Goal: Transaction & Acquisition: Purchase product/service

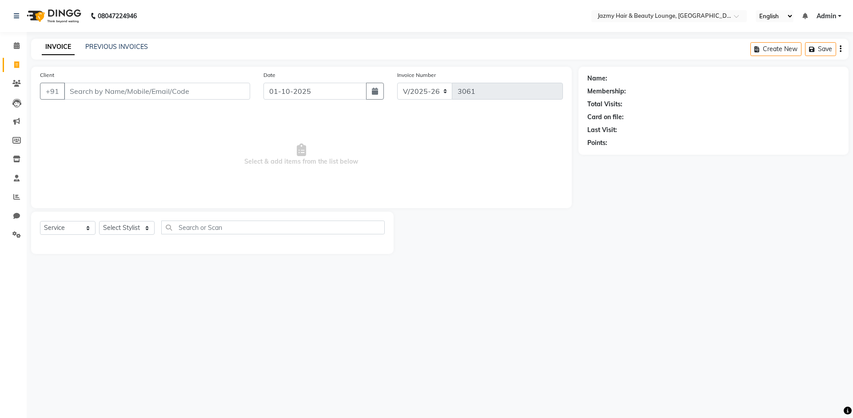
select select "759"
select select "service"
click at [170, 91] on input "Client" at bounding box center [157, 91] width 186 height 17
type input "9810013807"
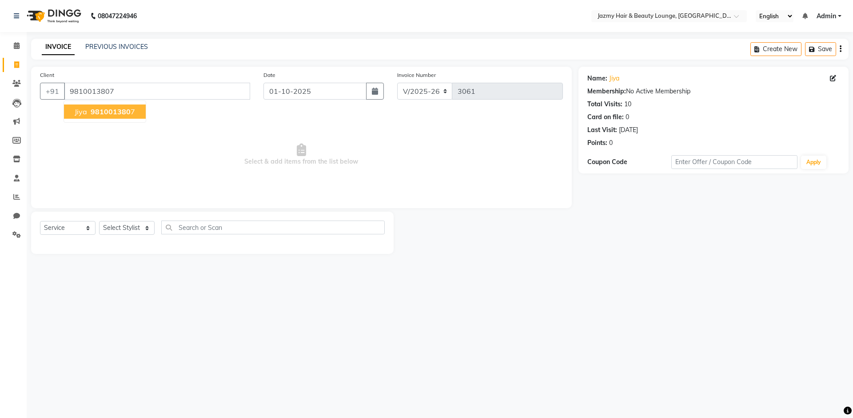
click at [96, 113] on span "981001380" at bounding box center [111, 111] width 40 height 9
click at [123, 227] on select "Select Stylist AMIT [PERSON_NAME] [PERSON_NAME] CHASHIKA [PERSON_NAME] [PERSON_…" at bounding box center [127, 228] width 56 height 14
select select "51399"
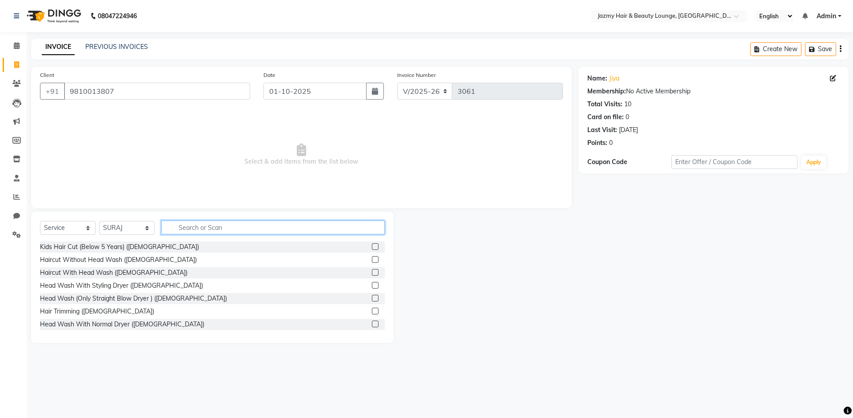
click at [220, 231] on input "text" at bounding box center [272, 227] width 223 height 14
click at [372, 299] on label at bounding box center [375, 298] width 7 height 7
click at [372, 299] on input "checkbox" at bounding box center [375, 298] width 6 height 6
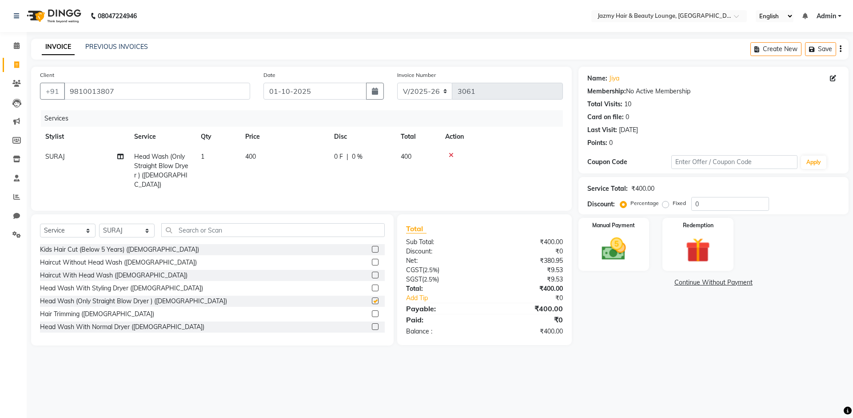
checkbox input "false"
click at [370, 226] on input "text" at bounding box center [272, 230] width 223 height 14
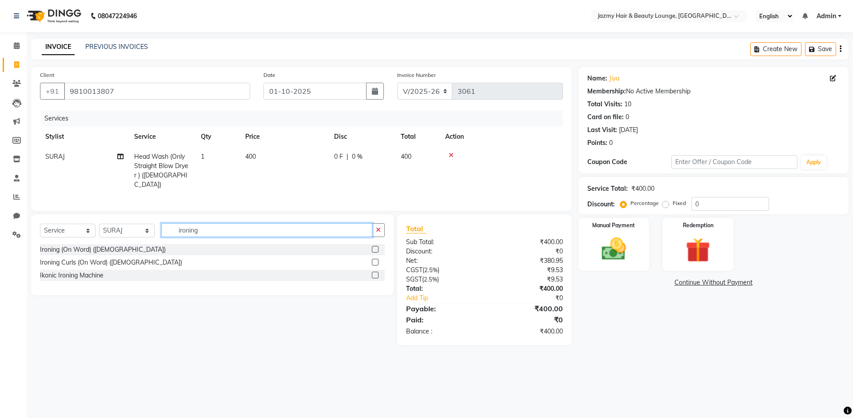
type input "ironing"
click at [376, 247] on label at bounding box center [375, 249] width 7 height 7
click at [376, 247] on input "checkbox" at bounding box center [375, 250] width 6 height 6
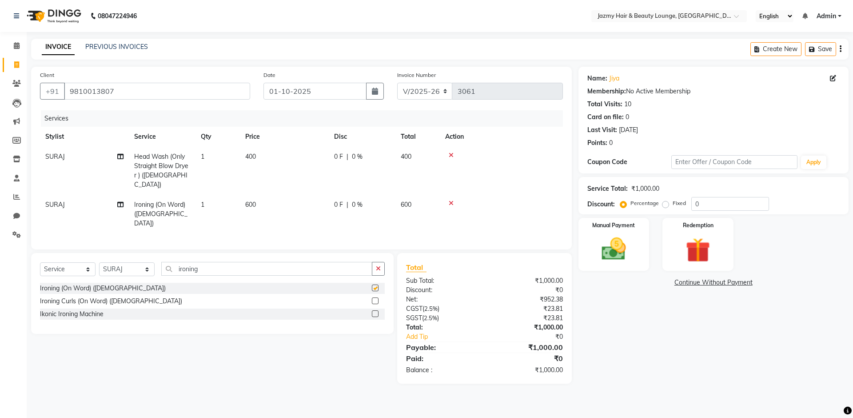
checkbox input "false"
click at [360, 154] on span "0 %" at bounding box center [357, 156] width 11 height 9
select select "51399"
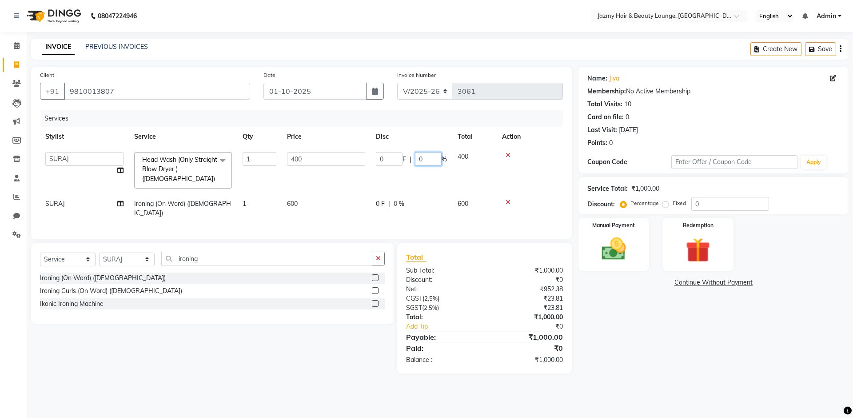
click at [415, 158] on input "0" at bounding box center [428, 159] width 27 height 14
type input "20"
click at [412, 179] on tr "AMIT ANIL ASHU BINDU BITTOO CHASHIKA CHESTHA DESRAJ GULFAM HARSHA HRITIK NADEEM…" at bounding box center [301, 170] width 523 height 47
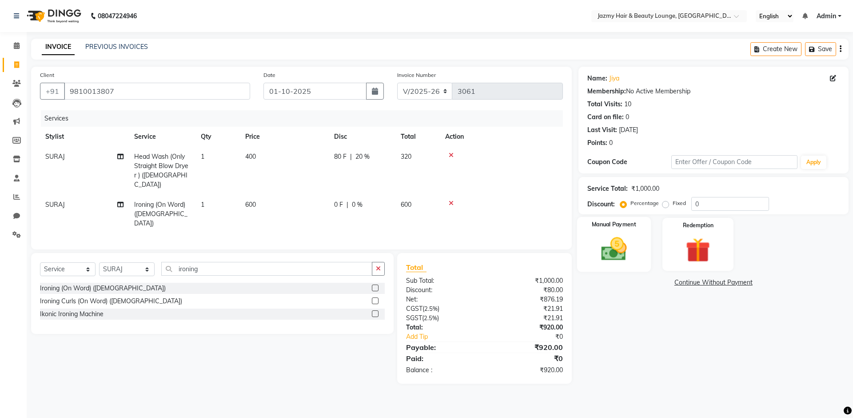
click at [612, 244] on img at bounding box center [613, 248] width 41 height 29
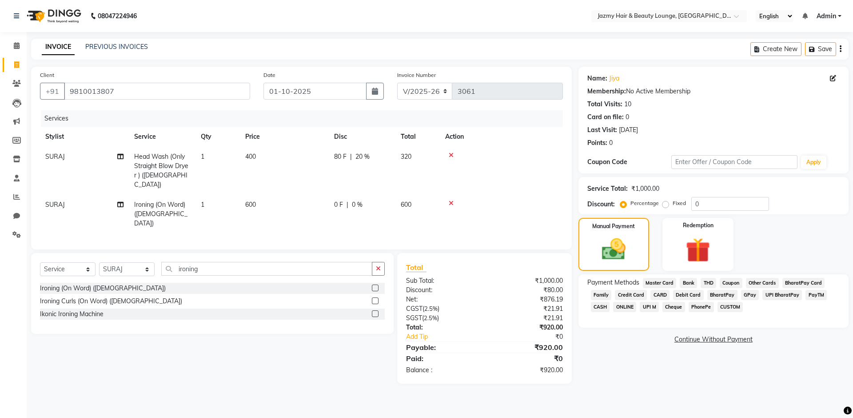
click at [599, 306] on span "CASH" at bounding box center [600, 307] width 19 height 10
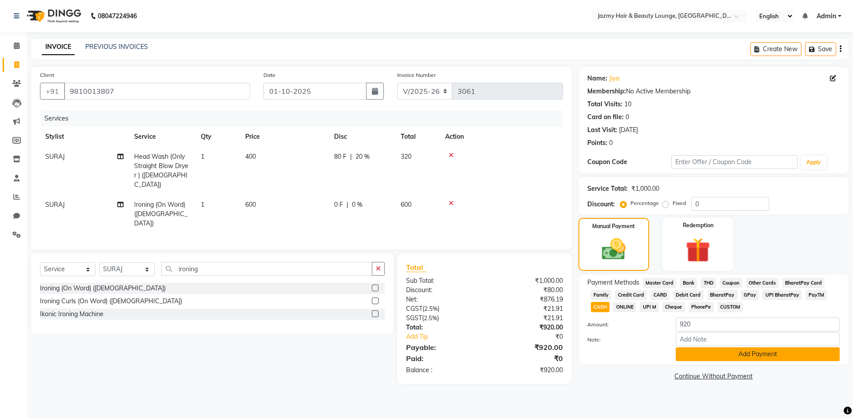
click at [704, 351] on button "Add Payment" at bounding box center [758, 354] width 164 height 14
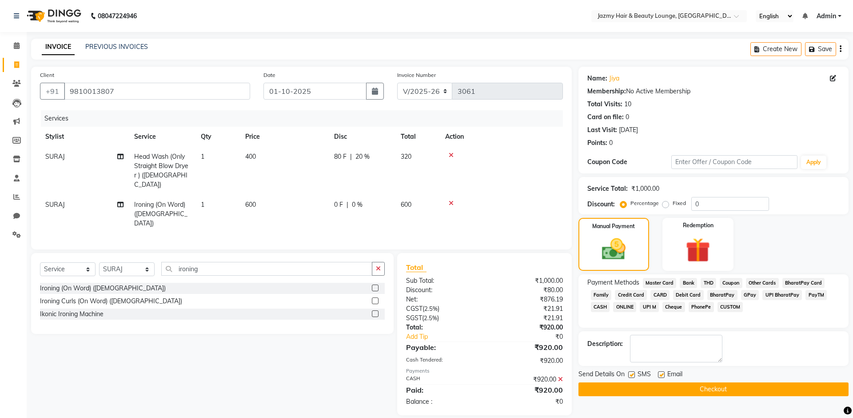
click at [712, 390] on button "Checkout" at bounding box center [713, 389] width 270 height 14
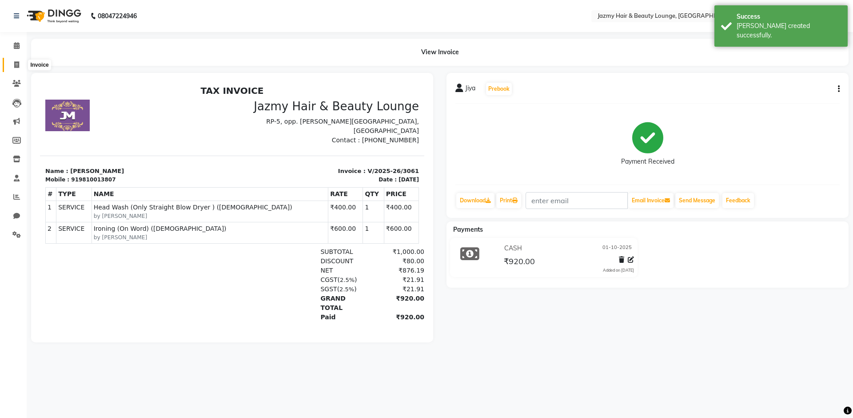
click at [16, 62] on icon at bounding box center [16, 64] width 5 height 7
select select "service"
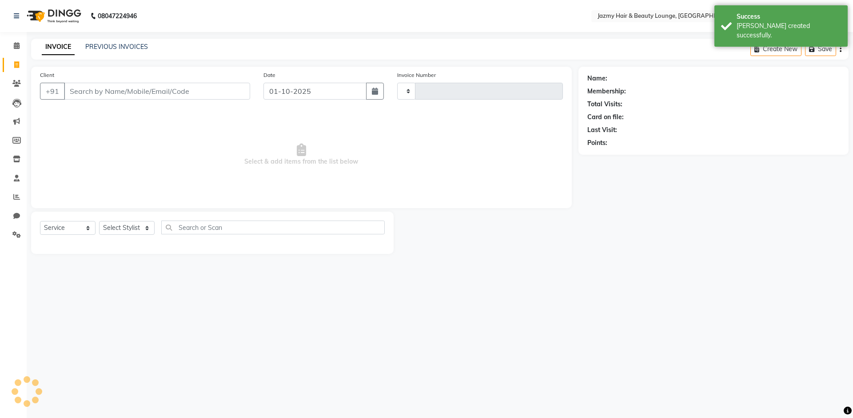
type input "3062"
select select "759"
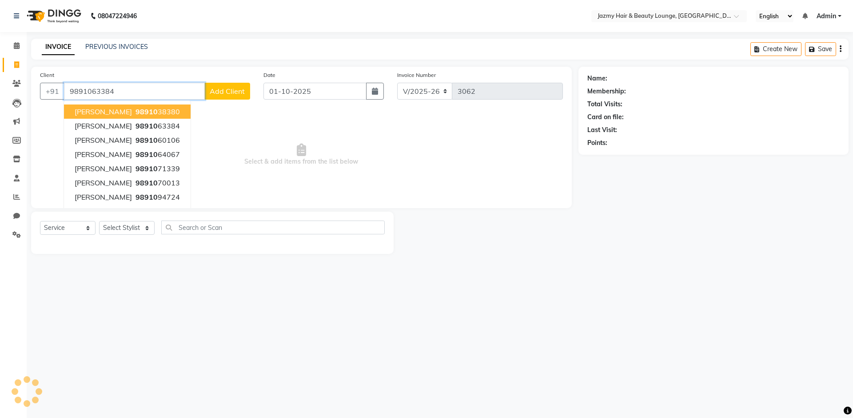
type input "9891063384"
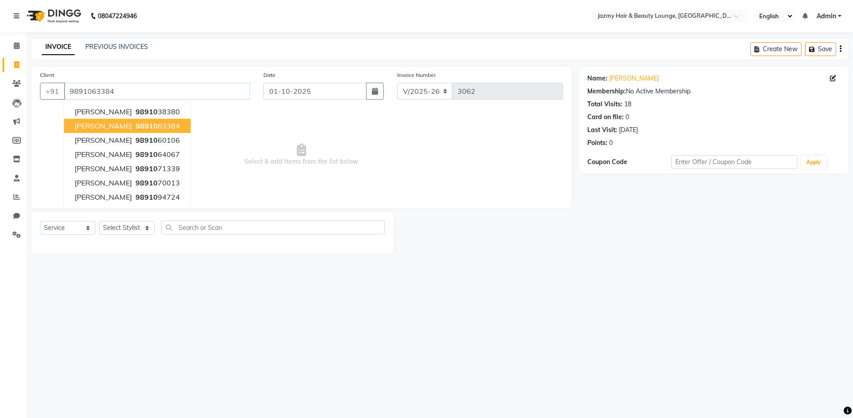
click at [136, 120] on button "aashima 98910 63384" at bounding box center [127, 126] width 127 height 14
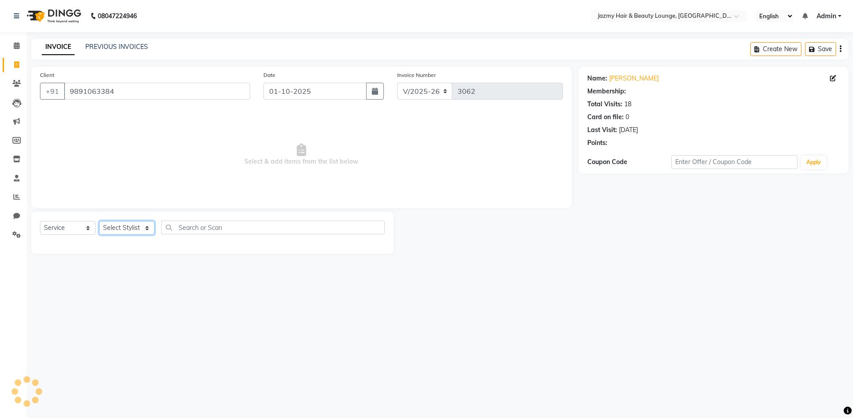
click at [130, 221] on select "Select Stylist AMIT [PERSON_NAME] [PERSON_NAME] CHASHIKA [PERSON_NAME] [PERSON_…" at bounding box center [127, 228] width 56 height 14
select select "12167"
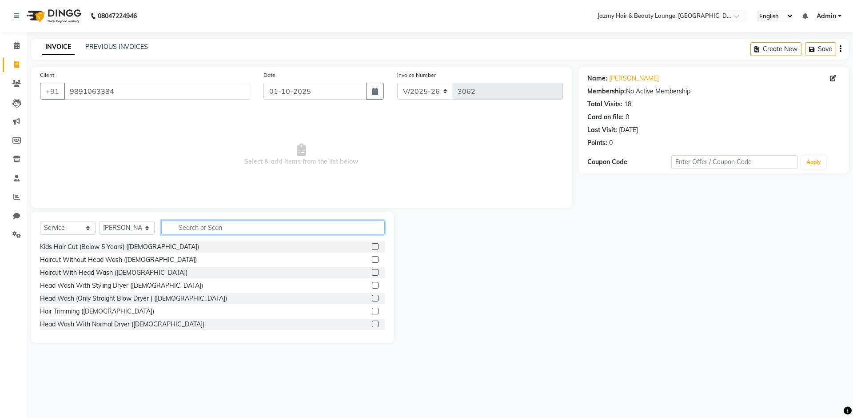
click at [208, 231] on input "text" at bounding box center [272, 227] width 223 height 14
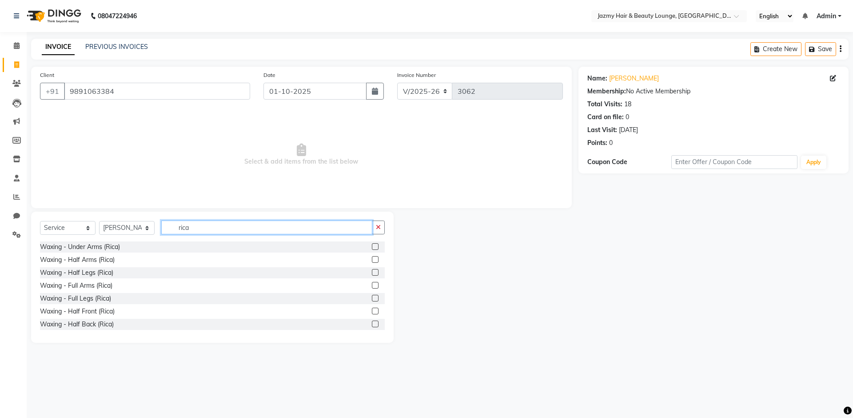
type input "rica"
click at [372, 286] on label at bounding box center [375, 285] width 7 height 7
click at [372, 286] on input "checkbox" at bounding box center [375, 286] width 6 height 6
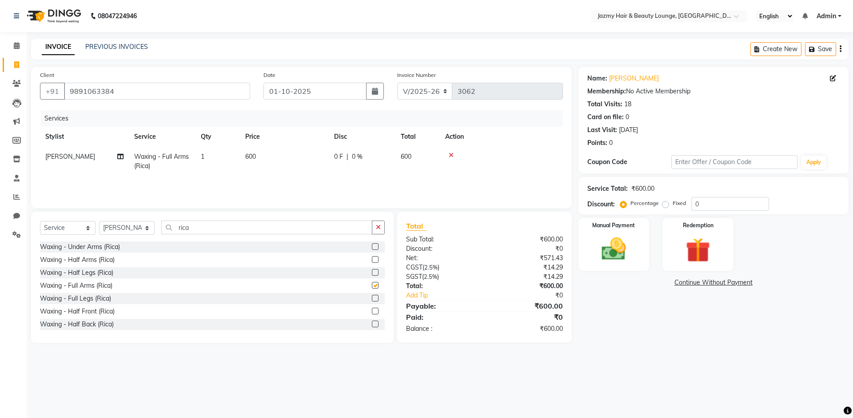
checkbox input "false"
click at [372, 301] on label at bounding box center [375, 298] width 7 height 7
click at [372, 301] on input "checkbox" at bounding box center [375, 298] width 6 height 6
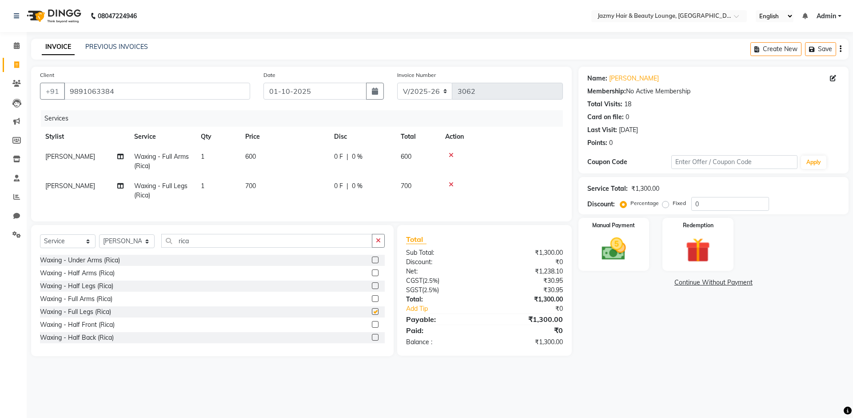
checkbox input "false"
click at [53, 192] on td "[PERSON_NAME]" at bounding box center [84, 190] width 89 height 29
select select "12167"
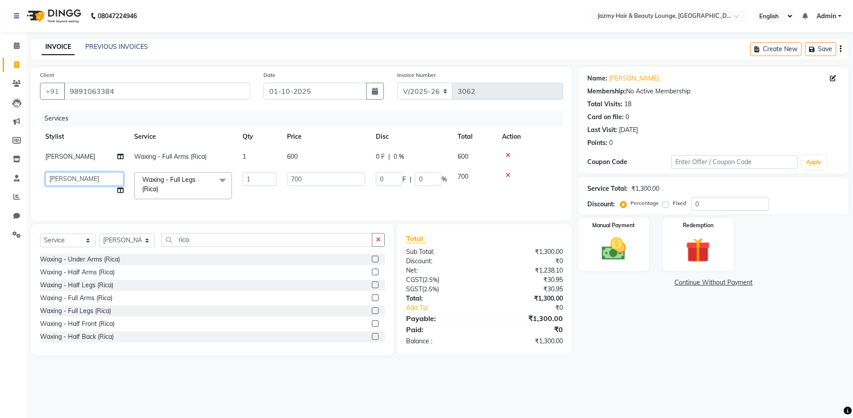
click at [56, 183] on select "AMIT [PERSON_NAME] [PERSON_NAME] CHASHIKA [PERSON_NAME] [PERSON_NAME] [PERSON_N…" at bounding box center [84, 179] width 78 height 14
select select "14797"
click at [724, 207] on input "0" at bounding box center [730, 204] width 78 height 14
type input "20"
type input "140"
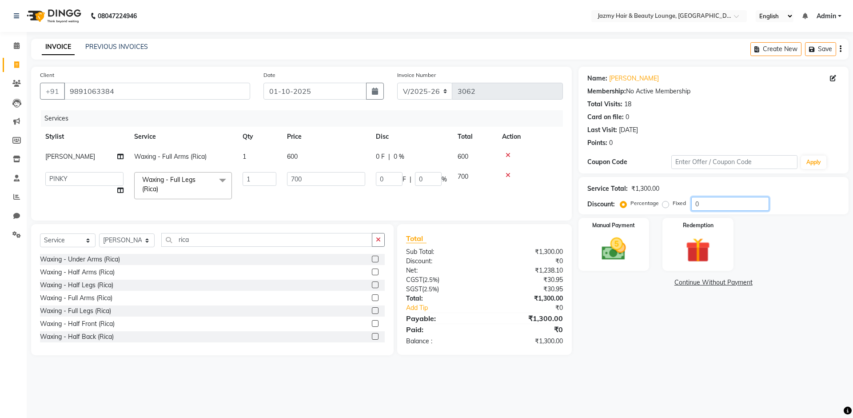
type input "20"
click at [609, 229] on div "Manual Payment" at bounding box center [614, 244] width 74 height 55
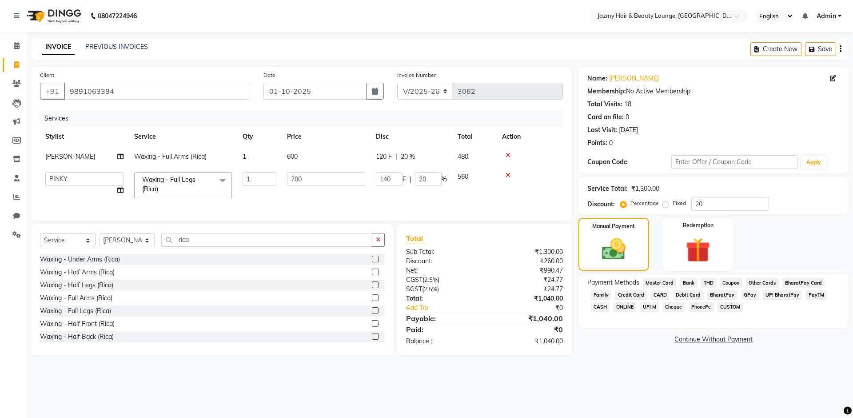
click at [603, 300] on div "Family" at bounding box center [599, 296] width 24 height 12
click at [603, 304] on span "CASH" at bounding box center [600, 307] width 19 height 10
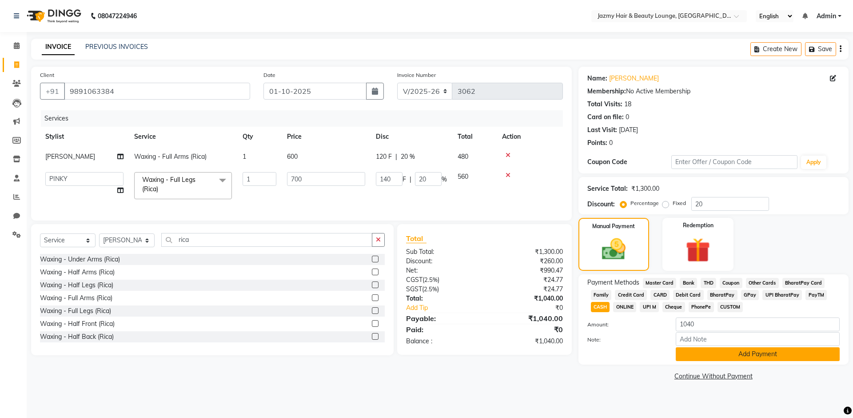
click at [703, 357] on button "Add Payment" at bounding box center [758, 354] width 164 height 14
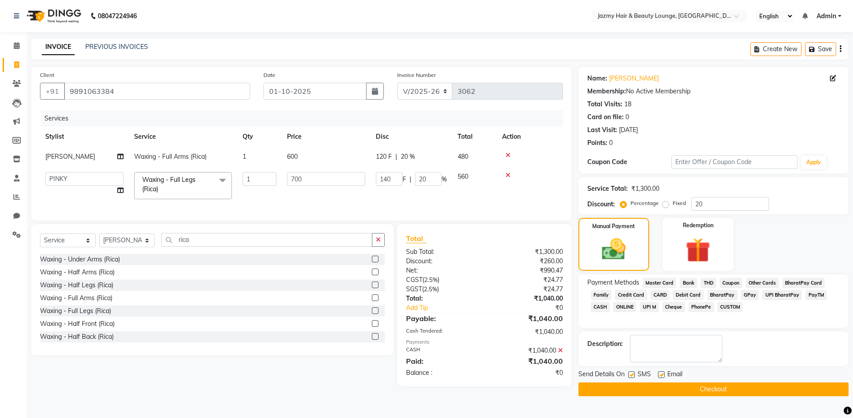
click at [694, 391] on button "Checkout" at bounding box center [713, 389] width 270 height 14
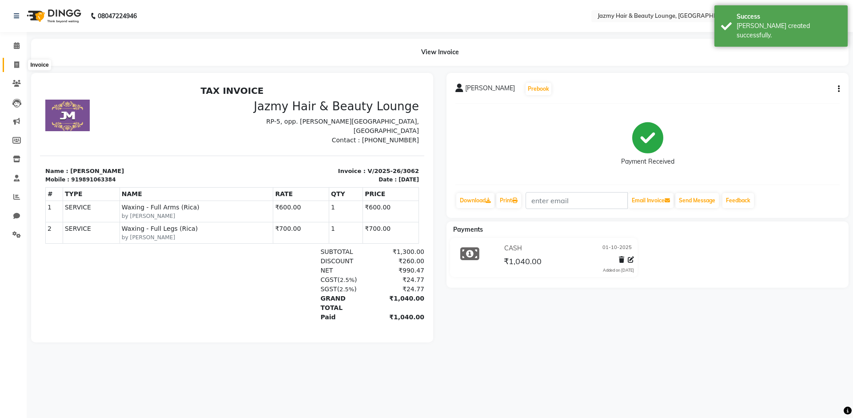
click at [17, 60] on span at bounding box center [17, 65] width 16 height 10
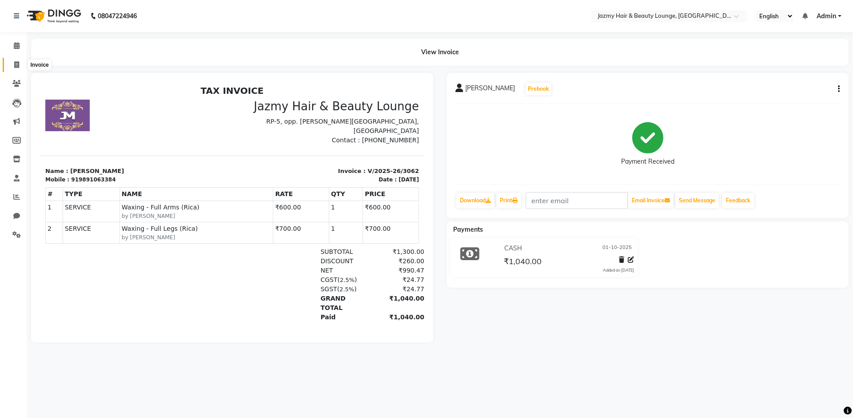
select select "service"
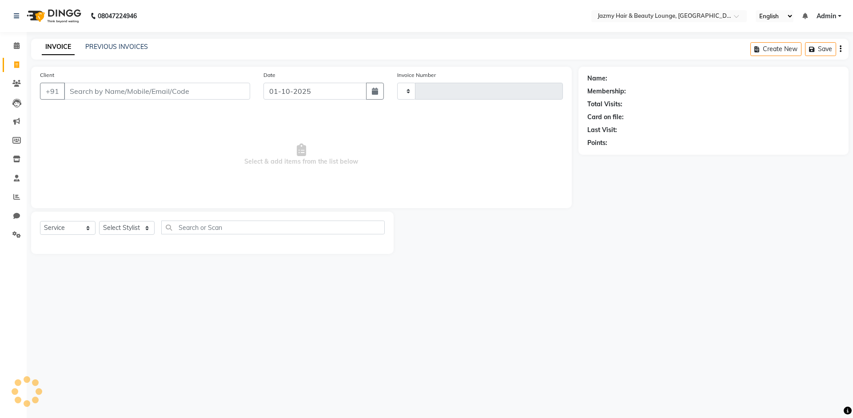
type input "3063"
select select "759"
type input "7982218335"
click at [212, 92] on span "Add Client" at bounding box center [227, 91] width 35 height 9
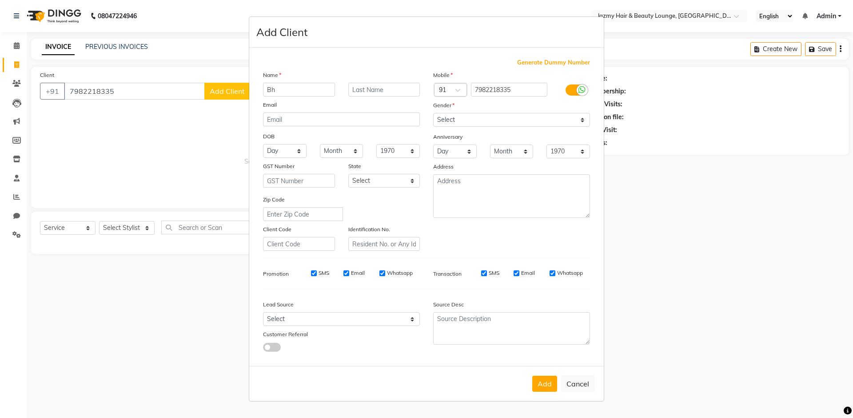
type input "B"
click at [570, 384] on button "Cancel" at bounding box center [578, 383] width 34 height 17
select select
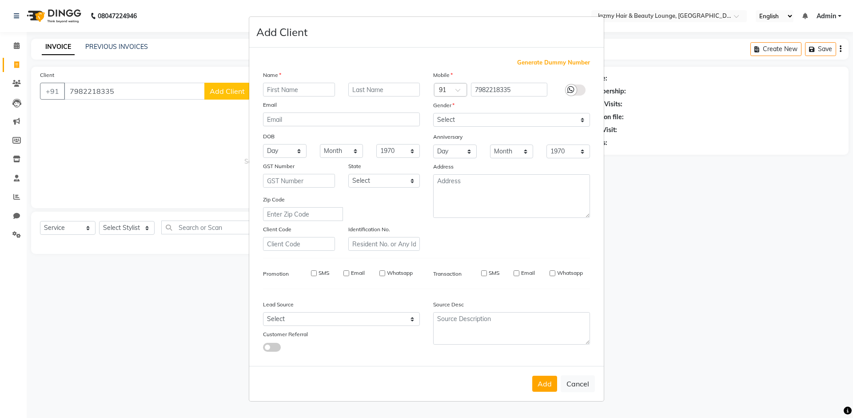
select select
checkbox input "false"
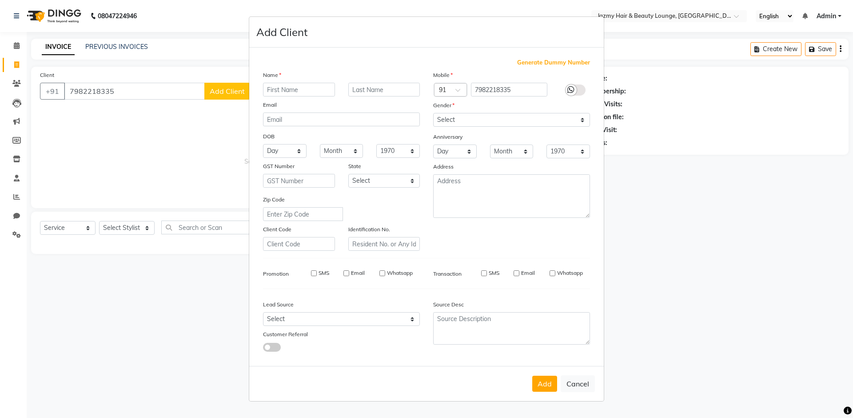
checkbox input "false"
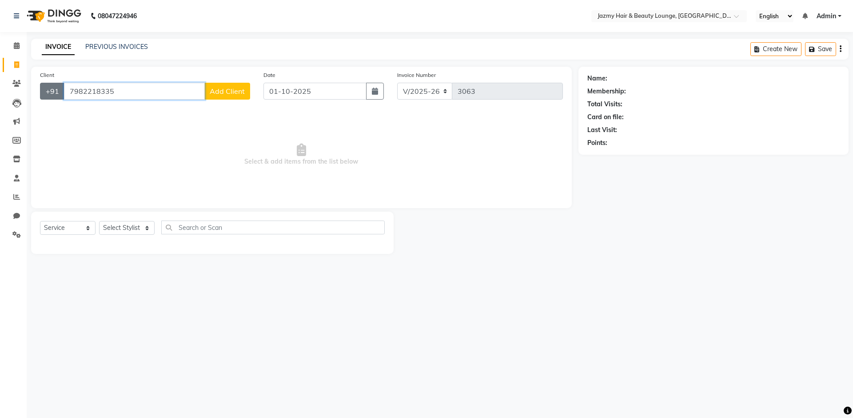
drag, startPoint x: 149, startPoint y: 96, endPoint x: 59, endPoint y: 85, distance: 91.2
click at [59, 85] on div "+91 7982218335 Add Client" at bounding box center [145, 91] width 210 height 17
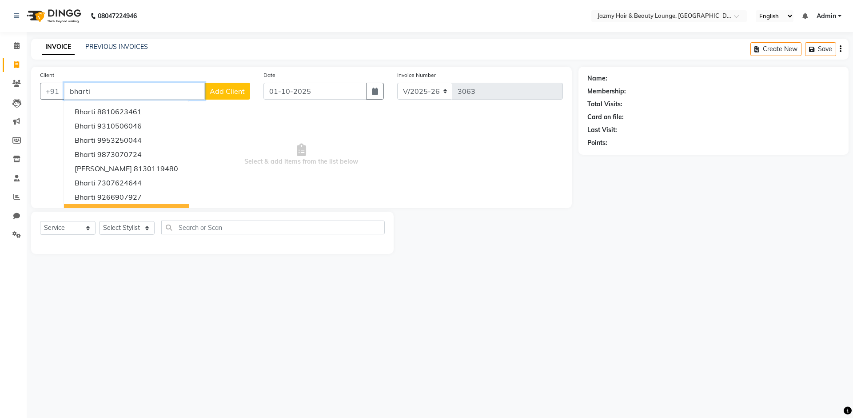
click at [127, 204] on button "Bharti 9911540183" at bounding box center [126, 211] width 125 height 14
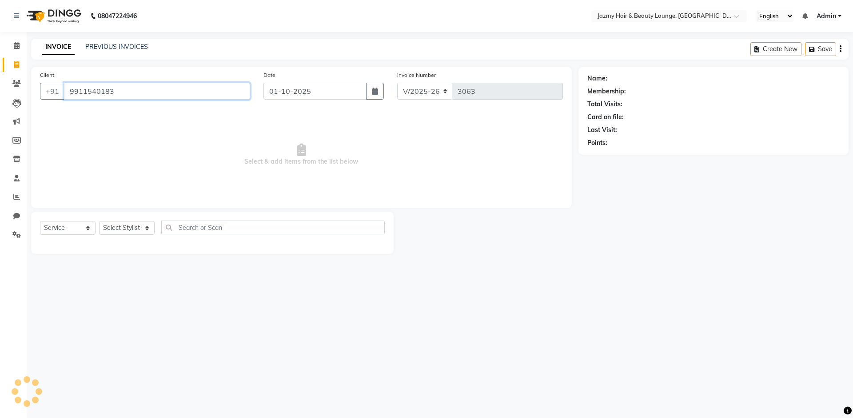
type input "9911540183"
drag, startPoint x: 196, startPoint y: 94, endPoint x: 0, endPoint y: 62, distance: 199.0
click at [0, 62] on app-home "08047224946 Select Location × Jazmy Hair & Beauty Lounge, New Delhi English ENG…" at bounding box center [426, 133] width 853 height 267
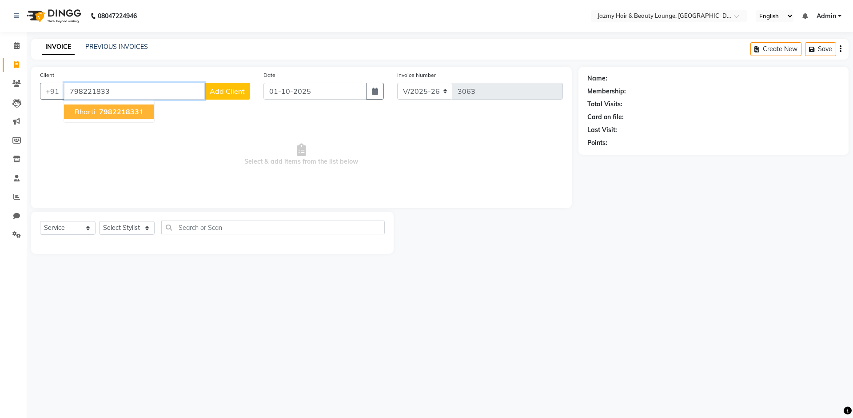
click at [127, 119] on ngb-typeahead-window "Bharti 798221833 1" at bounding box center [109, 111] width 91 height 22
click at [115, 108] on span "798221833" at bounding box center [119, 111] width 40 height 9
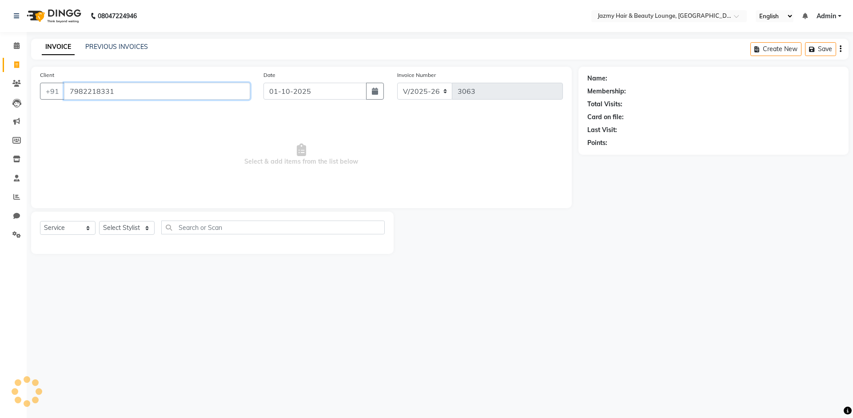
type input "7982218331"
click at [146, 235] on div "Select Service Product Membership Package Voucher Prepaid Gift Card Select Styl…" at bounding box center [212, 230] width 345 height 21
click at [143, 232] on select "Select Stylist AMIT [PERSON_NAME] [PERSON_NAME] CHASHIKA [PERSON_NAME] [PERSON_…" at bounding box center [127, 228] width 56 height 14
select select "12167"
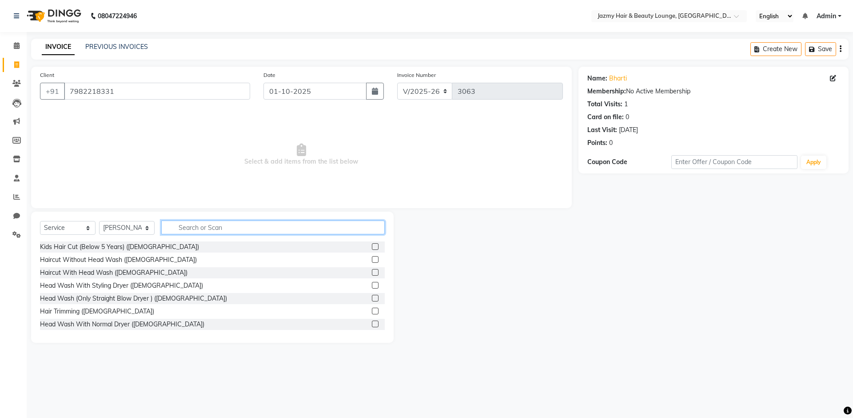
click at [213, 230] on input "text" at bounding box center [272, 227] width 223 height 14
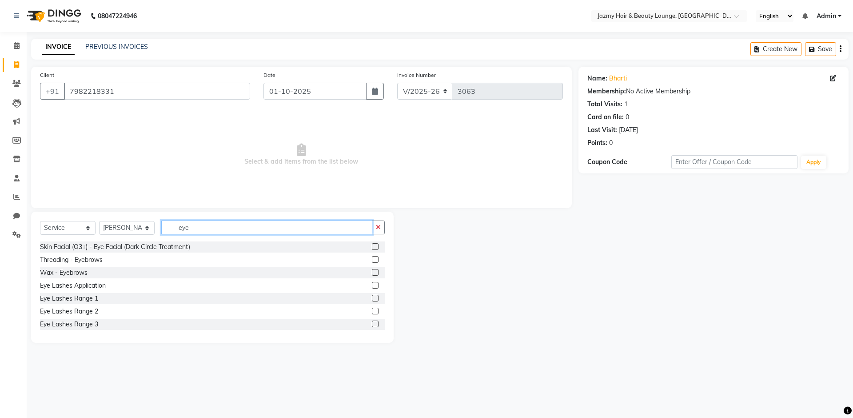
type input "eye"
click at [372, 260] on label at bounding box center [375, 259] width 7 height 7
click at [372, 260] on input "checkbox" at bounding box center [375, 260] width 6 height 6
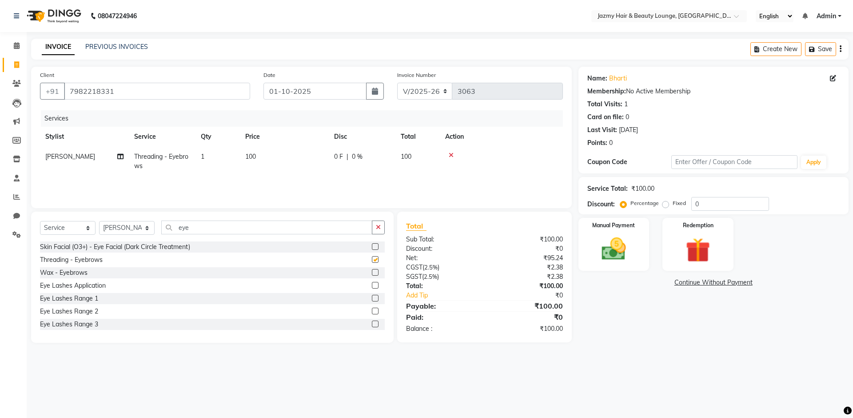
checkbox input "false"
click at [599, 235] on img at bounding box center [613, 248] width 41 height 29
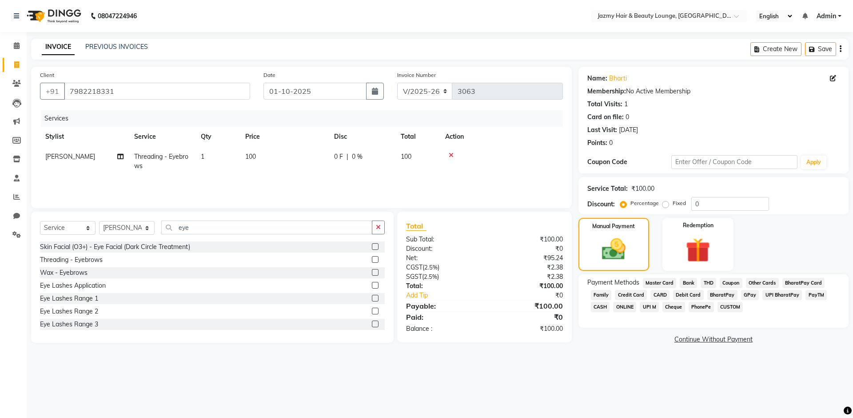
click at [647, 304] on span "UPI M" at bounding box center [649, 307] width 19 height 10
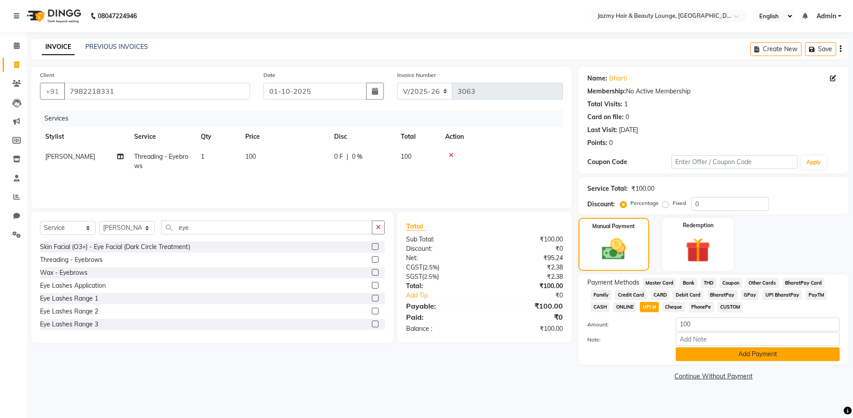
click at [705, 353] on button "Add Payment" at bounding box center [758, 354] width 164 height 14
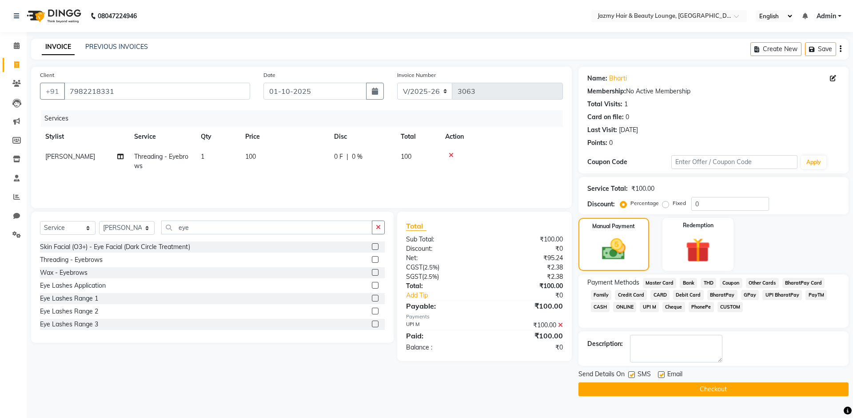
click at [694, 385] on button "Checkout" at bounding box center [713, 389] width 270 height 14
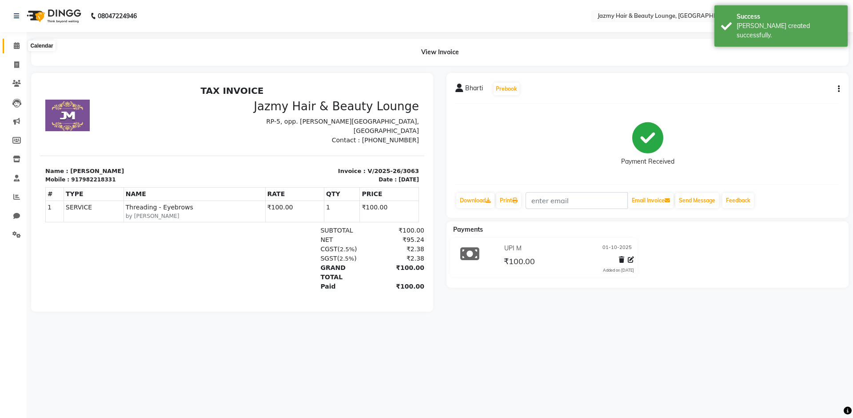
click at [17, 47] on icon at bounding box center [17, 45] width 6 height 7
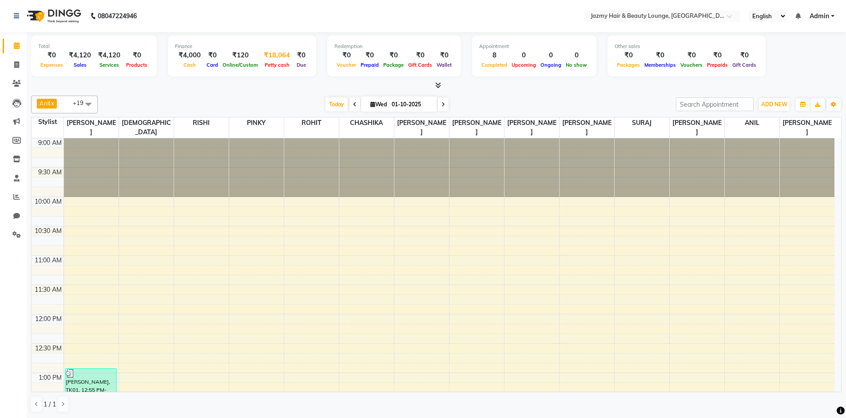
click at [271, 56] on div "₹18,064" at bounding box center [276, 55] width 33 height 10
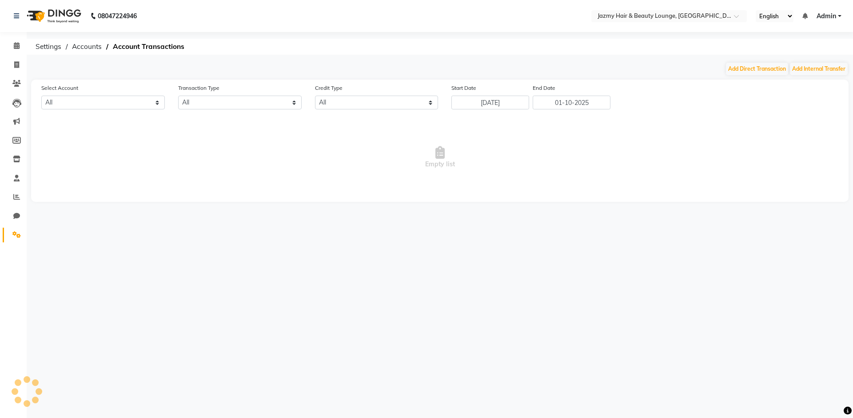
select select "2354"
click at [743, 74] on button "Add Direct Transaction" at bounding box center [757, 69] width 62 height 12
select select "direct"
select select "2354"
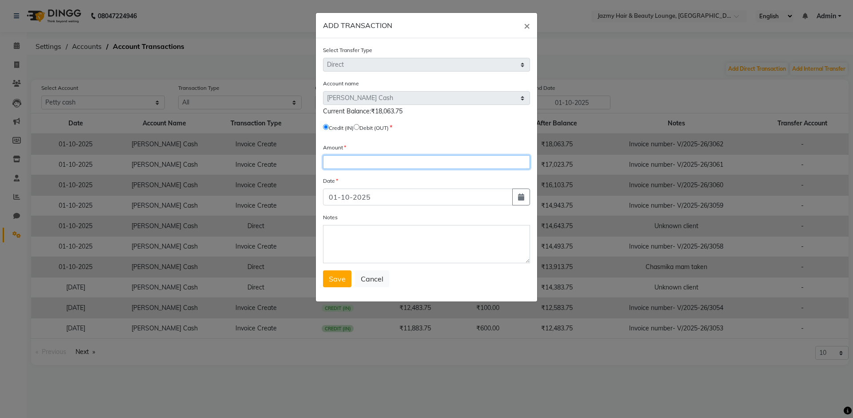
click at [349, 162] on input "number" at bounding box center [426, 162] width 207 height 14
type input "1000"
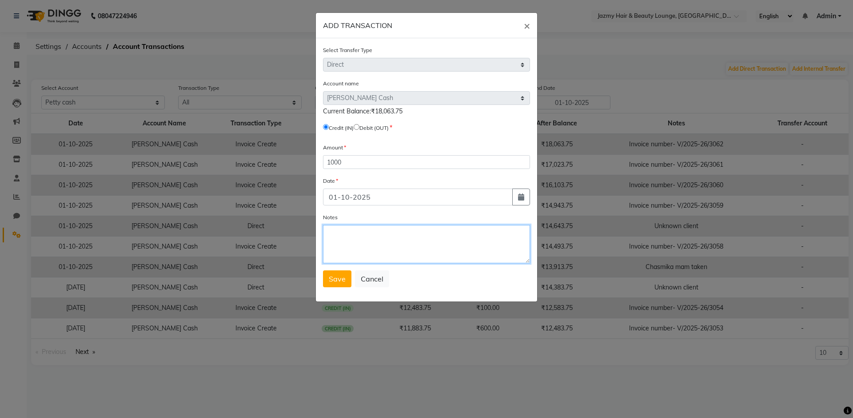
click at [333, 237] on textarea "Notes" at bounding box center [426, 244] width 207 height 38
type textarea "Makup booking"
click at [343, 282] on span "Save" at bounding box center [337, 278] width 17 height 9
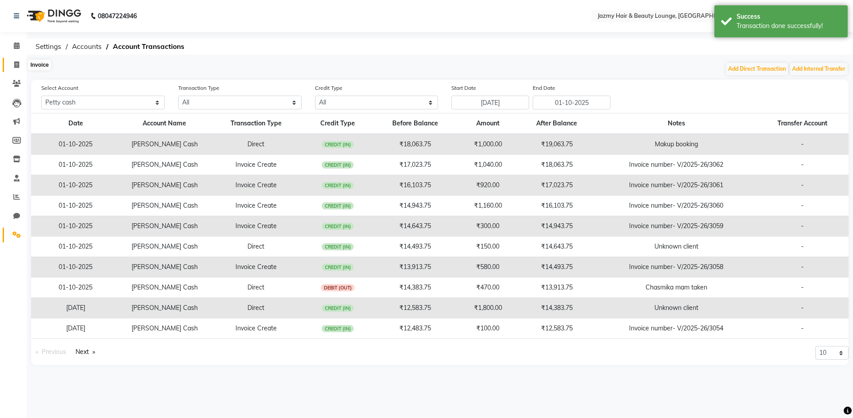
click at [14, 61] on icon at bounding box center [16, 64] width 5 height 7
select select "service"
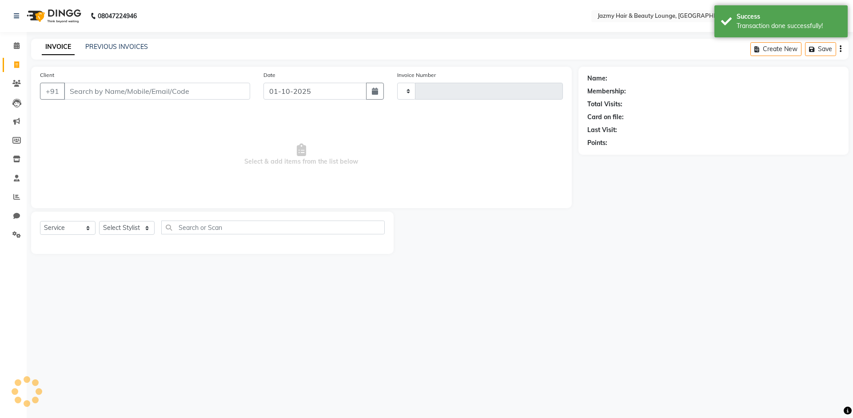
type input "3064"
select select "759"
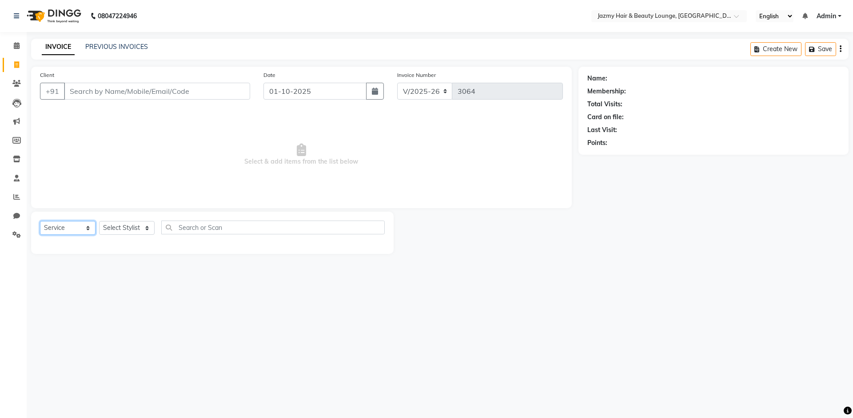
click at [56, 232] on select "Select Service Product Membership Package Voucher Prepaid Gift Card" at bounding box center [68, 228] width 56 height 14
select select "product"
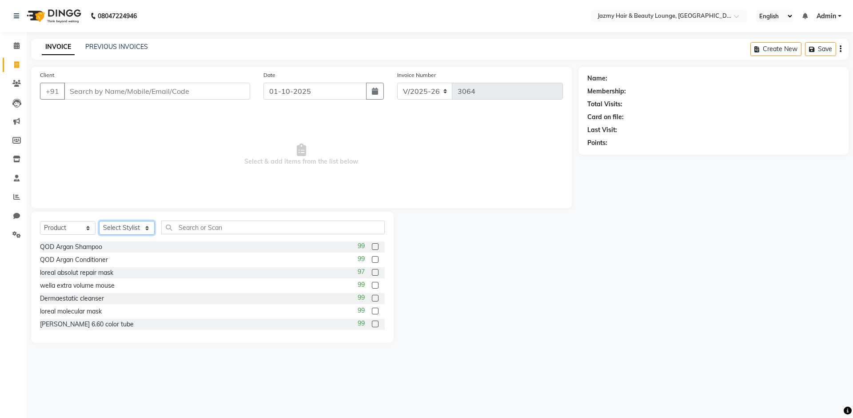
click at [127, 228] on select "Select Stylist AMIT [PERSON_NAME] [PERSON_NAME] CHASHIKA [PERSON_NAME] [PERSON_…" at bounding box center [127, 228] width 56 height 14
select select "12533"
click at [199, 236] on div "Select Service Product Membership Package Voucher Prepaid Gift Card Select Styl…" at bounding box center [212, 230] width 345 height 21
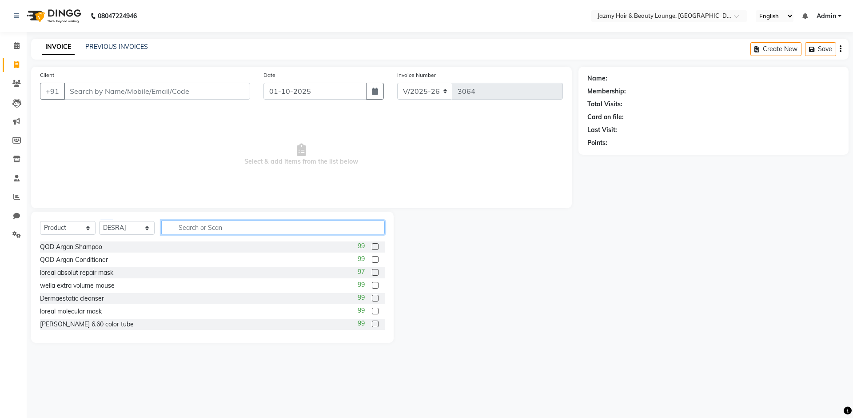
click at [199, 230] on input "text" at bounding box center [272, 227] width 223 height 14
type input "5"
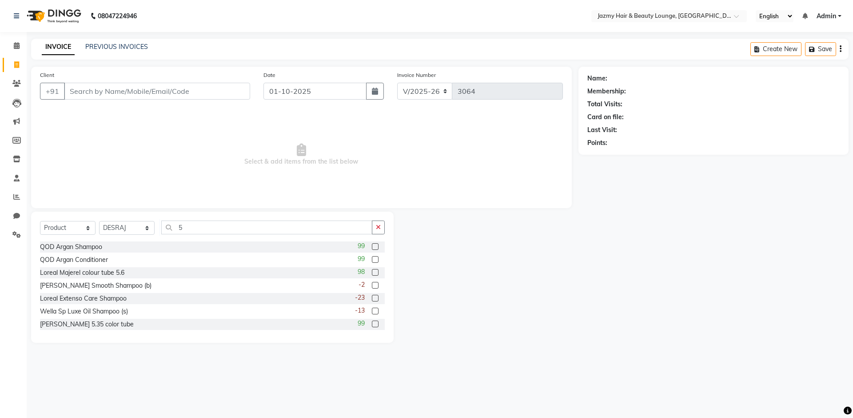
click at [56, 49] on link "INVOICE" at bounding box center [58, 47] width 33 height 16
click at [178, 226] on input "5" at bounding box center [266, 227] width 211 height 14
click at [132, 44] on link "PREVIOUS INVOICES" at bounding box center [116, 47] width 63 height 8
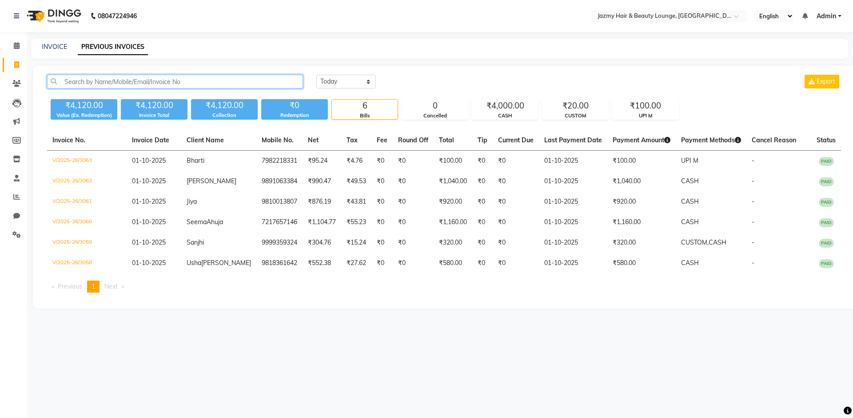
click at [252, 76] on input "text" at bounding box center [175, 82] width 256 height 14
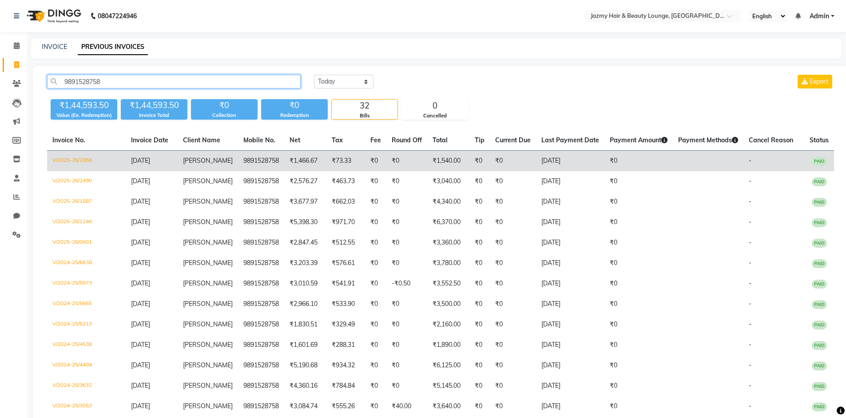
type input "9891528758"
click at [365, 159] on td "₹0" at bounding box center [375, 161] width 21 height 21
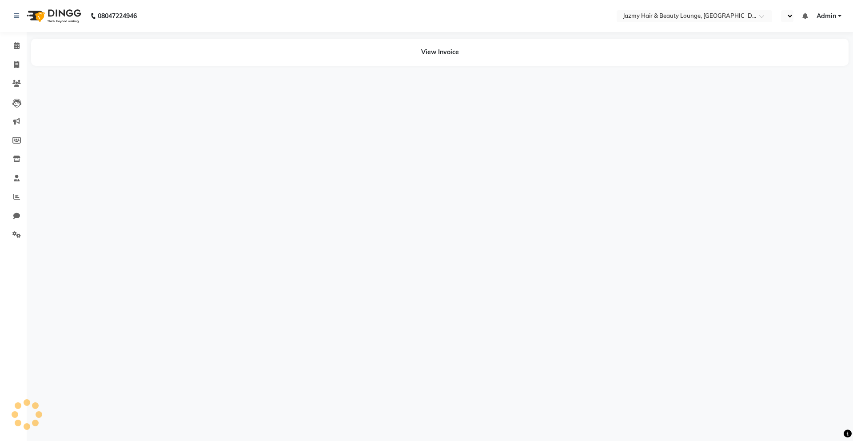
select select "en"
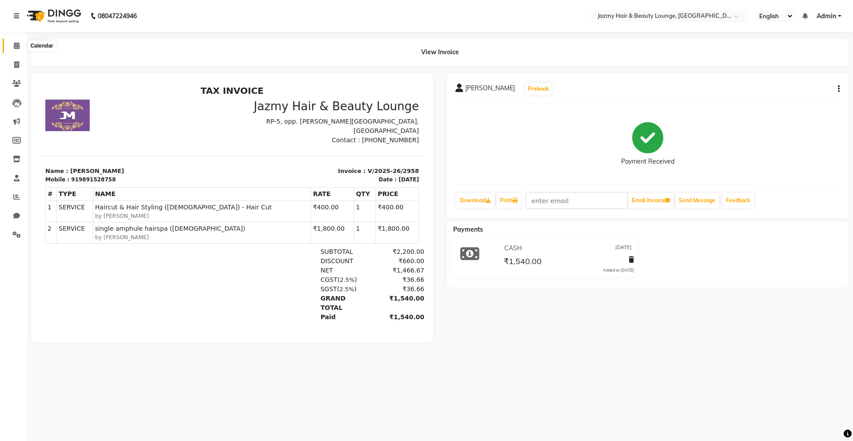
click at [18, 42] on icon at bounding box center [17, 45] width 6 height 7
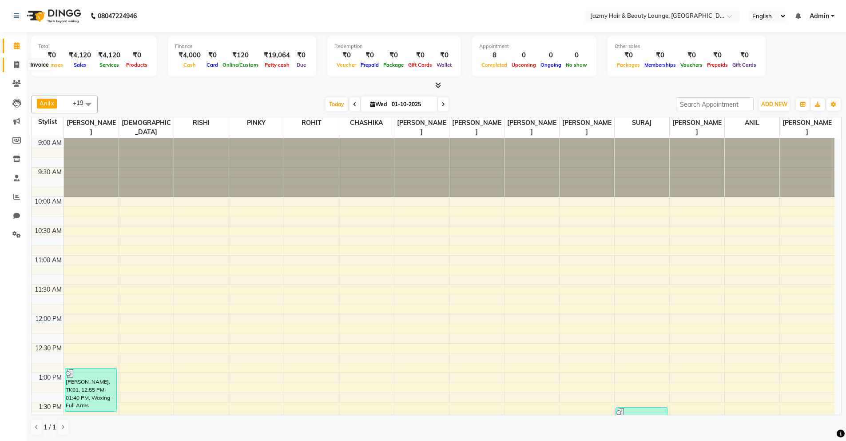
click at [11, 64] on span at bounding box center [17, 65] width 16 height 10
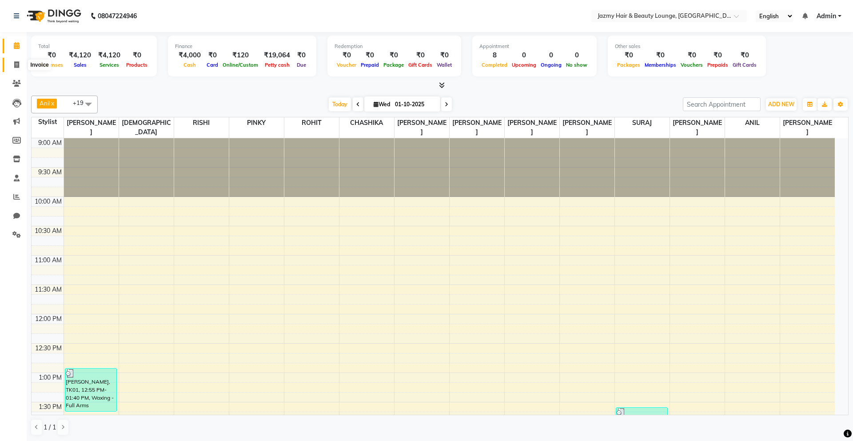
select select "service"
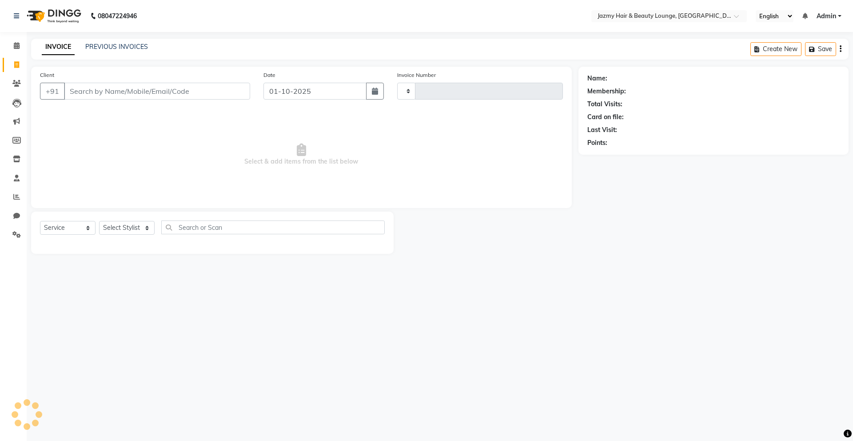
type input "3064"
select select "759"
type input "9891528758"
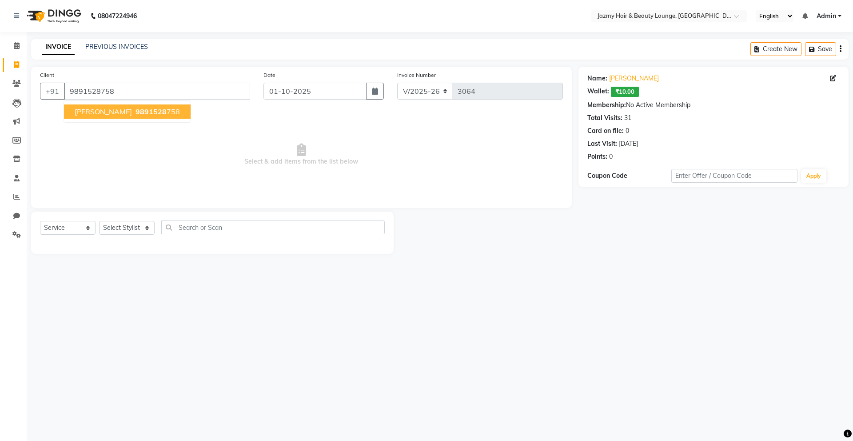
click at [104, 116] on button "[PERSON_NAME] 9891528 758" at bounding box center [127, 111] width 127 height 14
click at [121, 229] on select "Select Stylist AMIT [PERSON_NAME] [PERSON_NAME] CHASHIKA [PERSON_NAME] [PERSON_…" at bounding box center [127, 228] width 56 height 14
select select "92281"
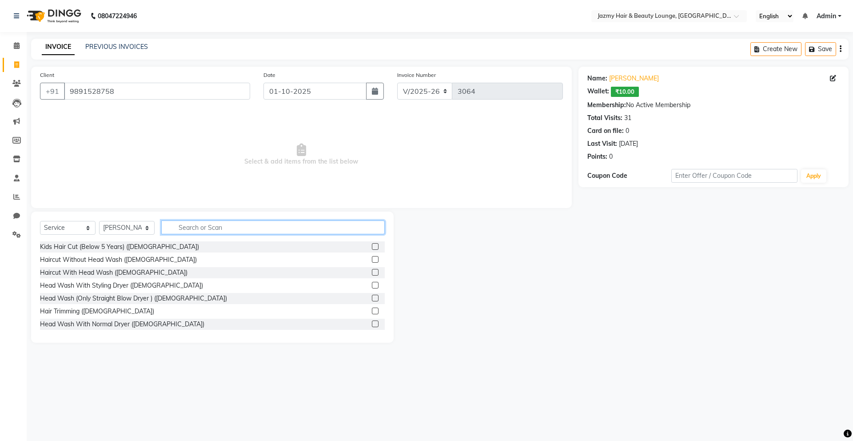
click at [225, 232] on input "text" at bounding box center [272, 227] width 223 height 14
type input "wella"
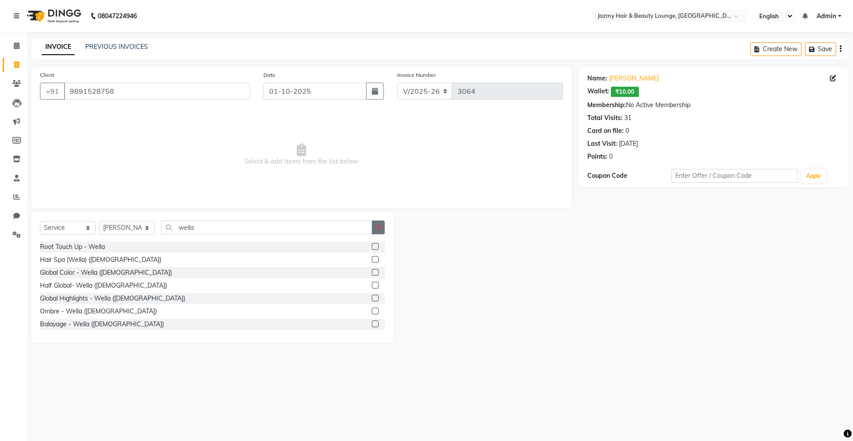
click at [380, 225] on icon "button" at bounding box center [378, 227] width 5 height 6
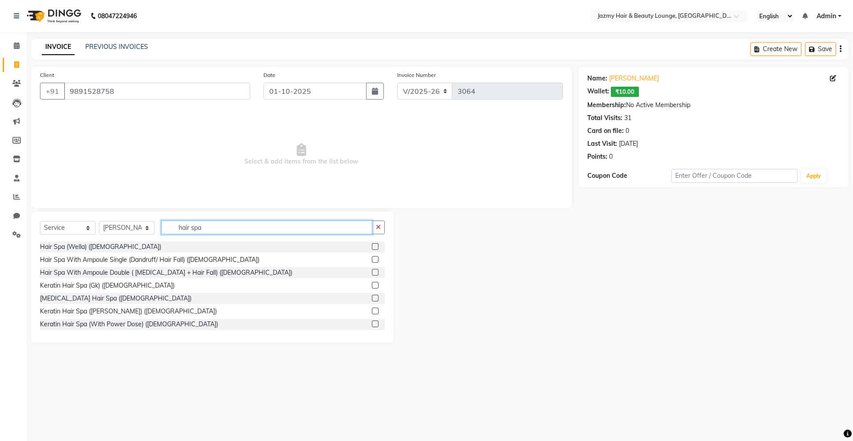
type input "hair spa"
click at [372, 246] on label at bounding box center [375, 246] width 7 height 7
click at [372, 246] on input "checkbox" at bounding box center [375, 247] width 6 height 6
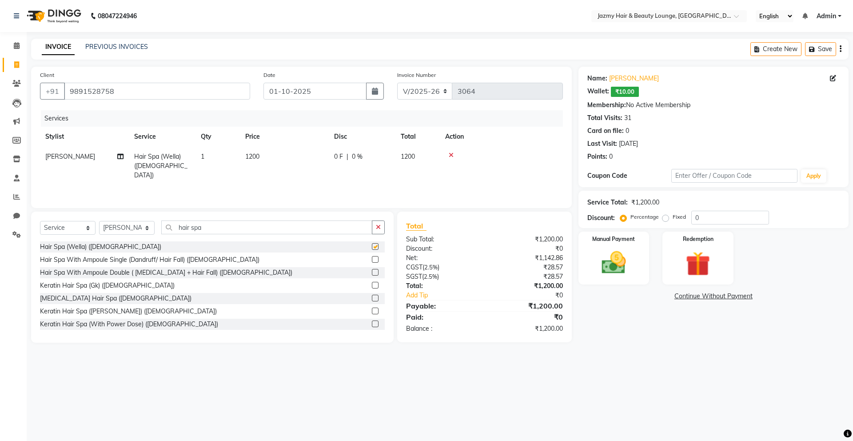
checkbox input "false"
click at [254, 153] on span "1200" at bounding box center [252, 156] width 14 height 8
select select "92281"
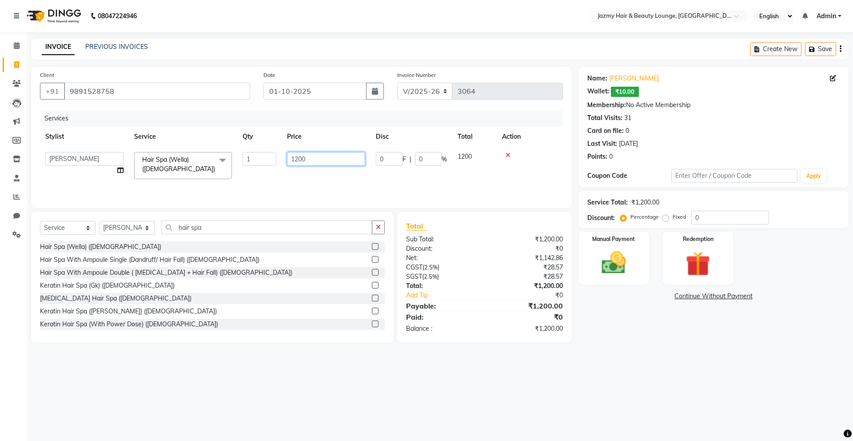
click at [299, 158] on input "1200" at bounding box center [326, 159] width 78 height 14
type input "1500"
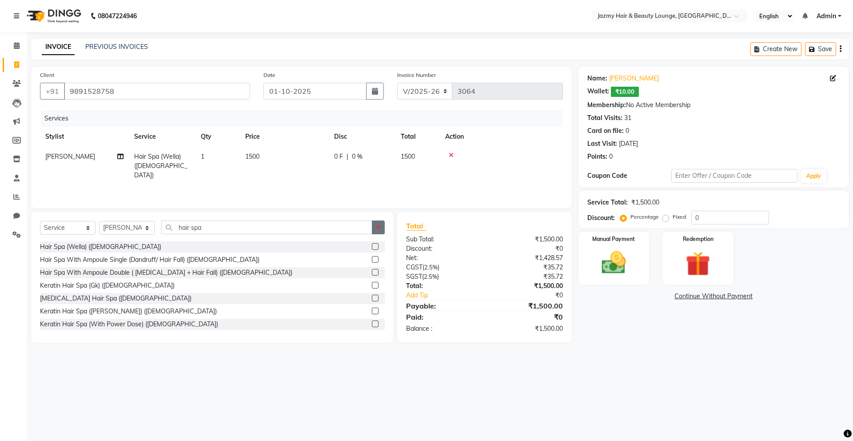
click at [383, 227] on button "button" at bounding box center [378, 227] width 13 height 14
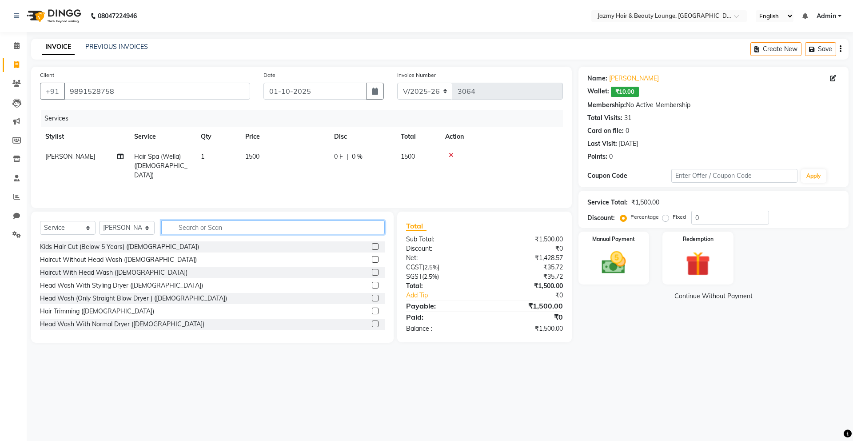
click at [347, 224] on input "text" at bounding box center [272, 227] width 223 height 14
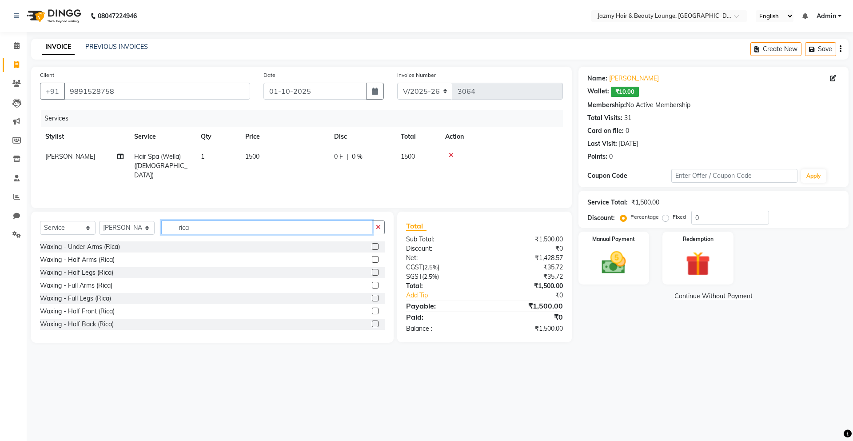
type input "rica"
click at [372, 286] on label at bounding box center [375, 285] width 7 height 7
click at [372, 286] on input "checkbox" at bounding box center [375, 286] width 6 height 6
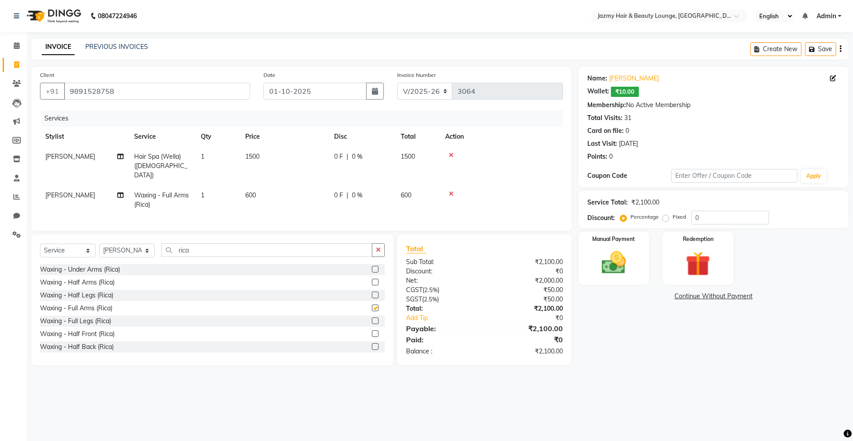
checkbox input "false"
click at [372, 318] on label at bounding box center [375, 320] width 7 height 7
click at [372, 318] on input "checkbox" at bounding box center [375, 321] width 6 height 6
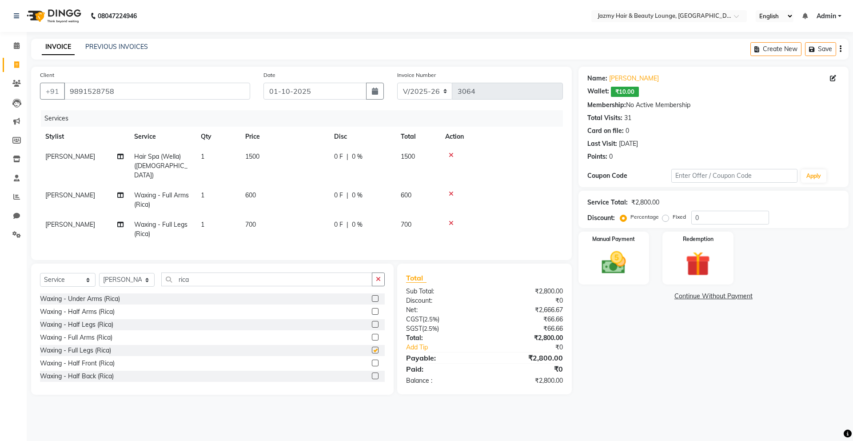
checkbox input "false"
click at [383, 275] on button "button" at bounding box center [378, 279] width 13 height 14
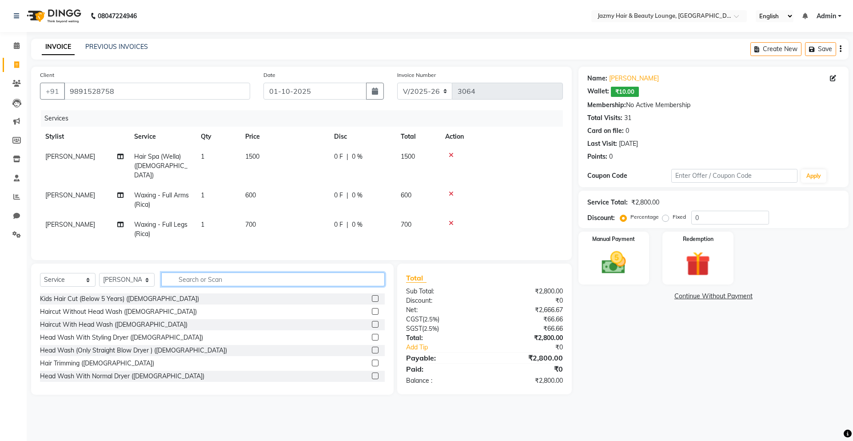
click at [331, 279] on input "text" at bounding box center [272, 279] width 223 height 14
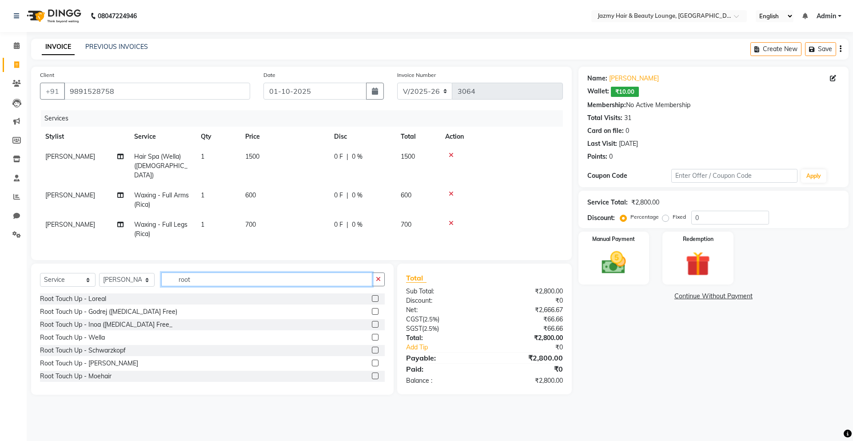
type input "root"
click at [372, 374] on label at bounding box center [375, 375] width 7 height 7
click at [372, 374] on input "checkbox" at bounding box center [375, 376] width 6 height 6
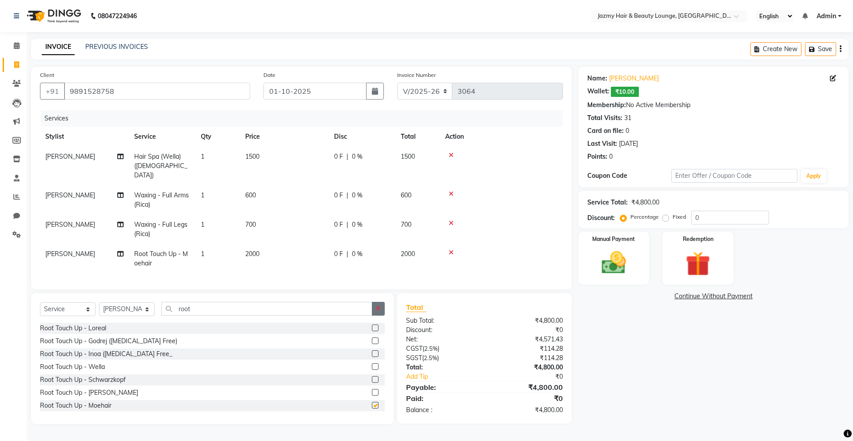
checkbox input "false"
click at [381, 305] on icon "button" at bounding box center [378, 308] width 5 height 6
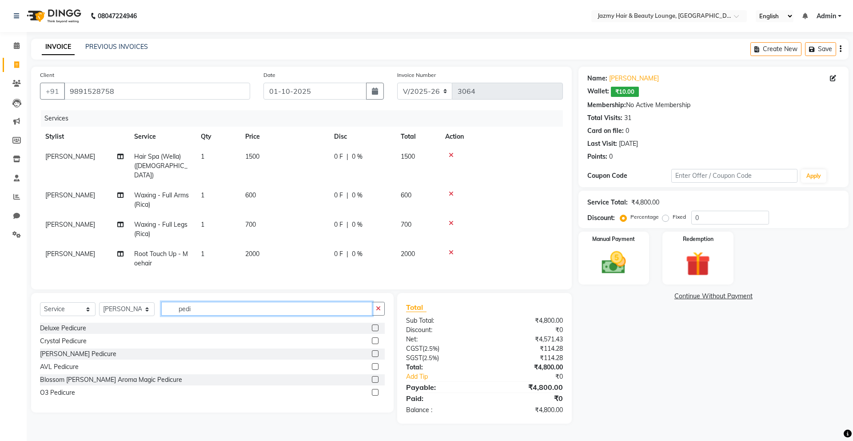
type input "pedi"
click at [377, 378] on label at bounding box center [375, 379] width 7 height 7
click at [377, 378] on input "checkbox" at bounding box center [375, 380] width 6 height 6
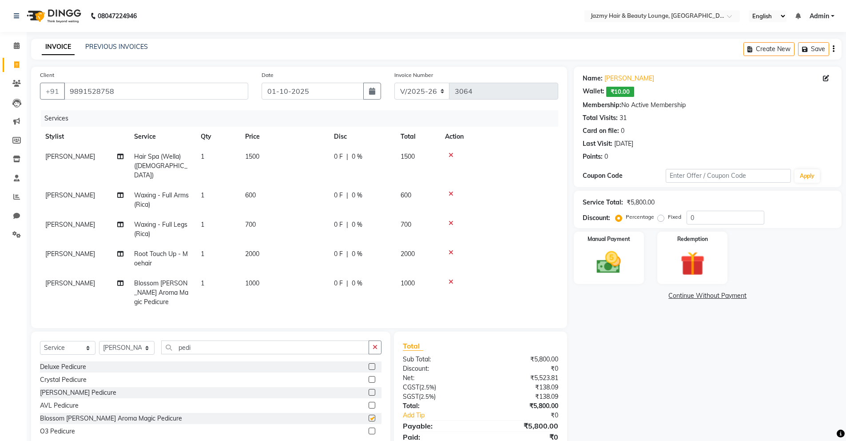
checkbox input "false"
click at [37, 282] on div "Client [PHONE_NUMBER] Date [DATE] Invoice Number V/2025 V/[PHONE_NUMBER] Servic…" at bounding box center [299, 197] width 536 height 261
click at [53, 279] on span "[PERSON_NAME]" at bounding box center [70, 283] width 50 height 8
select select "92281"
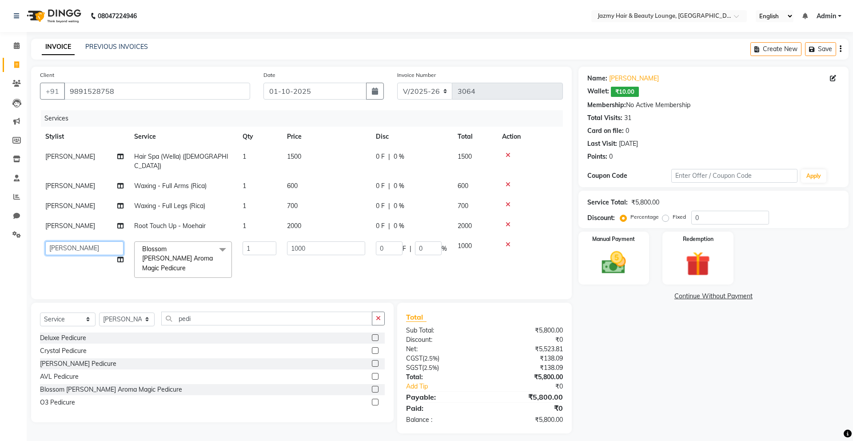
click at [82, 241] on select "AMIT [PERSON_NAME] [PERSON_NAME] CHASHIKA [PERSON_NAME] [PERSON_NAME] [PERSON_N…" at bounding box center [84, 248] width 78 height 14
select select "15747"
click at [67, 220] on td "[PERSON_NAME]" at bounding box center [84, 226] width 89 height 20
select select "92281"
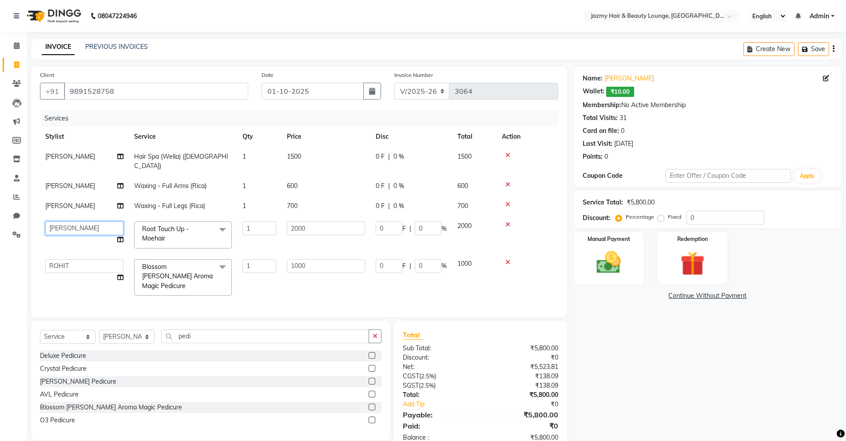
click at [67, 221] on select "AMIT [PERSON_NAME] [PERSON_NAME] CHASHIKA [PERSON_NAME] [PERSON_NAME] [PERSON_N…" at bounding box center [84, 228] width 78 height 14
select select "12179"
click at [66, 200] on td "[PERSON_NAME]" at bounding box center [84, 206] width 89 height 20
select select "92281"
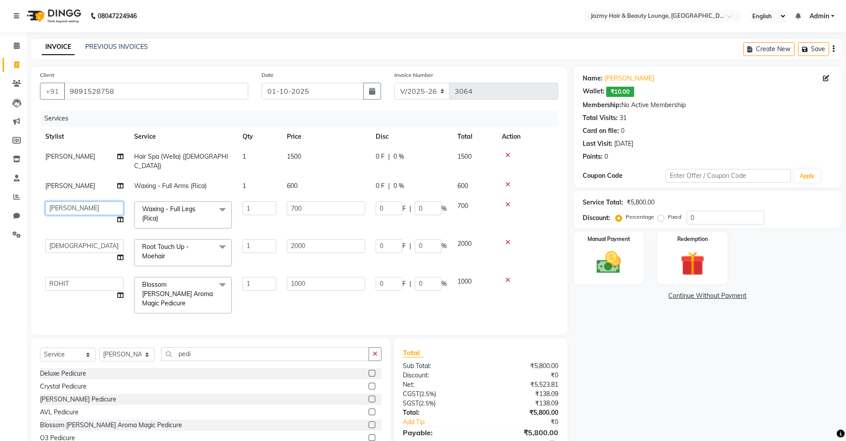
click at [66, 201] on select "AMIT [PERSON_NAME] [PERSON_NAME] CHASHIKA [PERSON_NAME] [PERSON_NAME] [PERSON_N…" at bounding box center [84, 208] width 78 height 14
select select "14797"
click at [75, 185] on td "[PERSON_NAME]" at bounding box center [84, 186] width 89 height 20
select select "92281"
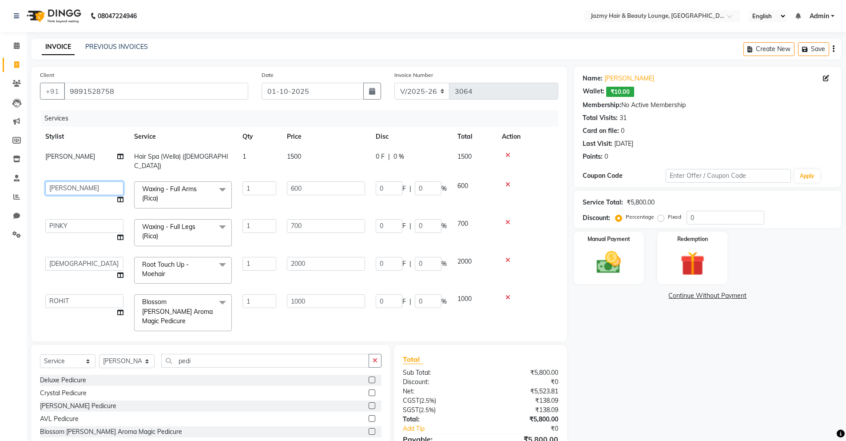
click at [77, 181] on select "AMIT [PERSON_NAME] [PERSON_NAME] CHASHIKA [PERSON_NAME] [PERSON_NAME] [PERSON_N…" at bounding box center [84, 188] width 78 height 14
select select "12167"
click at [632, 357] on div "Name: [PERSON_NAME]: ₹10.00 Membership: No Active Membership Total Visits: 31 C…" at bounding box center [711, 271] width 275 height 409
click at [694, 218] on input "0" at bounding box center [726, 218] width 78 height 14
type input "30"
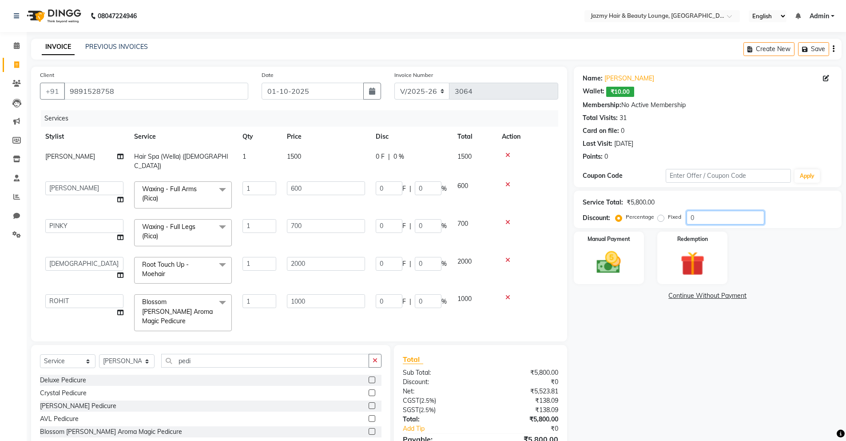
type input "300"
type input "30"
type input "600"
type input "30"
type input "210"
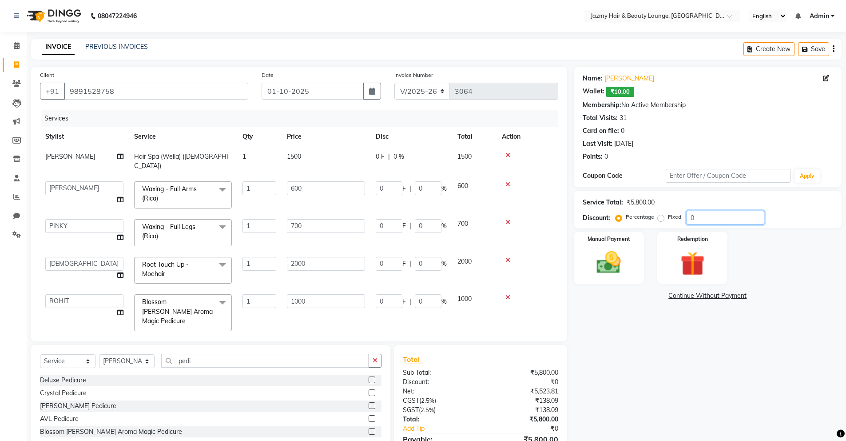
type input "30"
type input "180"
type input "30"
click at [605, 266] on img at bounding box center [609, 262] width 41 height 29
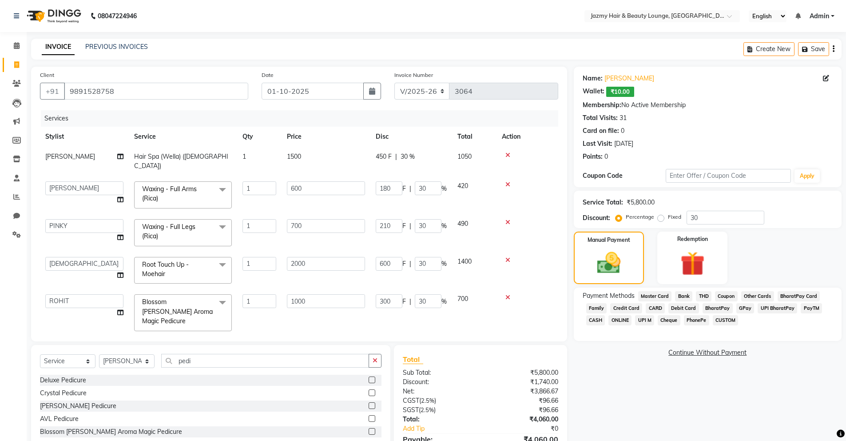
click at [596, 320] on span "CASH" at bounding box center [595, 320] width 19 height 10
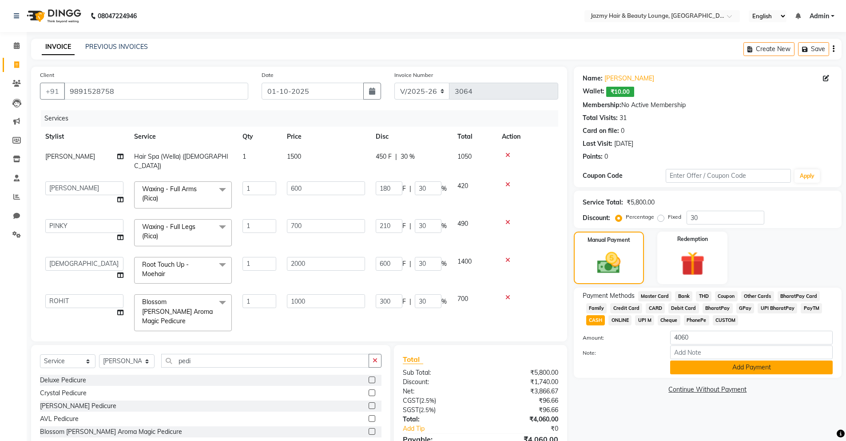
click at [720, 370] on button "Add Payment" at bounding box center [751, 367] width 163 height 14
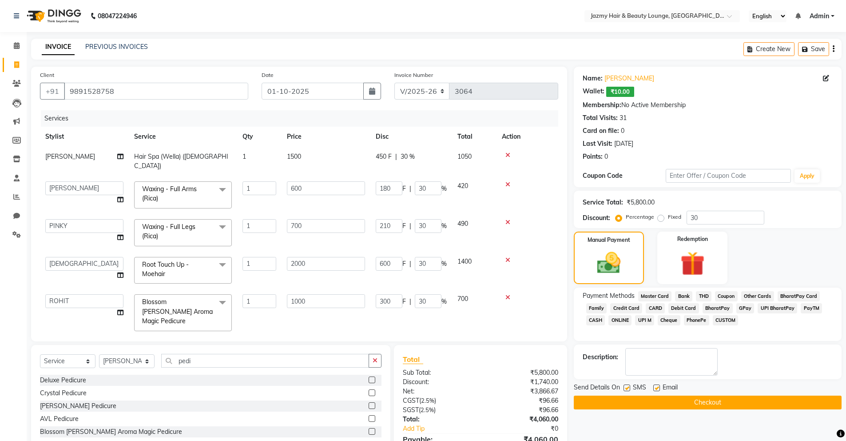
click at [708, 402] on button "Checkout" at bounding box center [708, 402] width 268 height 14
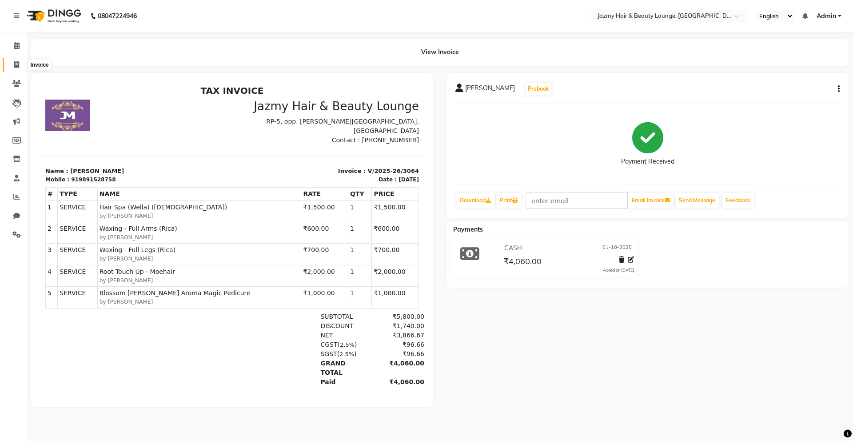
click at [23, 65] on span at bounding box center [17, 65] width 16 height 10
select select "service"
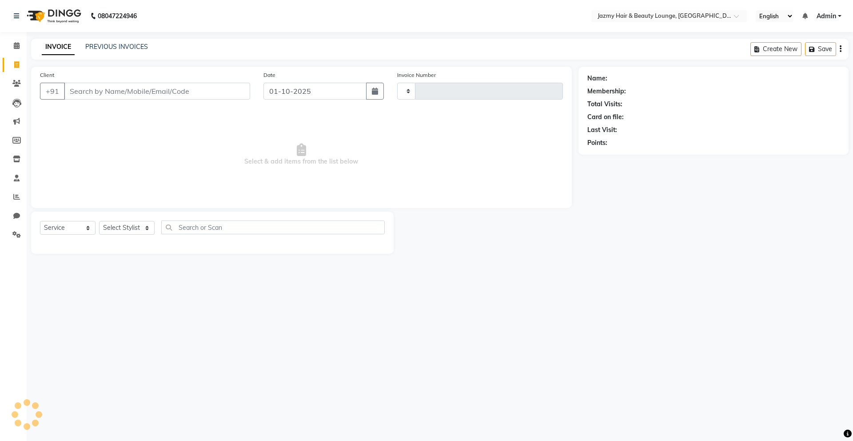
type input "3065"
select select "759"
type input "9"
click at [149, 90] on input "Client" at bounding box center [157, 91] width 186 height 17
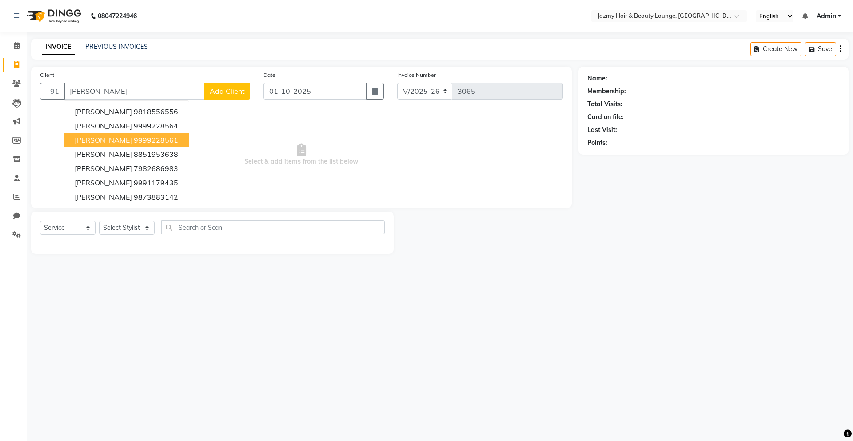
click at [154, 139] on button "[PERSON_NAME] 9999228561" at bounding box center [126, 140] width 125 height 14
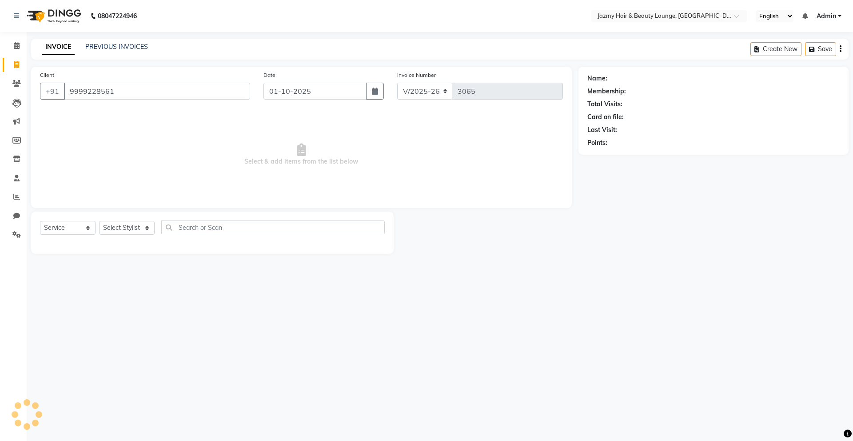
type input "9999228561"
click at [136, 231] on select "Select Stylist AMIT [PERSON_NAME] [PERSON_NAME] CHASHIKA [PERSON_NAME] [PERSON_…" at bounding box center [127, 228] width 56 height 14
select select "46530"
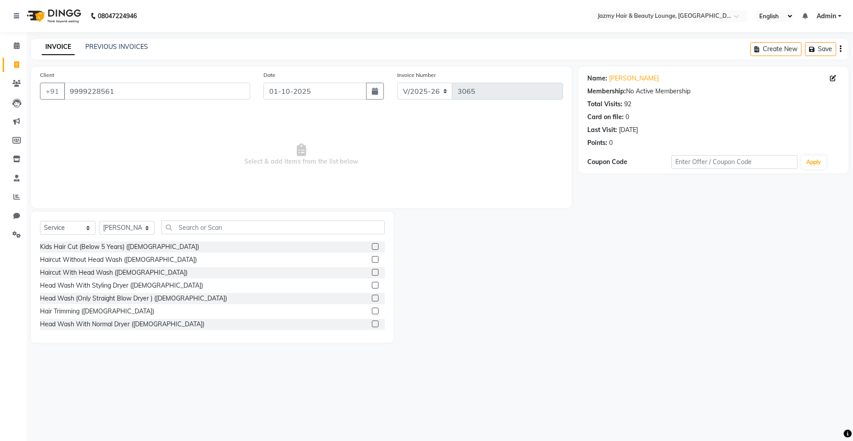
click at [278, 216] on div "Select Service Product Membership Package Voucher Prepaid Gift Card Select Styl…" at bounding box center [212, 276] width 362 height 131
click at [272, 222] on input "text" at bounding box center [272, 227] width 223 height 14
click at [372, 299] on div at bounding box center [378, 298] width 13 height 11
click at [372, 298] on label at bounding box center [375, 298] width 7 height 7
click at [372, 298] on input "checkbox" at bounding box center [375, 298] width 6 height 6
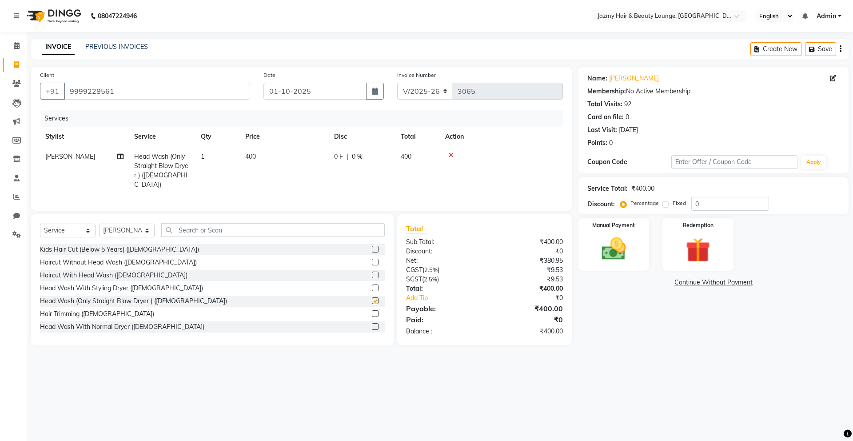
checkbox input "false"
click at [286, 235] on div "Select Service Product Membership Package Voucher Prepaid Gift Card Select Styl…" at bounding box center [212, 233] width 345 height 21
click at [286, 223] on input "text" at bounding box center [272, 230] width 223 height 14
type input "styli"
click at [372, 260] on label at bounding box center [375, 262] width 7 height 7
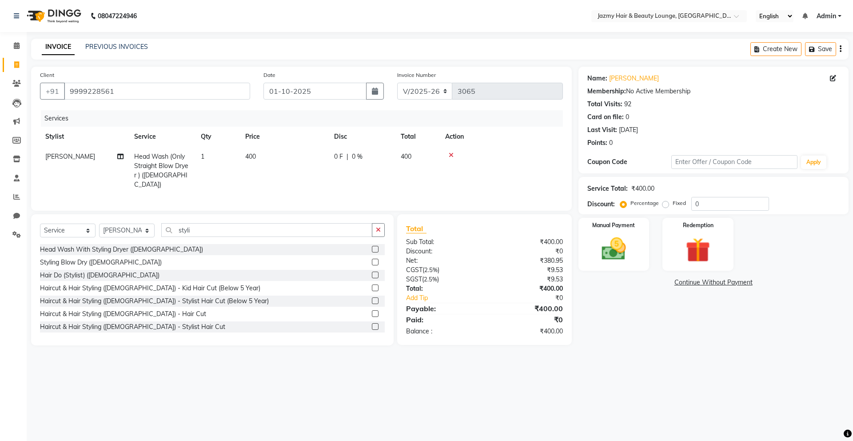
click at [372, 260] on input "checkbox" at bounding box center [375, 262] width 6 height 6
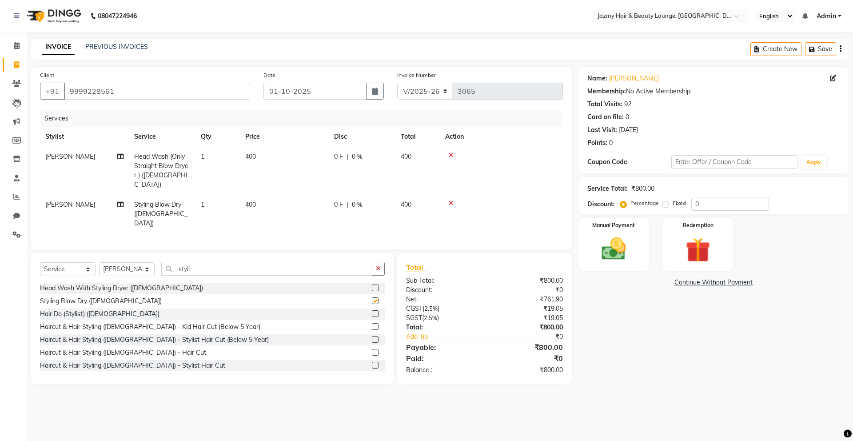
checkbox input "false"
click at [253, 200] on span "400" at bounding box center [250, 204] width 11 height 8
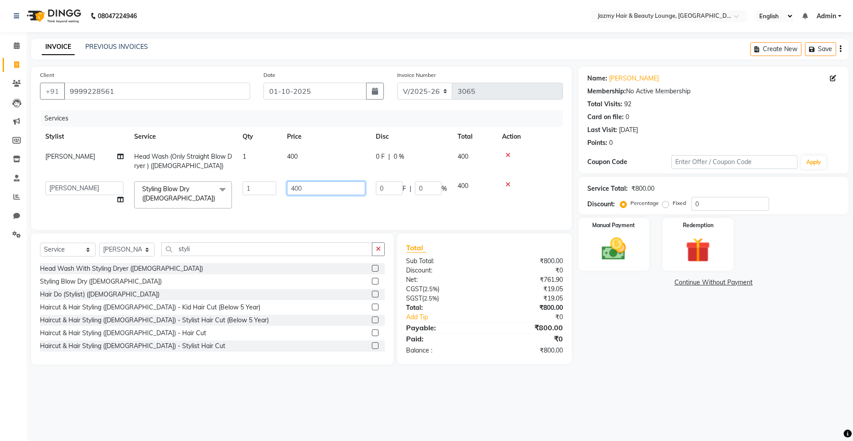
drag, startPoint x: 305, startPoint y: 190, endPoint x: 239, endPoint y: 178, distance: 66.9
click at [239, 178] on tr "AMIT [PERSON_NAME] [PERSON_NAME] CHASHIKA [PERSON_NAME] [PERSON_NAME] [PERSON_N…" at bounding box center [301, 195] width 523 height 38
type input "600"
click at [284, 155] on td "400" at bounding box center [326, 161] width 89 height 29
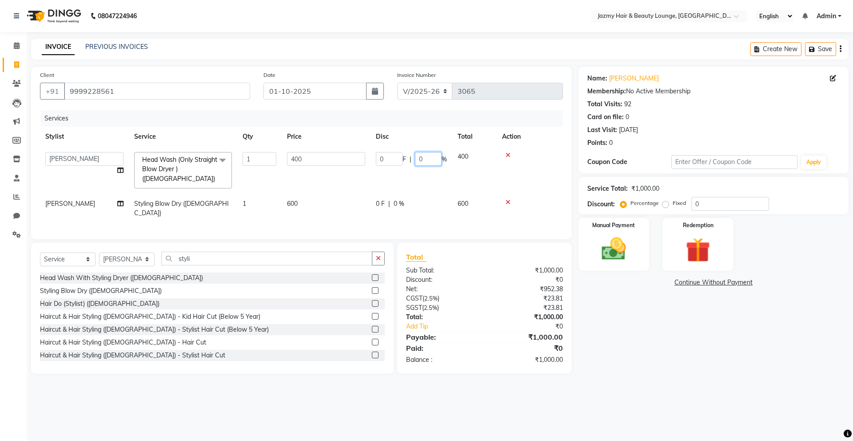
click at [417, 158] on input "0" at bounding box center [428, 159] width 27 height 14
type input "20"
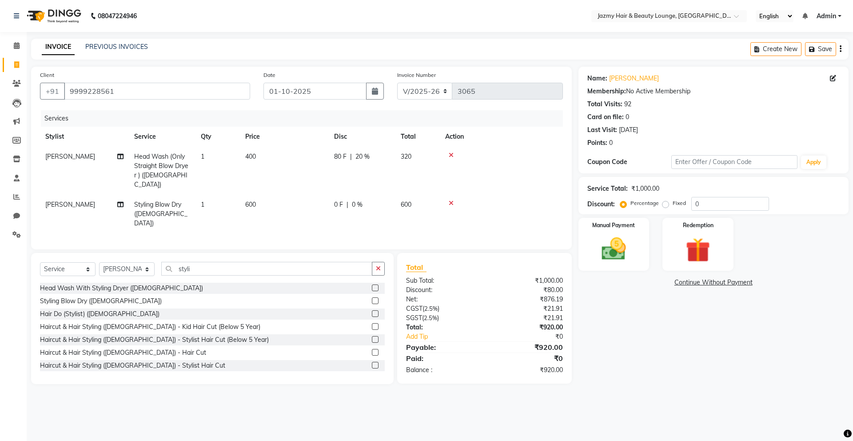
click at [625, 357] on div "Name: [PERSON_NAME] Membership: No Active Membership Total Visits: 92 Card on f…" at bounding box center [716, 225] width 277 height 317
click at [621, 252] on img at bounding box center [613, 248] width 41 height 29
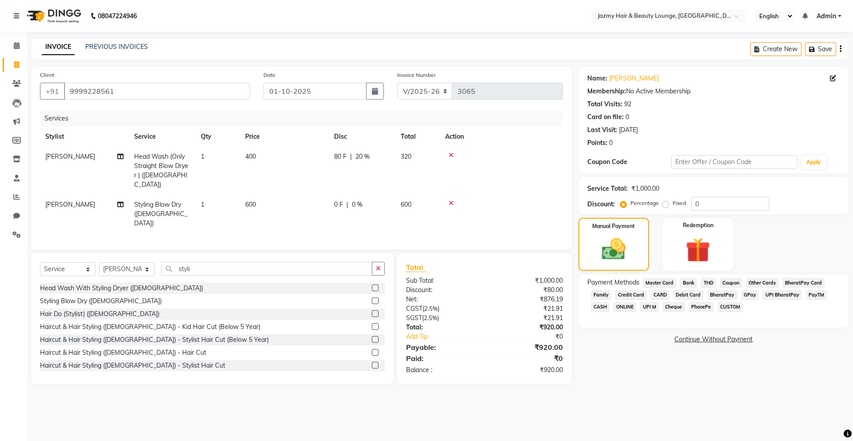
click at [824, 292] on div "Payment Methods Master Card Bank THD Coupon Other Cards BharatPay Card Family C…" at bounding box center [713, 296] width 252 height 36
click at [813, 295] on span "PayTM" at bounding box center [815, 295] width 21 height 10
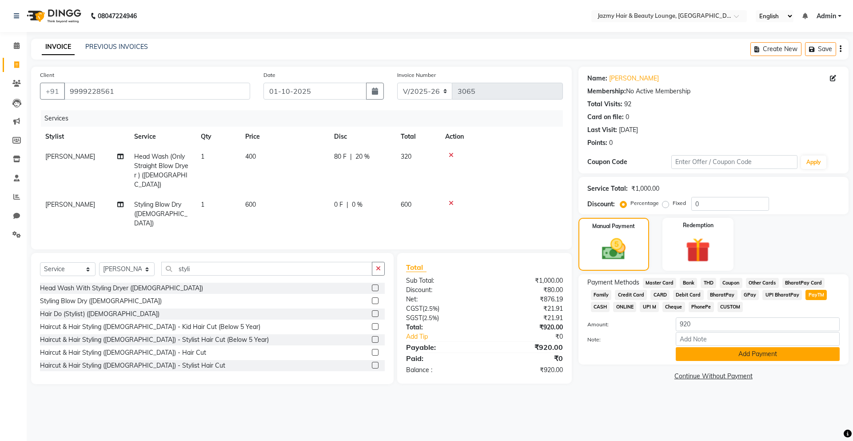
click at [759, 348] on button "Add Payment" at bounding box center [758, 354] width 164 height 14
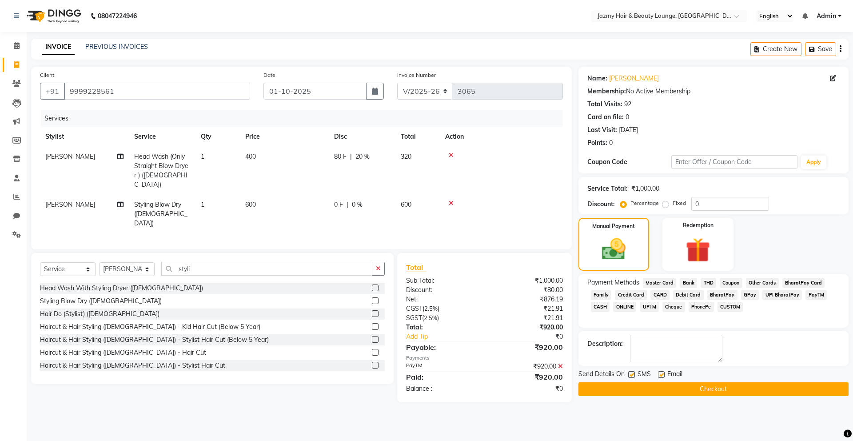
click at [749, 386] on button "Checkout" at bounding box center [713, 389] width 270 height 14
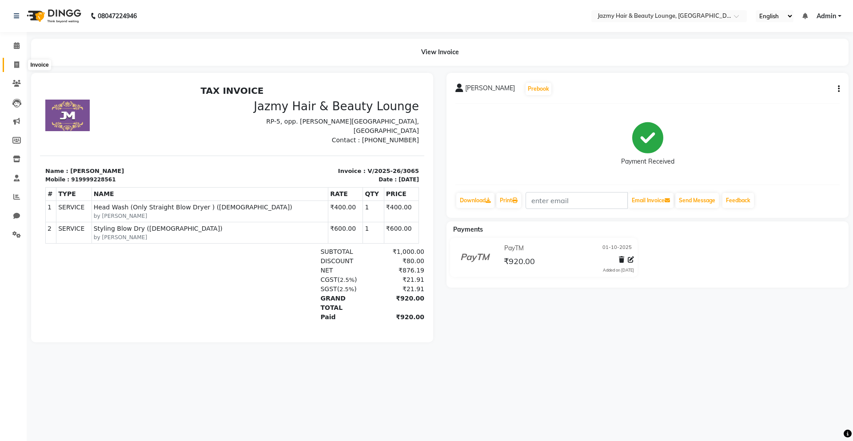
click at [13, 63] on span at bounding box center [17, 65] width 16 height 10
select select "service"
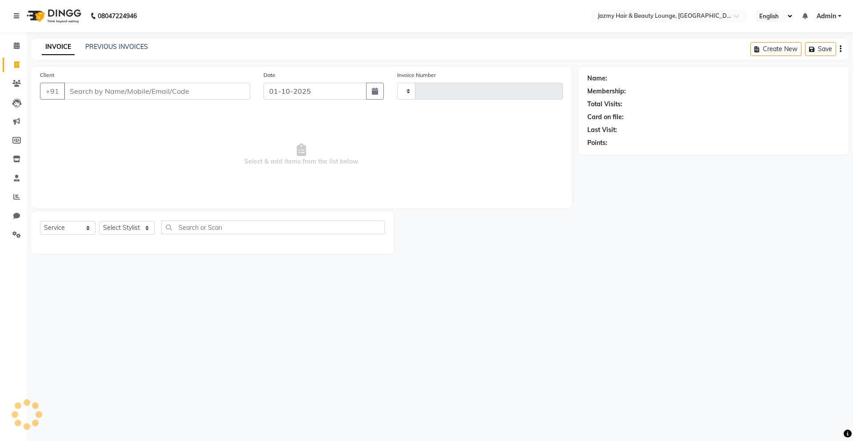
type input "3066"
select select "759"
type input "9810787083"
click at [238, 96] on button "Add Client" at bounding box center [227, 91] width 46 height 17
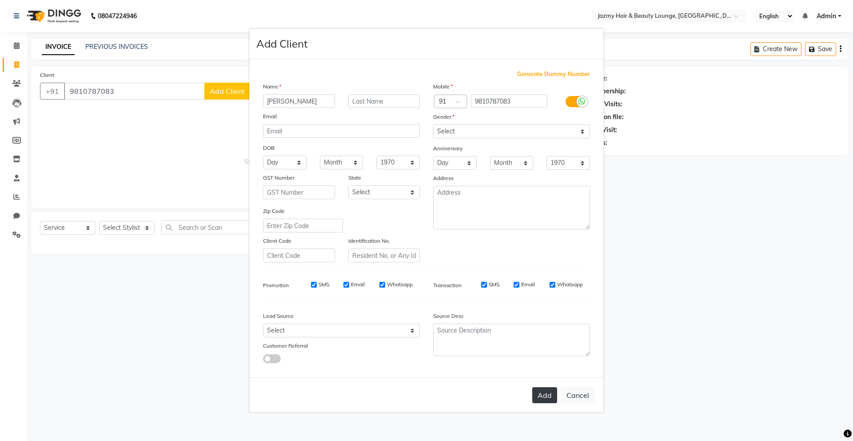
type input "[PERSON_NAME]"
click at [549, 401] on button "Add" at bounding box center [544, 395] width 25 height 16
click at [484, 135] on select "Select [DEMOGRAPHIC_DATA] [DEMOGRAPHIC_DATA] Other Prefer Not To Say" at bounding box center [511, 131] width 157 height 14
select select "[DEMOGRAPHIC_DATA]"
click at [547, 391] on button "Add" at bounding box center [544, 395] width 25 height 16
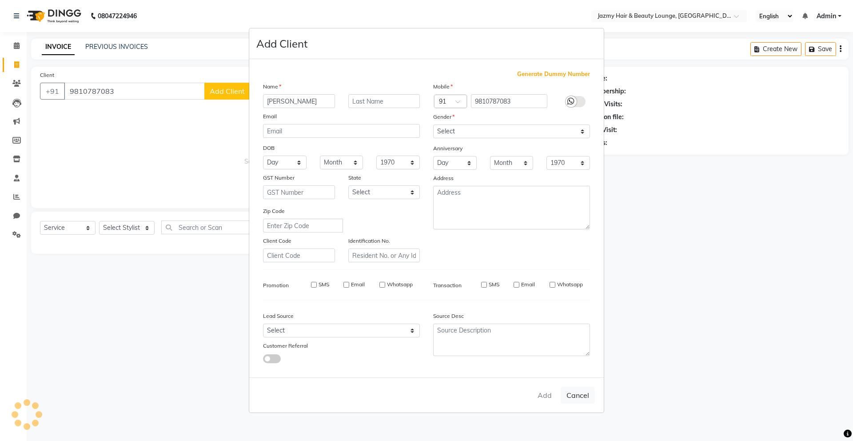
select select
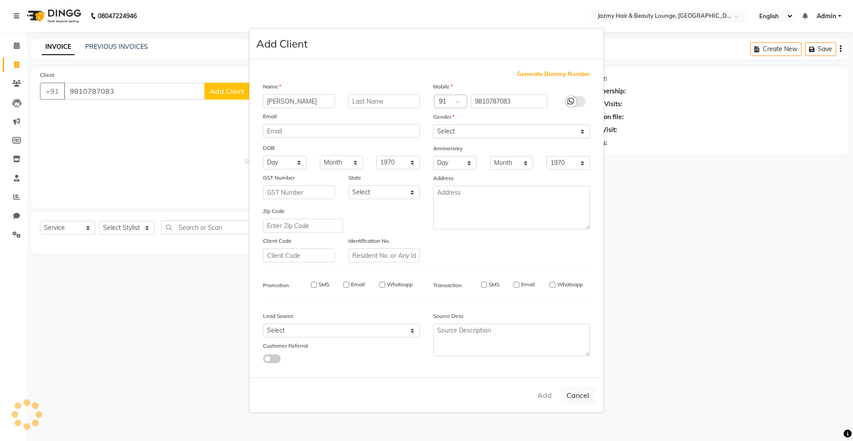
select select
checkbox input "false"
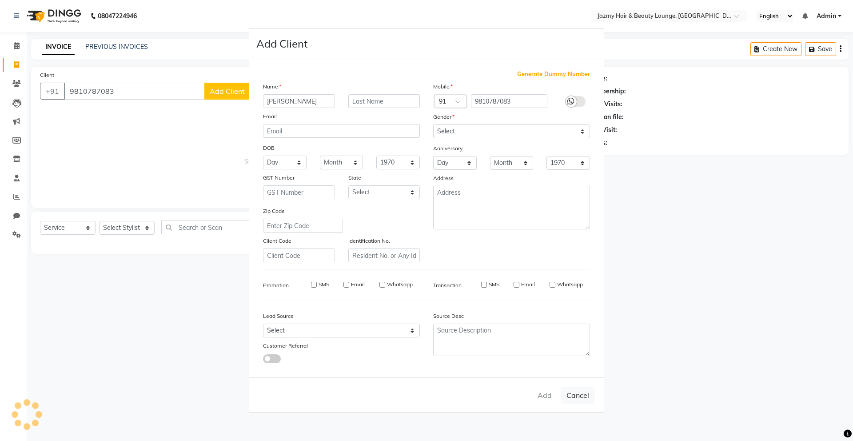
checkbox input "false"
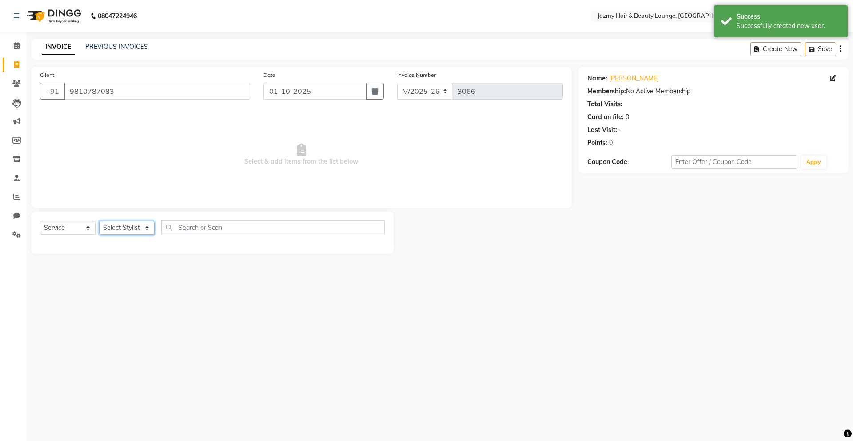
click at [123, 232] on select "Select Stylist AMIT [PERSON_NAME] [PERSON_NAME] CHASHIKA [PERSON_NAME] [PERSON_…" at bounding box center [127, 228] width 56 height 14
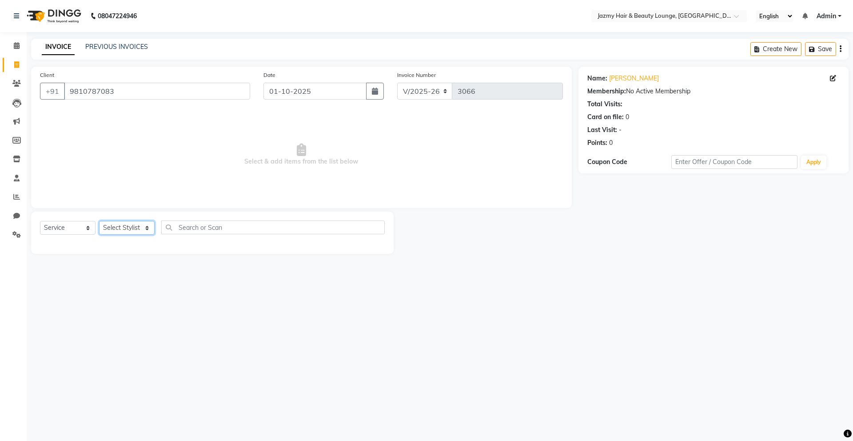
select select "46712"
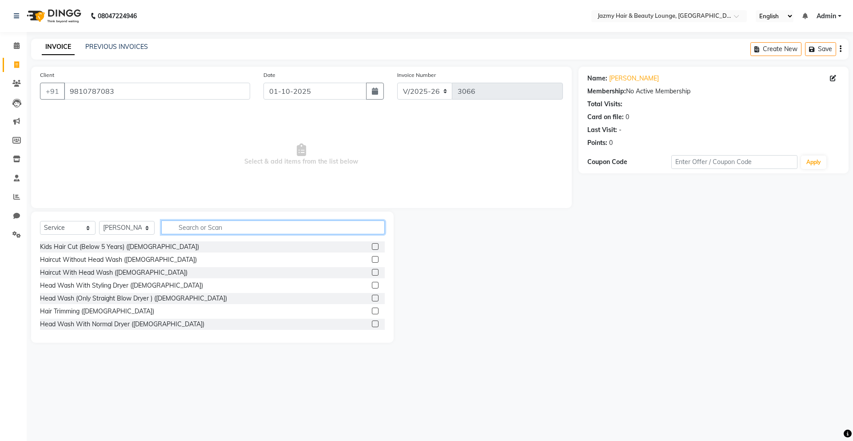
click at [224, 234] on input "text" at bounding box center [272, 227] width 223 height 14
type input "cut"
click at [372, 327] on div at bounding box center [375, 324] width 6 height 9
drag, startPoint x: 369, startPoint y: 325, endPoint x: 368, endPoint y: 314, distance: 10.7
click at [372, 325] on label at bounding box center [375, 323] width 7 height 7
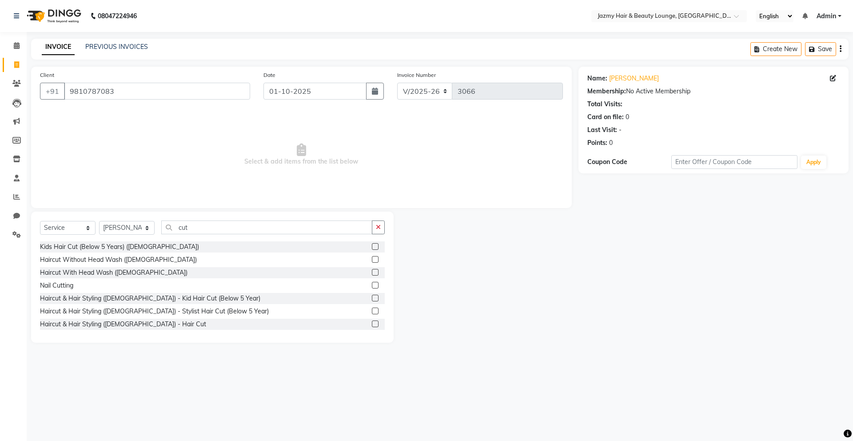
click at [372, 325] on input "checkbox" at bounding box center [375, 324] width 6 height 6
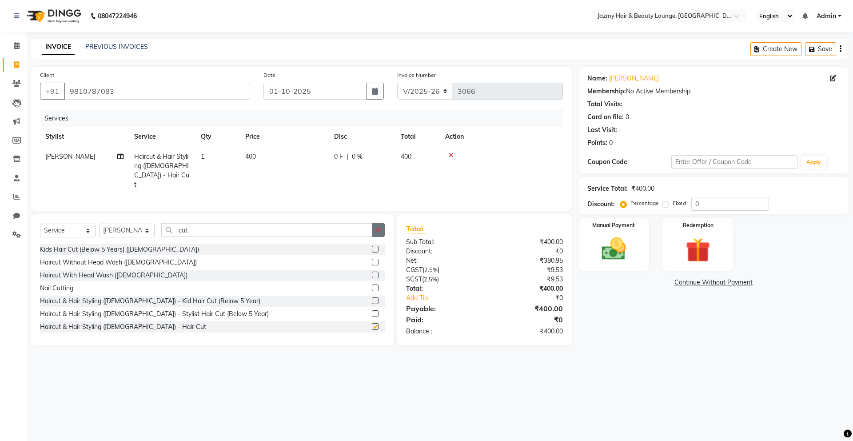
checkbox input "false"
click at [378, 231] on button "button" at bounding box center [378, 230] width 13 height 14
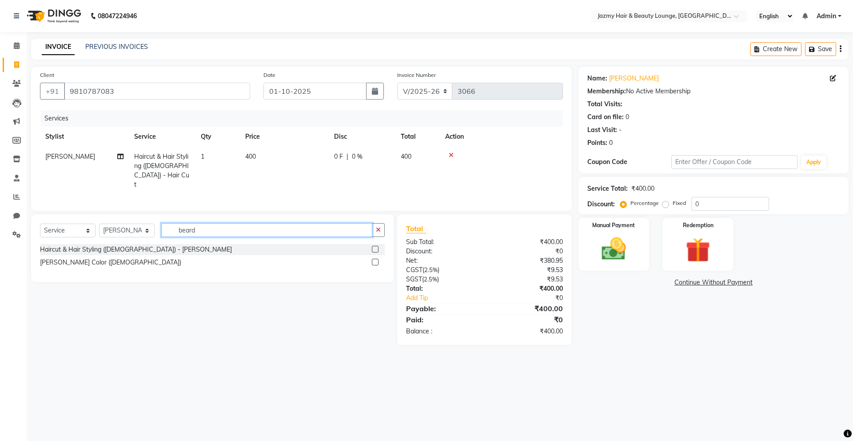
type input "beard"
click at [373, 247] on label at bounding box center [375, 249] width 7 height 7
click at [373, 247] on input "checkbox" at bounding box center [375, 250] width 6 height 6
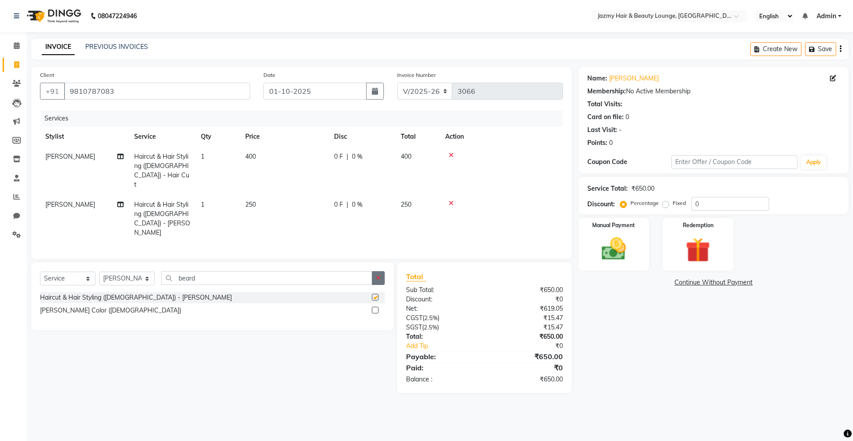
checkbox input "false"
click at [379, 275] on icon "button" at bounding box center [378, 278] width 5 height 6
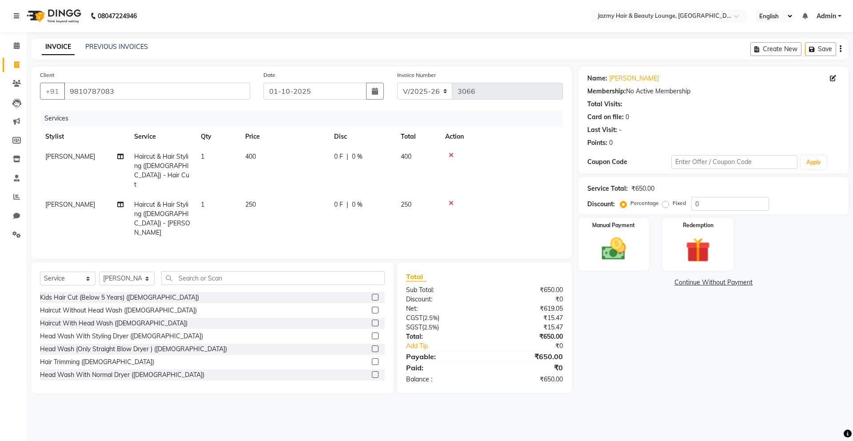
click at [372, 345] on label at bounding box center [375, 348] width 7 height 7
click at [372, 346] on input "checkbox" at bounding box center [375, 349] width 6 height 6
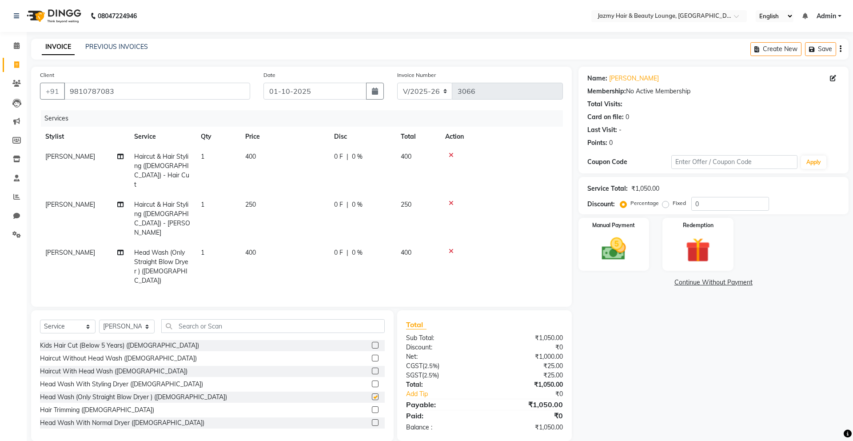
checkbox input "false"
click at [341, 310] on div "Select Service Product Membership Package Voucher Prepaid Gift Card Select Styl…" at bounding box center [212, 375] width 362 height 131
click at [338, 319] on input "text" at bounding box center [272, 326] width 223 height 14
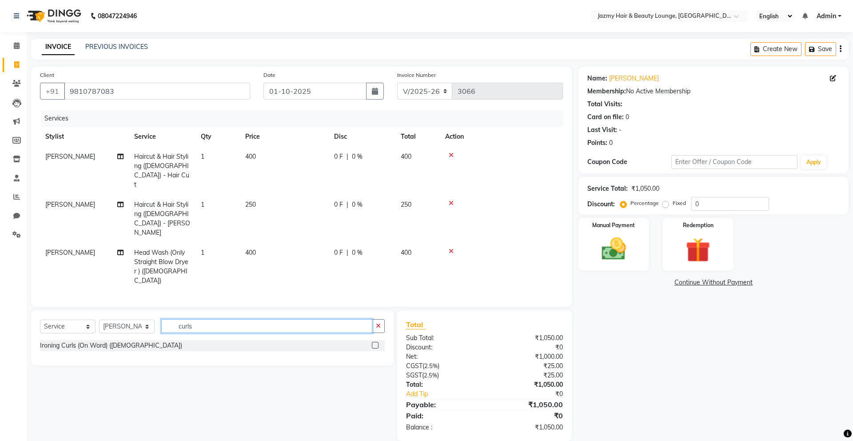
type input "curls"
click at [375, 342] on label at bounding box center [375, 345] width 7 height 7
click at [375, 342] on input "checkbox" at bounding box center [375, 345] width 6 height 6
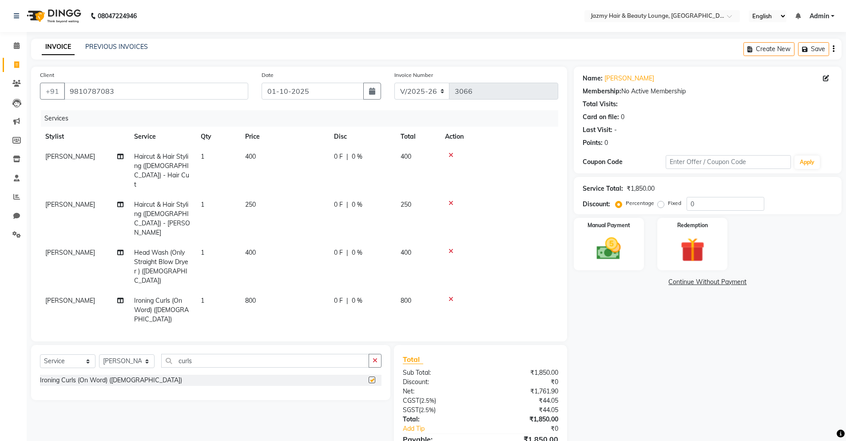
checkbox input "false"
click at [247, 296] on span "800" at bounding box center [250, 300] width 11 height 8
select select "46712"
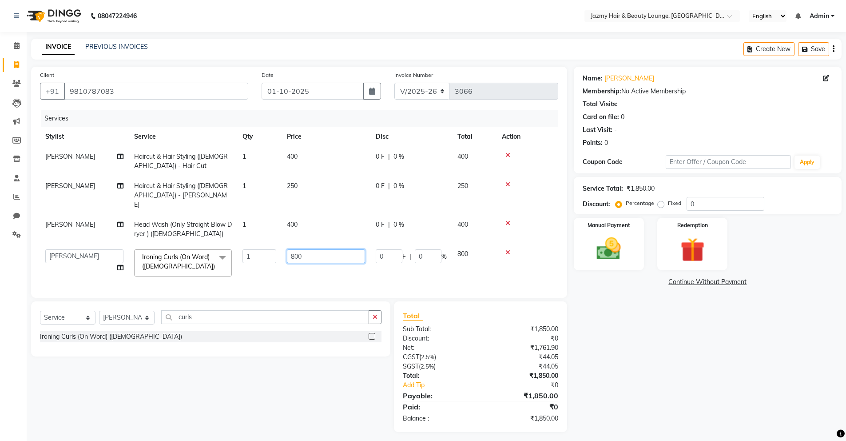
drag, startPoint x: 311, startPoint y: 251, endPoint x: 245, endPoint y: 237, distance: 67.5
click at [245, 244] on tr "AMIT [PERSON_NAME] [PERSON_NAME] CHASHIKA [PERSON_NAME] [PERSON_NAME] [PERSON_N…" at bounding box center [299, 263] width 518 height 38
type input "1000"
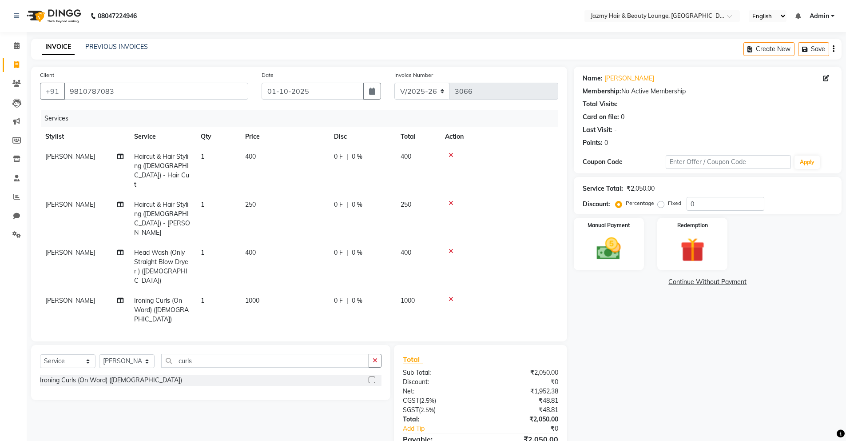
click at [66, 296] on span "[PERSON_NAME]" at bounding box center [70, 300] width 50 height 8
select select "46712"
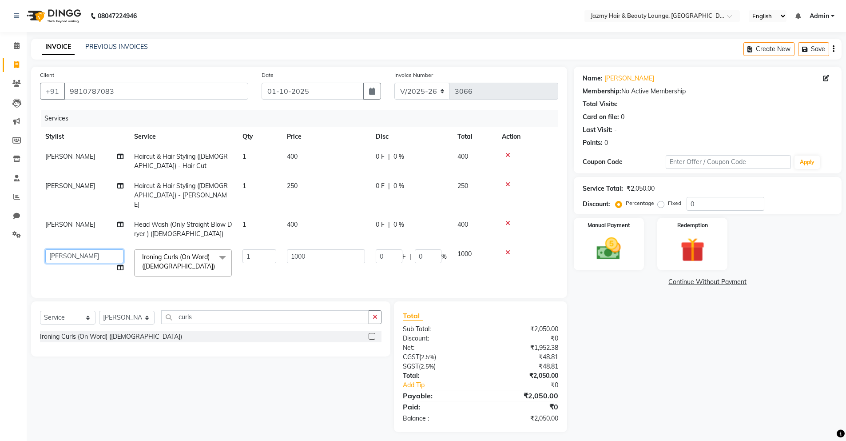
click at [70, 249] on select "AMIT [PERSON_NAME] [PERSON_NAME] CHASHIKA [PERSON_NAME] [PERSON_NAME] [PERSON_N…" at bounding box center [84, 256] width 78 height 14
click at [67, 220] on span "[PERSON_NAME]" at bounding box center [70, 224] width 50 height 8
select select "46712"
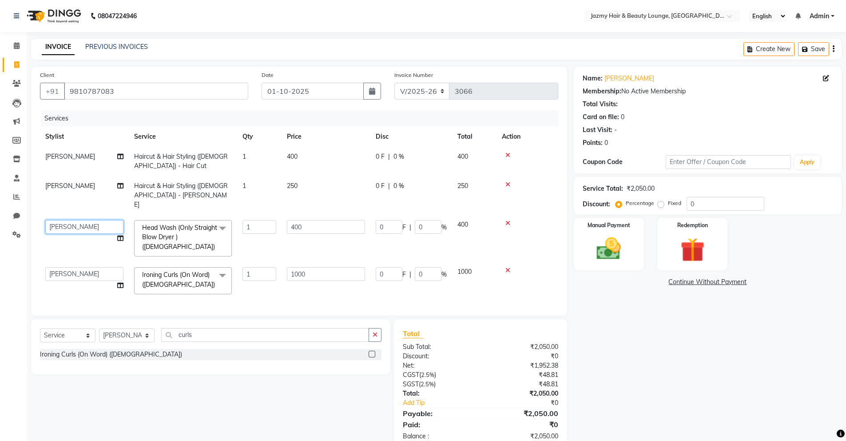
click at [67, 220] on select "AMIT [PERSON_NAME] [PERSON_NAME] CHASHIKA [PERSON_NAME] [PERSON_NAME] [PERSON_N…" at bounding box center [84, 227] width 78 height 14
click at [659, 293] on div "Name: [PERSON_NAME] Membership: No Active Membership Total Visits: Card on file…" at bounding box center [711, 258] width 275 height 383
click at [422, 220] on input "0" at bounding box center [428, 227] width 27 height 14
type input "20"
click at [391, 179] on td "0 F | 0 %" at bounding box center [411, 195] width 82 height 39
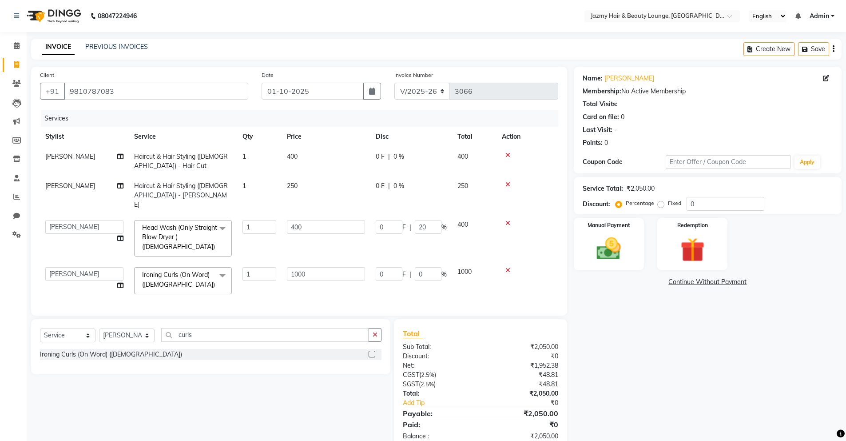
select select "46712"
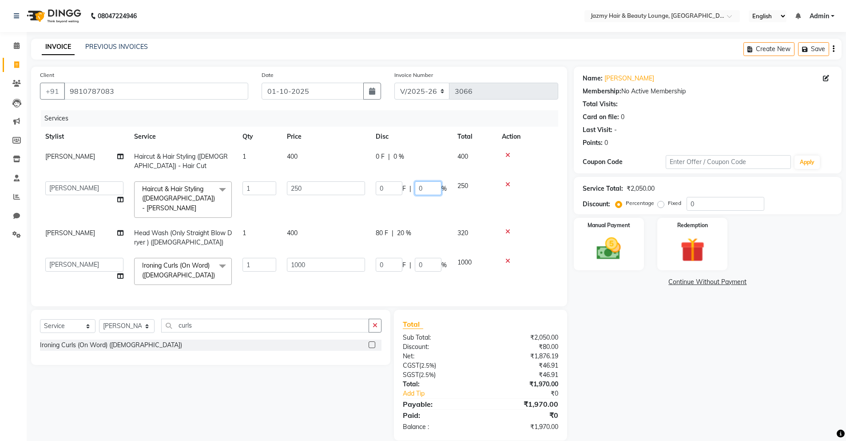
click at [420, 187] on input "0" at bounding box center [428, 188] width 27 height 14
type input "20"
click at [290, 165] on td "400" at bounding box center [326, 161] width 89 height 29
select select "46712"
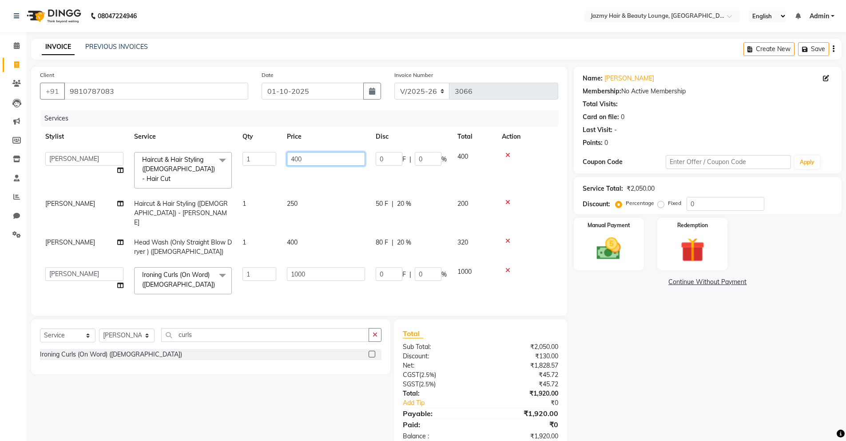
drag, startPoint x: 317, startPoint y: 155, endPoint x: 259, endPoint y: 153, distance: 57.8
click at [259, 153] on tr "AMIT [PERSON_NAME] [PERSON_NAME] CHASHIKA [PERSON_NAME] [PERSON_NAME] [PERSON_N…" at bounding box center [299, 170] width 518 height 47
type input "500"
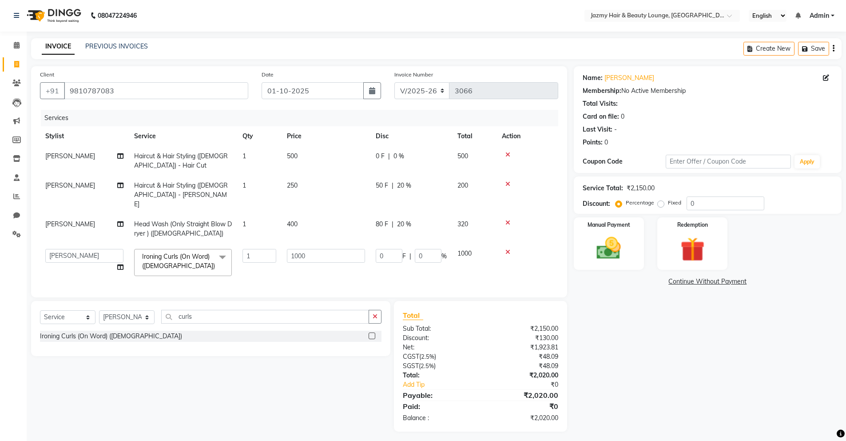
scroll to position [2, 0]
click at [416, 163] on td "0 F | 0 %" at bounding box center [411, 159] width 82 height 29
select select "46712"
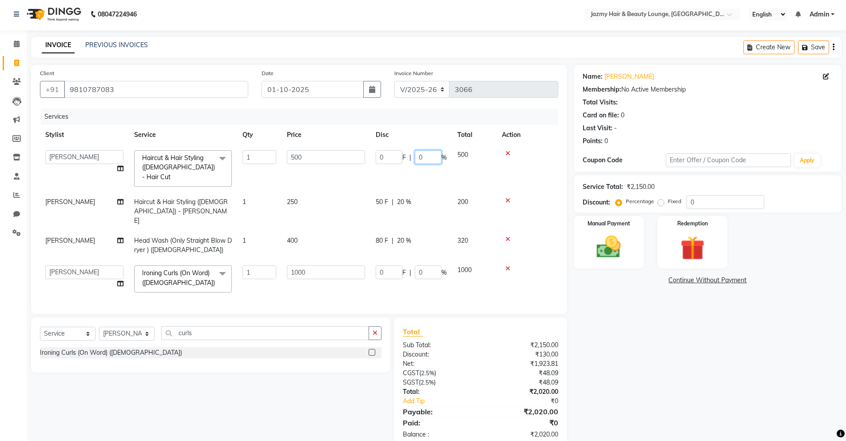
click at [422, 160] on input "0" at bounding box center [428, 157] width 27 height 14
type input "20"
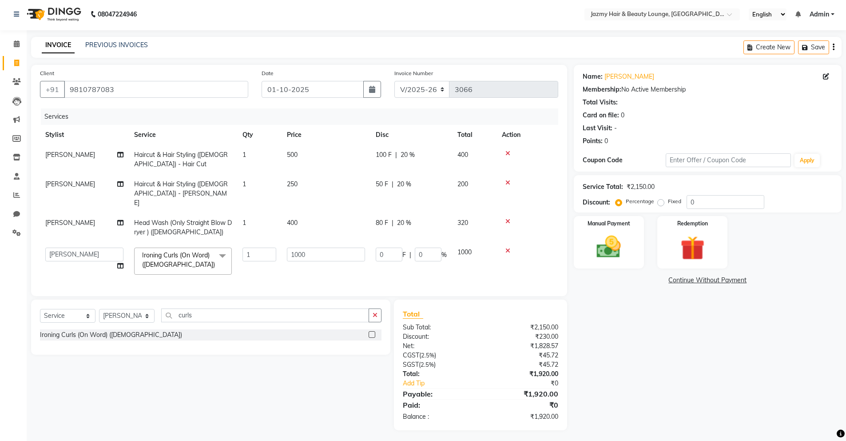
click at [619, 373] on div "Name: [PERSON_NAME] Membership: No Active Membership Total Visits: Card on file…" at bounding box center [711, 247] width 275 height 365
click at [607, 263] on div "Manual Payment" at bounding box center [608, 242] width 73 height 55
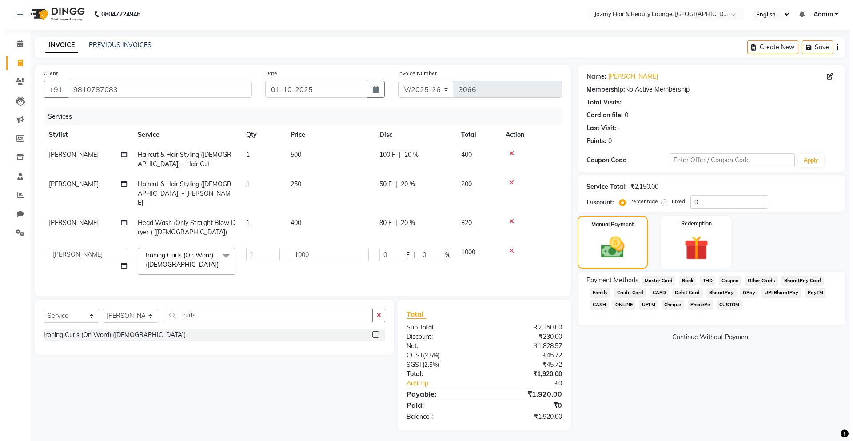
scroll to position [0, 0]
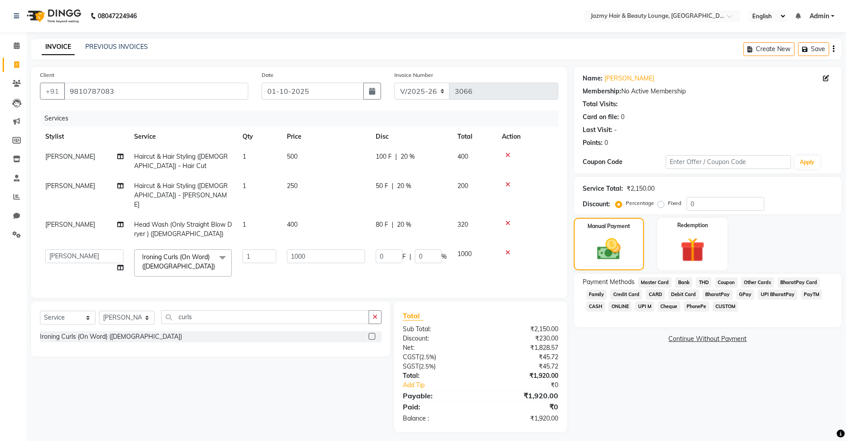
click at [649, 295] on span "CARD" at bounding box center [655, 294] width 19 height 10
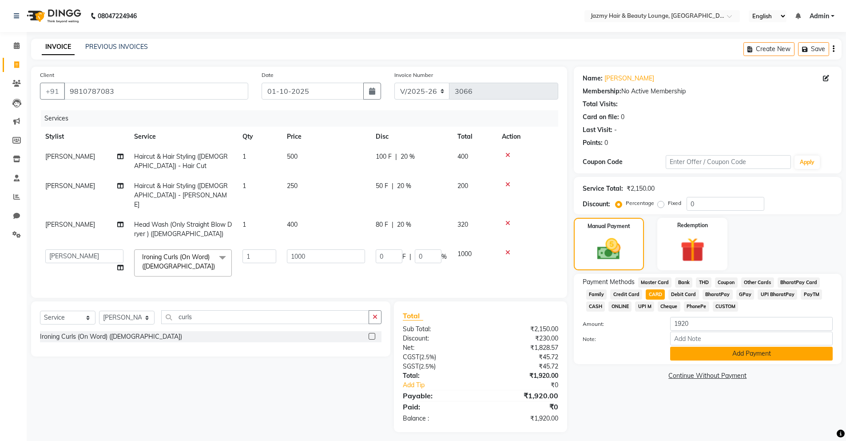
click at [787, 355] on button "Add Payment" at bounding box center [751, 353] width 163 height 14
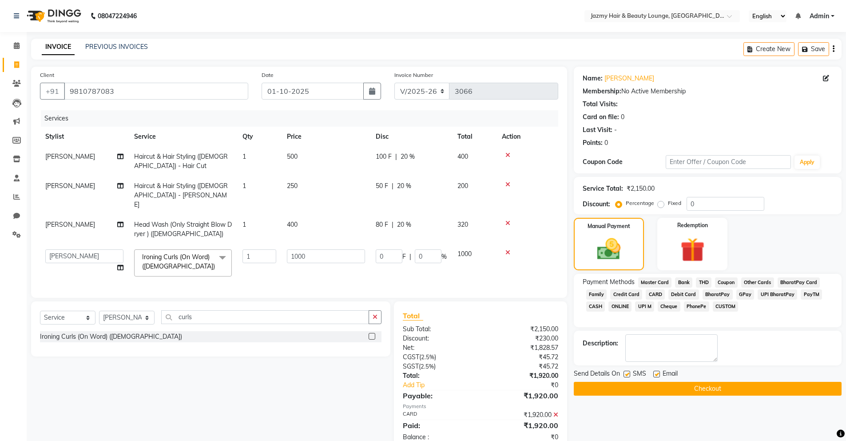
click at [731, 388] on button "Checkout" at bounding box center [708, 389] width 268 height 14
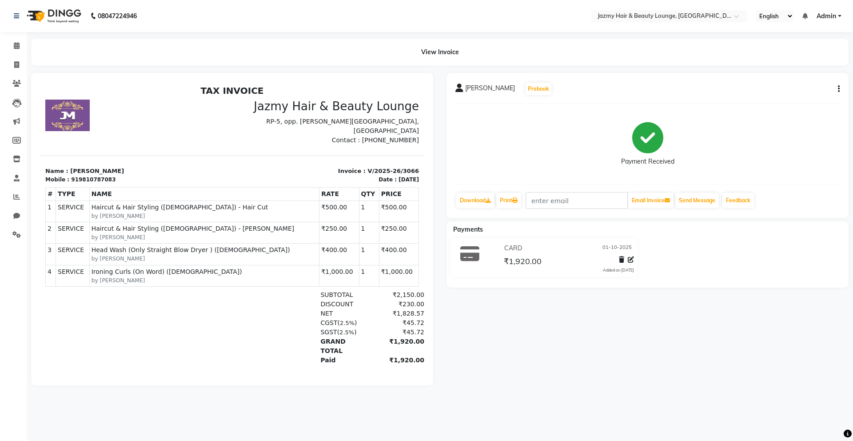
click at [27, 68] on main "View Invoice [PERSON_NAME] Prebook Payment Received Download Print Email Invoic…" at bounding box center [440, 219] width 826 height 360
click at [18, 68] on icon at bounding box center [16, 64] width 5 height 7
select select "service"
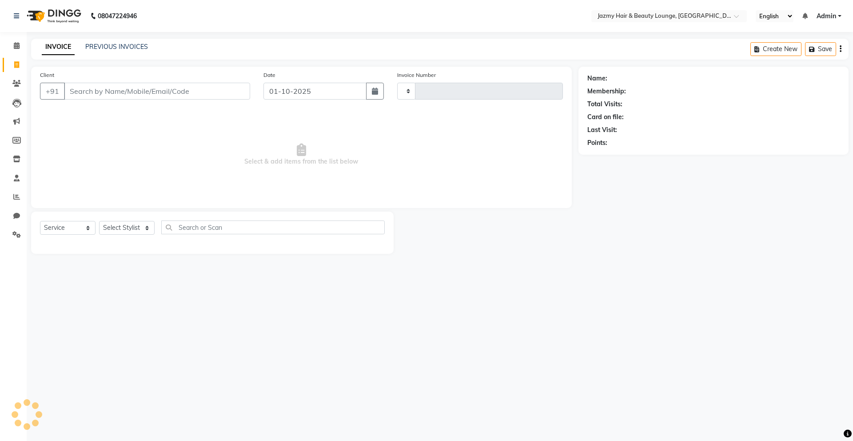
type input "3067"
select select "759"
type input "6200167465"
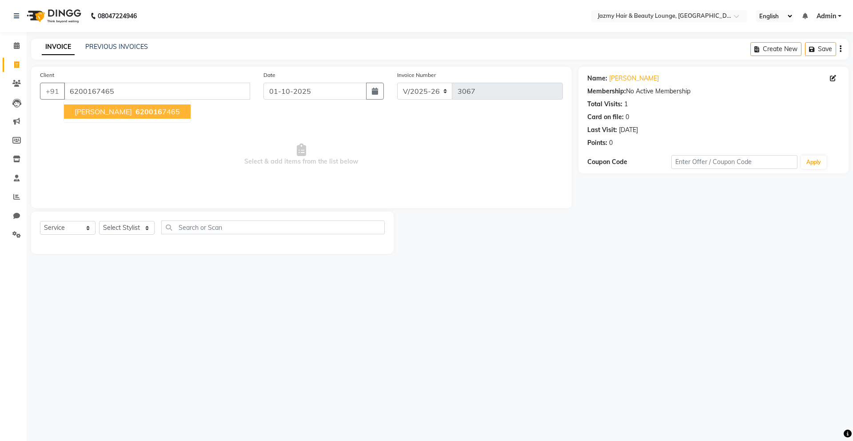
click at [112, 119] on ngb-typeahead-window "[PERSON_NAME] 620016 7465" at bounding box center [127, 111] width 127 height 22
click at [135, 113] on span "620016" at bounding box center [148, 111] width 27 height 9
click at [135, 216] on div "Select Service Product Membership Package Voucher Prepaid Gift Card Select Styl…" at bounding box center [212, 232] width 362 height 42
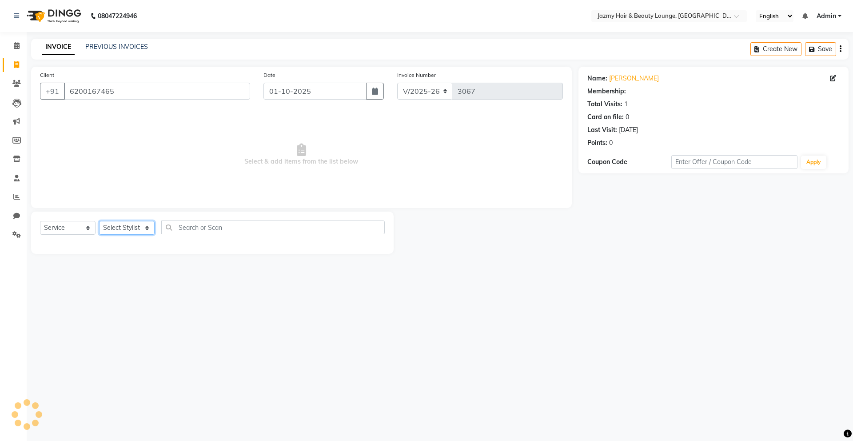
click at [131, 221] on select "Select Stylist AMIT [PERSON_NAME] [PERSON_NAME] CHASHIKA [PERSON_NAME] [PERSON_…" at bounding box center [127, 228] width 56 height 14
select select "44181"
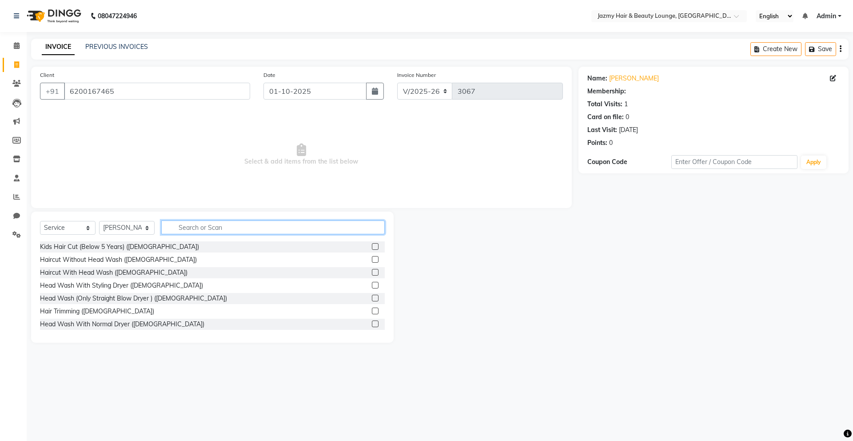
click at [250, 232] on input "text" at bounding box center [272, 227] width 223 height 14
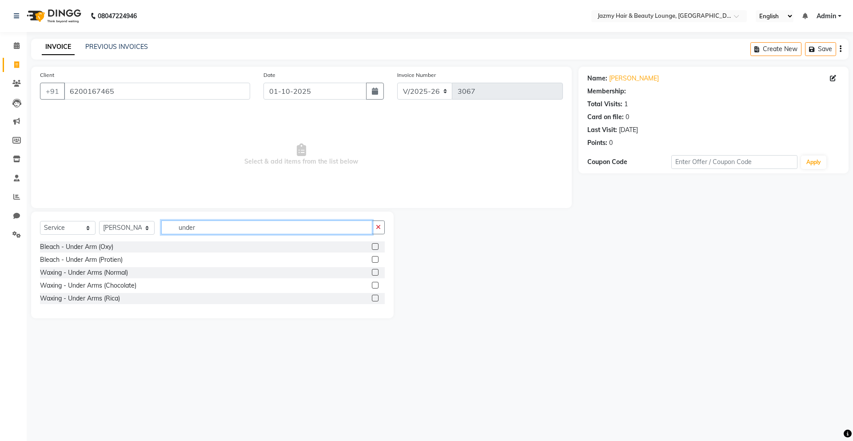
type input "under"
click at [373, 298] on label at bounding box center [375, 298] width 7 height 7
click at [373, 298] on input "checkbox" at bounding box center [375, 298] width 6 height 6
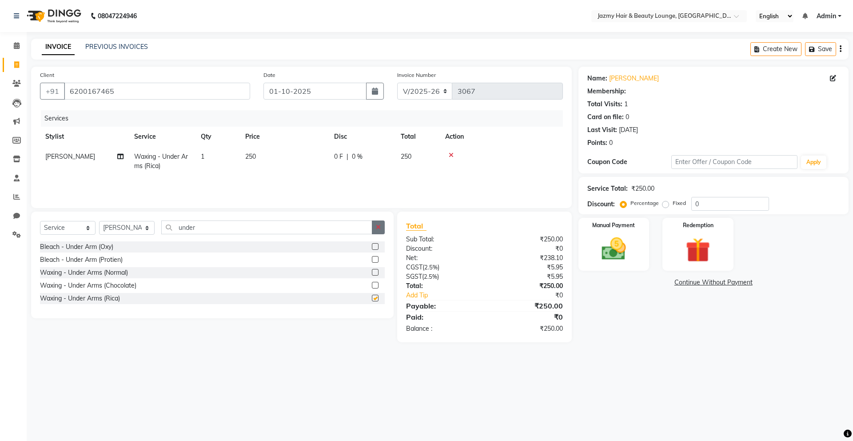
checkbox input "false"
drag, startPoint x: 379, startPoint y: 230, endPoint x: 366, endPoint y: 224, distance: 14.4
click at [379, 230] on button "button" at bounding box center [378, 227] width 13 height 14
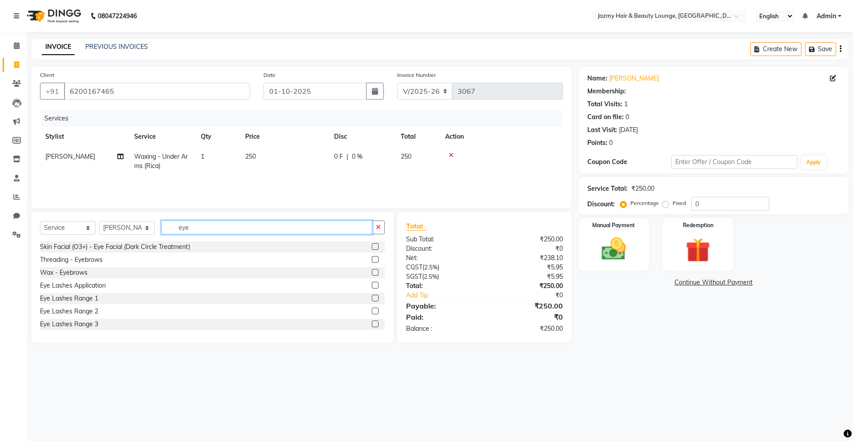
type input "eye"
click at [372, 259] on label at bounding box center [375, 259] width 7 height 7
click at [372, 259] on input "checkbox" at bounding box center [375, 260] width 6 height 6
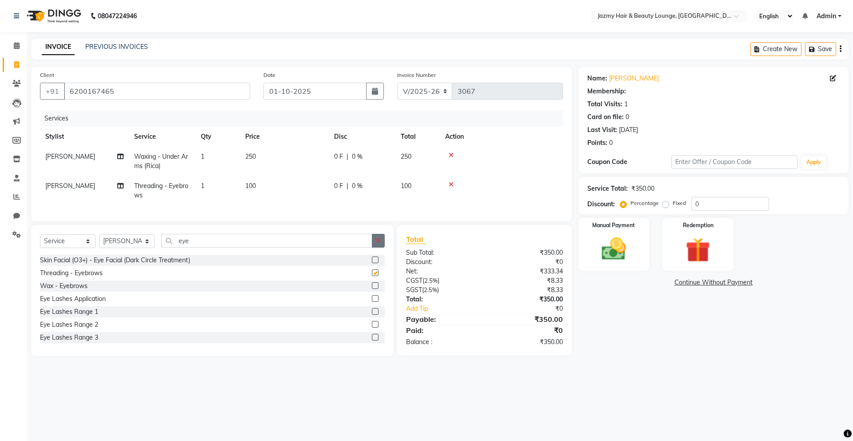
checkbox input "false"
click at [378, 243] on icon "button" at bounding box center [378, 240] width 5 height 6
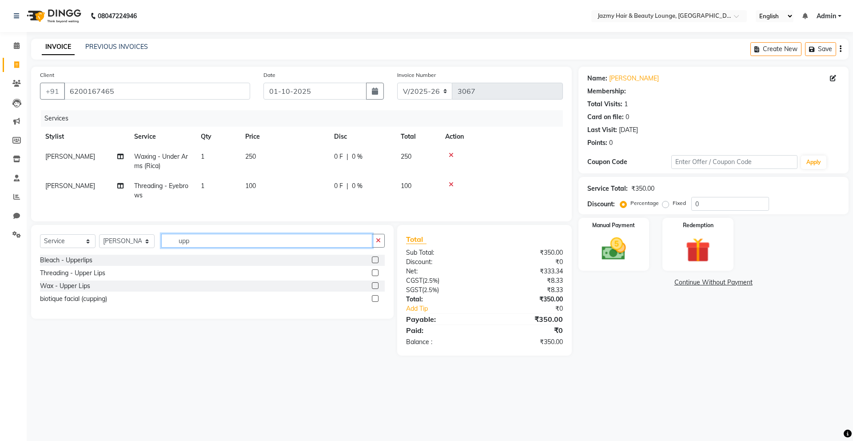
type input "upp"
click at [376, 276] on label at bounding box center [375, 272] width 7 height 7
click at [376, 276] on input "checkbox" at bounding box center [375, 273] width 6 height 6
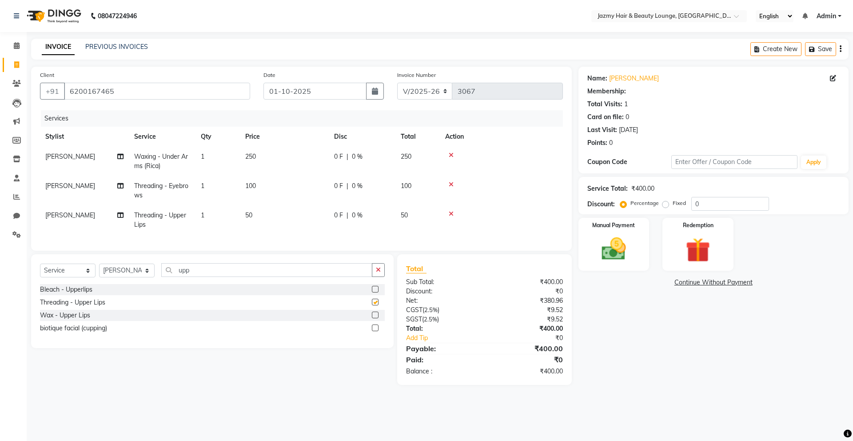
checkbox input "false"
click at [391, 159] on td "0 F | 0 %" at bounding box center [362, 161] width 67 height 29
select select "44181"
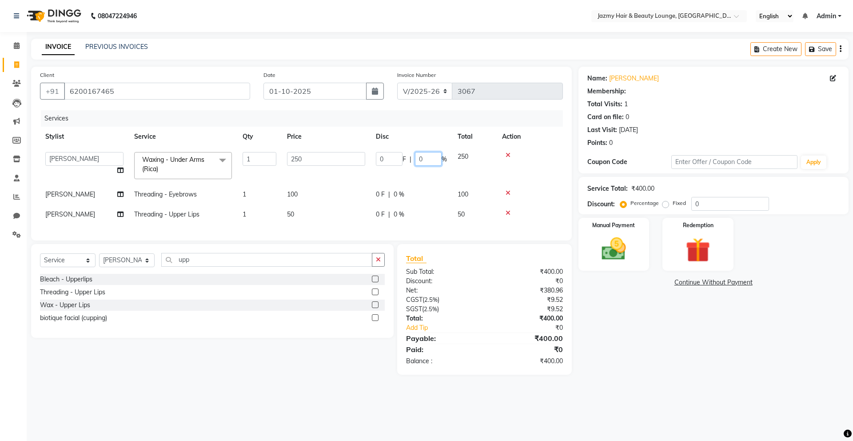
click at [418, 162] on input "0" at bounding box center [428, 159] width 27 height 14
type input "20"
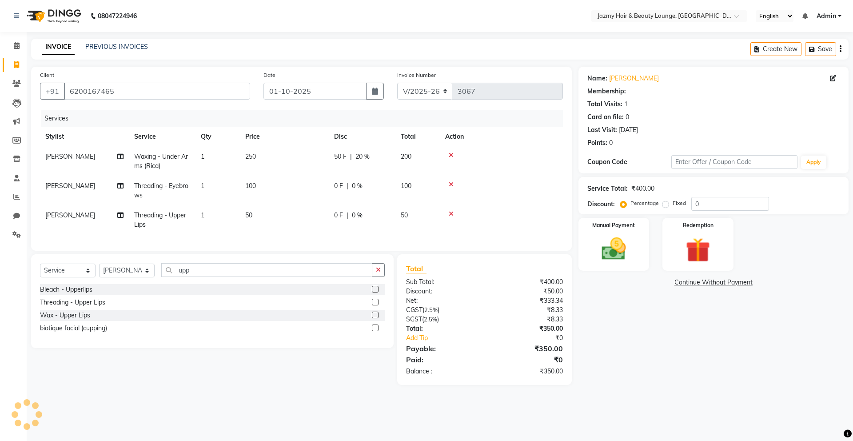
click at [661, 346] on div "Name: [PERSON_NAME] Membership: Total Visits: 1 Card on file: 0 Last Visit: [DA…" at bounding box center [716, 226] width 277 height 318
click at [613, 235] on img at bounding box center [613, 248] width 41 height 29
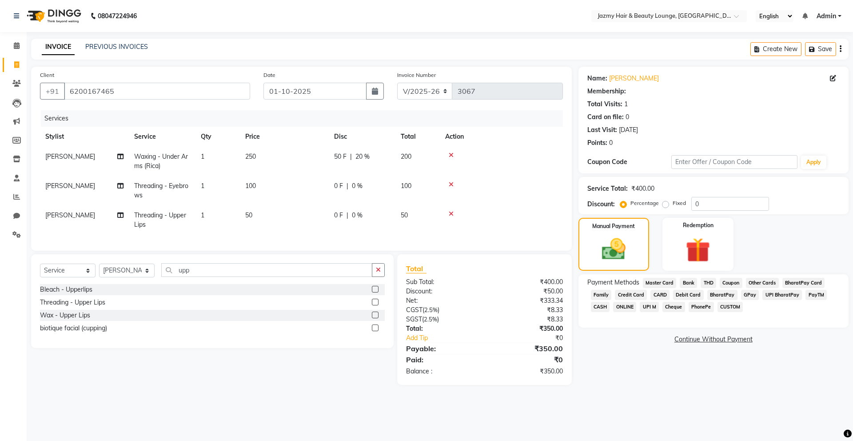
click at [653, 305] on span "UPI M" at bounding box center [649, 307] width 19 height 10
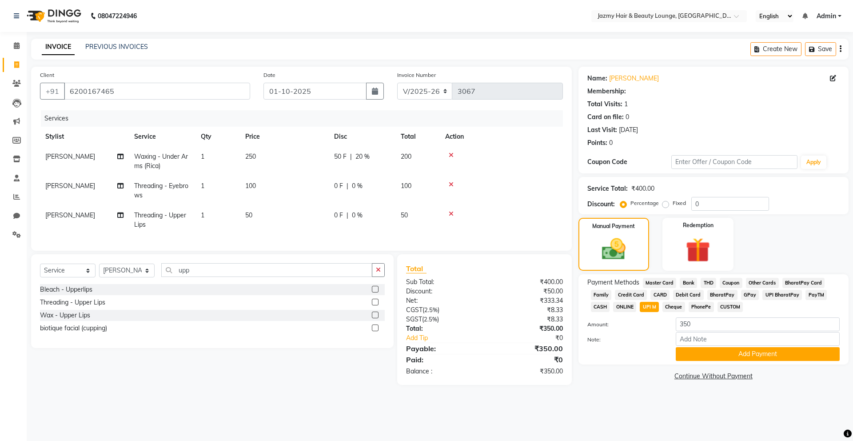
click at [746, 362] on div "Payment Methods Master Card Bank THD Coupon Other Cards BharatPay Card Family C…" at bounding box center [713, 319] width 270 height 90
click at [746, 358] on button "Add Payment" at bounding box center [758, 354] width 164 height 14
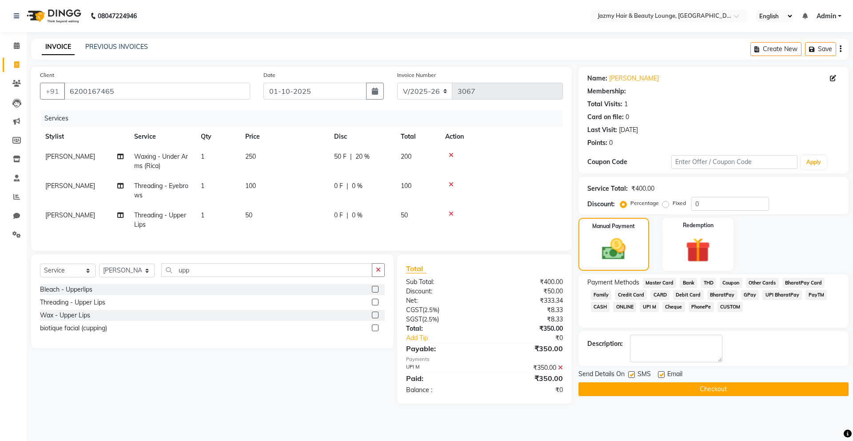
click at [727, 387] on button "Checkout" at bounding box center [713, 389] width 270 height 14
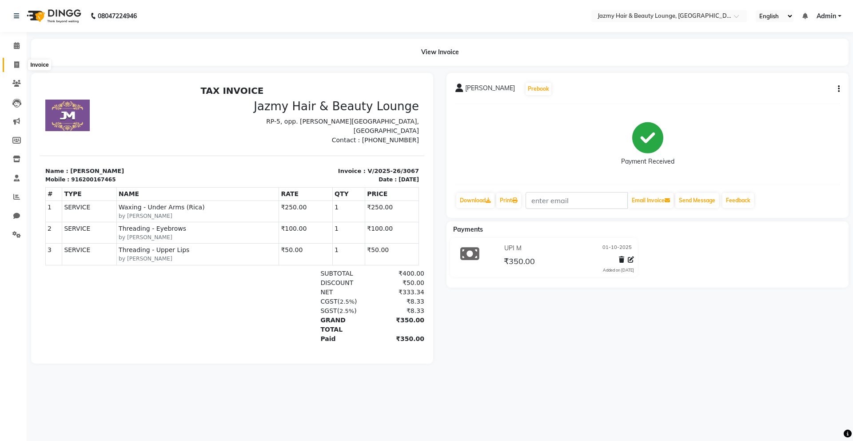
click at [23, 64] on span at bounding box center [17, 65] width 16 height 10
select select "service"
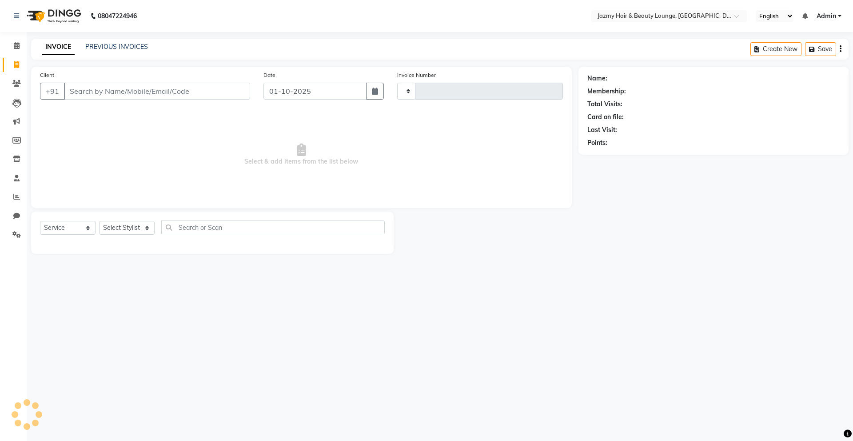
type input "3068"
select select "759"
type input "9313498373"
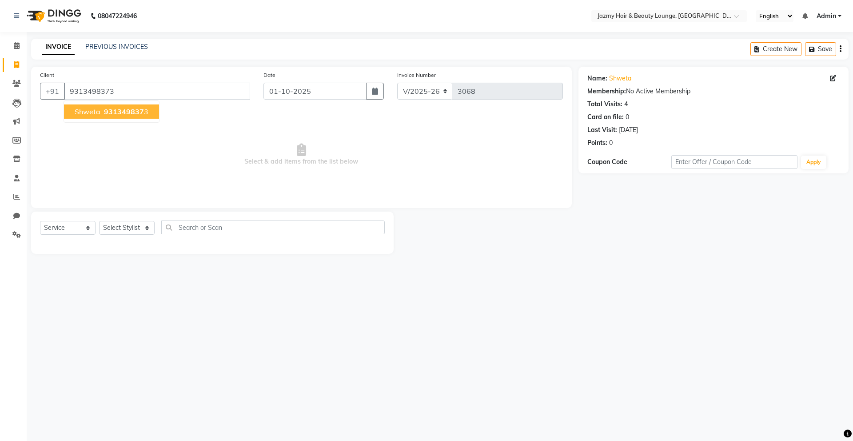
click at [107, 111] on span "931349837" at bounding box center [124, 111] width 40 height 9
click at [128, 230] on select "Select Stylist AMIT [PERSON_NAME] [PERSON_NAME] CHASHIKA [PERSON_NAME] [PERSON_…" at bounding box center [127, 228] width 56 height 14
select select "51399"
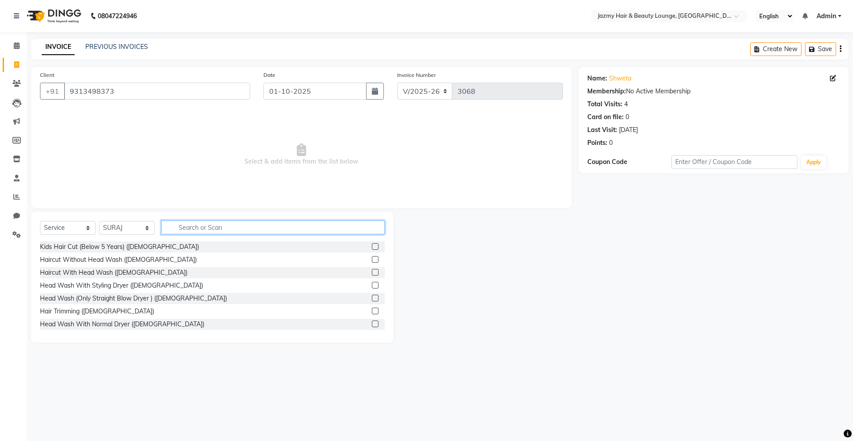
click at [238, 226] on input "text" at bounding box center [272, 227] width 223 height 14
click at [372, 262] on label at bounding box center [375, 259] width 7 height 7
click at [372, 262] on input "checkbox" at bounding box center [375, 260] width 6 height 6
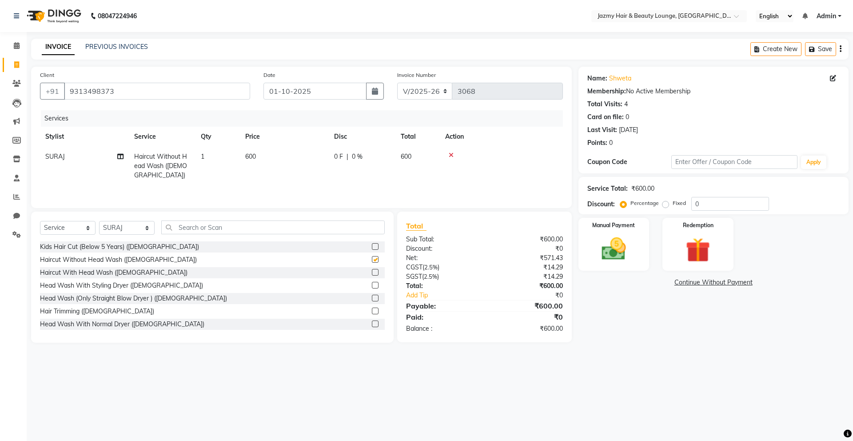
checkbox input "false"
click at [692, 205] on input "0" at bounding box center [730, 204] width 78 height 14
type input "20"
click at [624, 242] on img at bounding box center [613, 248] width 41 height 29
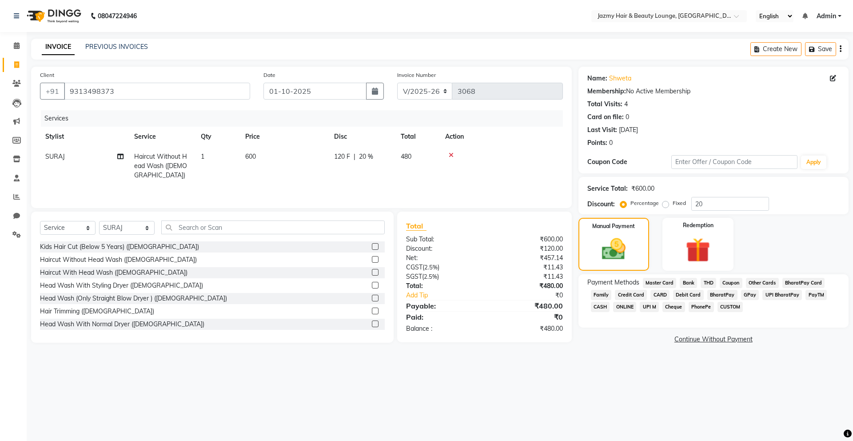
click at [667, 297] on span "CARD" at bounding box center [659, 295] width 19 height 10
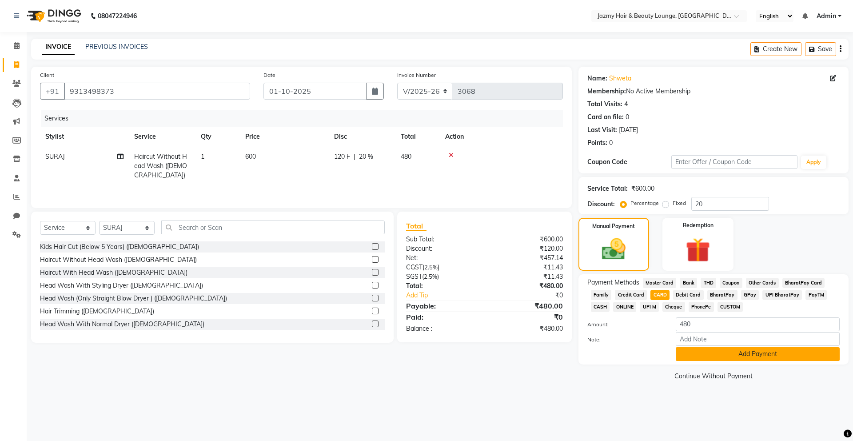
click at [730, 352] on button "Add Payment" at bounding box center [758, 354] width 164 height 14
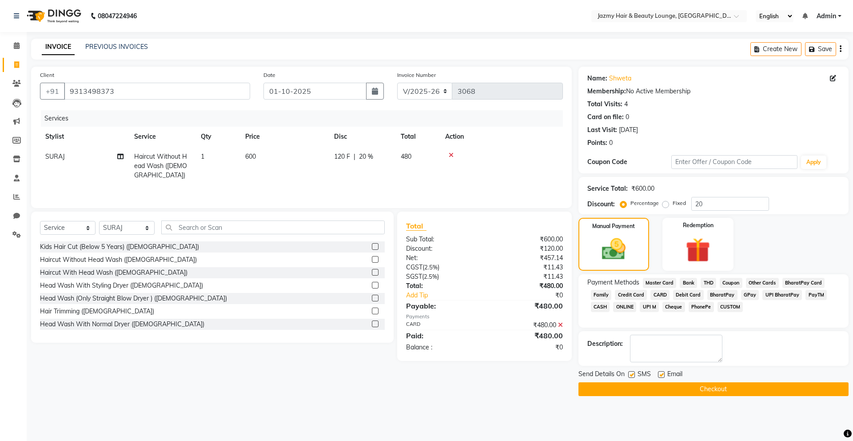
click at [697, 386] on button "Checkout" at bounding box center [713, 389] width 270 height 14
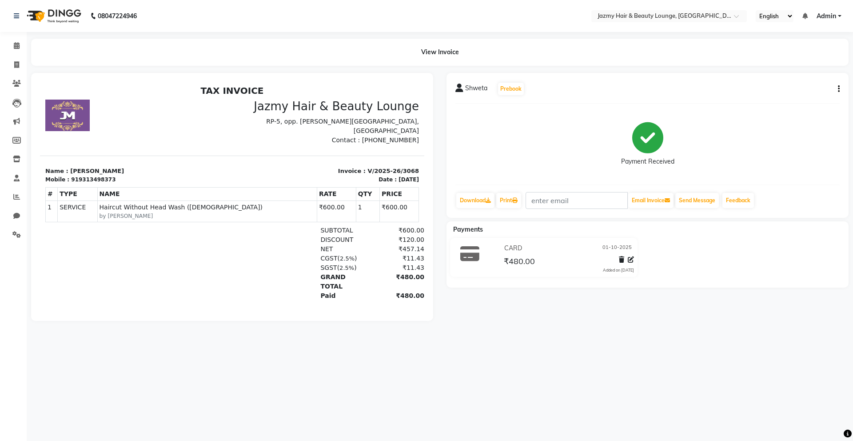
click at [18, 74] on li "Clients" at bounding box center [13, 83] width 27 height 19
click at [18, 71] on link "Invoice" at bounding box center [13, 65] width 21 height 15
select select "759"
select select "service"
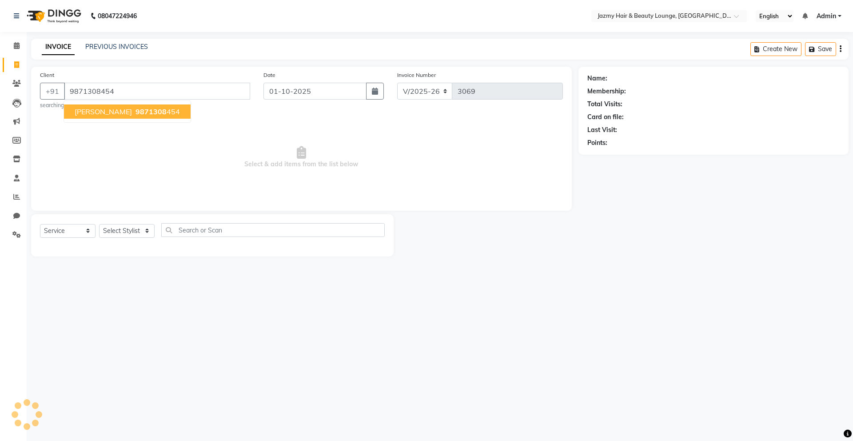
type input "9871308454"
click at [135, 115] on span "9871308" at bounding box center [150, 111] width 31 height 9
click at [105, 235] on select "Select Stylist AMIT [PERSON_NAME] [PERSON_NAME] CHASHIKA [PERSON_NAME] [PERSON_…" at bounding box center [127, 231] width 56 height 14
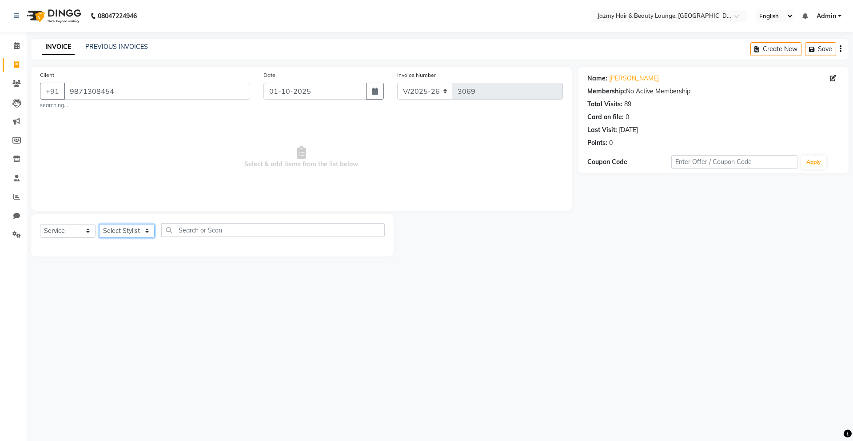
select select "14797"
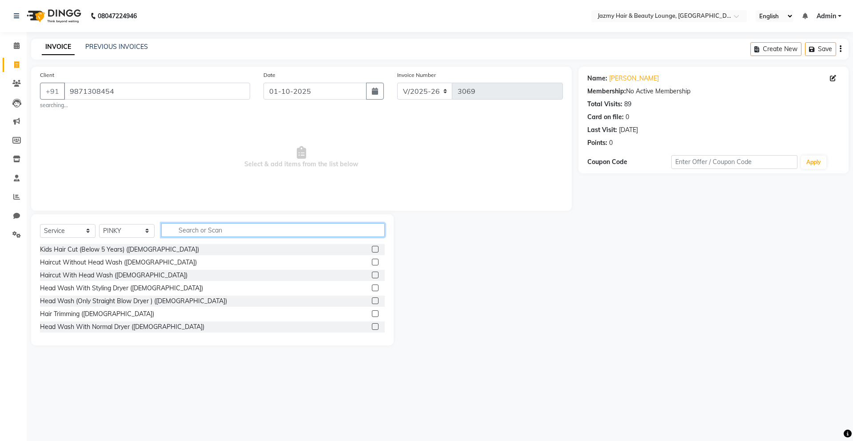
click at [226, 229] on input "text" at bounding box center [272, 230] width 223 height 14
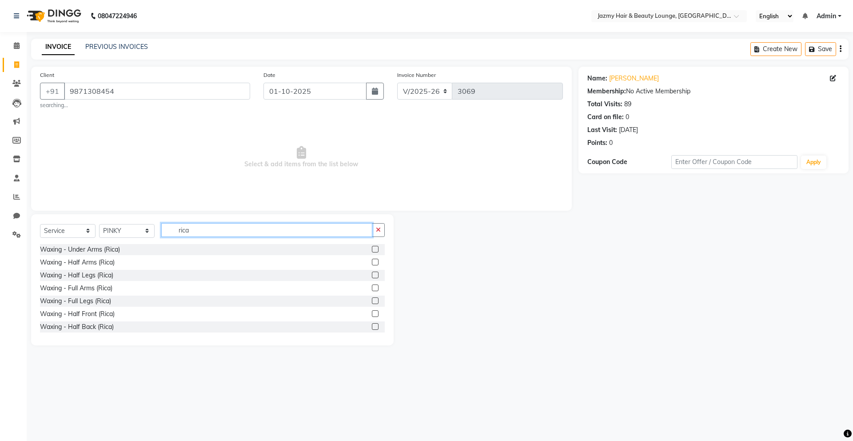
type input "rica"
click at [372, 287] on label at bounding box center [375, 287] width 7 height 7
click at [372, 287] on input "checkbox" at bounding box center [375, 288] width 6 height 6
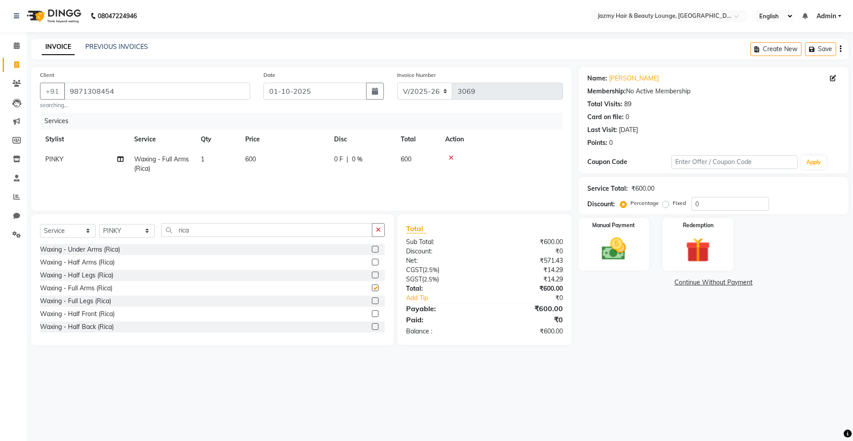
checkbox input "false"
click at [372, 301] on label at bounding box center [375, 300] width 7 height 7
click at [372, 301] on input "checkbox" at bounding box center [375, 301] width 6 height 6
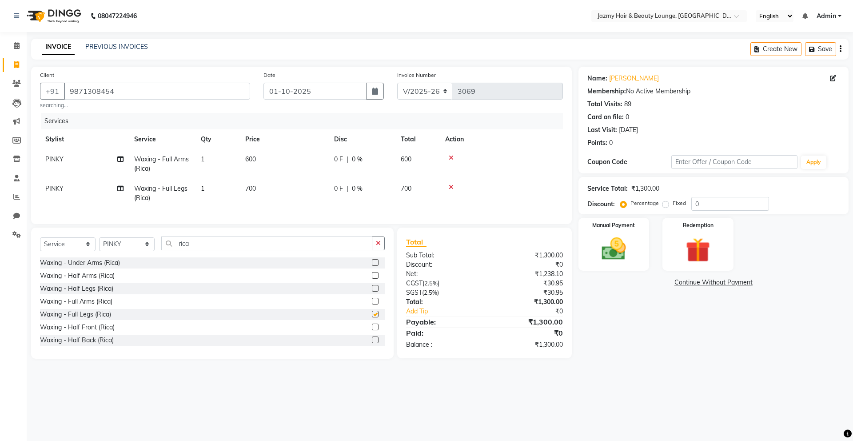
checkbox input "false"
click at [692, 205] on input "0" at bounding box center [730, 204] width 78 height 14
type input "20"
click at [609, 242] on img at bounding box center [613, 248] width 41 height 29
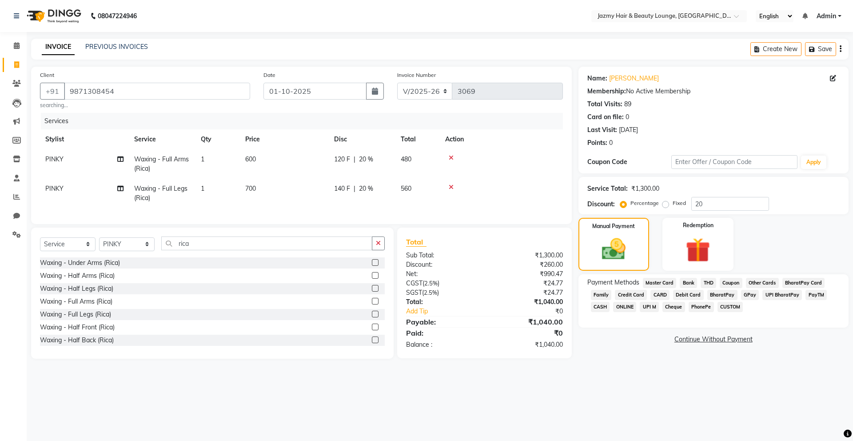
click at [65, 191] on td "PINKY" at bounding box center [84, 193] width 89 height 29
select select "14797"
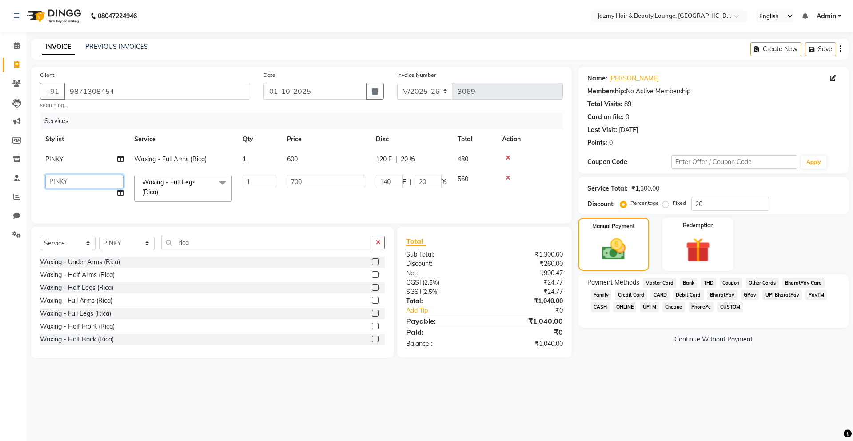
click at [77, 183] on select "AMIT [PERSON_NAME] [PERSON_NAME] CHASHIKA [PERSON_NAME] [PERSON_NAME] [PERSON_N…" at bounding box center [84, 182] width 78 height 14
select select "12167"
click at [600, 308] on span "CASH" at bounding box center [600, 307] width 19 height 10
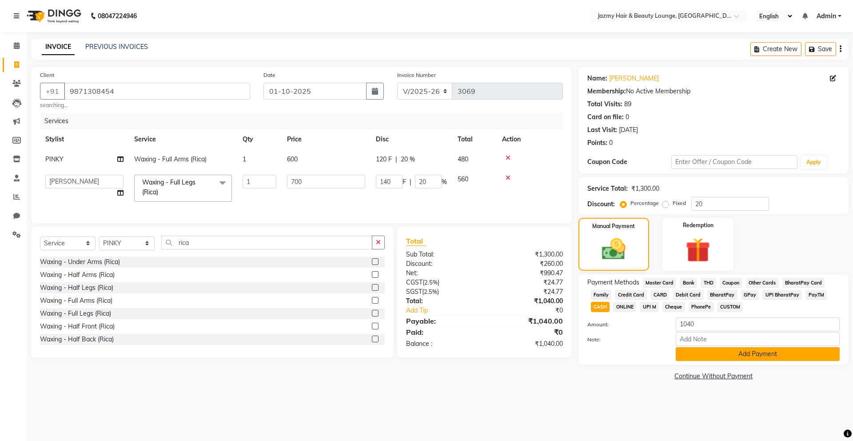
click at [708, 352] on button "Add Payment" at bounding box center [758, 354] width 164 height 14
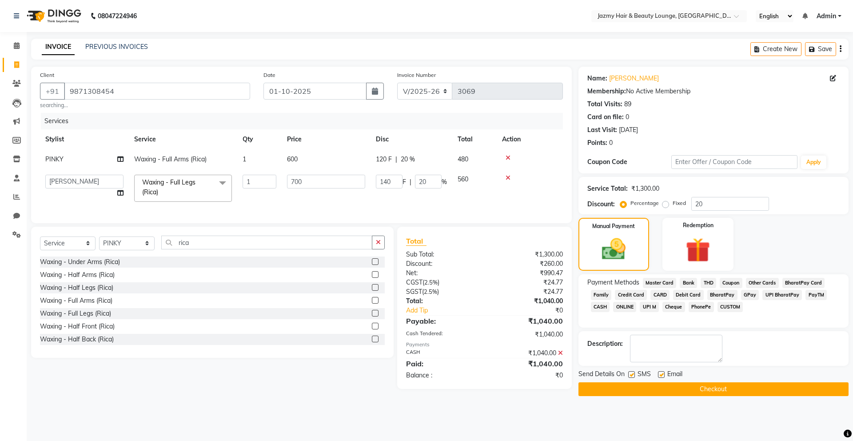
click at [696, 392] on button "Checkout" at bounding box center [713, 389] width 270 height 14
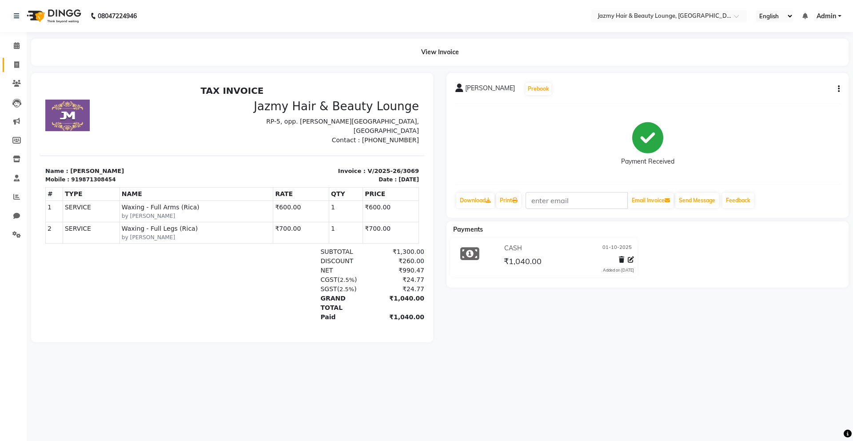
click at [16, 63] on icon at bounding box center [16, 64] width 5 height 7
select select "service"
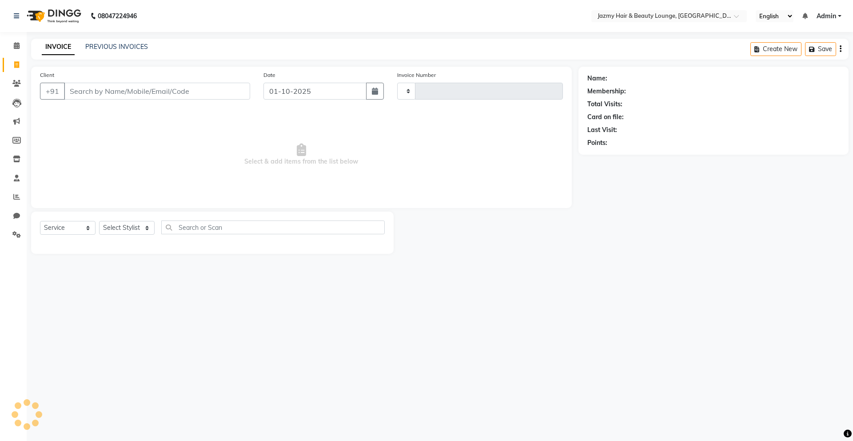
type input "3070"
select select "759"
click at [129, 105] on div "Client +91" at bounding box center [144, 88] width 223 height 36
click at [177, 131] on div "Client +91 Date [DATE] Invoice Number V/2025 V/[PHONE_NUMBER] Select & add item…" at bounding box center [301, 137] width 541 height 141
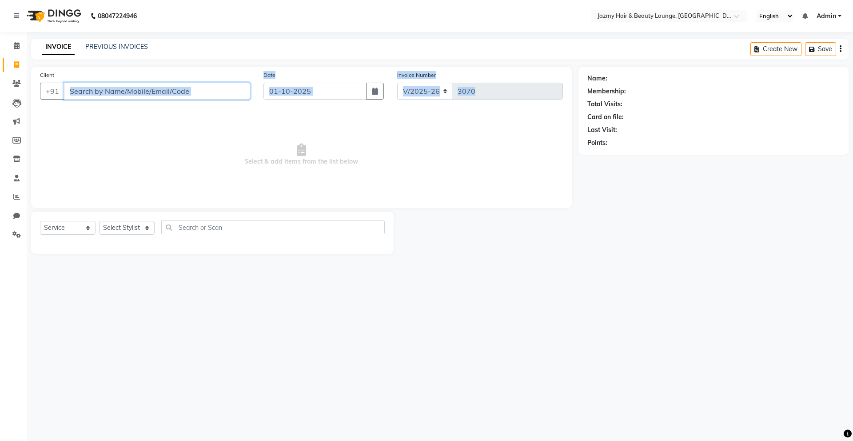
click at [99, 87] on input "Client" at bounding box center [157, 91] width 186 height 17
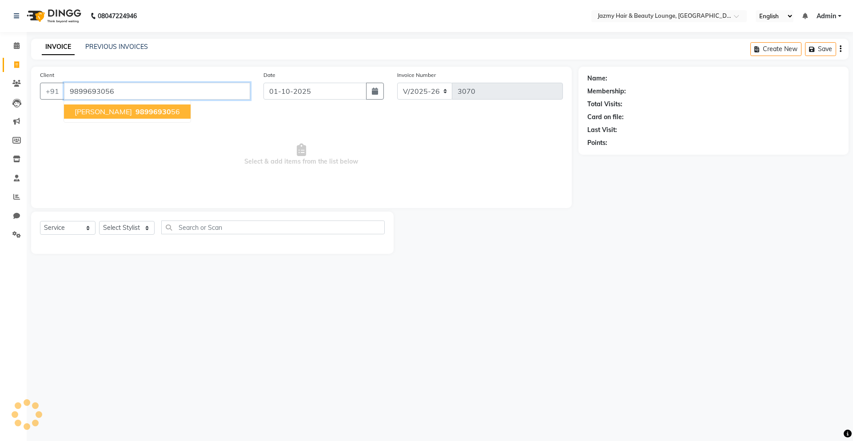
type input "9899693056"
click at [134, 108] on ngb-highlight "98996930 56" at bounding box center [157, 111] width 46 height 9
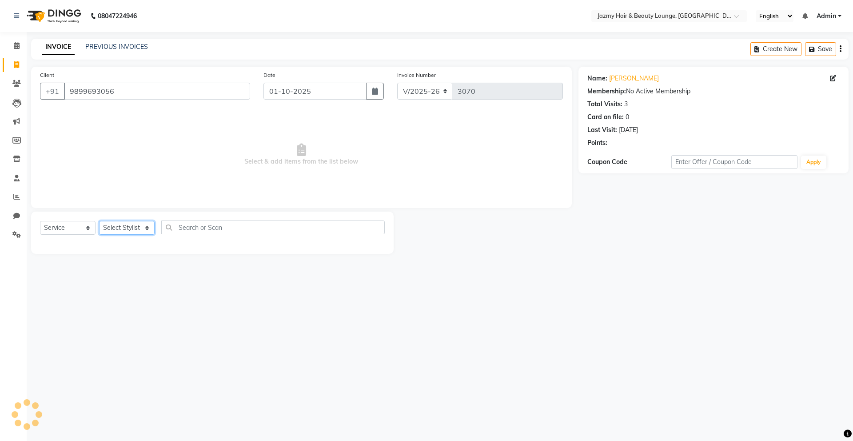
click at [119, 222] on select "Select Stylist AMIT [PERSON_NAME] [PERSON_NAME] CHASHIKA [PERSON_NAME] [PERSON_…" at bounding box center [127, 228] width 56 height 14
select select "75469"
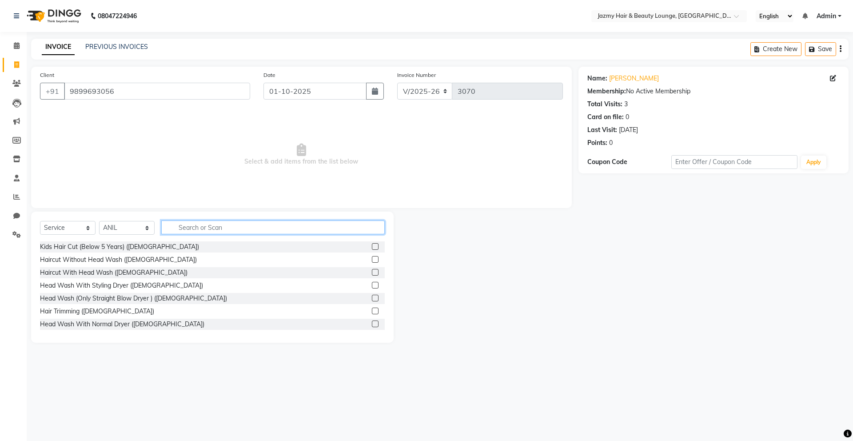
click at [245, 225] on input "text" at bounding box center [272, 227] width 223 height 14
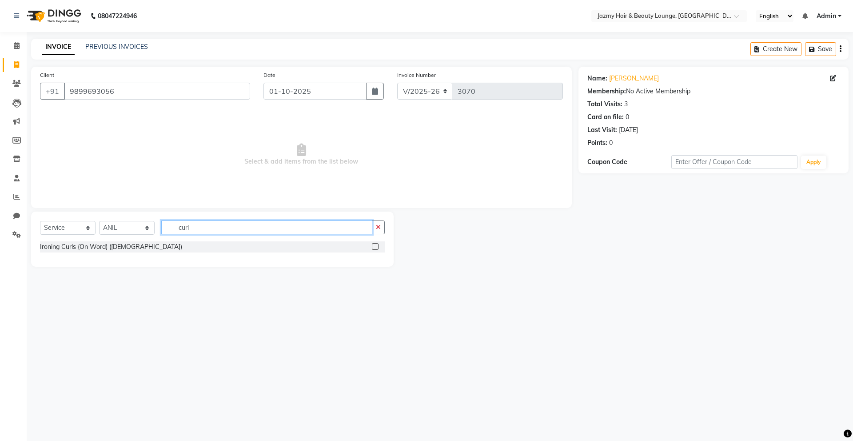
type input "curl"
click at [374, 245] on label at bounding box center [375, 246] width 7 height 7
click at [374, 245] on input "checkbox" at bounding box center [375, 247] width 6 height 6
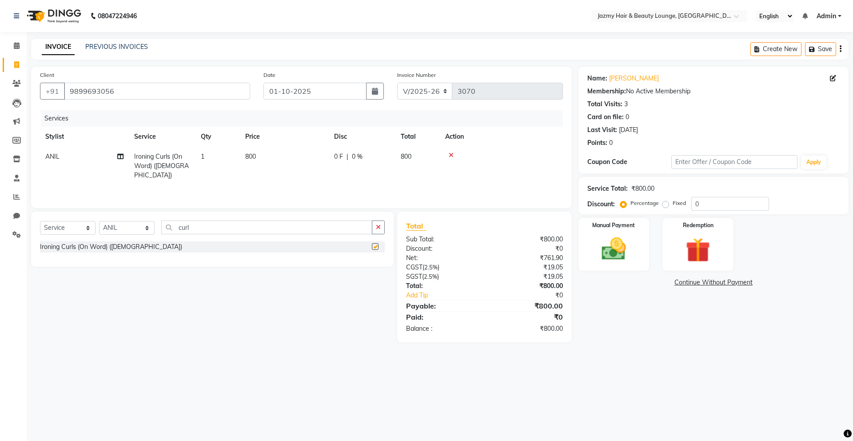
checkbox input "false"
click at [267, 161] on td "800" at bounding box center [284, 166] width 89 height 39
select select "75469"
drag, startPoint x: 312, startPoint y: 162, endPoint x: 231, endPoint y: 138, distance: 85.2
click at [231, 138] on table "Stylist Service Qty Price Disc Total Action AMIT [PERSON_NAME] [PERSON_NAME] CH…" at bounding box center [301, 156] width 523 height 58
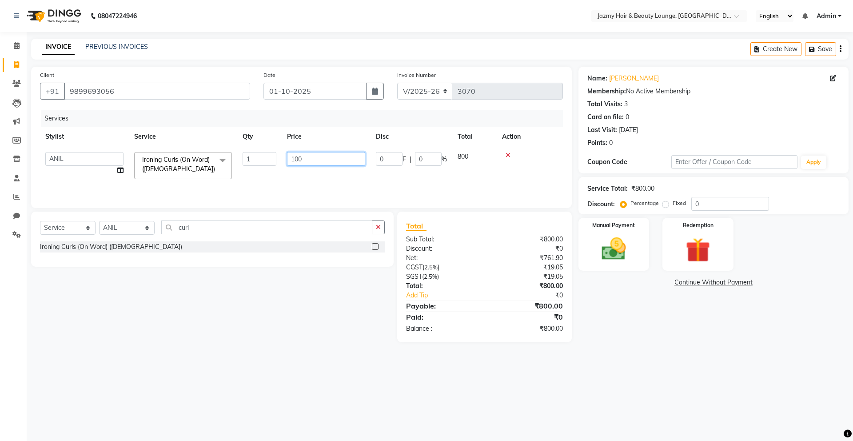
type input "1000"
click at [609, 255] on img at bounding box center [613, 248] width 41 height 29
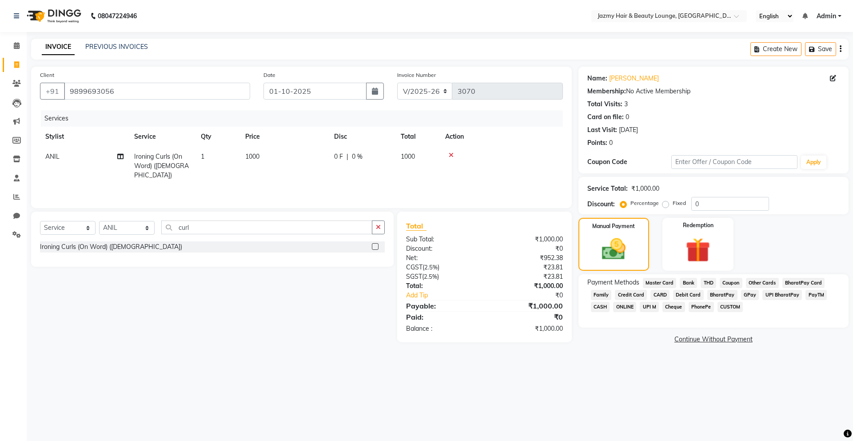
click at [655, 293] on span "CARD" at bounding box center [659, 295] width 19 height 10
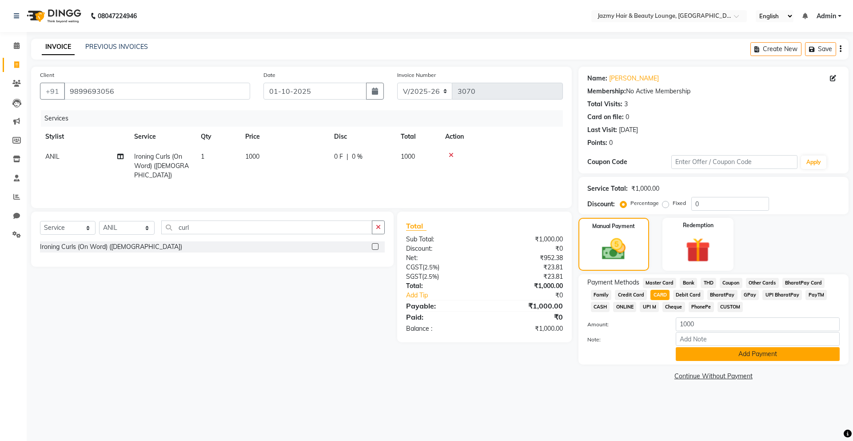
click at [712, 355] on button "Add Payment" at bounding box center [758, 354] width 164 height 14
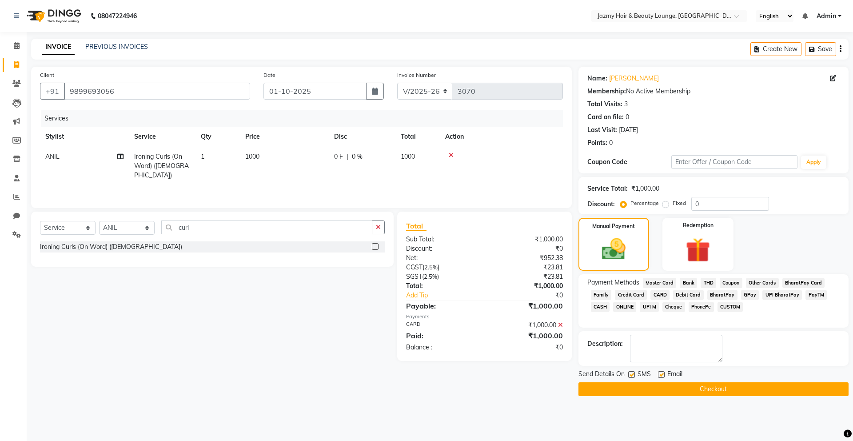
click at [731, 383] on button "Checkout" at bounding box center [713, 389] width 270 height 14
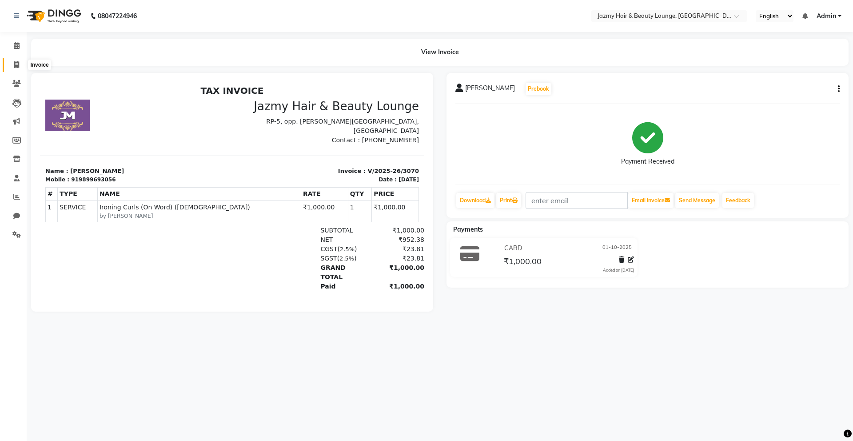
click at [18, 61] on icon at bounding box center [16, 64] width 5 height 7
select select "service"
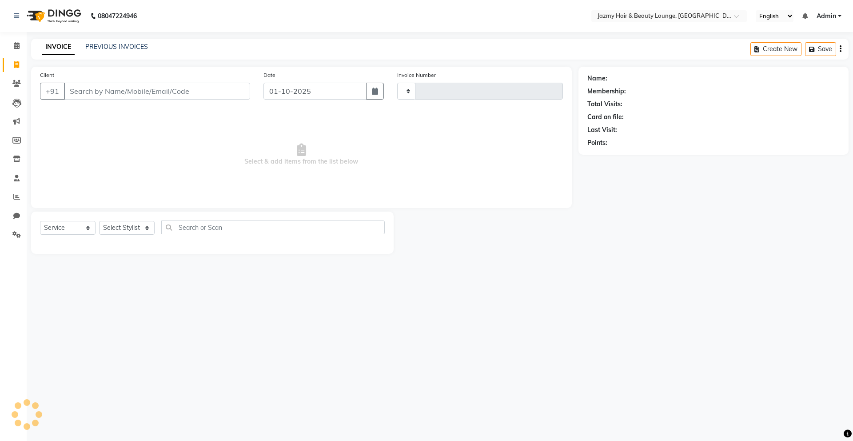
type input "3071"
select select "759"
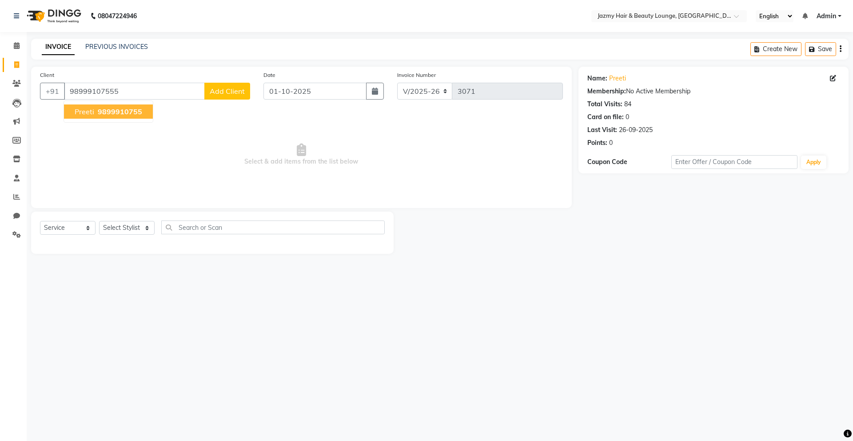
click at [151, 119] on span "Select & add items from the list below" at bounding box center [301, 154] width 523 height 89
click at [146, 89] on input "98999107555" at bounding box center [134, 91] width 141 height 17
type input "9899910755"
click at [137, 233] on select "Select Stylist AMIT [PERSON_NAME] [PERSON_NAME] CHASHIKA [PERSON_NAME] [PERSON_…" at bounding box center [127, 228] width 56 height 14
drag, startPoint x: 151, startPoint y: 93, endPoint x: 26, endPoint y: 88, distance: 124.9
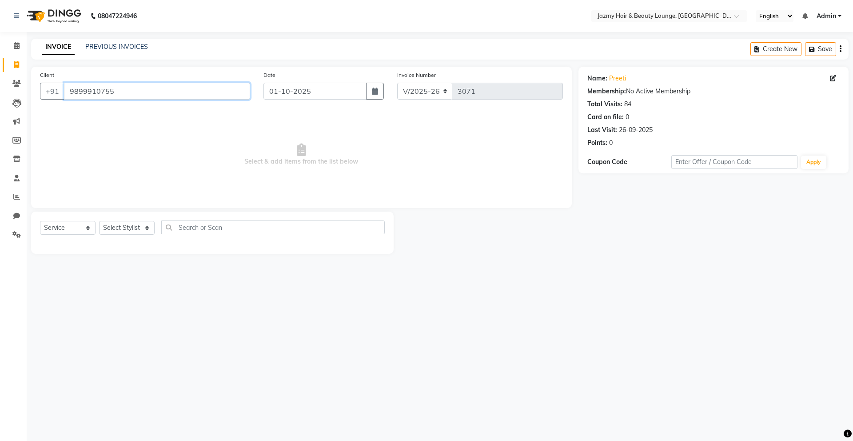
click at [26, 88] on div "Client [PHONE_NUMBER] Date [DATE] Invoice Number V/2025 V/[PHONE_NUMBER] Select…" at bounding box center [301, 160] width 554 height 187
click at [153, 139] on span "Select & add items from the list below" at bounding box center [301, 154] width 523 height 89
click at [136, 233] on select "Select Stylist AMIT [PERSON_NAME] [PERSON_NAME] CHASHIKA [PERSON_NAME] [PERSON_…" at bounding box center [127, 228] width 56 height 14
select select "13443"
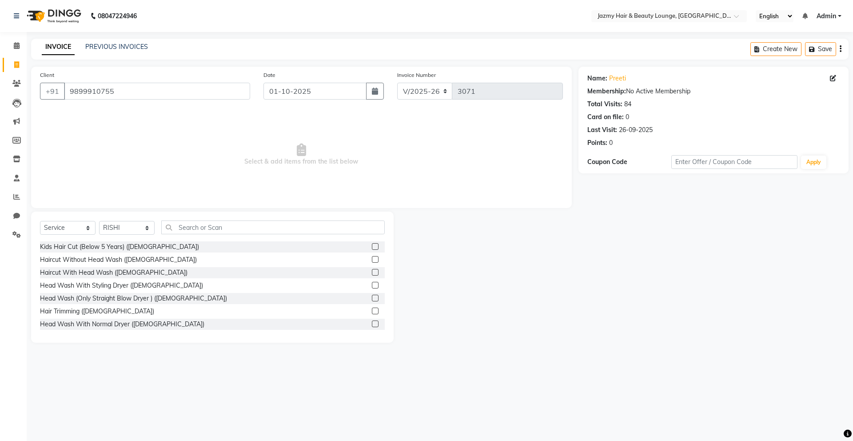
click at [241, 204] on div "Client [PHONE_NUMBER] Date [DATE] Invoice Number V/2025 V/[PHONE_NUMBER] Select…" at bounding box center [301, 137] width 541 height 141
click at [230, 228] on input "text" at bounding box center [272, 227] width 223 height 14
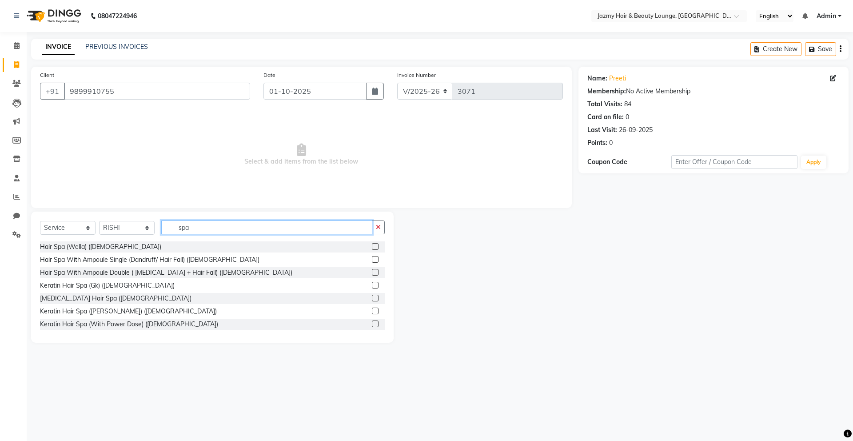
click at [368, 224] on input "spa" at bounding box center [266, 227] width 211 height 14
type input "spa"
click at [386, 227] on div "Select Service Product Membership Package Voucher Prepaid Gift Card Select Styl…" at bounding box center [212, 276] width 362 height 131
click at [381, 227] on button "button" at bounding box center [378, 227] width 13 height 14
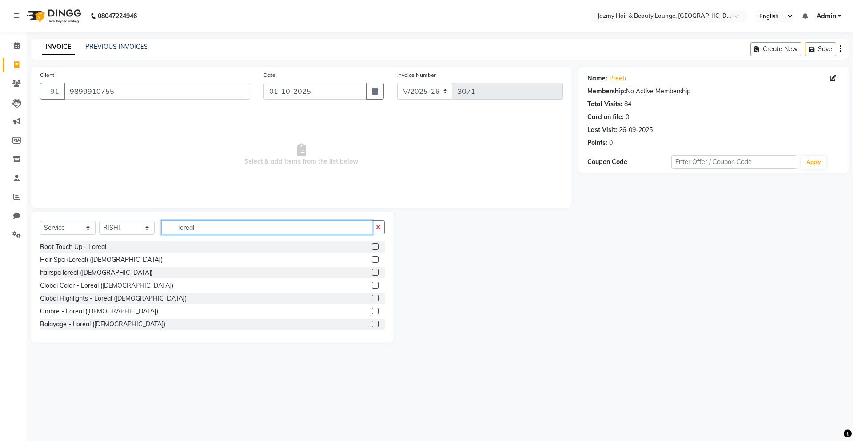
type input "loreal"
click at [372, 259] on label at bounding box center [375, 259] width 7 height 7
click at [372, 259] on input "checkbox" at bounding box center [375, 260] width 6 height 6
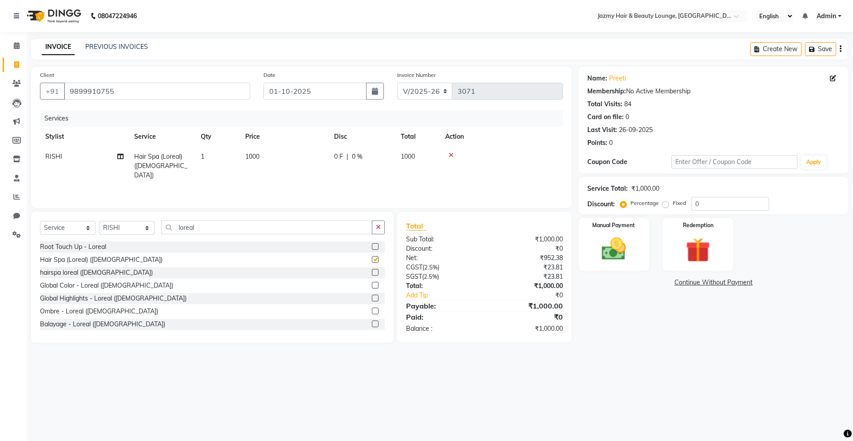
checkbox input "false"
click at [253, 151] on td "1000" at bounding box center [284, 166] width 89 height 39
select select "13443"
click at [297, 155] on input "1000" at bounding box center [326, 159] width 78 height 14
type input "1200"
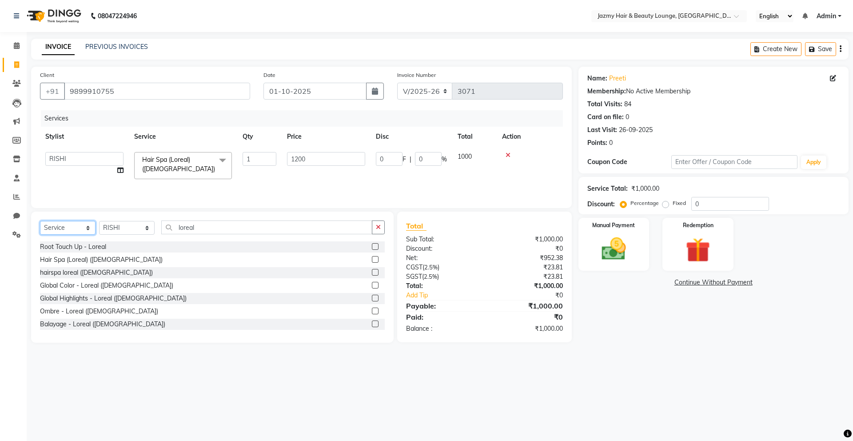
click at [83, 229] on select "Select Service Product Membership Package Voucher Prepaid Gift Card" at bounding box center [68, 228] width 56 height 14
click at [79, 233] on select "Select Service Product Membership Package Voucher Prepaid Gift Card" at bounding box center [68, 228] width 56 height 14
select select "product"
click at [138, 215] on div "Select Service Product Membership Package Voucher Prepaid Gift Card Select Styl…" at bounding box center [212, 276] width 362 height 131
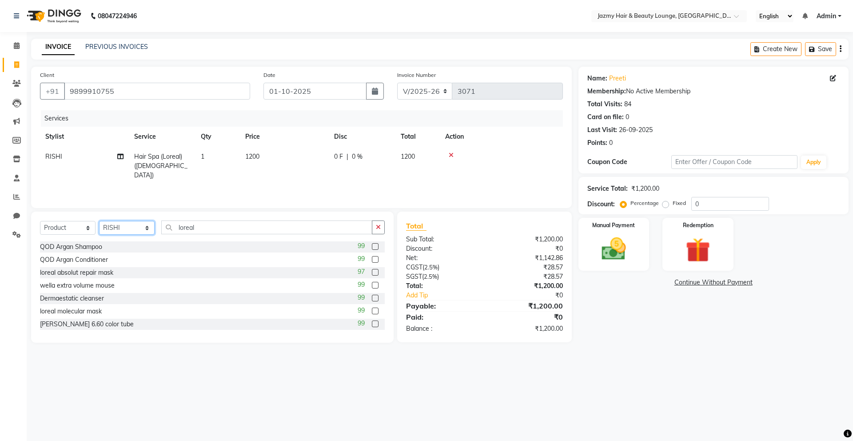
click at [132, 231] on select "Select Stylist AMIT [PERSON_NAME] [PERSON_NAME] CHASHIKA [PERSON_NAME] [PERSON_…" at bounding box center [127, 228] width 56 height 14
select select "12533"
click at [377, 229] on icon "button" at bounding box center [378, 227] width 5 height 6
click at [358, 229] on input "text" at bounding box center [272, 227] width 223 height 14
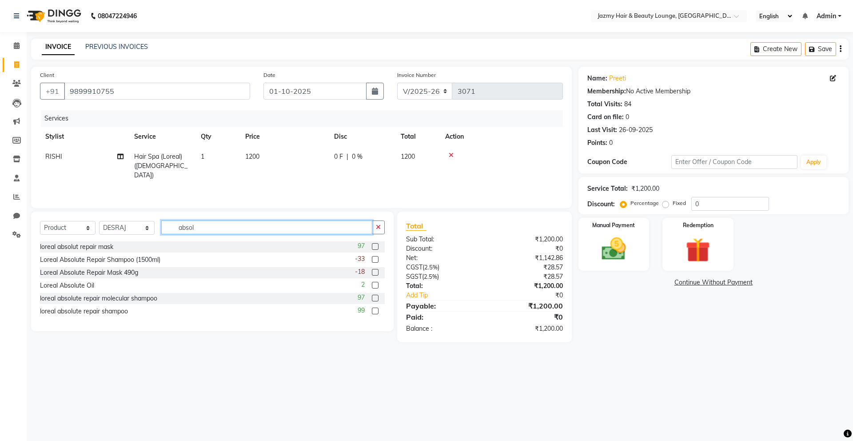
type input "absol"
click at [375, 246] on label at bounding box center [375, 246] width 7 height 7
click at [375, 246] on input "checkbox" at bounding box center [375, 247] width 6 height 6
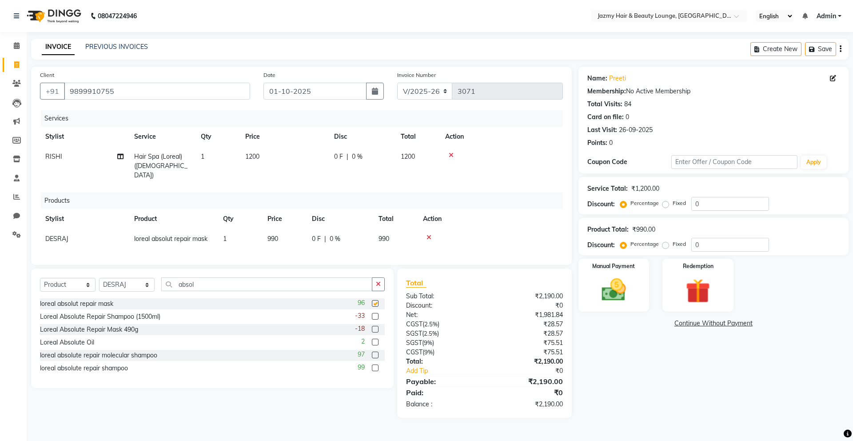
checkbox input "false"
click at [376, 313] on label at bounding box center [375, 316] width 7 height 7
click at [376, 314] on input "checkbox" at bounding box center [375, 317] width 6 height 6
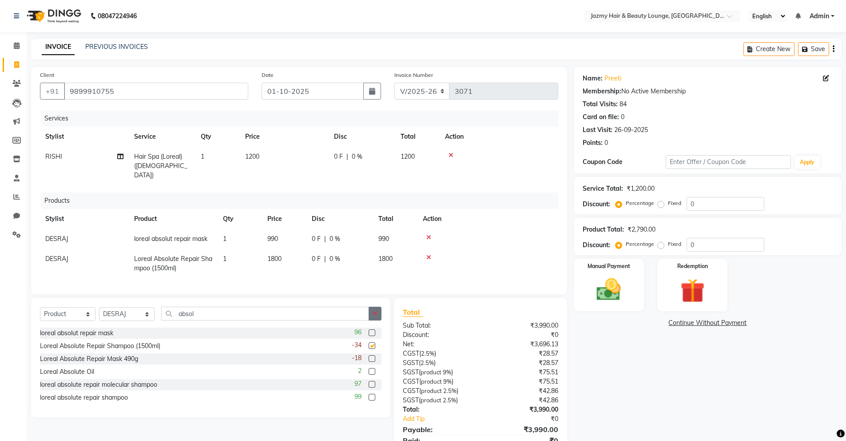
checkbox input "false"
click at [371, 355] on label at bounding box center [372, 358] width 7 height 7
click at [371, 356] on input "checkbox" at bounding box center [372, 359] width 6 height 6
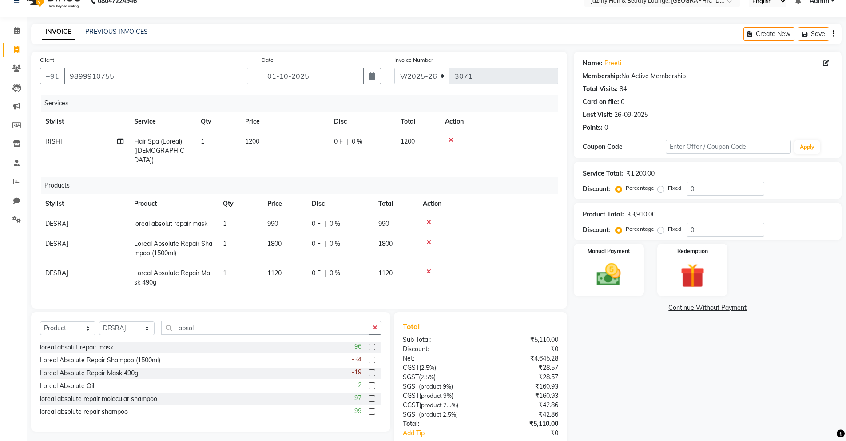
scroll to position [19, 0]
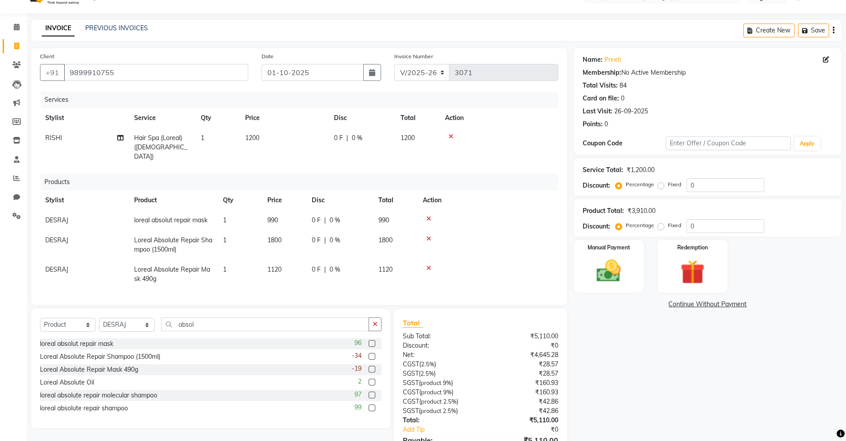
click at [430, 265] on icon at bounding box center [428, 268] width 5 height 6
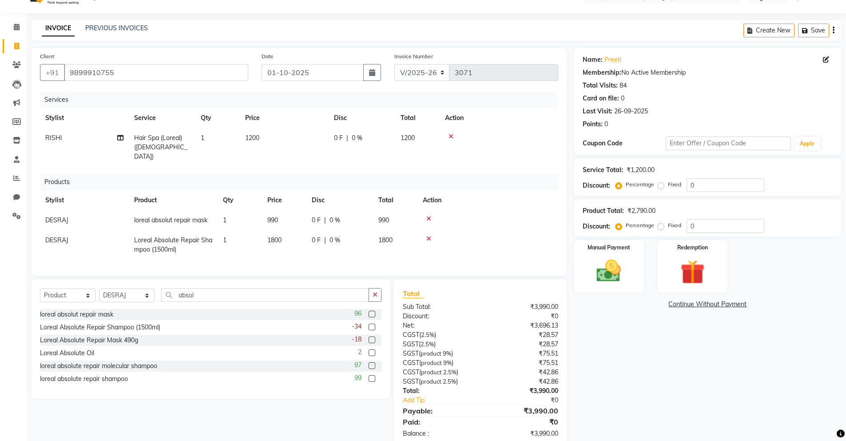
click at [372, 337] on label at bounding box center [372, 339] width 7 height 7
click at [372, 337] on input "checkbox" at bounding box center [372, 340] width 6 height 6
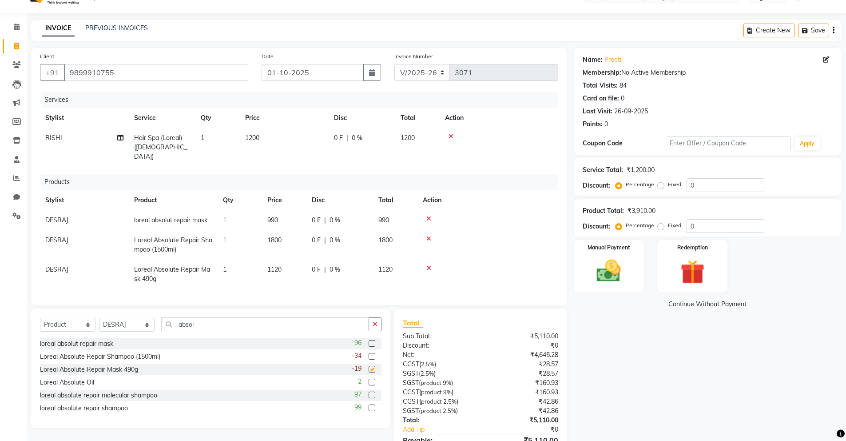
checkbox input "false"
click at [428, 235] on icon at bounding box center [428, 238] width 5 height 6
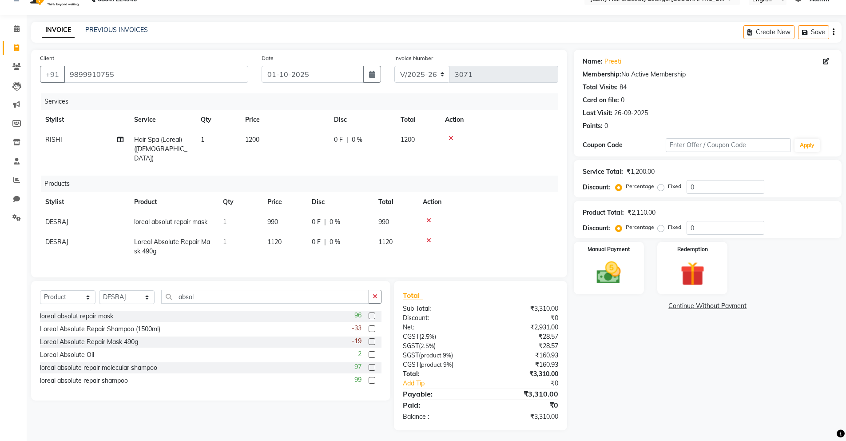
click at [278, 238] on span "1120" at bounding box center [274, 242] width 14 height 8
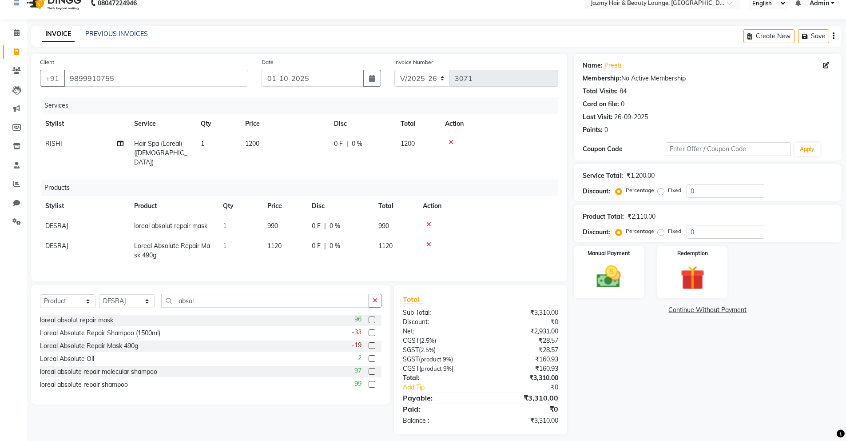
select select "12533"
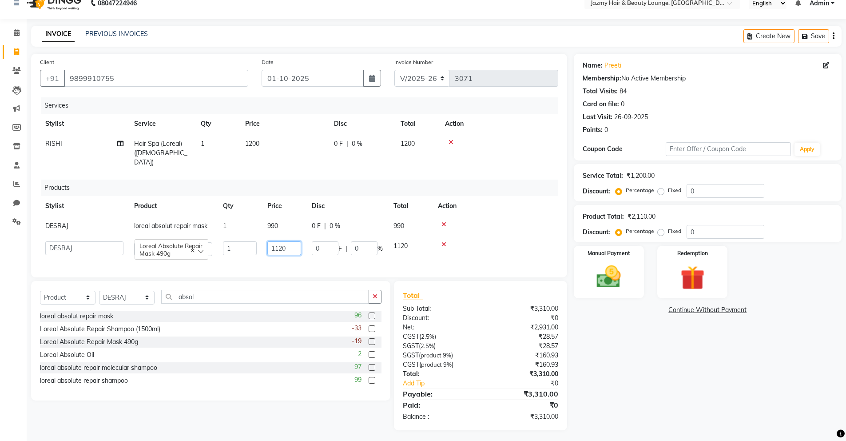
drag, startPoint x: 295, startPoint y: 242, endPoint x: 229, endPoint y: 233, distance: 65.9
click at [229, 236] on tr "AMIT [PERSON_NAME] [PERSON_NAME] CHASHIKA [PERSON_NAME] [PERSON_NAME] [PERSON_N…" at bounding box center [299, 248] width 518 height 25
type input "1600"
click at [278, 221] on td "990" at bounding box center [284, 226] width 44 height 20
select select "12533"
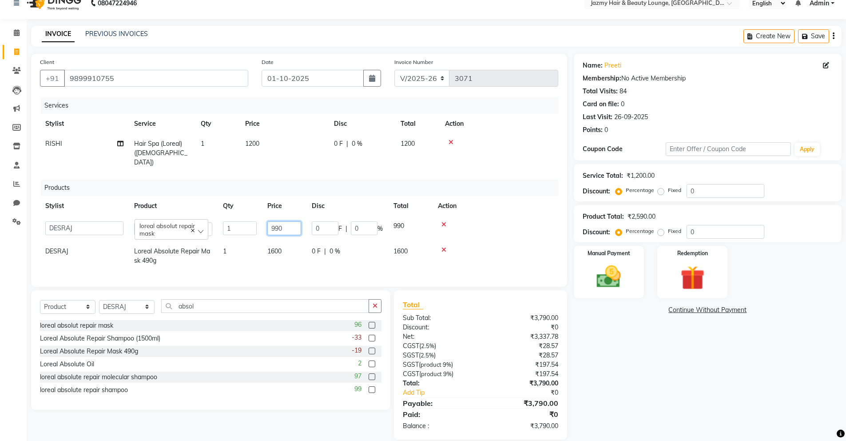
drag, startPoint x: 288, startPoint y: 218, endPoint x: 232, endPoint y: 207, distance: 57.0
click at [232, 216] on tr "AMIT [PERSON_NAME] [PERSON_NAME] CHASHIKA [PERSON_NAME] [PERSON_NAME] [PERSON_N…" at bounding box center [299, 228] width 518 height 25
type input "1"
click at [370, 322] on div at bounding box center [372, 326] width 6 height 9
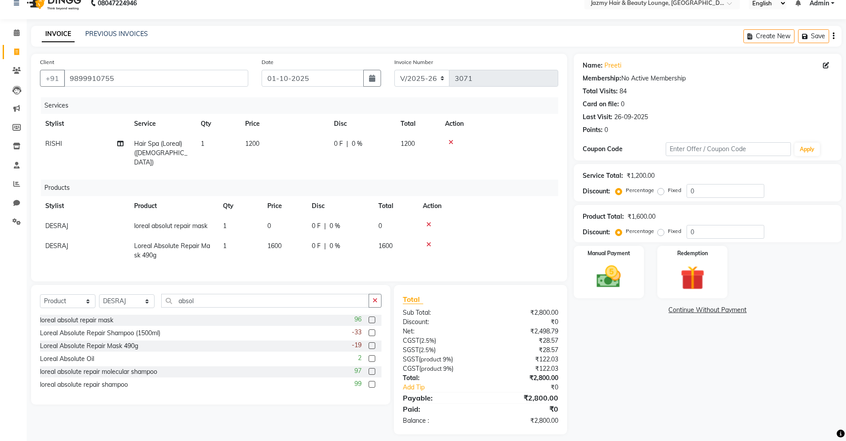
click at [373, 318] on label at bounding box center [372, 319] width 7 height 7
click at [373, 318] on input "checkbox" at bounding box center [372, 320] width 6 height 6
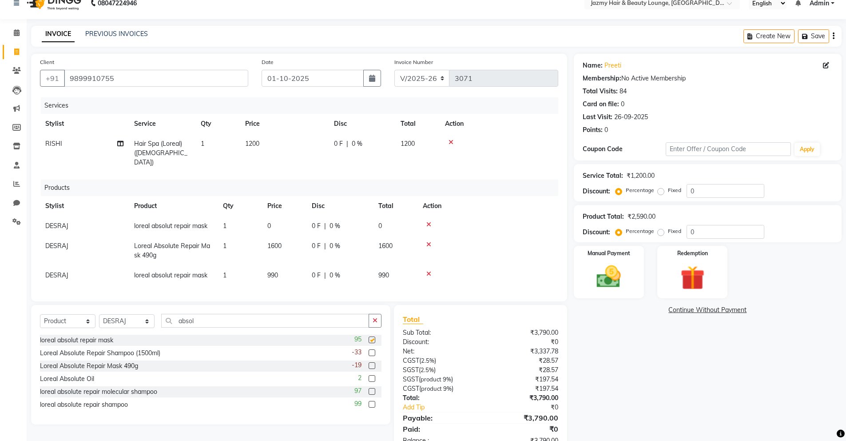
checkbox input "false"
click at [431, 221] on icon at bounding box center [428, 224] width 5 height 6
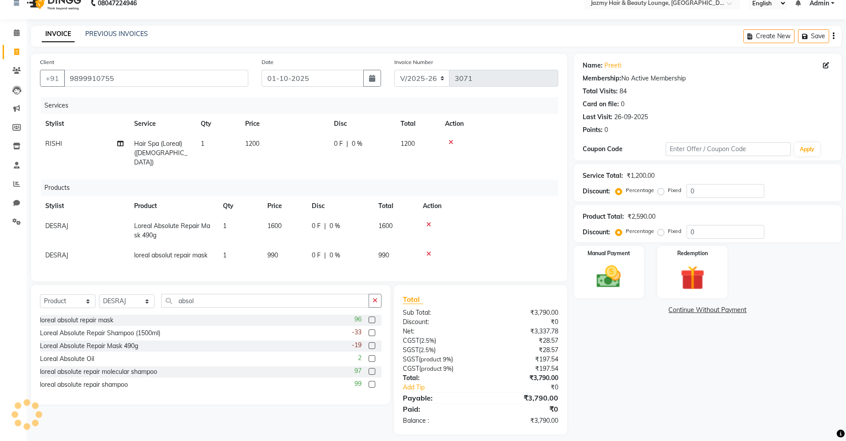
click at [431, 221] on icon at bounding box center [428, 224] width 5 height 6
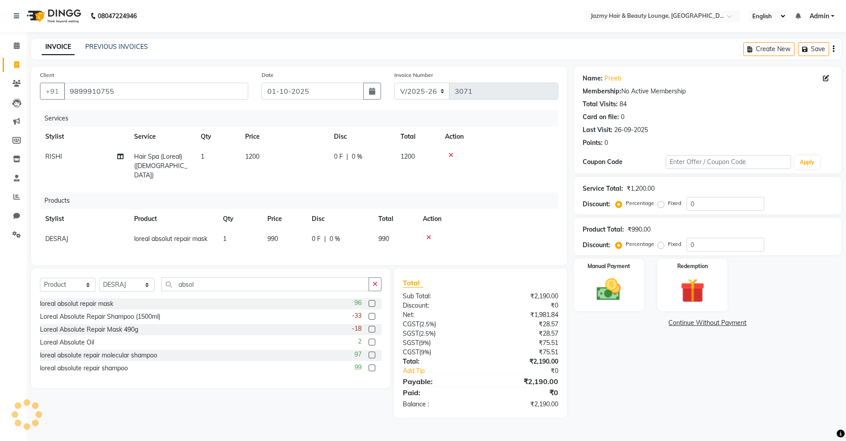
scroll to position [0, 0]
click at [375, 364] on label at bounding box center [375, 367] width 7 height 7
click at [375, 365] on input "checkbox" at bounding box center [375, 368] width 6 height 6
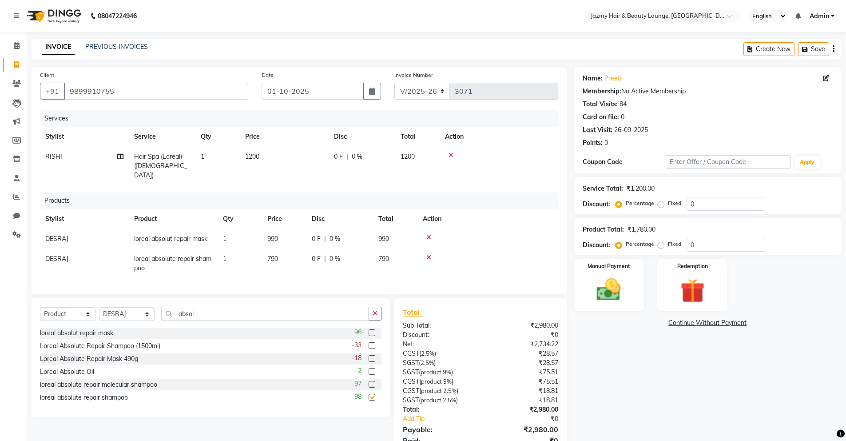
checkbox input "false"
click at [370, 382] on label at bounding box center [372, 384] width 7 height 7
click at [370, 382] on input "checkbox" at bounding box center [372, 385] width 6 height 6
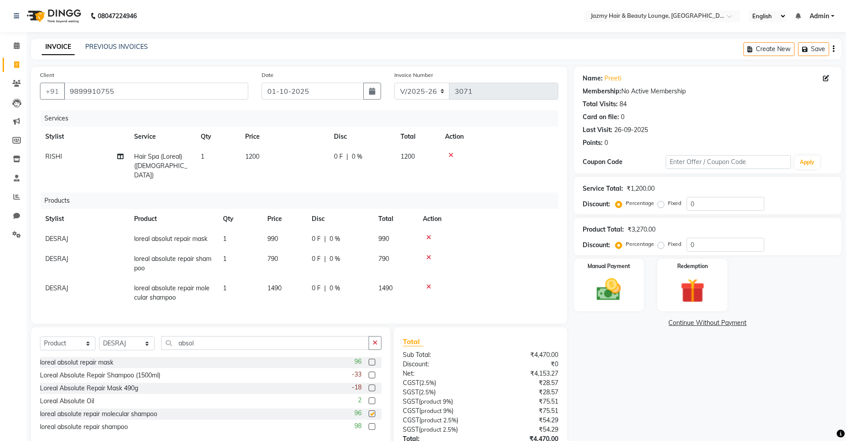
checkbox input "false"
click at [428, 234] on icon at bounding box center [428, 237] width 5 height 6
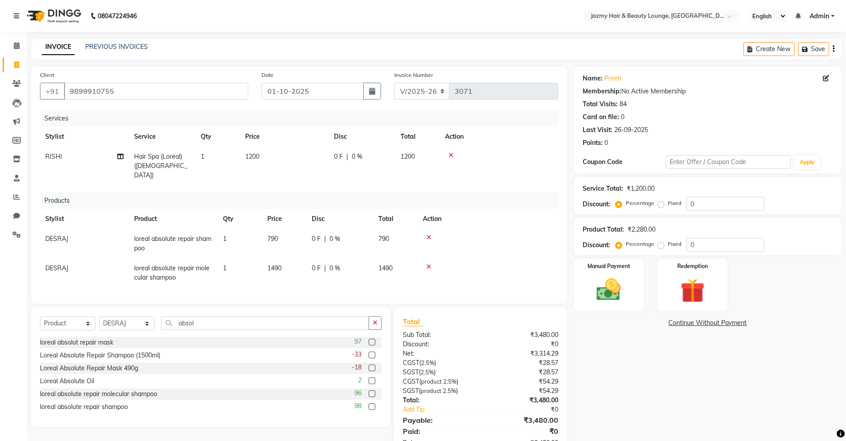
click at [429, 234] on icon at bounding box center [428, 237] width 5 height 6
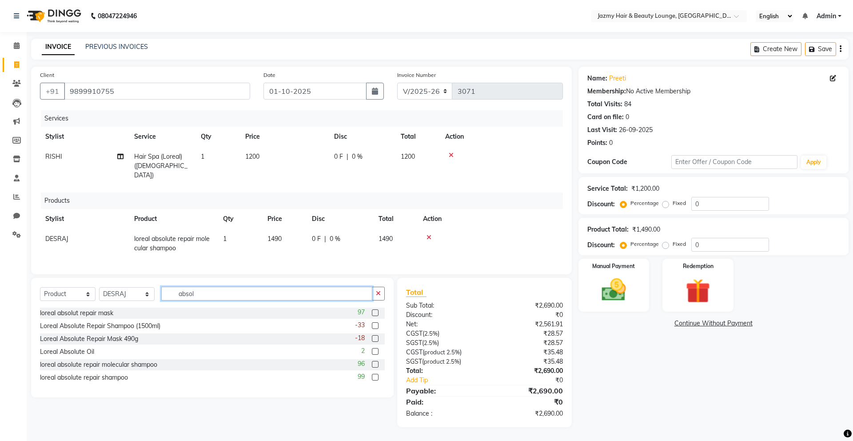
click at [235, 287] on input "absol" at bounding box center [266, 294] width 211 height 14
click at [231, 291] on input "absol" at bounding box center [266, 294] width 211 height 14
drag, startPoint x: 211, startPoint y: 287, endPoint x: 167, endPoint y: 280, distance: 45.1
click at [167, 280] on div "Select Service Product Membership Package Voucher Prepaid Gift Card Select Styl…" at bounding box center [212, 337] width 362 height 119
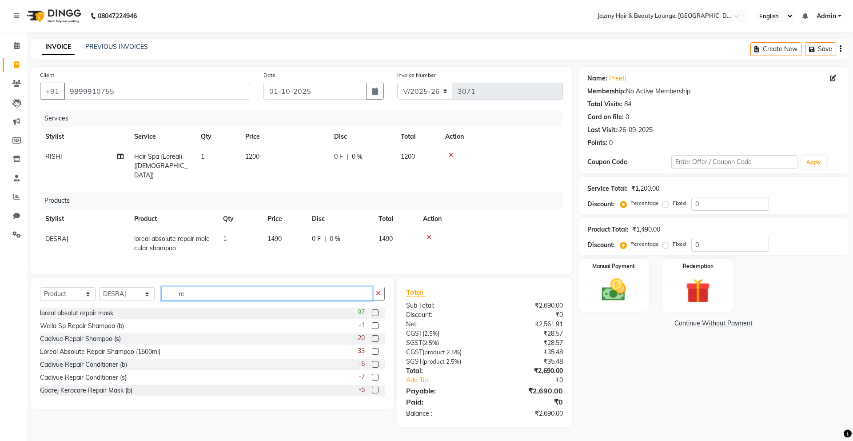
type input "r"
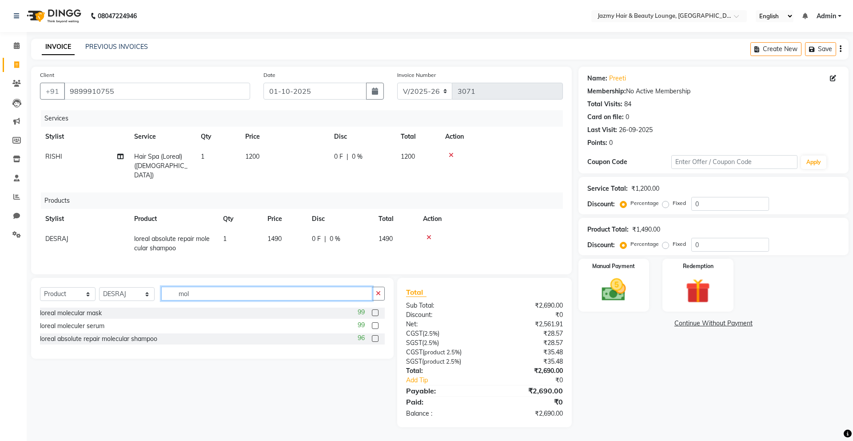
type input "mol"
click at [374, 322] on label at bounding box center [375, 325] width 7 height 7
click at [374, 323] on input "checkbox" at bounding box center [375, 326] width 6 height 6
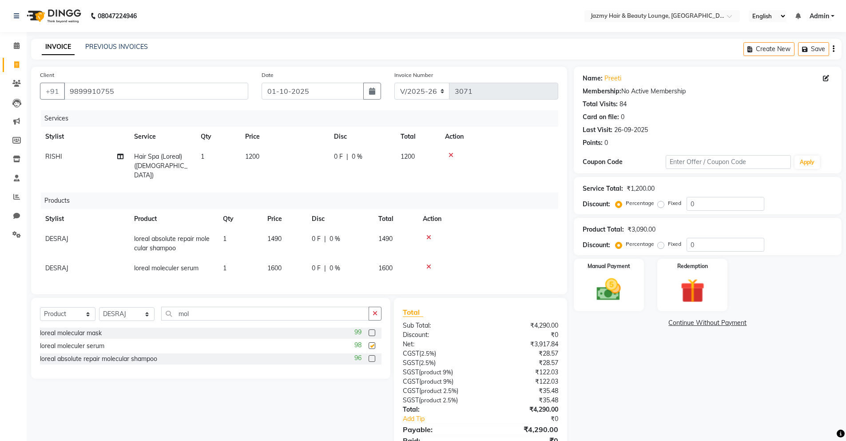
checkbox input "false"
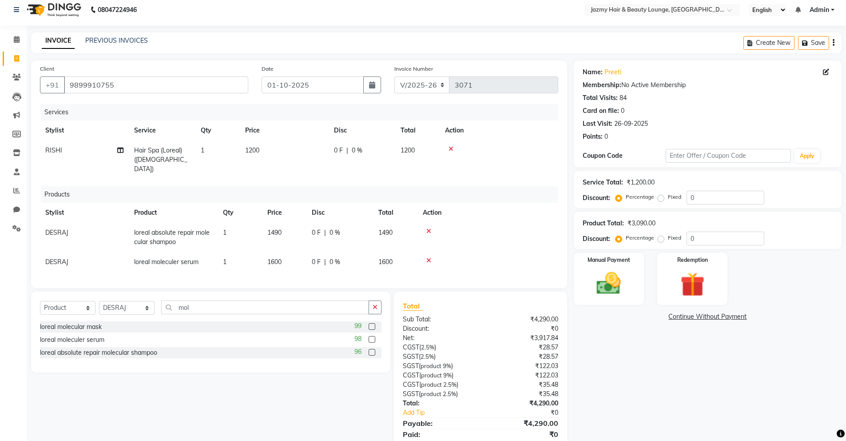
scroll to position [8, 0]
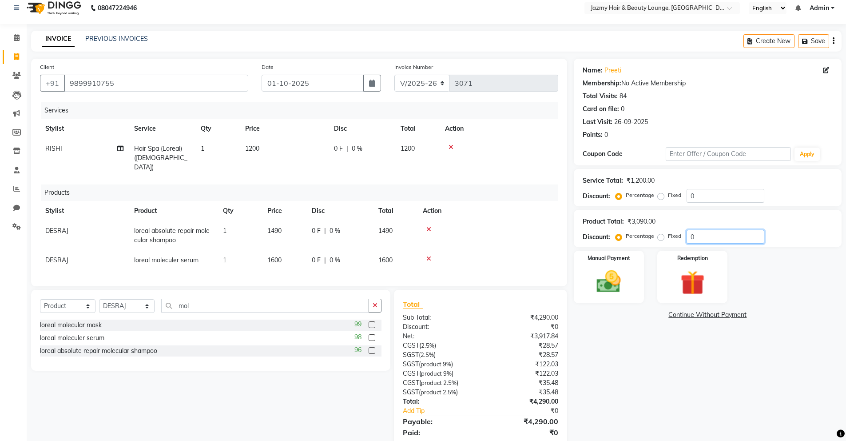
drag, startPoint x: 700, startPoint y: 241, endPoint x: 677, endPoint y: 235, distance: 23.8
click at [677, 235] on div "Percentage Fixed 0" at bounding box center [690, 237] width 147 height 14
type input "15"
click at [709, 190] on input "0" at bounding box center [726, 196] width 78 height 14
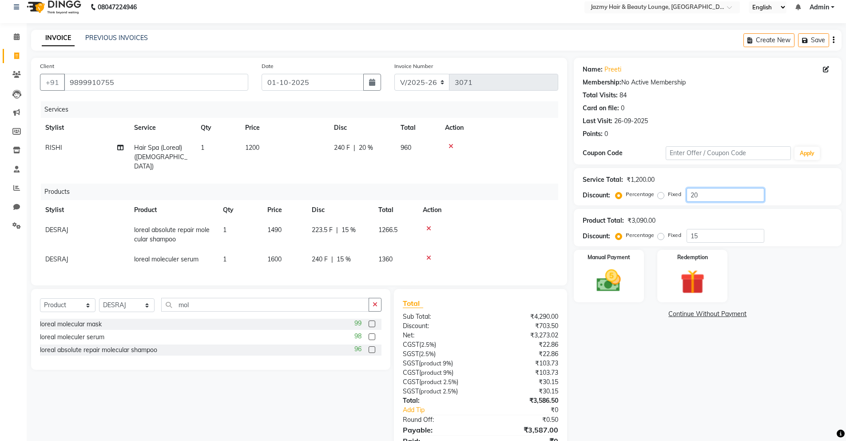
scroll to position [45, 0]
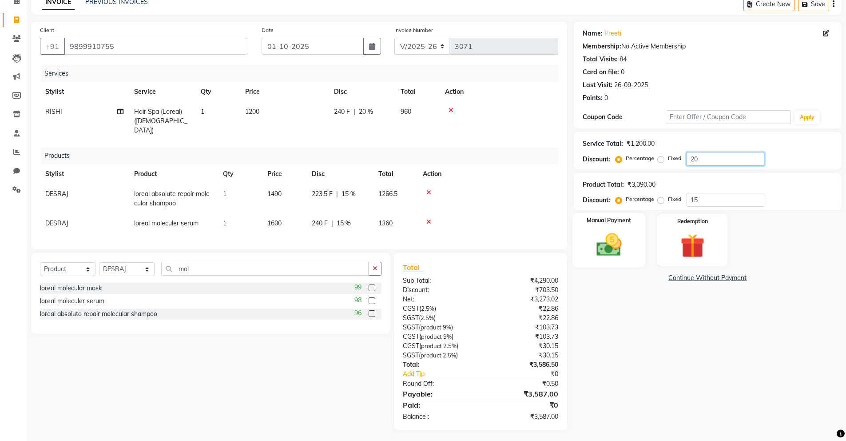
type input "20"
click at [631, 254] on div "Manual Payment" at bounding box center [608, 240] width 73 height 55
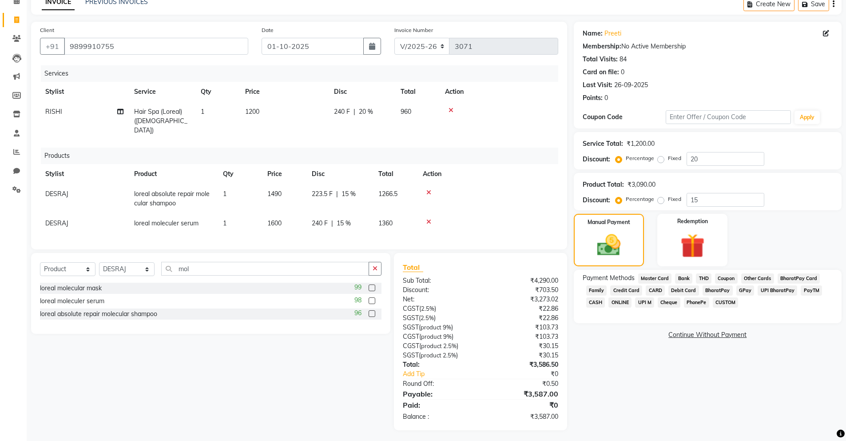
click at [590, 300] on span "CASH" at bounding box center [595, 302] width 19 height 10
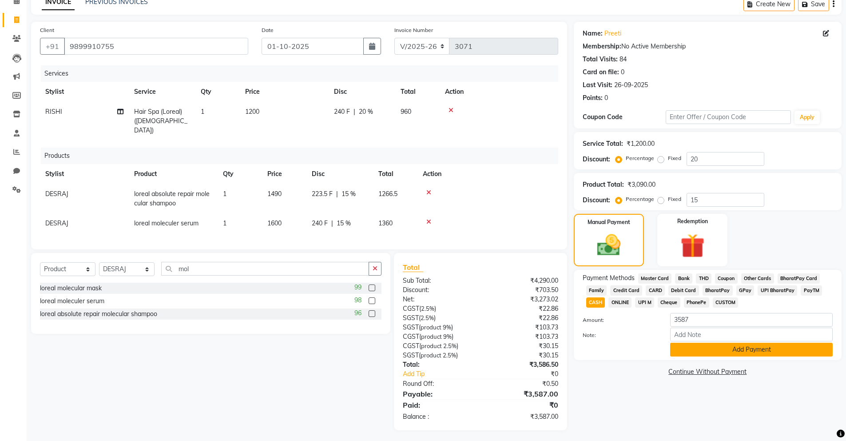
click at [716, 344] on button "Add Payment" at bounding box center [751, 349] width 163 height 14
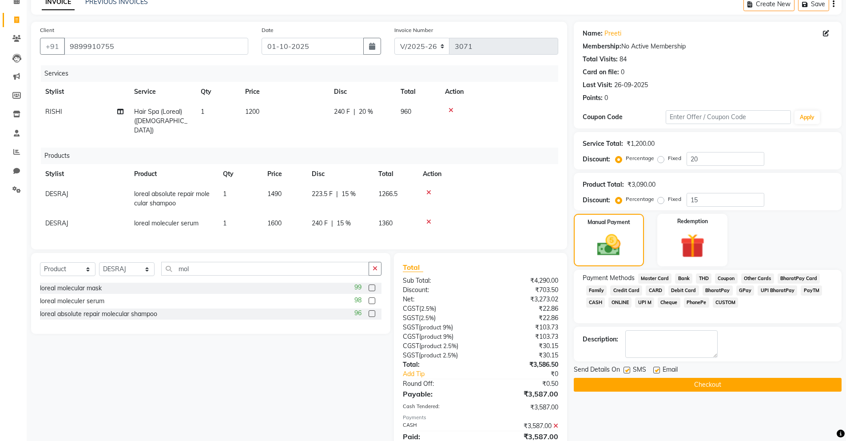
click at [705, 379] on button "Checkout" at bounding box center [708, 385] width 268 height 14
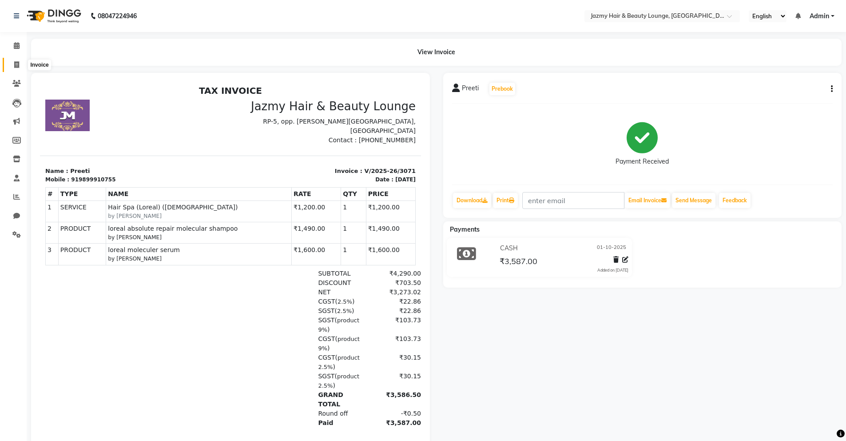
click at [21, 66] on span at bounding box center [17, 65] width 16 height 10
select select "service"
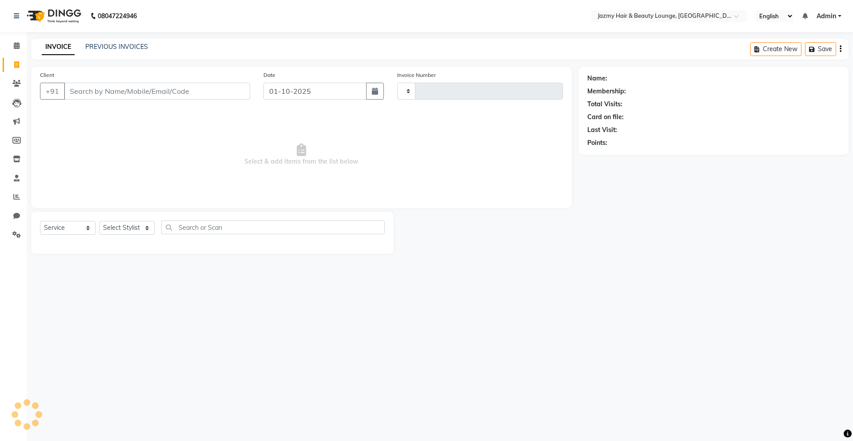
type input "3072"
select select "759"
drag, startPoint x: 161, startPoint y: 64, endPoint x: 244, endPoint y: 102, distance: 91.6
click at [244, 102] on main "INVOICE PREVIOUS INVOICES Create New Save Client +91 Date [DATE] Invoice Number…" at bounding box center [440, 153] width 826 height 228
click at [205, 86] on input "Client" at bounding box center [157, 91] width 186 height 17
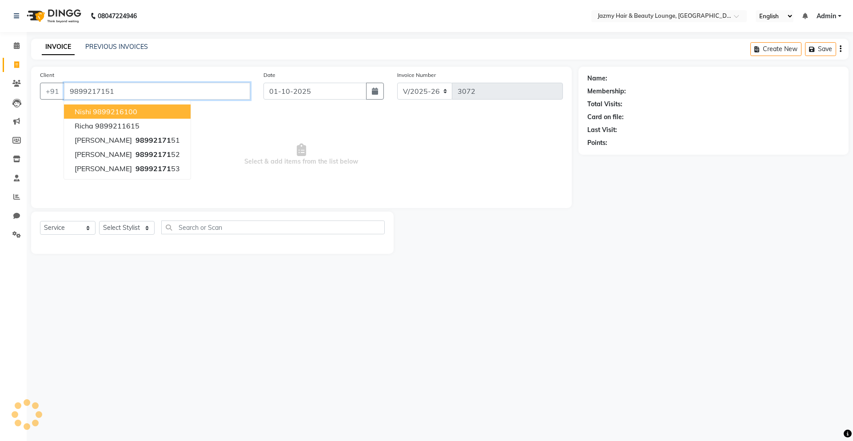
type input "9899217151"
click at [277, 169] on span "Select & add items from the list below" at bounding box center [301, 154] width 523 height 89
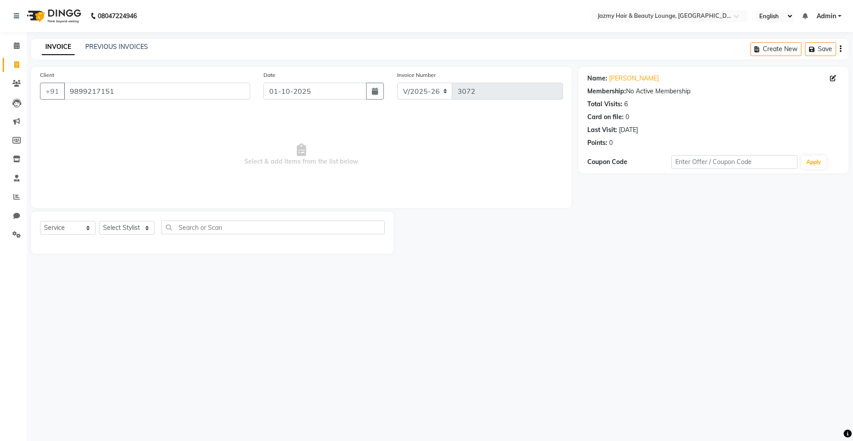
click at [139, 239] on div "Select Service Product Membership Package Voucher Prepaid Gift Card Select Styl…" at bounding box center [212, 230] width 345 height 21
click at [141, 217] on div "Select Service Product Membership Package Voucher Prepaid Gift Card Select Styl…" at bounding box center [212, 232] width 362 height 42
click at [137, 230] on select "Select Stylist AMIT [PERSON_NAME] [PERSON_NAME] CHASHIKA [PERSON_NAME] [PERSON_…" at bounding box center [127, 228] width 56 height 14
select select "46712"
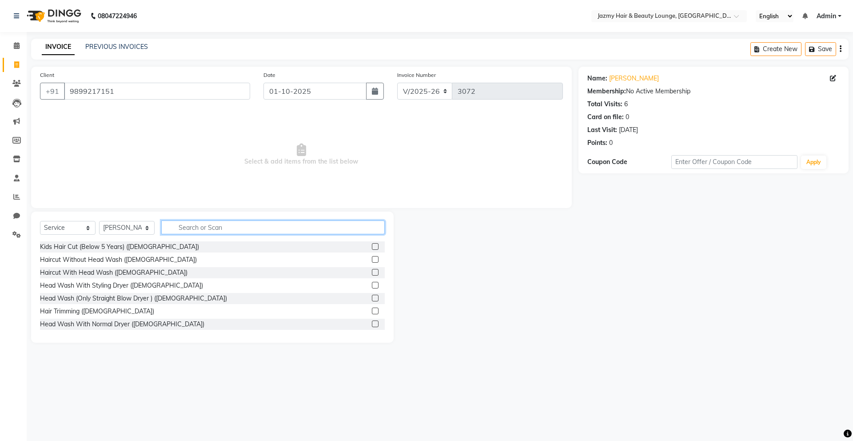
click at [239, 223] on input "text" at bounding box center [272, 227] width 223 height 14
type input "loreal"
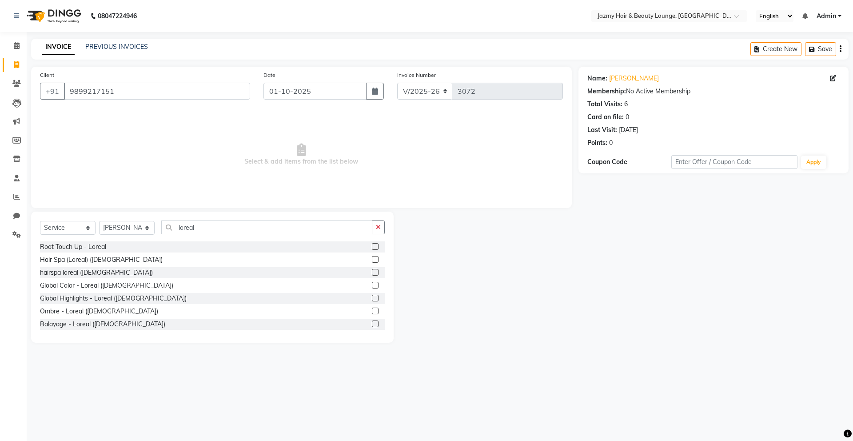
click at [372, 260] on label at bounding box center [375, 259] width 7 height 7
click at [372, 260] on input "checkbox" at bounding box center [375, 260] width 6 height 6
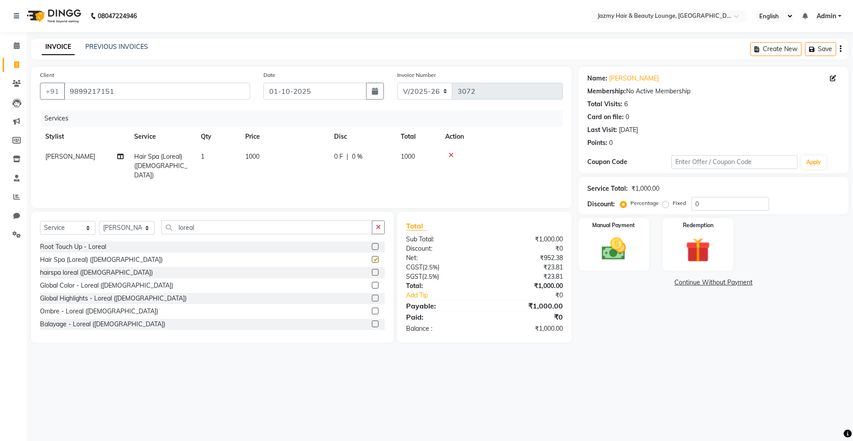
checkbox input "false"
click at [376, 228] on icon "button" at bounding box center [378, 227] width 5 height 6
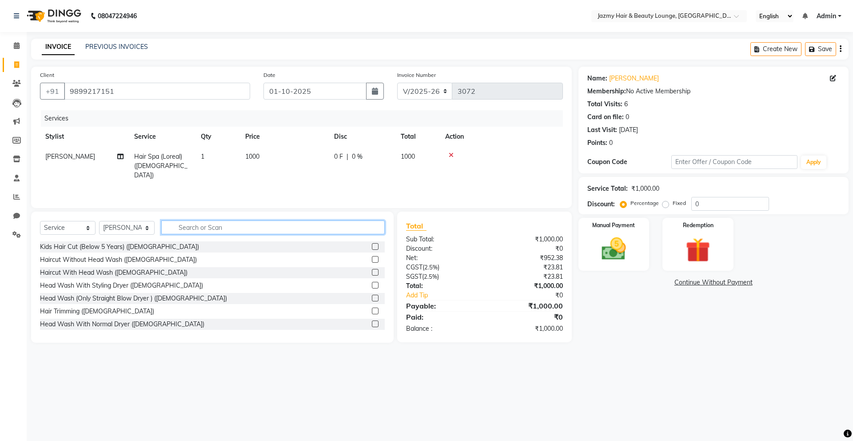
click at [363, 230] on input "text" at bounding box center [272, 227] width 223 height 14
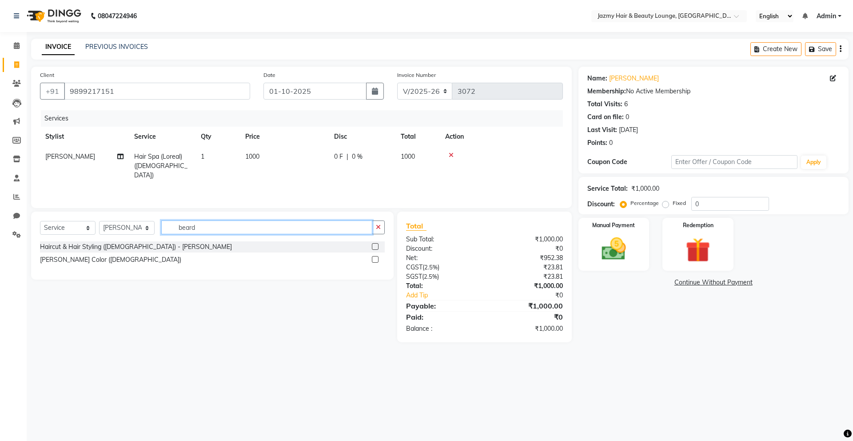
type input "beard"
click at [375, 245] on label at bounding box center [375, 246] width 7 height 7
click at [375, 245] on input "checkbox" at bounding box center [375, 247] width 6 height 6
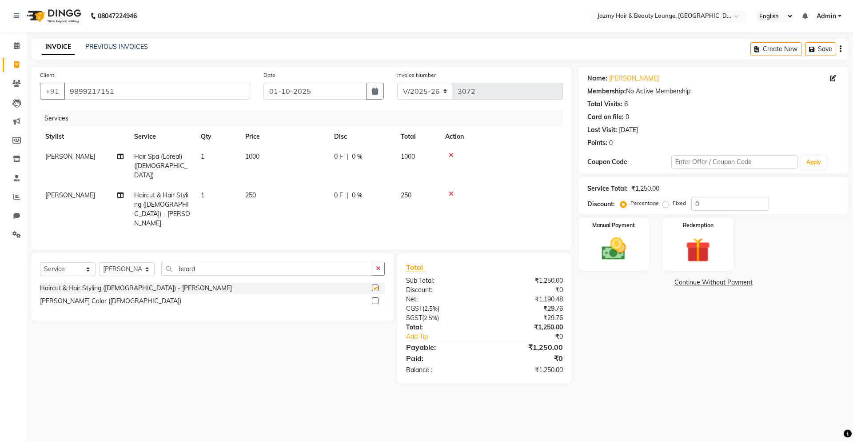
checkbox input "false"
click at [265, 160] on td "1000" at bounding box center [284, 166] width 89 height 39
select select "46712"
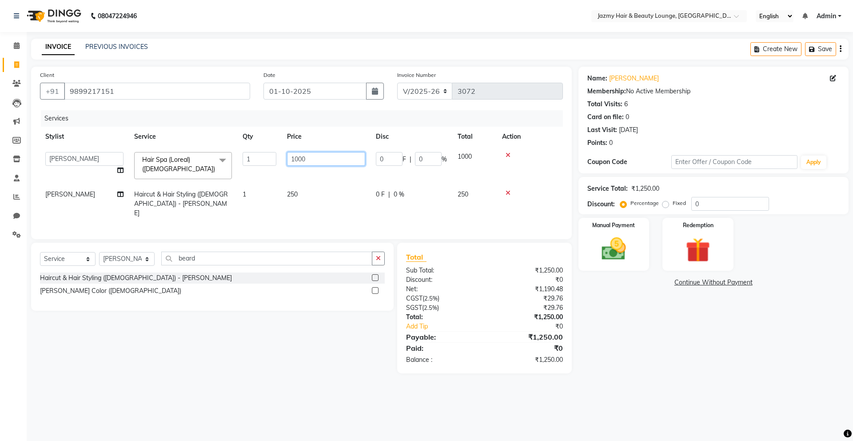
drag, startPoint x: 316, startPoint y: 157, endPoint x: 216, endPoint y: 143, distance: 100.6
click at [216, 143] on table "Stylist Service Qty Price Disc Total Action AMIT [PERSON_NAME] [PERSON_NAME] CH…" at bounding box center [301, 175] width 523 height 96
type input "1200"
click at [700, 201] on input "0" at bounding box center [730, 204] width 78 height 14
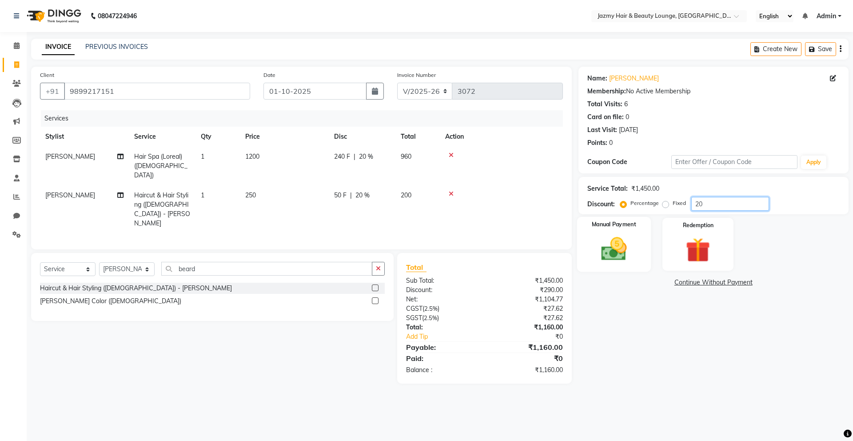
type input "20"
click at [617, 238] on img at bounding box center [613, 248] width 41 height 29
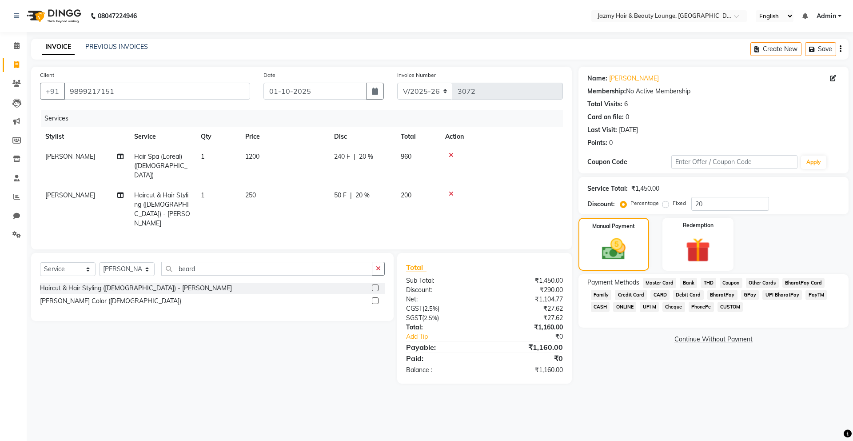
click at [608, 310] on span "CASH" at bounding box center [600, 307] width 19 height 10
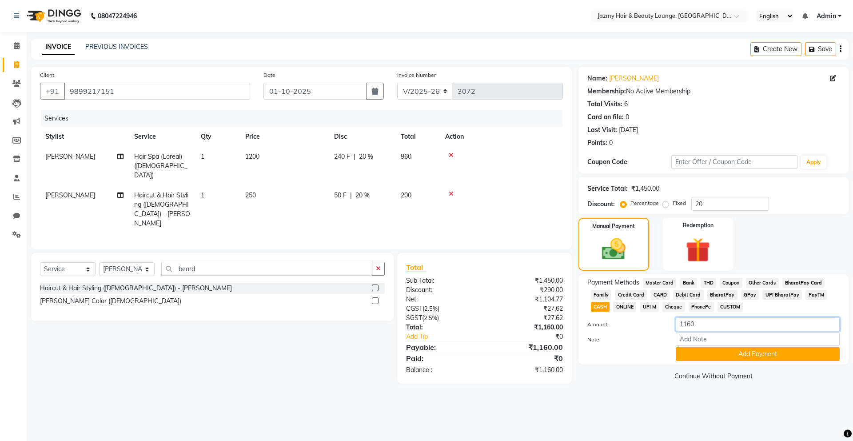
click at [717, 320] on input "1160" at bounding box center [758, 324] width 164 height 14
type input "1150"
click at [734, 350] on button "Add Payment" at bounding box center [758, 354] width 164 height 14
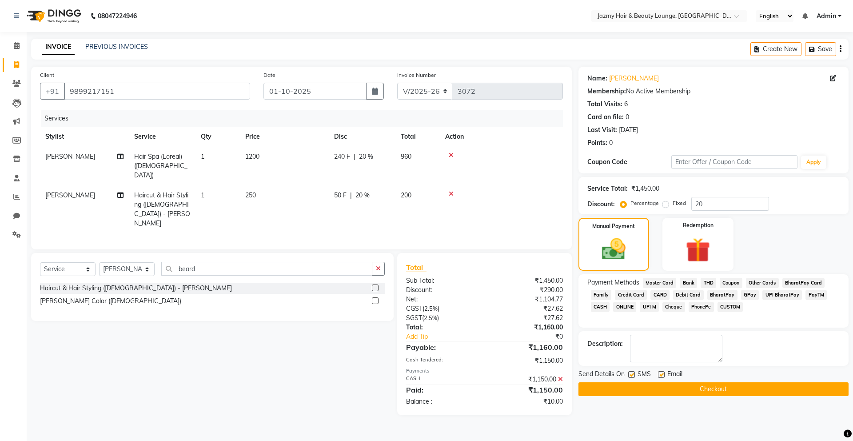
click at [732, 299] on span "BharatPay" at bounding box center [722, 295] width 30 height 10
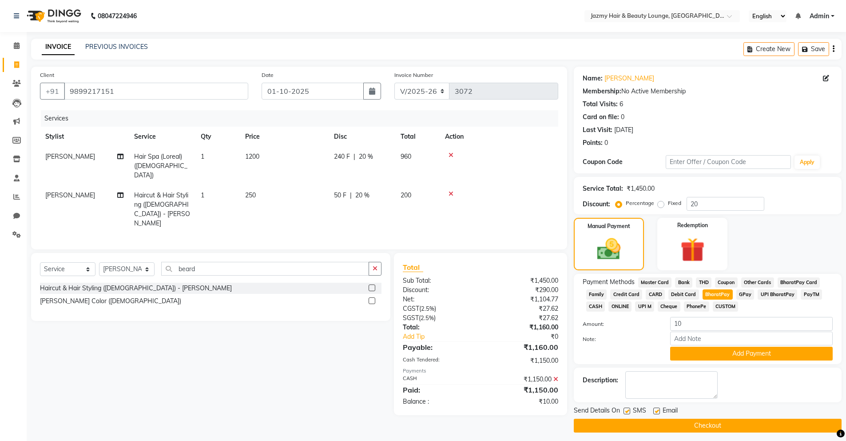
click at [732, 303] on span "CUSTOM" at bounding box center [726, 306] width 26 height 10
click at [724, 350] on button "Add Payment" at bounding box center [751, 353] width 163 height 14
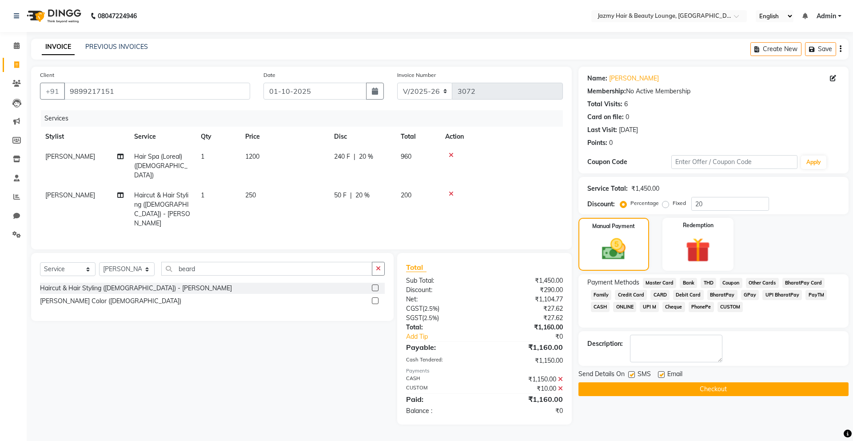
click at [732, 386] on button "Checkout" at bounding box center [713, 389] width 270 height 14
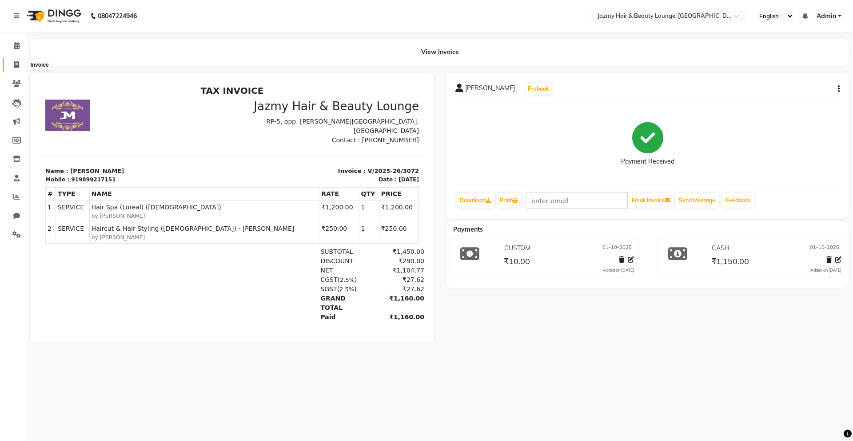
click at [18, 64] on icon at bounding box center [16, 64] width 5 height 7
select select "service"
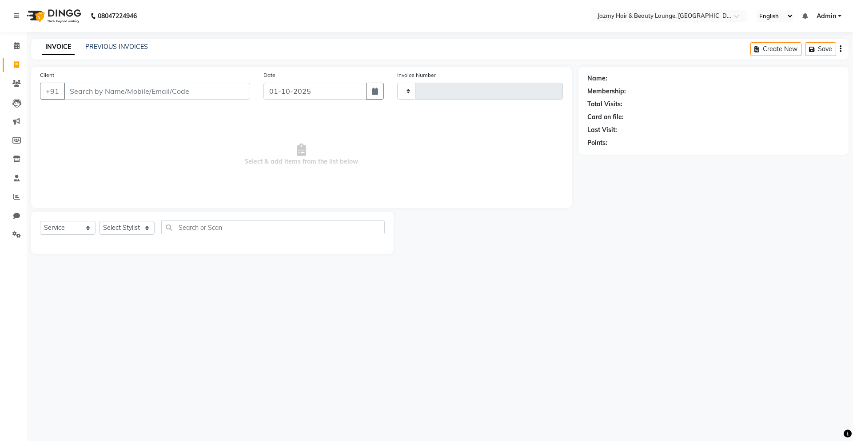
type input "3073"
select select "759"
click at [110, 106] on button "Advika 965007 5544" at bounding box center [110, 111] width 93 height 14
type input "9650075544"
click at [125, 232] on select "Select Stylist AMIT [PERSON_NAME] [PERSON_NAME] CHASHIKA [PERSON_NAME] [PERSON_…" at bounding box center [127, 228] width 56 height 14
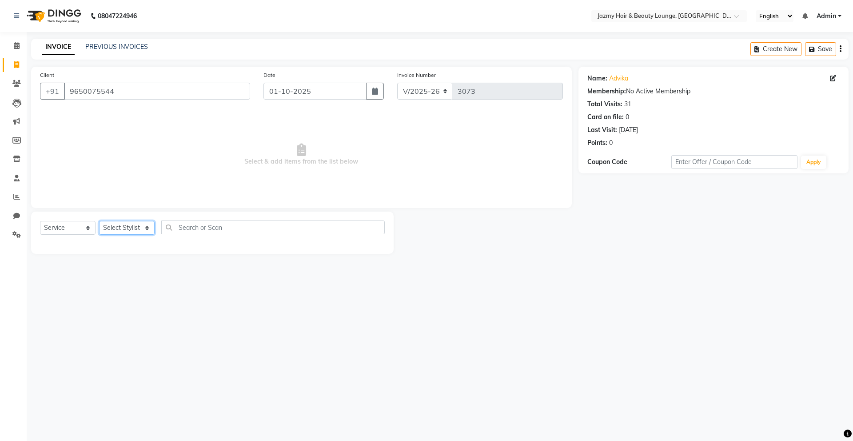
select select "44181"
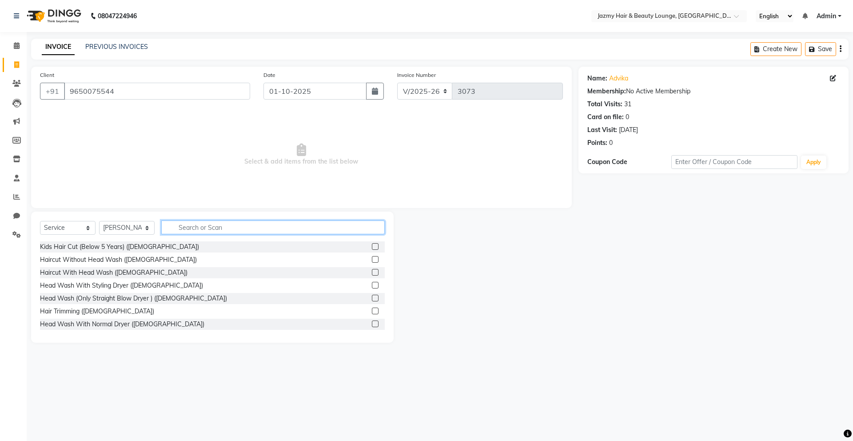
click at [182, 220] on input "text" at bounding box center [272, 227] width 223 height 14
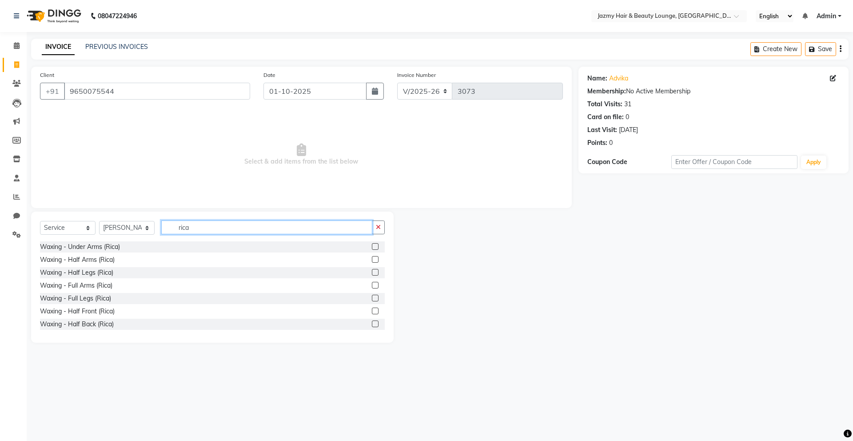
type input "rica"
click at [372, 286] on label at bounding box center [375, 285] width 7 height 7
click at [372, 286] on input "checkbox" at bounding box center [375, 286] width 6 height 6
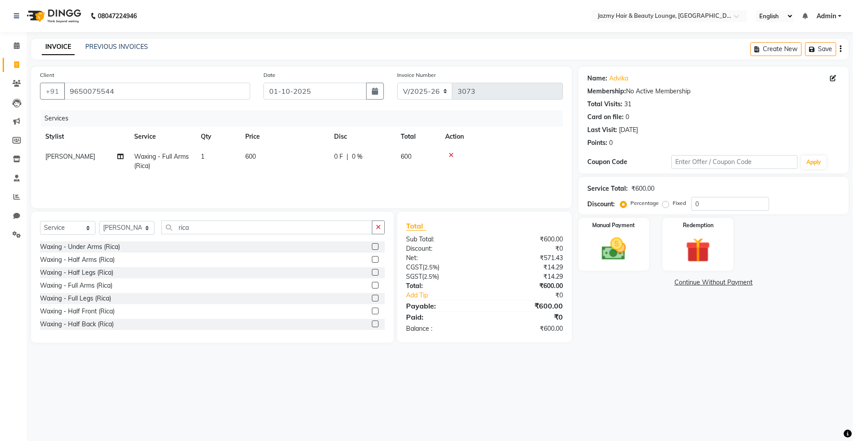
checkbox input "false"
click at [372, 300] on label at bounding box center [375, 298] width 7 height 7
click at [372, 300] on input "checkbox" at bounding box center [375, 298] width 6 height 6
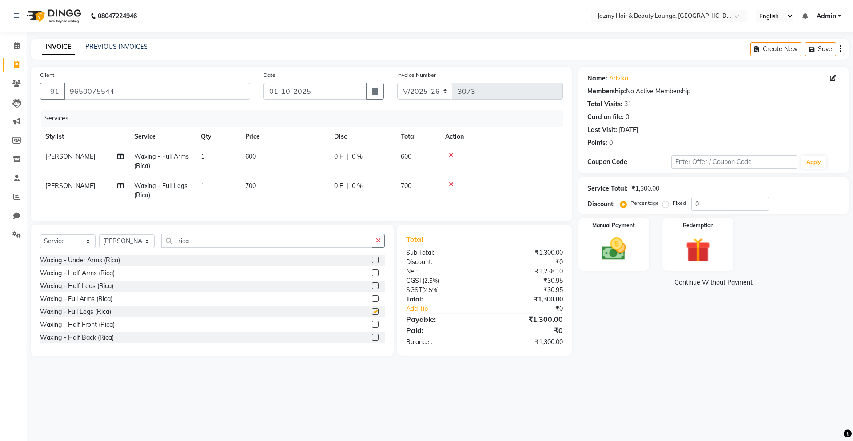
checkbox input "false"
click at [372, 326] on label at bounding box center [375, 322] width 7 height 7
click at [372, 326] on input "checkbox" at bounding box center [375, 323] width 6 height 6
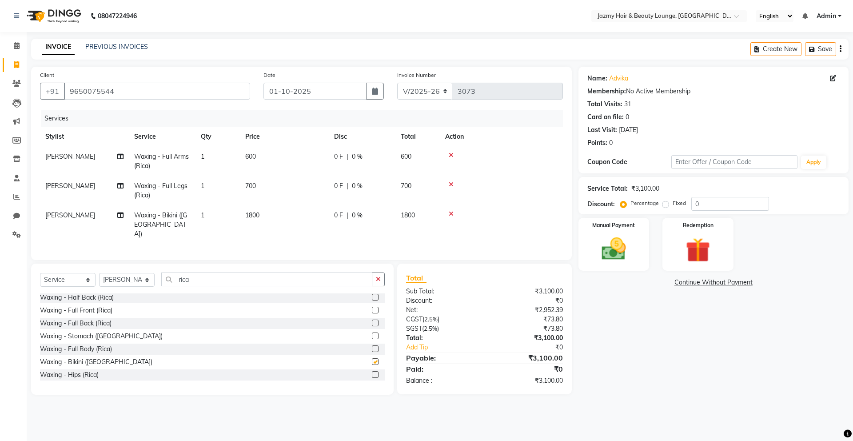
checkbox input "false"
click at [54, 187] on span "[PERSON_NAME]" at bounding box center [70, 186] width 50 height 8
select select "44181"
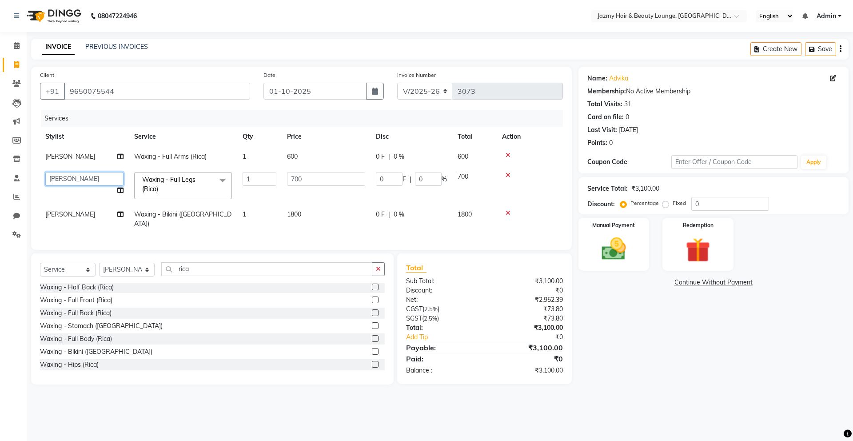
click at [67, 180] on select "AMIT [PERSON_NAME] [PERSON_NAME] CHASHIKA [PERSON_NAME] [PERSON_NAME] [PERSON_N…" at bounding box center [84, 179] width 78 height 14
select select "12167"
drag, startPoint x: 258, startPoint y: 179, endPoint x: 224, endPoint y: 174, distance: 33.7
click at [224, 174] on tr "AMIT [PERSON_NAME] [PERSON_NAME] CHASHIKA [PERSON_NAME] [PERSON_NAME] [PERSON_N…" at bounding box center [301, 186] width 523 height 38
type input "2"
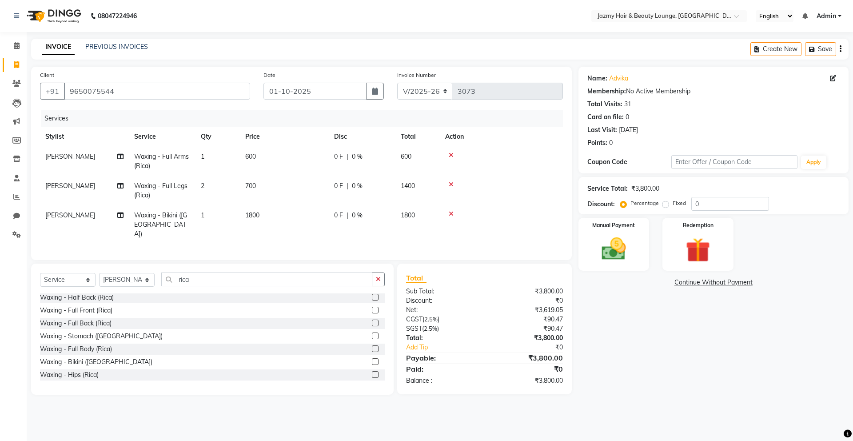
click at [259, 150] on tr "[PERSON_NAME] Waxing - Full Arms (Rica) 1 600 0 F | 0 % 600" at bounding box center [301, 161] width 523 height 29
click at [183, 153] on td "Waxing - Full Arms (Rica)" at bounding box center [162, 161] width 67 height 29
select select "44181"
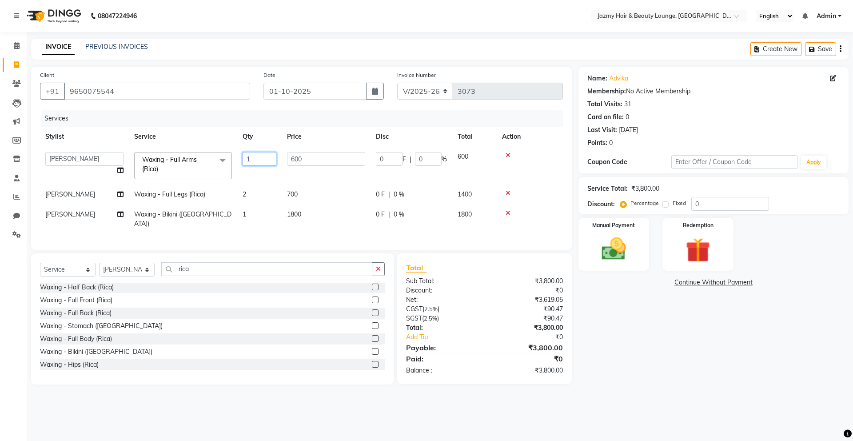
click at [243, 157] on input "1" at bounding box center [260, 159] width 34 height 14
drag, startPoint x: 253, startPoint y: 157, endPoint x: 229, endPoint y: 157, distance: 23.5
click at [229, 157] on tr "AMIT [PERSON_NAME] [PERSON_NAME] CHASHIKA [PERSON_NAME] [PERSON_NAME] [PERSON_N…" at bounding box center [301, 166] width 523 height 38
type input "2"
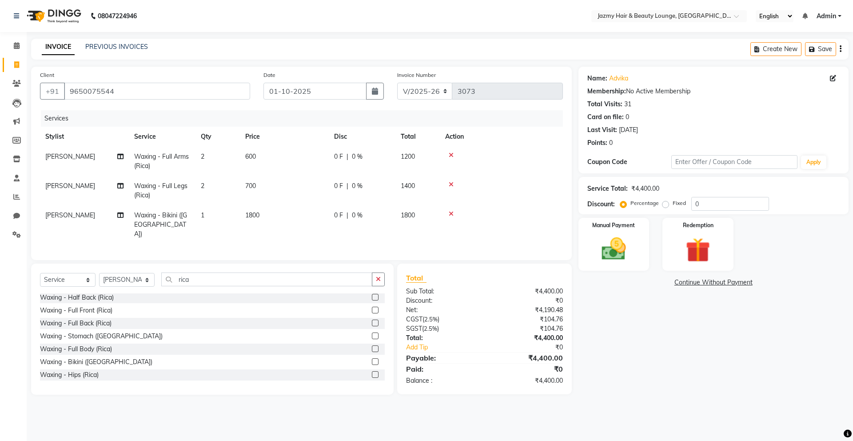
click at [647, 374] on div "Name: Advika Membership: No Active Membership Total Visits: 31 Card on file: 0 …" at bounding box center [716, 231] width 277 height 328
click at [691, 203] on input "0" at bounding box center [730, 204] width 78 height 14
type input "20"
click at [621, 234] on img at bounding box center [613, 248] width 41 height 29
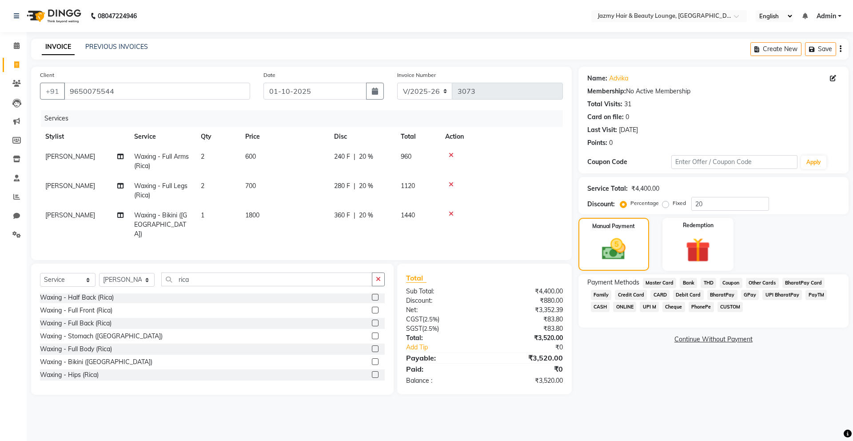
click at [661, 293] on span "CARD" at bounding box center [659, 295] width 19 height 10
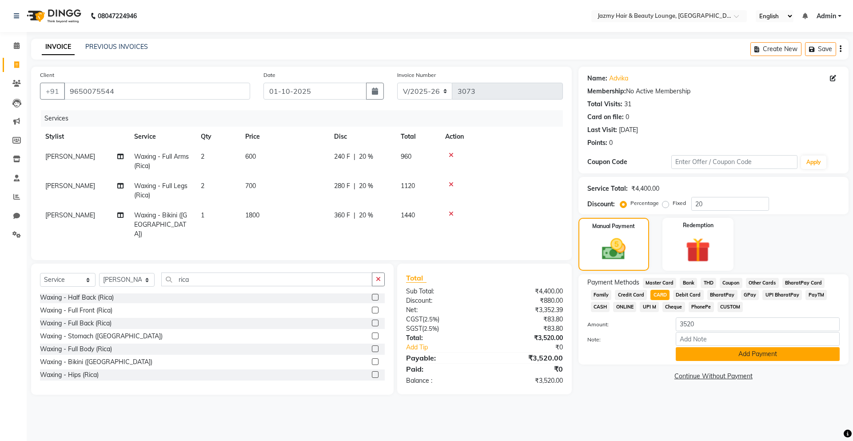
click at [702, 354] on button "Add Payment" at bounding box center [758, 354] width 164 height 14
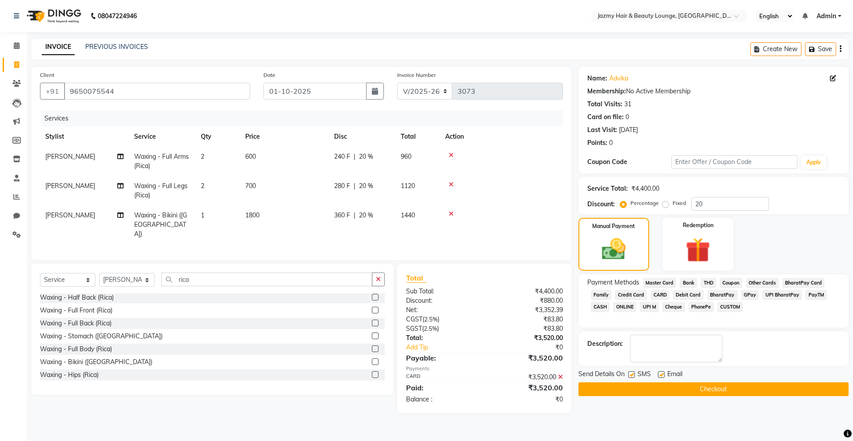
click at [705, 392] on button "Checkout" at bounding box center [713, 389] width 270 height 14
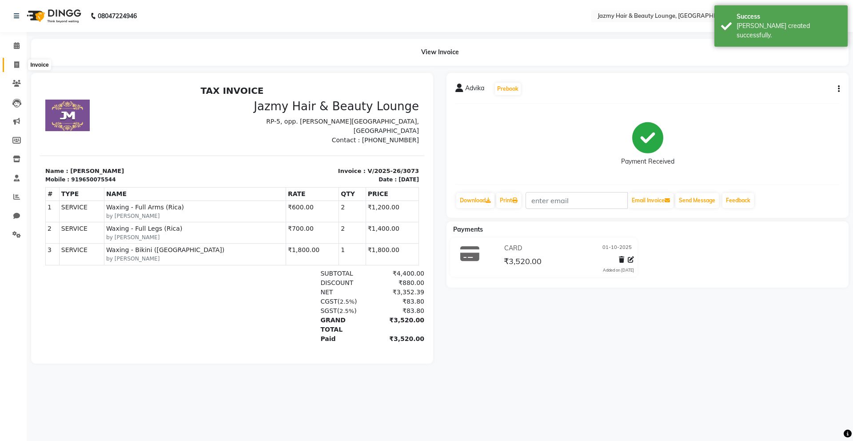
click at [16, 63] on icon at bounding box center [16, 64] width 5 height 7
select select "service"
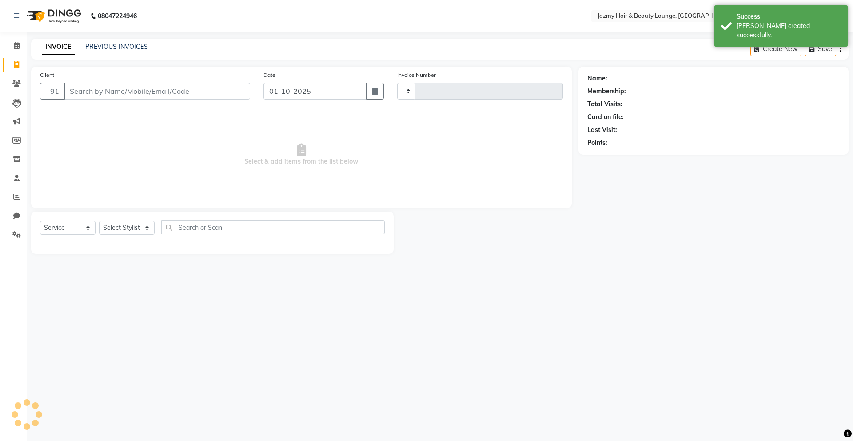
type input "3074"
select select "759"
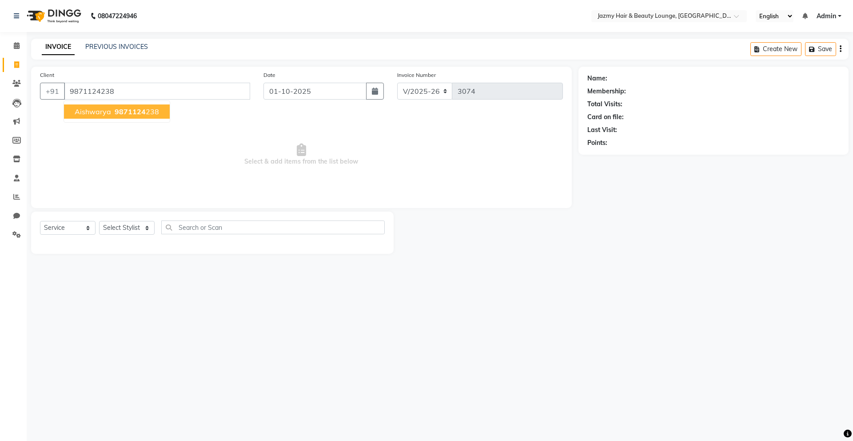
type input "9871124238"
click at [135, 111] on span "9871124" at bounding box center [130, 111] width 31 height 9
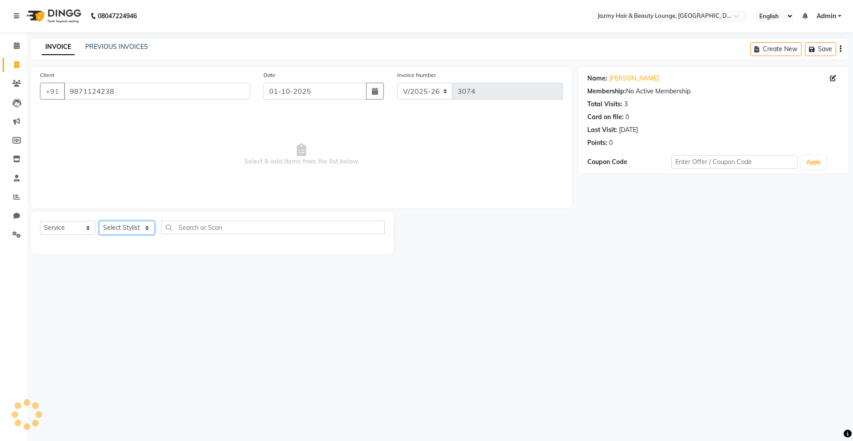
click at [135, 231] on select "Select Stylist AMIT [PERSON_NAME] [PERSON_NAME] CHASHIKA [PERSON_NAME] [PERSON_…" at bounding box center [127, 228] width 56 height 14
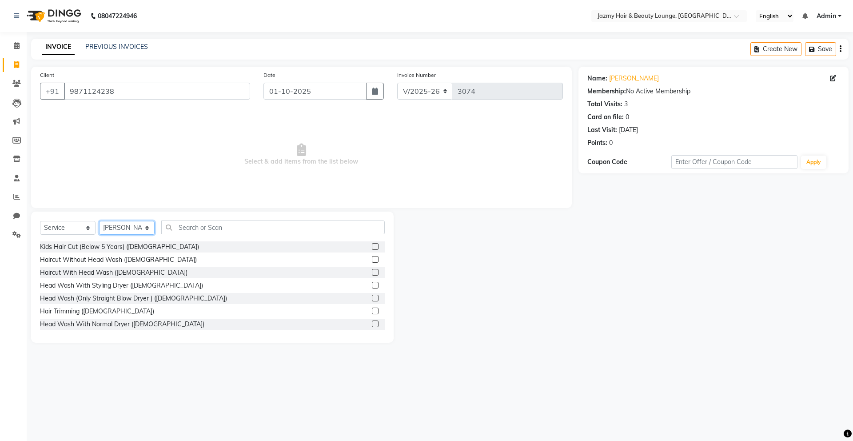
click at [135, 232] on select "Select Stylist AMIT [PERSON_NAME] [PERSON_NAME] CHASHIKA [PERSON_NAME] [PERSON_…" at bounding box center [127, 228] width 56 height 14
select select "75469"
click at [372, 299] on label at bounding box center [375, 298] width 7 height 7
click at [372, 299] on input "checkbox" at bounding box center [375, 298] width 6 height 6
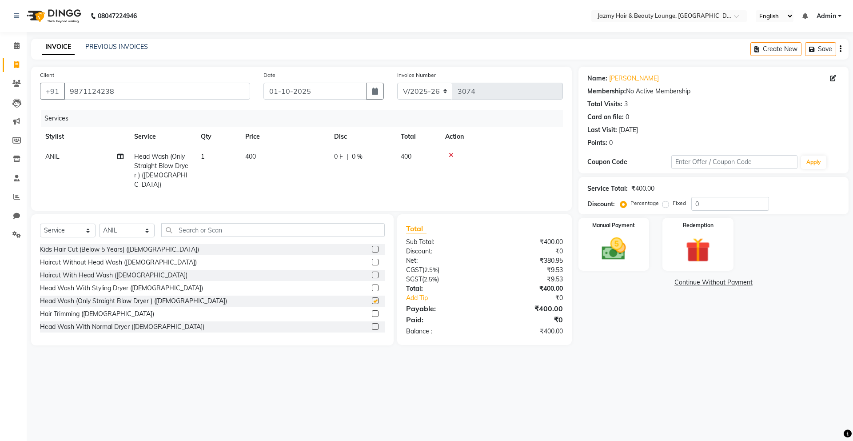
checkbox input "false"
click at [688, 205] on div "Percentage Fixed" at bounding box center [656, 204] width 69 height 12
click at [696, 208] on input "0" at bounding box center [730, 204] width 78 height 14
type input "20"
click at [609, 251] on img at bounding box center [613, 248] width 41 height 29
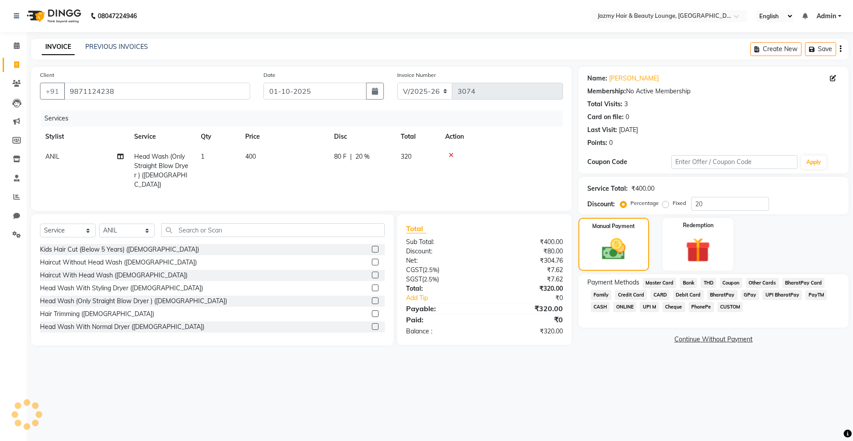
click at [604, 303] on span "CASH" at bounding box center [600, 307] width 19 height 10
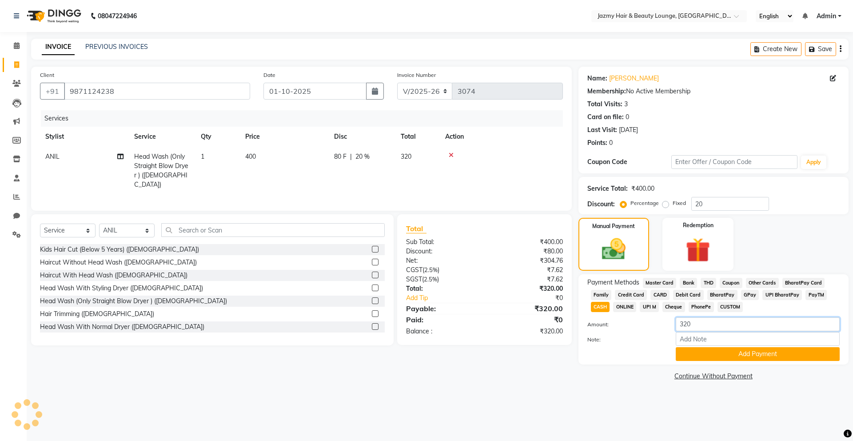
click at [695, 319] on input "320" at bounding box center [758, 324] width 164 height 14
type input "300"
click at [709, 353] on button "Add Payment" at bounding box center [758, 354] width 164 height 14
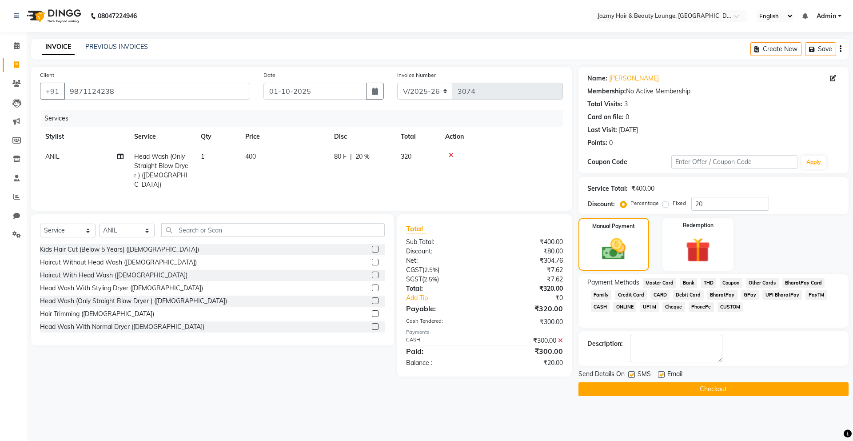
click at [718, 307] on span "CUSTOM" at bounding box center [730, 307] width 26 height 10
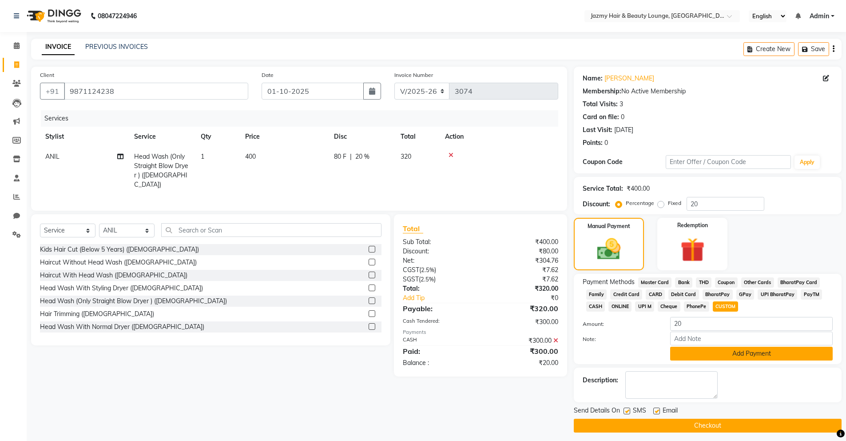
click at [708, 348] on button "Add Payment" at bounding box center [751, 353] width 163 height 14
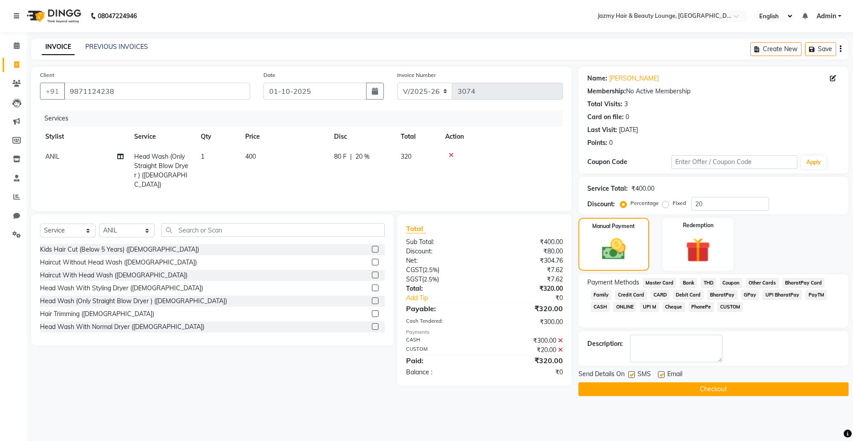
click at [712, 386] on button "Checkout" at bounding box center [713, 389] width 270 height 14
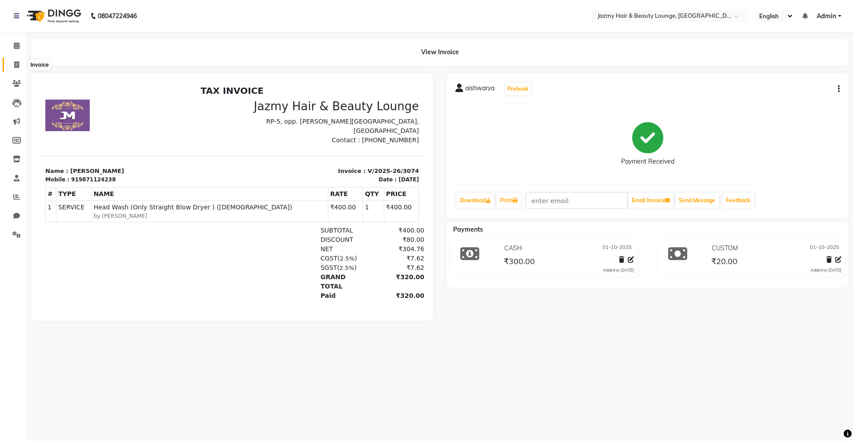
click at [12, 65] on span at bounding box center [17, 65] width 16 height 10
select select "service"
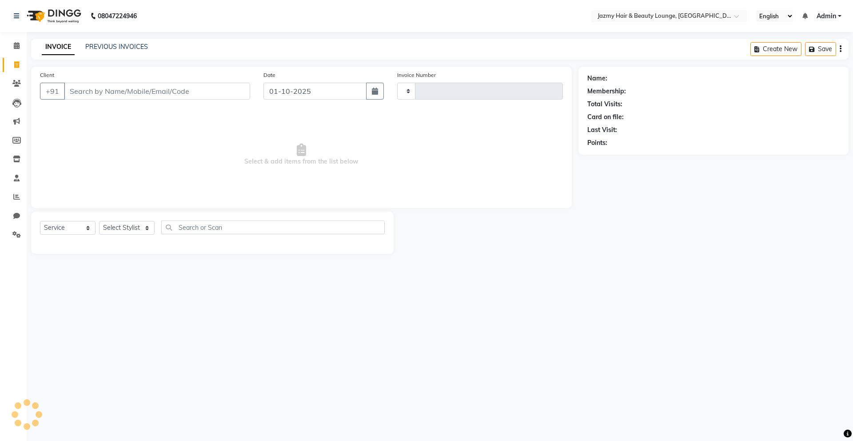
type input "3075"
select select "759"
type input "9582325057"
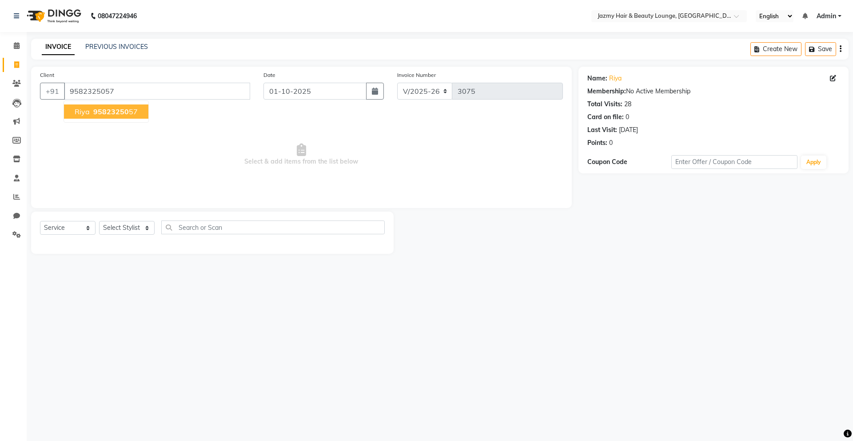
click at [120, 113] on span "95823250" at bounding box center [111, 111] width 36 height 9
click at [123, 227] on select "Select Stylist AMIT [PERSON_NAME] [PERSON_NAME] CHASHIKA [PERSON_NAME] [PERSON_…" at bounding box center [127, 228] width 56 height 14
select select "13443"
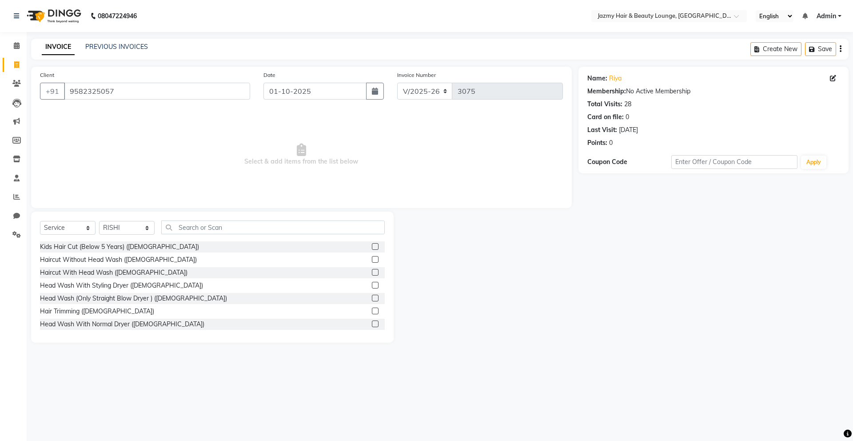
click at [212, 216] on div "Select Service Product Membership Package Voucher Prepaid Gift Card Select Styl…" at bounding box center [212, 276] width 362 height 131
click at [210, 225] on input "text" at bounding box center [272, 227] width 223 height 14
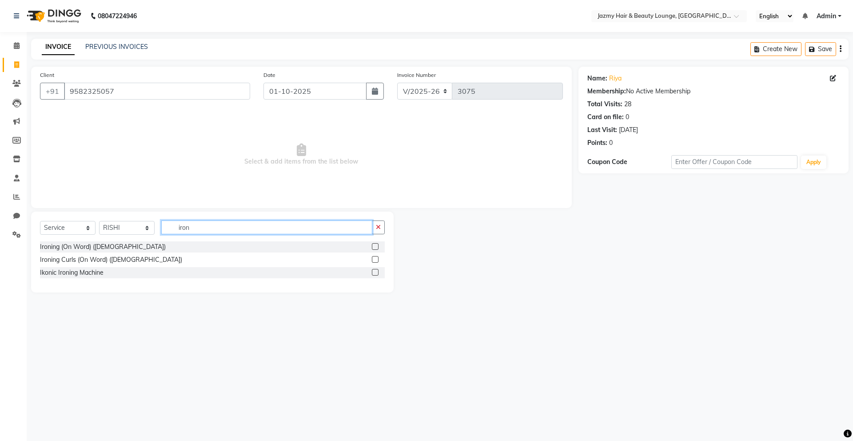
type input "iron"
click at [373, 248] on label at bounding box center [375, 246] width 7 height 7
click at [373, 248] on input "checkbox" at bounding box center [375, 247] width 6 height 6
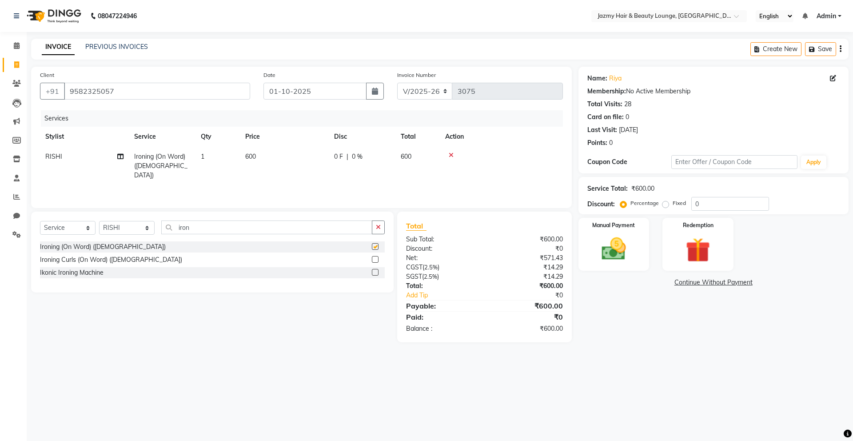
checkbox input "false"
click at [625, 261] on img at bounding box center [613, 248] width 41 height 29
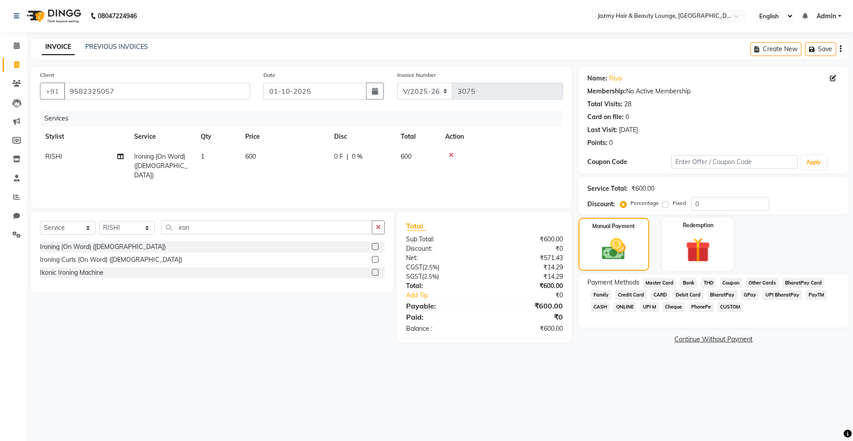
click at [604, 307] on span "CASH" at bounding box center [600, 307] width 19 height 10
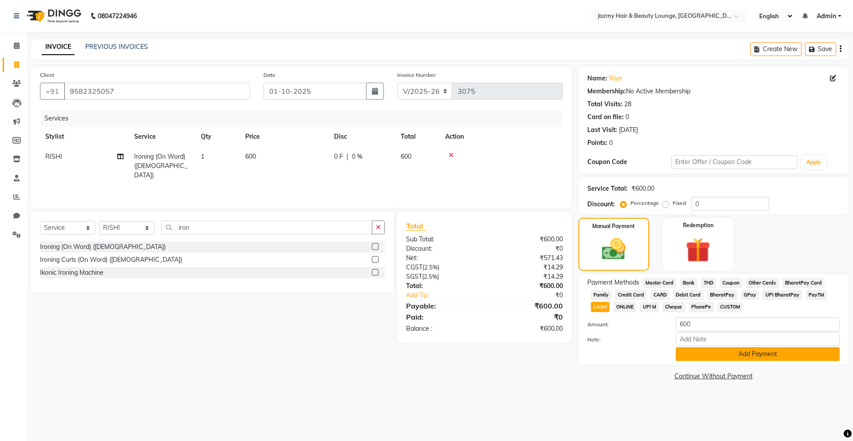
click at [708, 353] on button "Add Payment" at bounding box center [758, 354] width 164 height 14
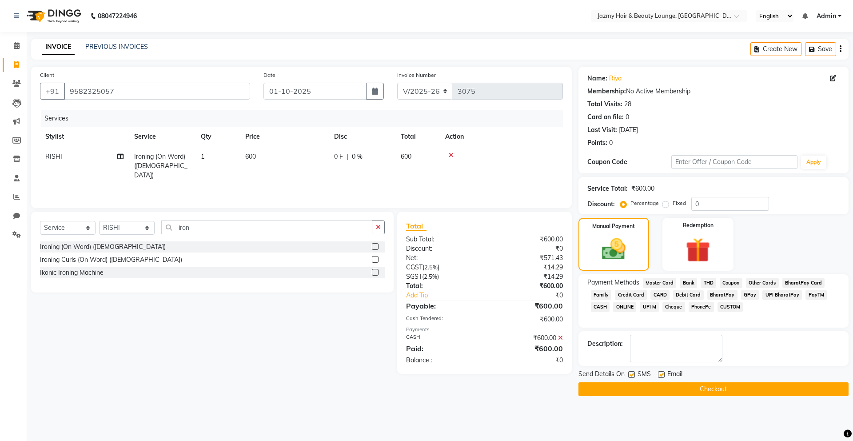
click at [710, 383] on button "Checkout" at bounding box center [713, 389] width 270 height 14
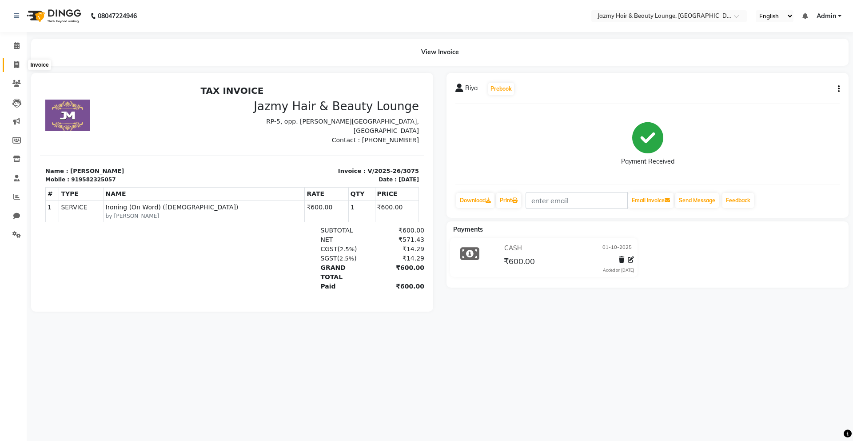
click at [14, 62] on icon at bounding box center [16, 64] width 5 height 7
select select "759"
select select "service"
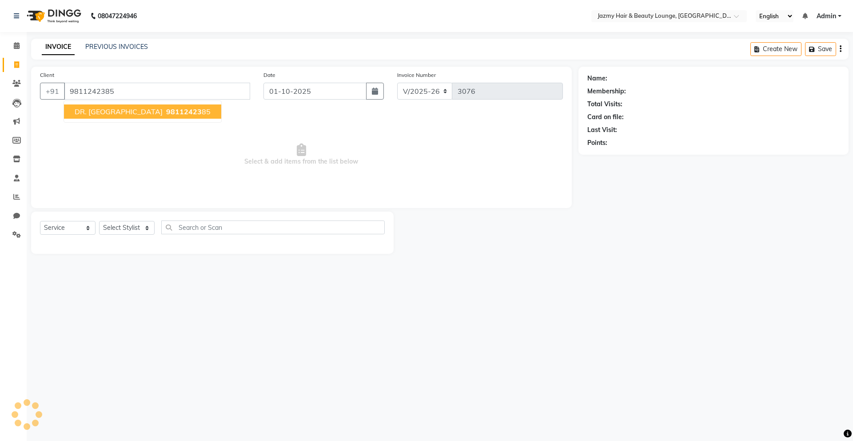
type input "9811242385"
click at [134, 41] on div "INVOICE PREVIOUS INVOICES Create New Save" at bounding box center [439, 49] width 817 height 21
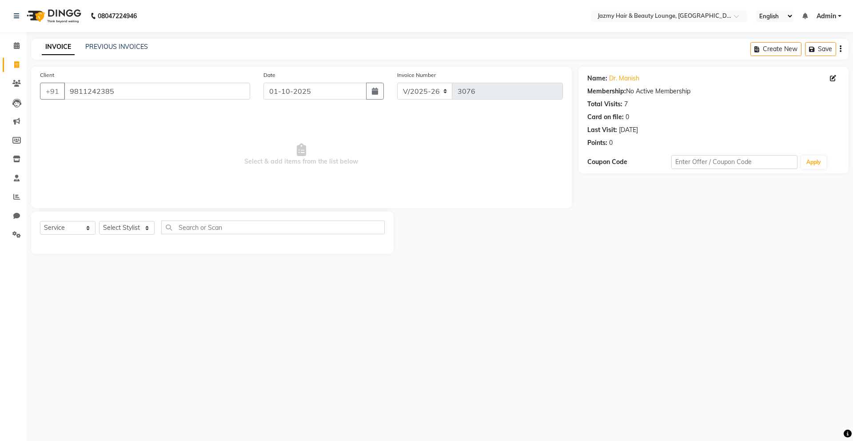
click at [132, 51] on div "PREVIOUS INVOICES" at bounding box center [116, 46] width 63 height 9
click at [133, 45] on link "PREVIOUS INVOICES" at bounding box center [116, 47] width 63 height 8
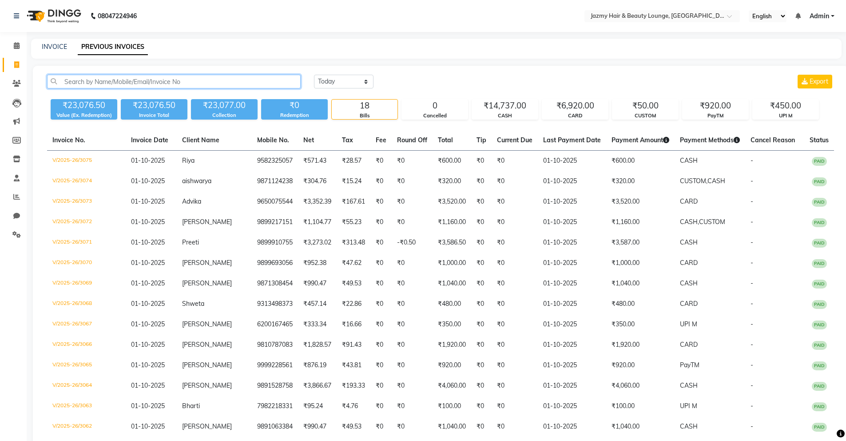
click at [133, 76] on input "text" at bounding box center [174, 82] width 254 height 14
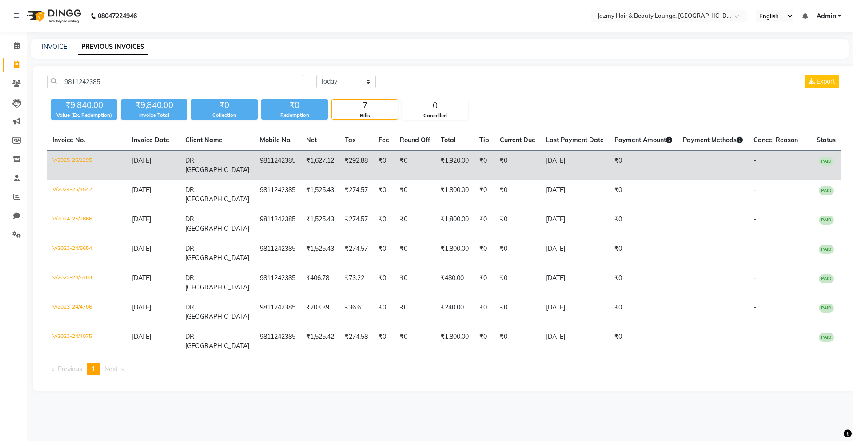
click at [345, 161] on td "₹292.88" at bounding box center [356, 166] width 34 height 30
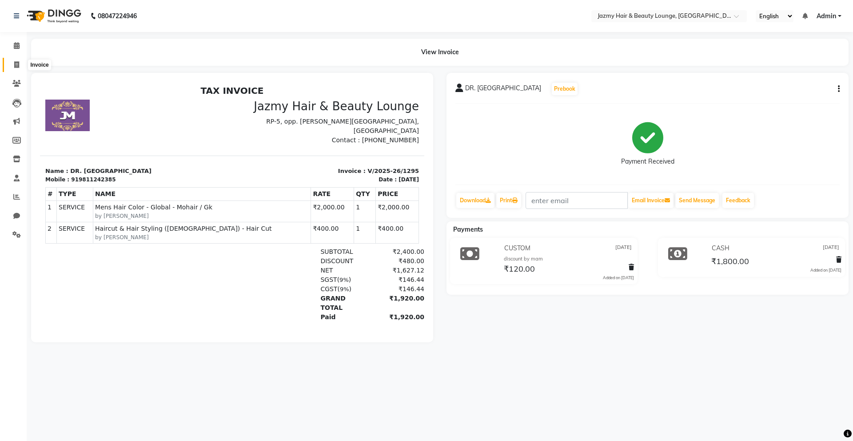
click at [20, 60] on span at bounding box center [17, 65] width 16 height 10
select select "service"
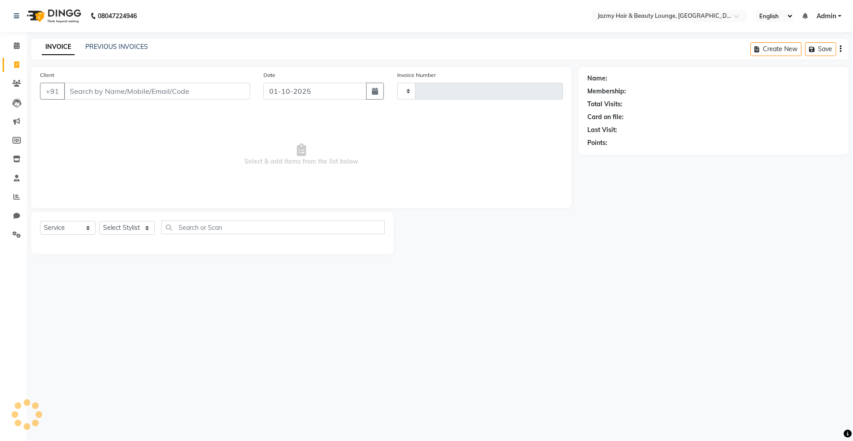
type input "3076"
select select "759"
type input "9811242385"
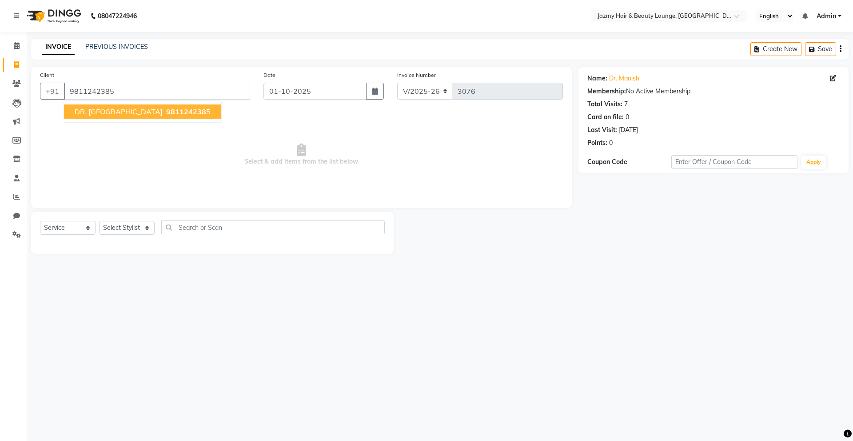
click at [166, 112] on span "981124238" at bounding box center [186, 111] width 40 height 9
click at [129, 236] on div "Select Service Product Membership Package Voucher Prepaid Gift Card Select Styl…" at bounding box center [212, 230] width 345 height 21
click at [128, 227] on select "Select Stylist AMIT [PERSON_NAME] [PERSON_NAME] CHASHIKA [PERSON_NAME] [PERSON_…" at bounding box center [127, 228] width 56 height 14
select select "46712"
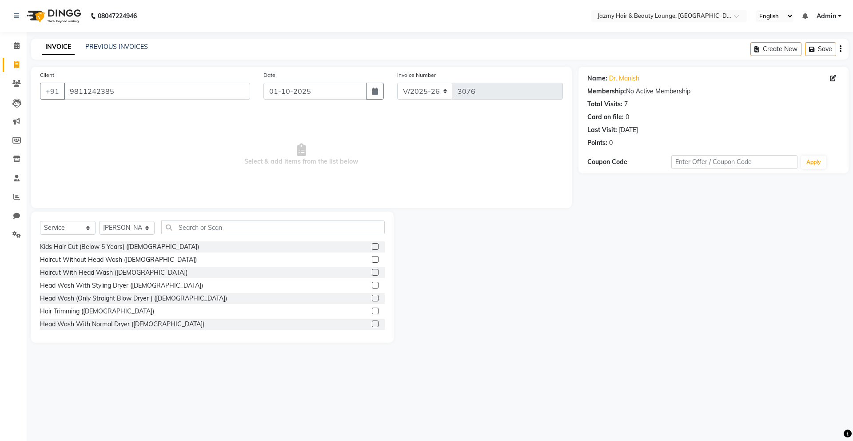
click at [240, 241] on div "Kids Hair Cut (Below 5 Years) ([DEMOGRAPHIC_DATA])" at bounding box center [212, 246] width 345 height 11
click at [255, 231] on input "text" at bounding box center [272, 227] width 223 height 14
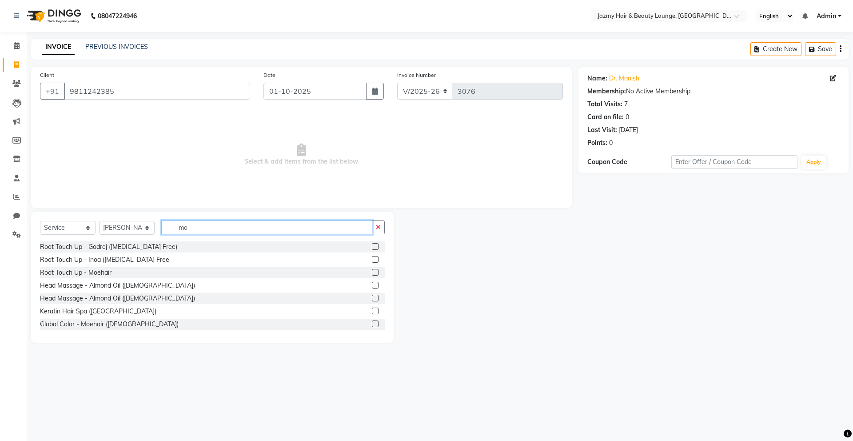
type input "m"
type input "root"
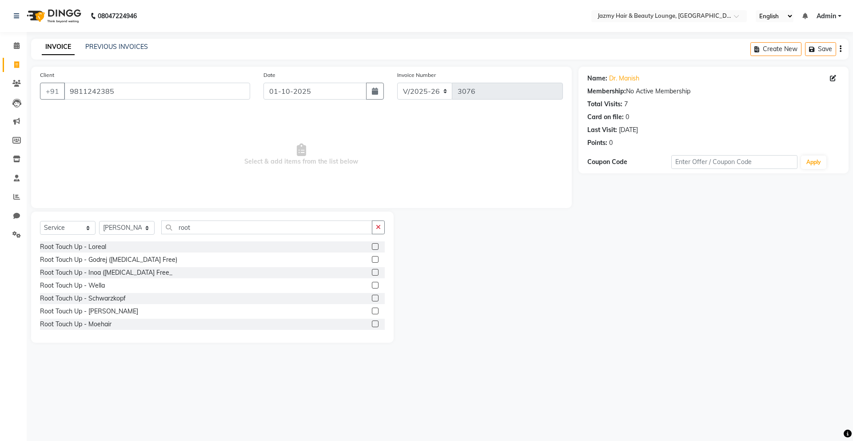
click at [372, 323] on label at bounding box center [375, 323] width 7 height 7
click at [372, 323] on input "checkbox" at bounding box center [375, 324] width 6 height 6
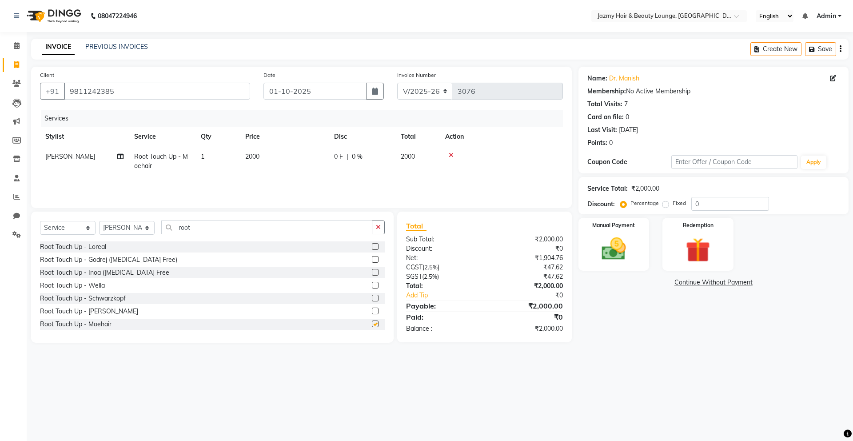
checkbox input "false"
click at [378, 226] on icon "button" at bounding box center [378, 227] width 5 height 6
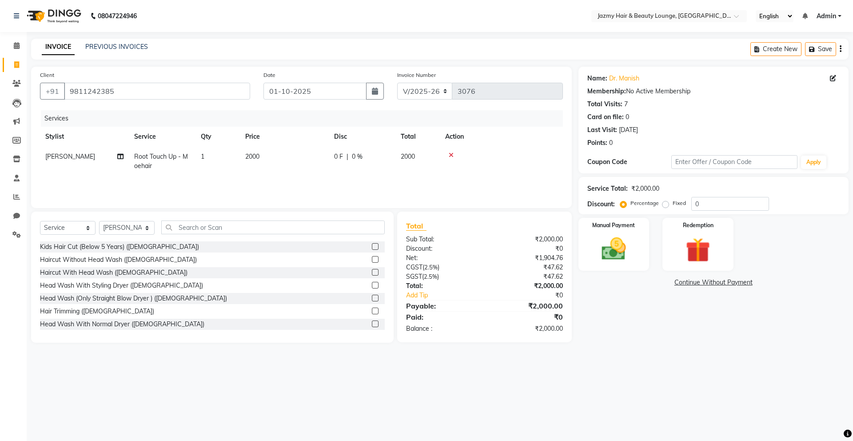
click at [687, 199] on div "Percentage Fixed" at bounding box center [656, 204] width 69 height 12
click at [693, 203] on input "0" at bounding box center [730, 204] width 78 height 14
type input "20"
click at [619, 253] on img at bounding box center [613, 248] width 41 height 29
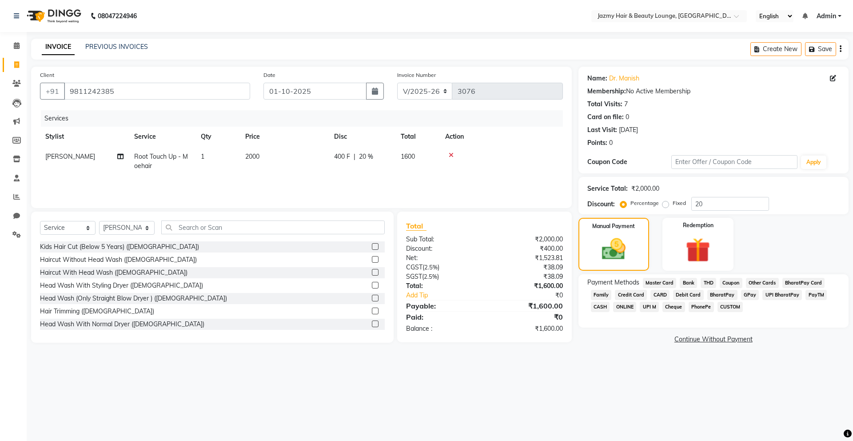
click at [603, 307] on span "CASH" at bounding box center [600, 307] width 19 height 10
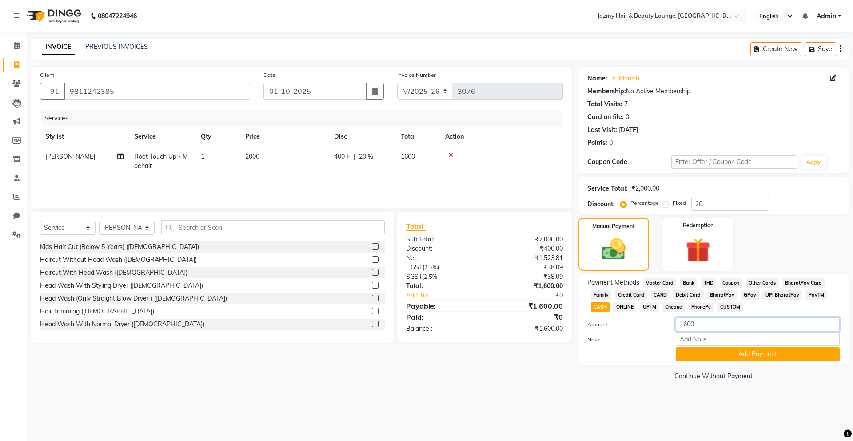
drag, startPoint x: 710, startPoint y: 323, endPoint x: 641, endPoint y: 322, distance: 68.9
click at [641, 322] on div "Amount: 1600" at bounding box center [714, 324] width 266 height 15
type input "1500"
click at [715, 349] on button "Add Payment" at bounding box center [758, 354] width 164 height 14
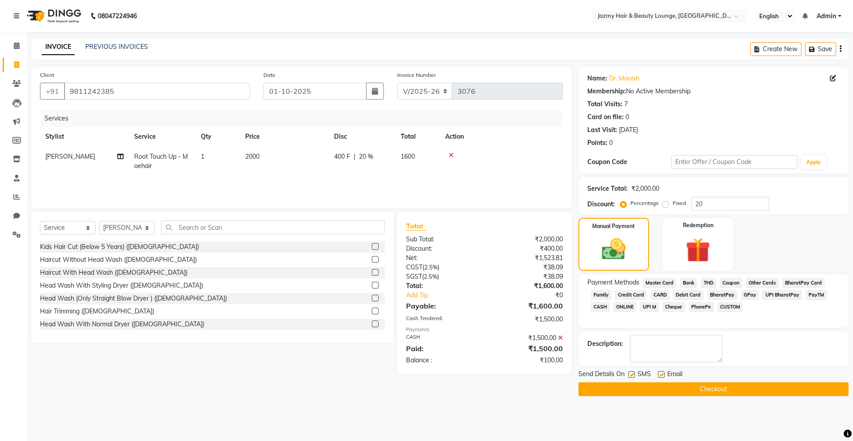
click at [726, 311] on span "CUSTOM" at bounding box center [730, 307] width 26 height 10
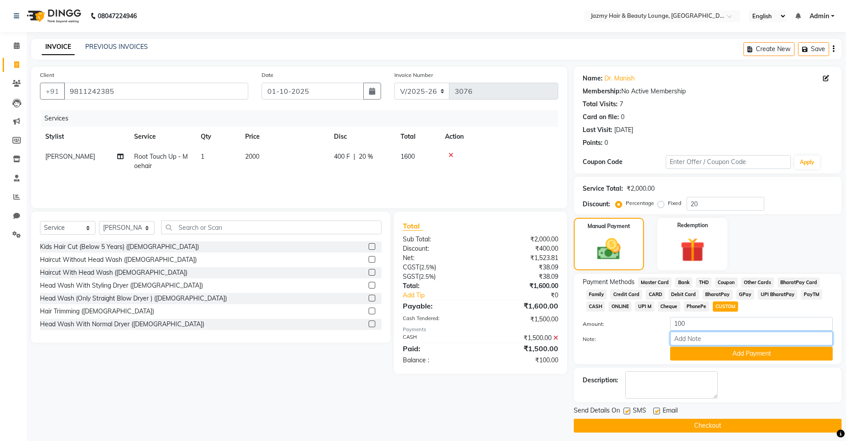
click at [717, 338] on input "Note:" at bounding box center [751, 338] width 163 height 14
type input "extra discount by mam"
click at [742, 350] on button "Add Payment" at bounding box center [751, 353] width 163 height 14
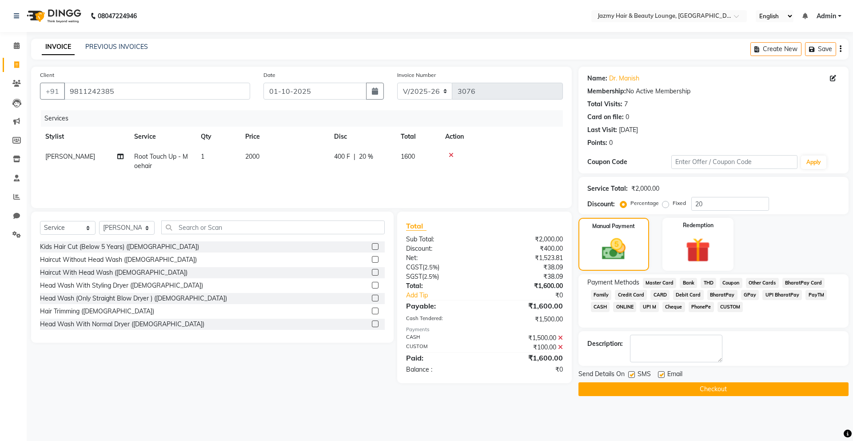
click at [720, 390] on button "Checkout" at bounding box center [713, 389] width 270 height 14
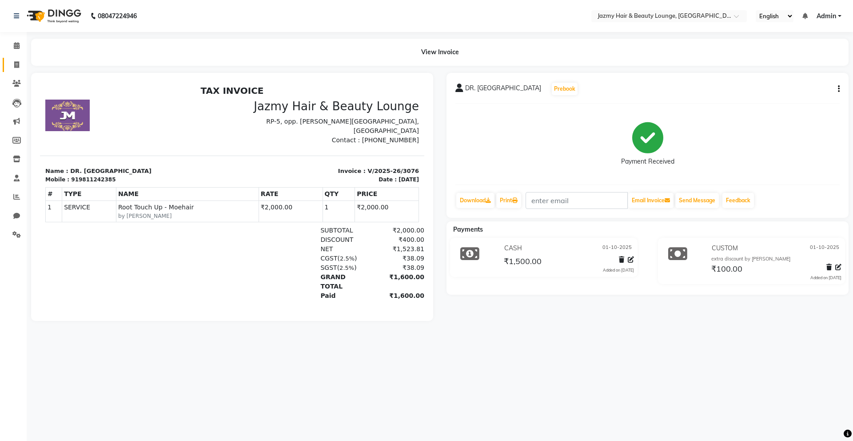
click at [23, 67] on span at bounding box center [17, 65] width 16 height 10
select select "service"
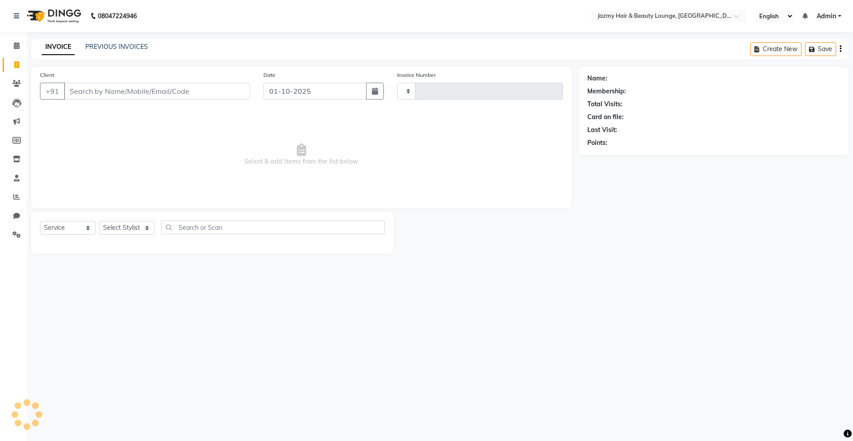
type input "3077"
select select "759"
click at [103, 95] on input "Client" at bounding box center [157, 91] width 186 height 17
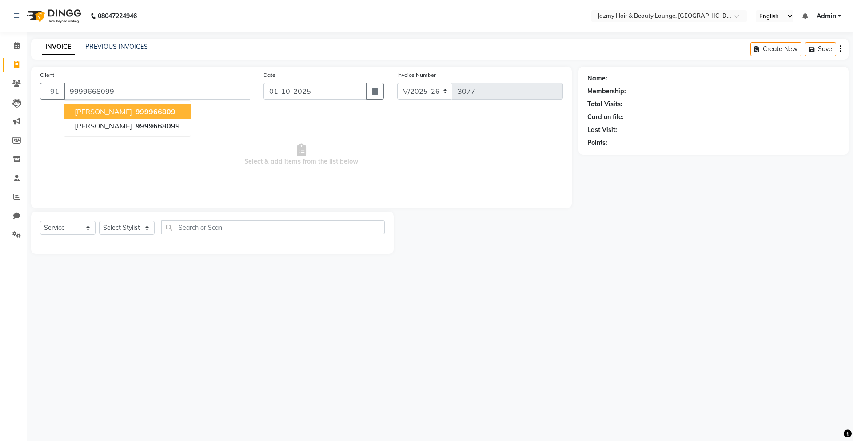
type input "9999668099"
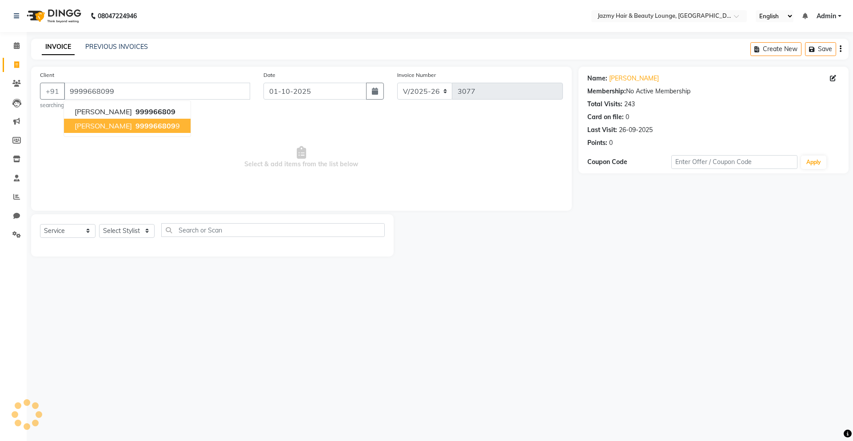
click at [135, 123] on span "999966809" at bounding box center [155, 125] width 40 height 9
click at [115, 226] on select "Select Stylist AMIT [PERSON_NAME] [PERSON_NAME] CHASHIKA [PERSON_NAME] [PERSON_…" at bounding box center [127, 231] width 56 height 14
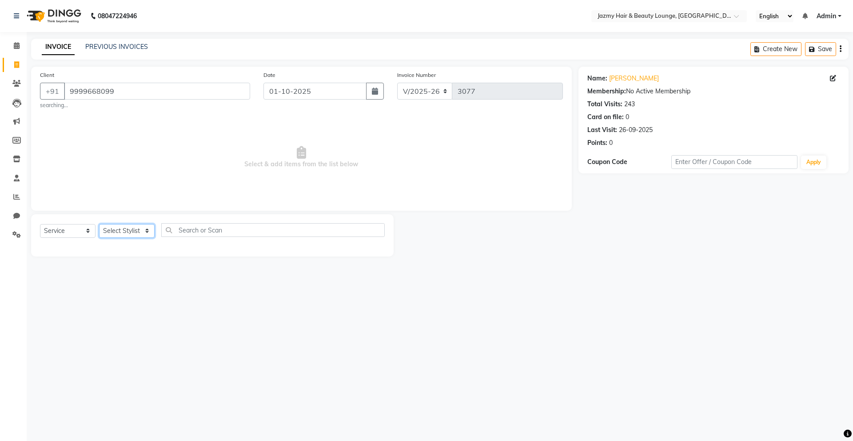
select select "92281"
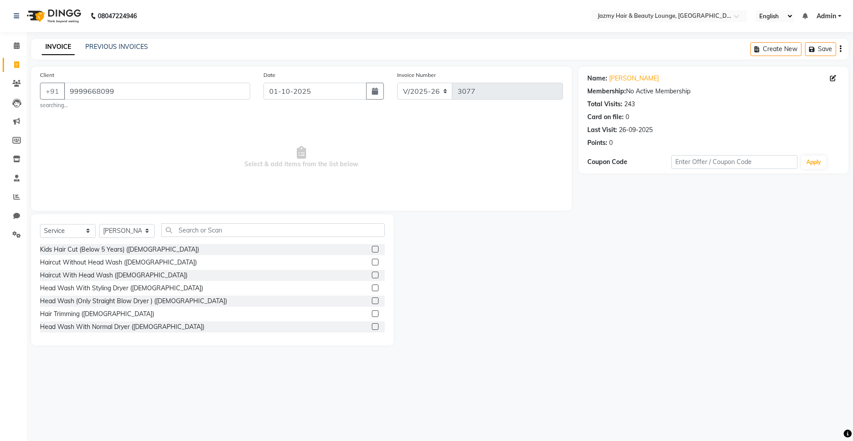
click at [271, 239] on div "Select Service Product Membership Package Voucher Prepaid Gift Card Select Styl…" at bounding box center [212, 233] width 345 height 21
click at [372, 299] on label at bounding box center [375, 300] width 7 height 7
click at [372, 299] on input "checkbox" at bounding box center [375, 301] width 6 height 6
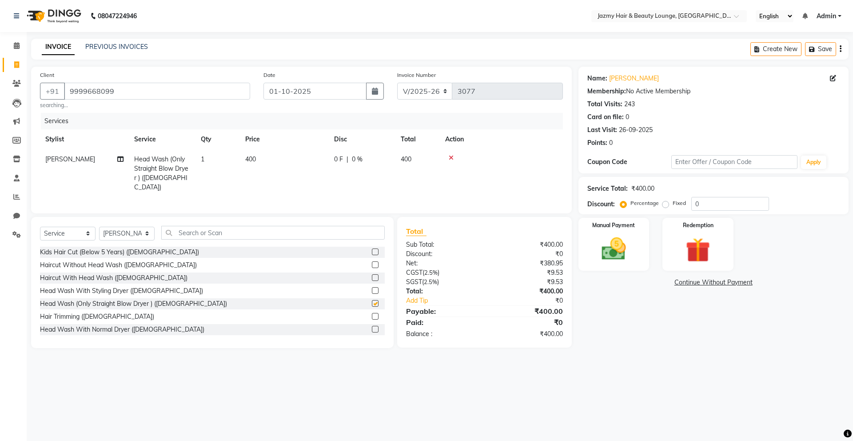
checkbox input "false"
click at [256, 155] on span "400" at bounding box center [250, 159] width 11 height 8
select select "92281"
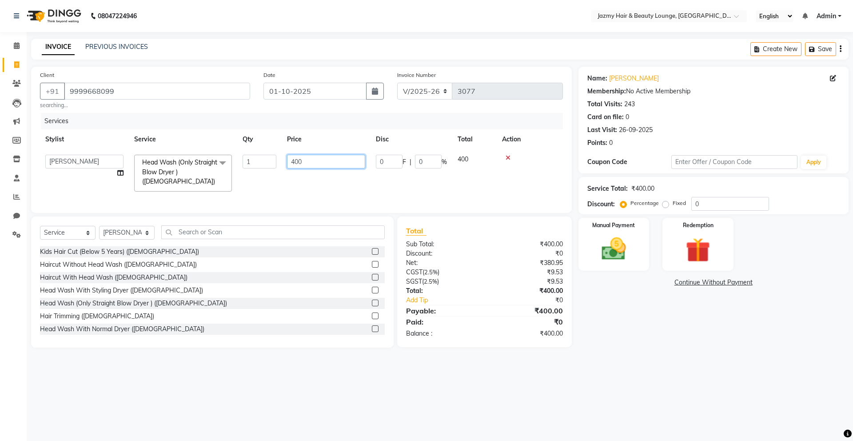
drag, startPoint x: 314, startPoint y: 167, endPoint x: 233, endPoint y: 154, distance: 82.3
click at [233, 154] on tr "AMIT ANIL ASHU BINDU BITTOO CHASHIKA CHESTHA DESRAJ GULFAM HARSHA HRITIK NADEEM…" at bounding box center [301, 172] width 523 height 47
type input "250"
click at [594, 239] on img at bounding box center [613, 248] width 41 height 29
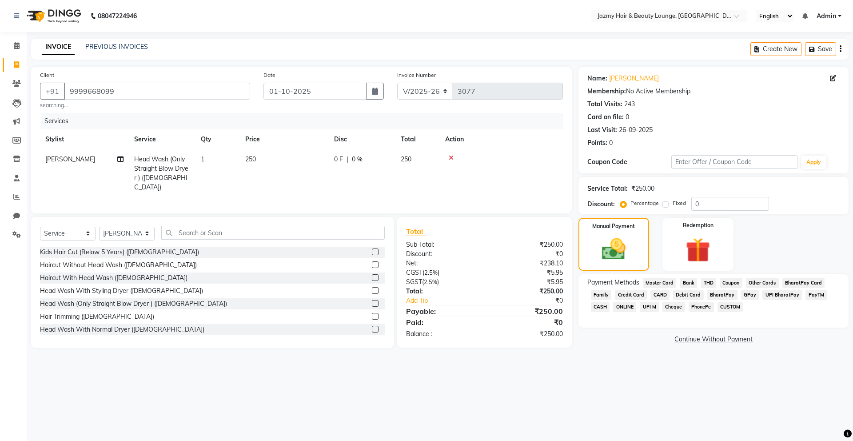
click at [809, 295] on span "PayTM" at bounding box center [815, 295] width 21 height 10
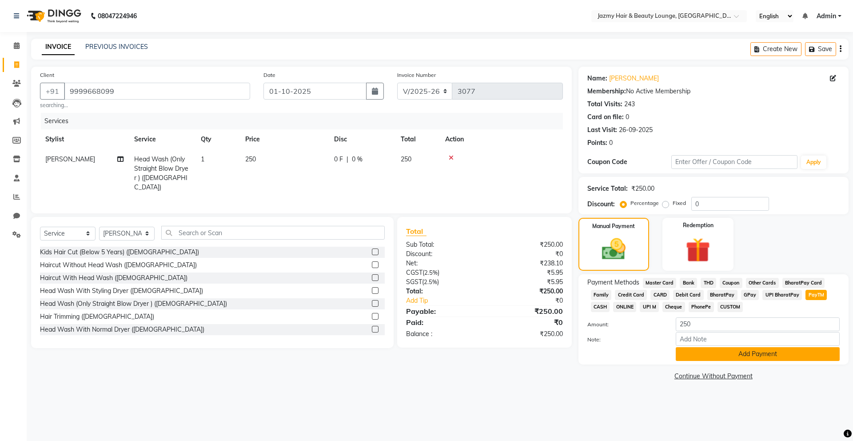
click at [730, 348] on button "Add Payment" at bounding box center [758, 354] width 164 height 14
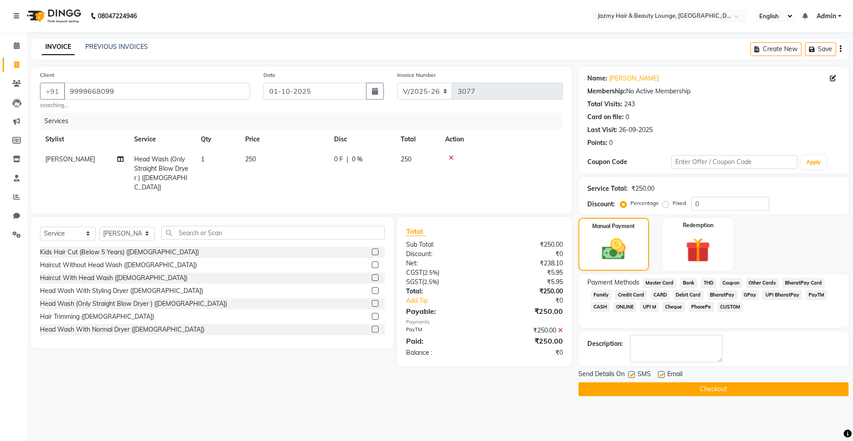
click at [713, 394] on button "Checkout" at bounding box center [713, 389] width 270 height 14
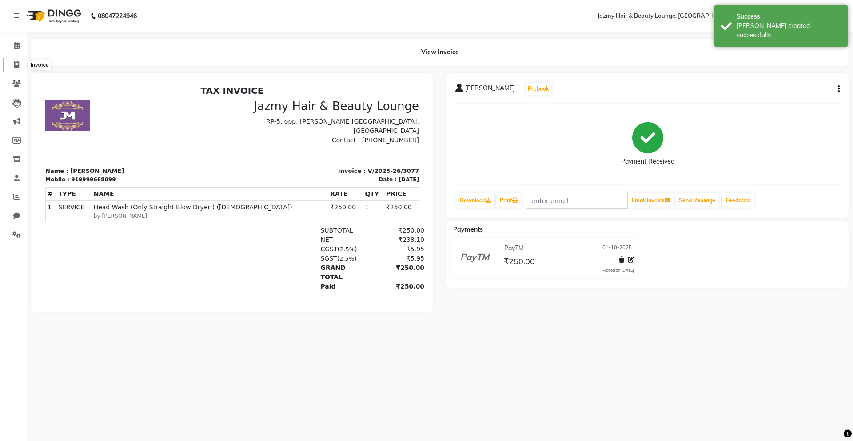
click at [20, 64] on span at bounding box center [17, 65] width 16 height 10
select select "service"
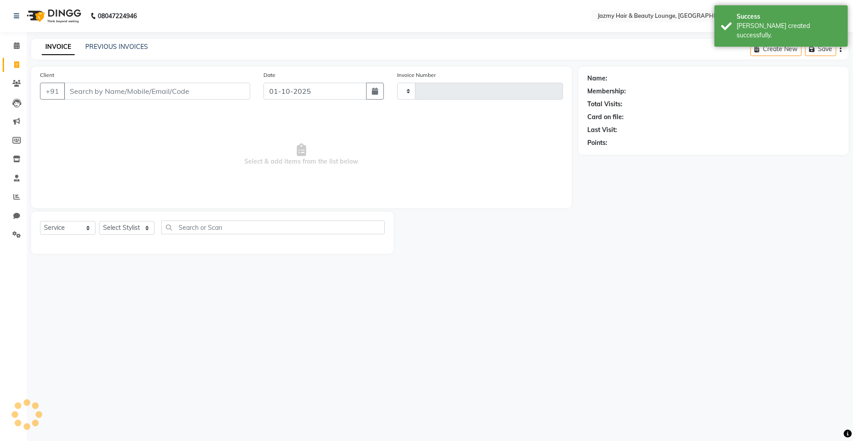
type input "3078"
select select "759"
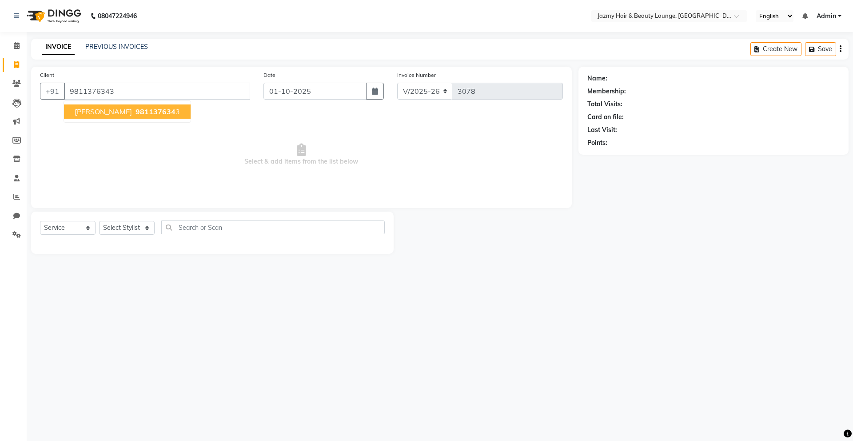
type input "9811376343"
click at [135, 111] on span "981137634" at bounding box center [155, 111] width 40 height 9
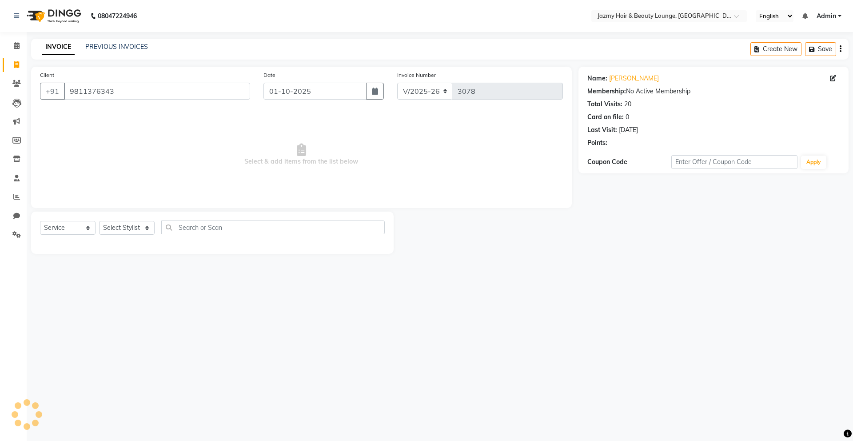
click at [137, 236] on div "Select Service Product Membership Package Voucher Prepaid Gift Card Select Styl…" at bounding box center [212, 230] width 345 height 21
click at [138, 235] on div "Select Service Product Membership Package Voucher Prepaid Gift Card Select Styl…" at bounding box center [212, 230] width 345 height 21
click at [117, 223] on select "Select Stylist AMIT [PERSON_NAME] [PERSON_NAME] CHASHIKA [PERSON_NAME] [PERSON_…" at bounding box center [127, 228] width 56 height 14
select select "46530"
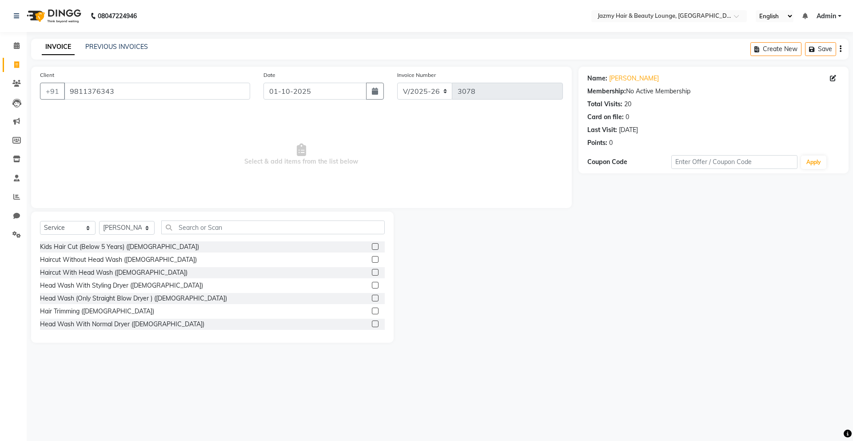
click at [248, 235] on div "Select Service Product Membership Package Voucher Prepaid Gift Card Select Styl…" at bounding box center [212, 230] width 345 height 21
click at [372, 260] on label at bounding box center [375, 259] width 7 height 7
click at [372, 260] on input "checkbox" at bounding box center [375, 260] width 6 height 6
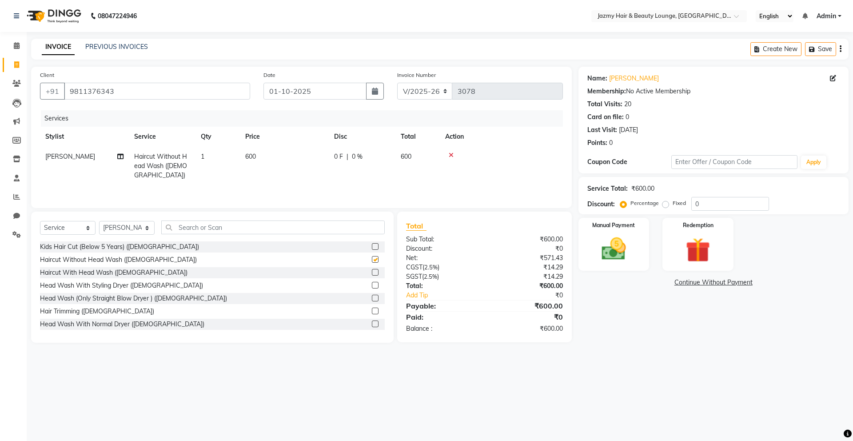
checkbox input "false"
click at [141, 227] on select "Select Stylist AMIT [PERSON_NAME] [PERSON_NAME] CHASHIKA [PERSON_NAME] [PERSON_…" at bounding box center [127, 228] width 56 height 14
select select "12167"
click at [231, 227] on input "text" at bounding box center [272, 227] width 223 height 14
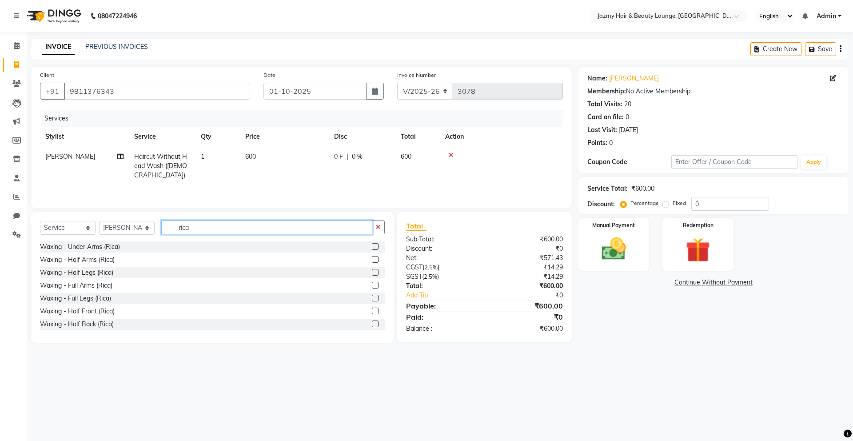
type input "rica"
click at [372, 286] on label at bounding box center [375, 285] width 7 height 7
click at [372, 286] on input "checkbox" at bounding box center [375, 286] width 6 height 6
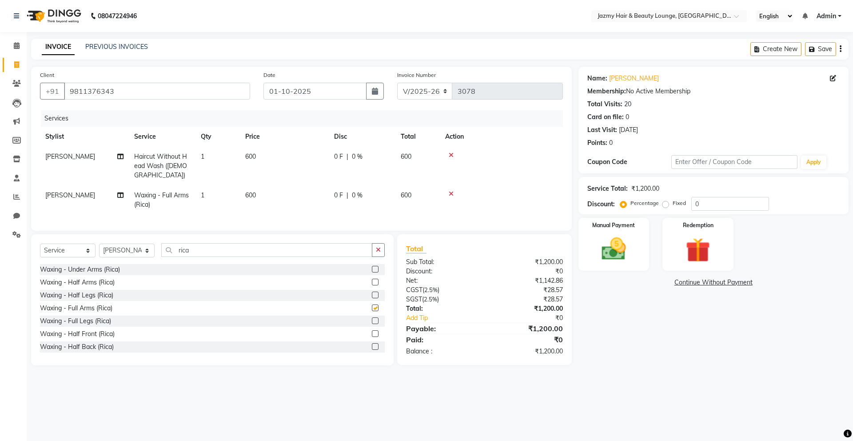
checkbox input "false"
click at [372, 320] on label at bounding box center [375, 320] width 7 height 7
click at [372, 320] on input "checkbox" at bounding box center [375, 321] width 6 height 6
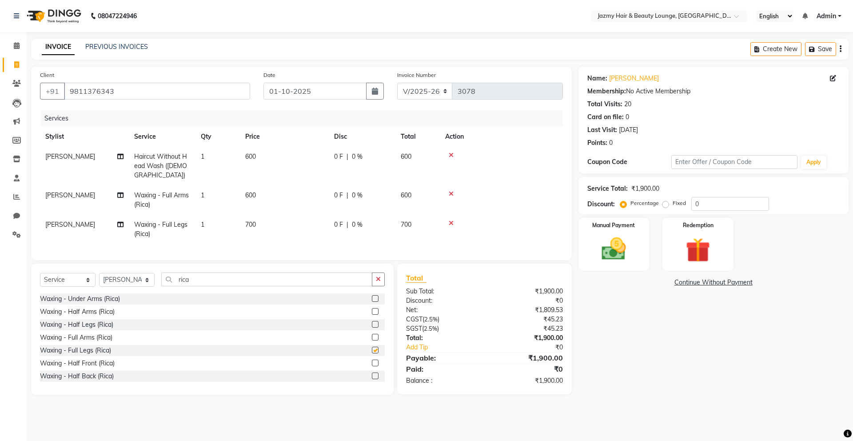
checkbox input "false"
click at [697, 210] on input "0" at bounding box center [730, 204] width 78 height 14
type input "20"
click at [601, 250] on img at bounding box center [613, 248] width 41 height 29
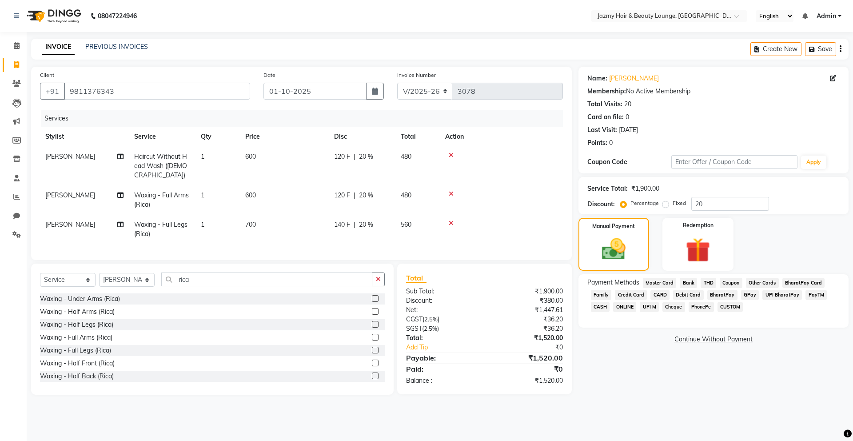
click at [655, 306] on span "UPI M" at bounding box center [649, 307] width 19 height 10
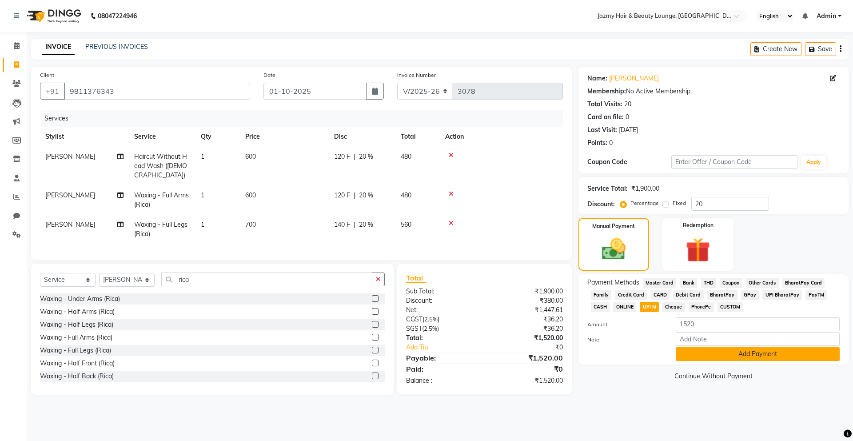
click at [763, 359] on button "Add Payment" at bounding box center [758, 354] width 164 height 14
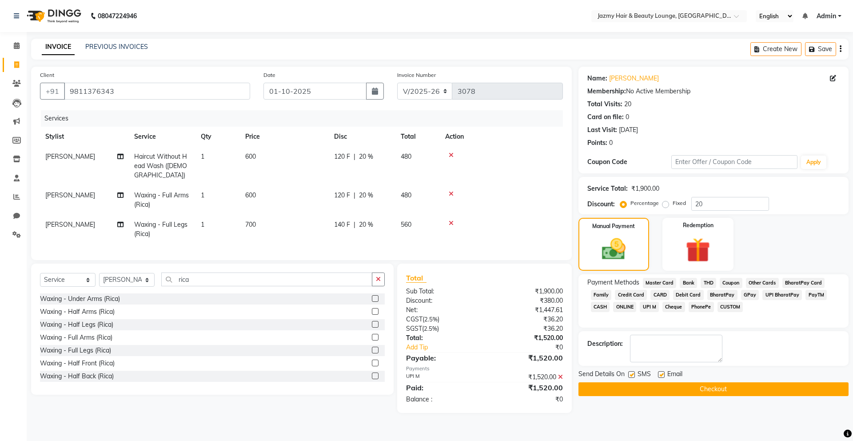
click at [744, 386] on button "Checkout" at bounding box center [713, 389] width 270 height 14
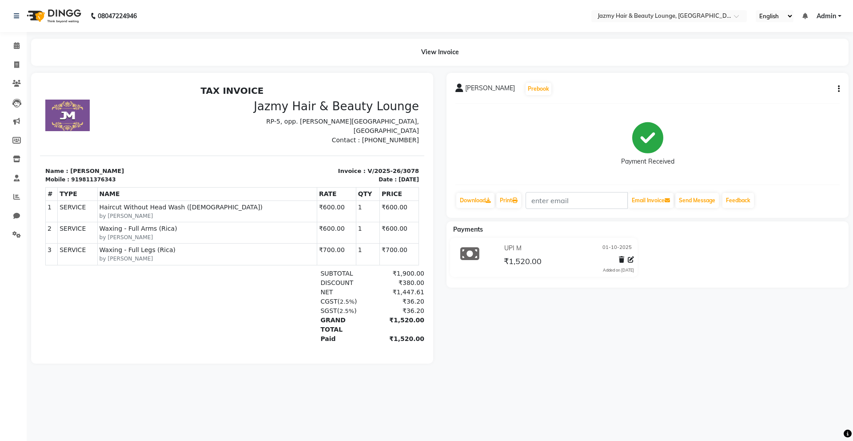
click at [28, 66] on main "View Invoice Bhavna Prebook Payment Received Download Print Email Invoice Send …" at bounding box center [440, 208] width 826 height 338
click at [21, 65] on span at bounding box center [17, 65] width 16 height 10
select select "service"
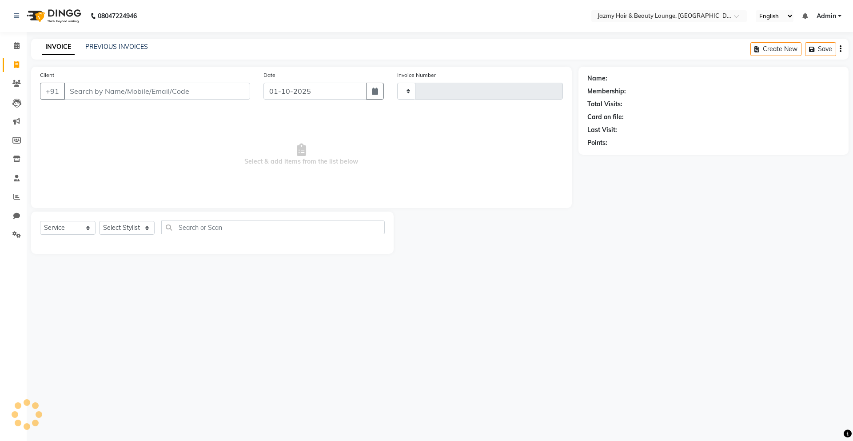
type input "3079"
select select "759"
click at [25, 46] on li "Calendar" at bounding box center [13, 45] width 27 height 19
click at [21, 45] on span at bounding box center [17, 46] width 16 height 10
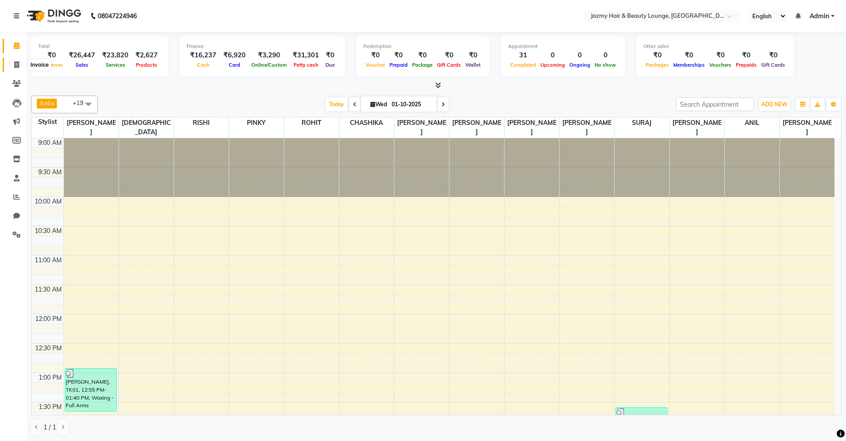
click at [15, 66] on icon at bounding box center [16, 64] width 5 height 7
select select "service"
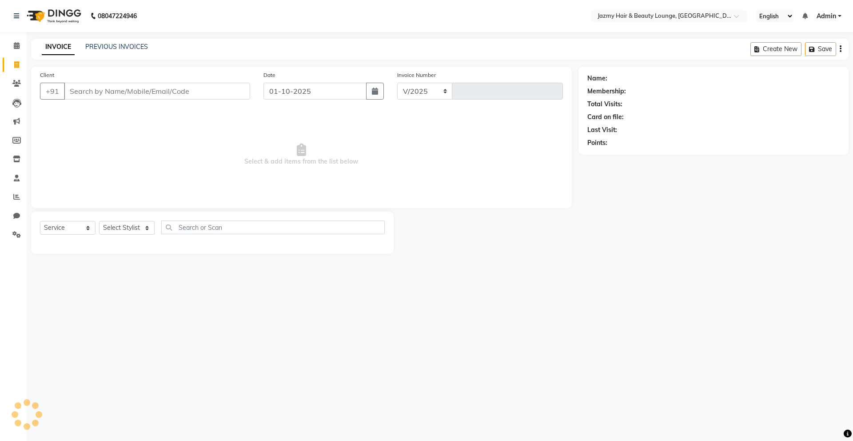
select select "759"
type input "3079"
click at [124, 40] on div "INVOICE PREVIOUS INVOICES Create New Save" at bounding box center [439, 49] width 817 height 21
click at [123, 44] on link "PREVIOUS INVOICES" at bounding box center [116, 47] width 63 height 8
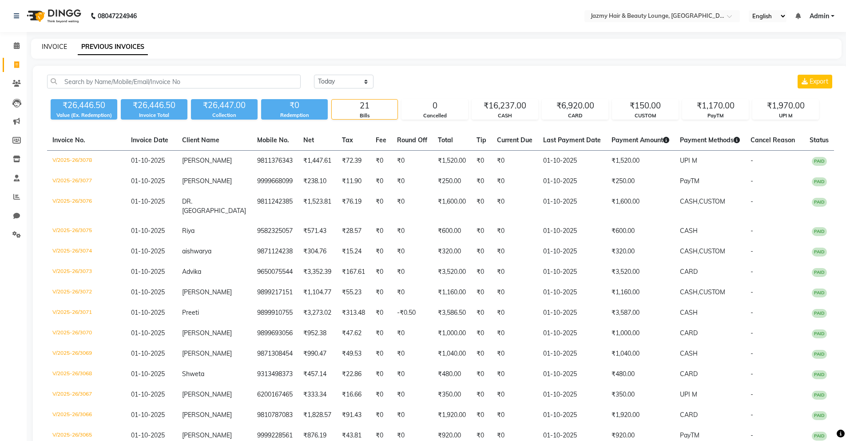
click at [55, 48] on link "INVOICE" at bounding box center [54, 47] width 25 height 8
select select "service"
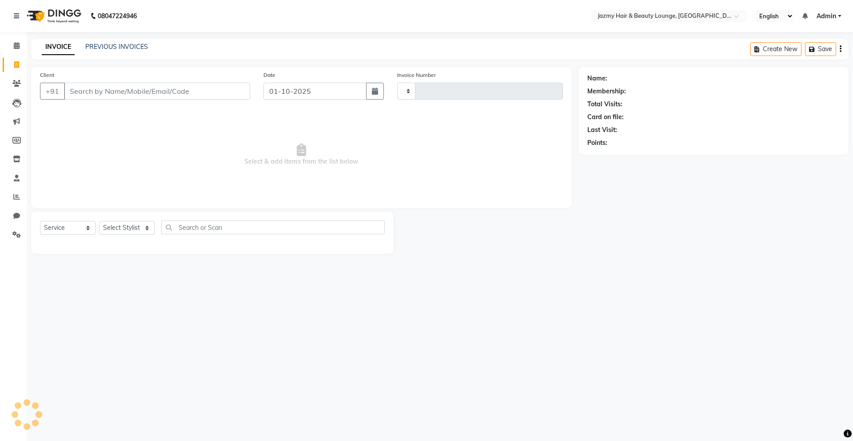
type input "3079"
select select "759"
click at [100, 51] on div "PREVIOUS INVOICES" at bounding box center [116, 46] width 63 height 9
click at [103, 47] on link "PREVIOUS INVOICES" at bounding box center [116, 47] width 63 height 8
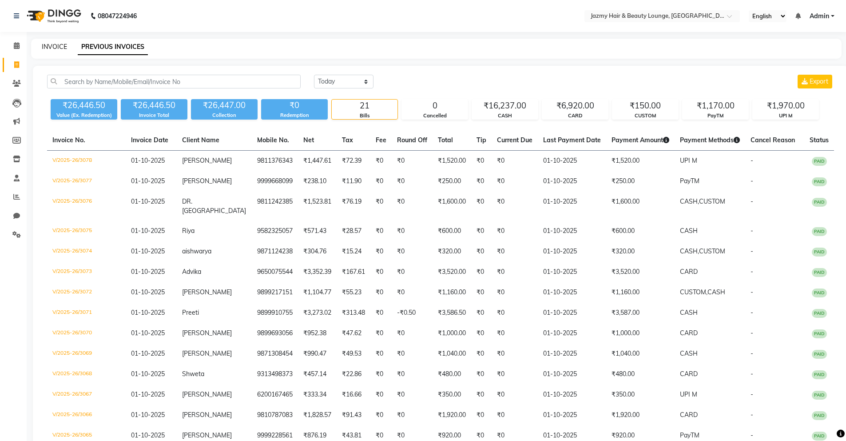
click at [56, 43] on link "INVOICE" at bounding box center [54, 47] width 25 height 8
select select "service"
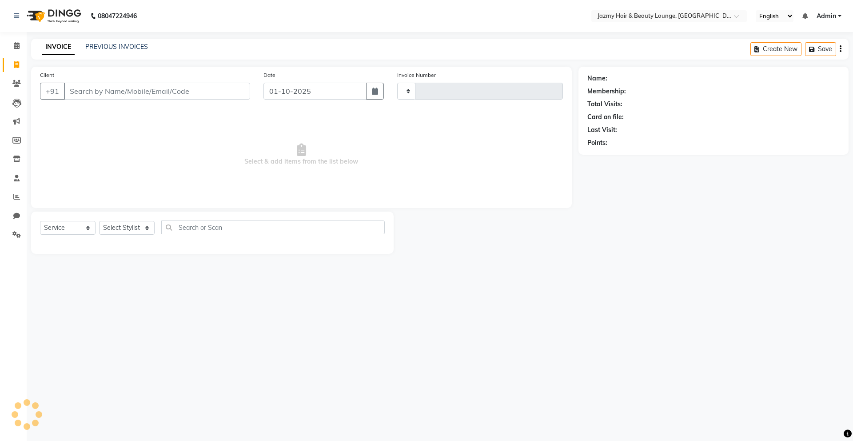
type input "3079"
select select "759"
click at [187, 96] on input "Client" at bounding box center [157, 91] width 186 height 17
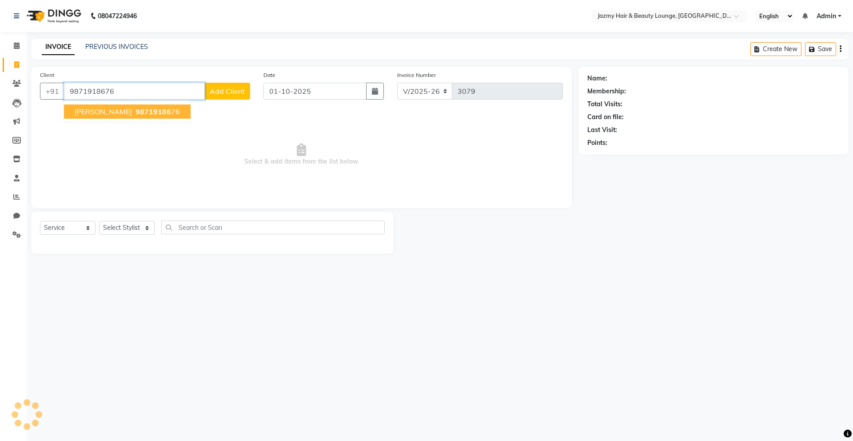
type input "9871918676"
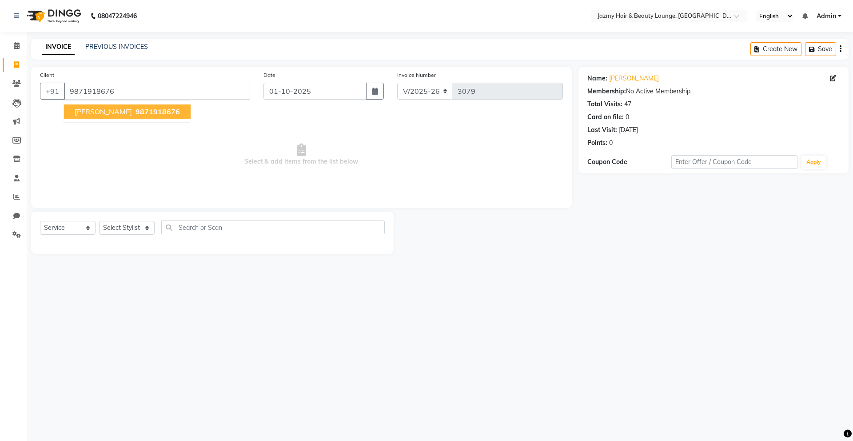
click at [148, 117] on button "Mayank Bansal 9871918676" at bounding box center [127, 111] width 127 height 14
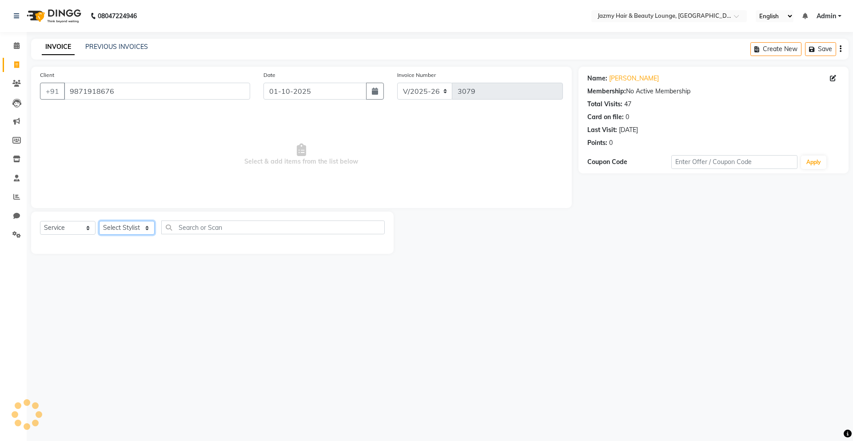
click at [129, 224] on select "Select Stylist AMIT [PERSON_NAME] [PERSON_NAME] CHASHIKA [PERSON_NAME] [PERSON_…" at bounding box center [127, 228] width 56 height 14
select select "46712"
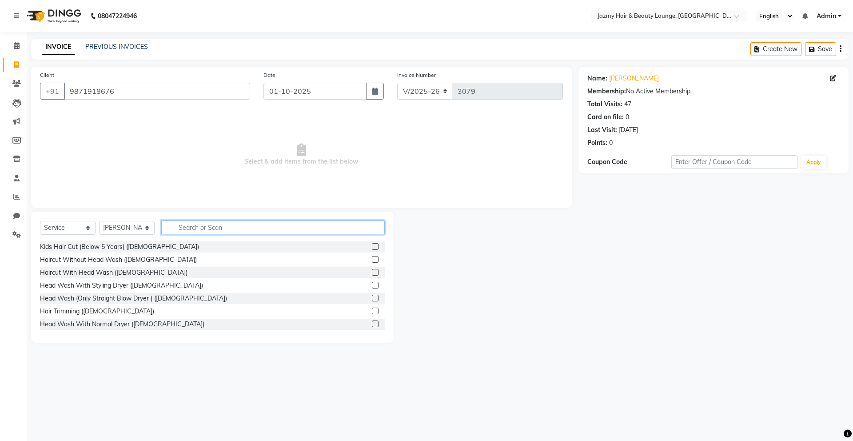
click at [262, 220] on input "text" at bounding box center [272, 227] width 223 height 14
type input "cut"
click at [372, 323] on label at bounding box center [375, 323] width 7 height 7
click at [372, 323] on input "checkbox" at bounding box center [375, 324] width 6 height 6
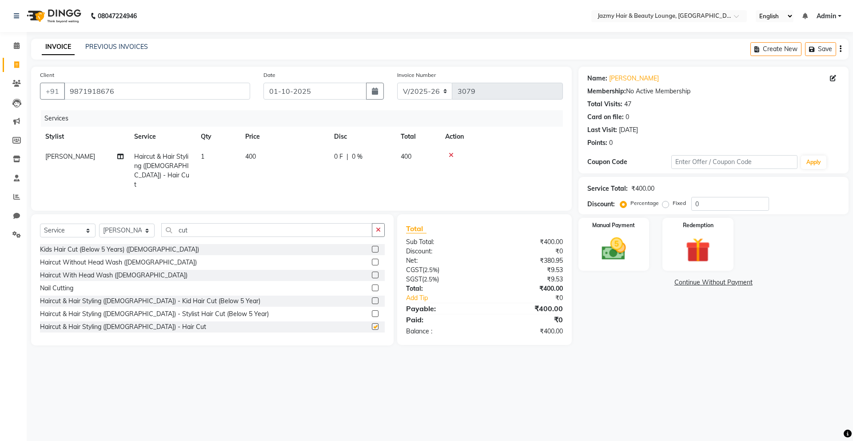
checkbox input "false"
click at [374, 224] on button "button" at bounding box center [378, 230] width 13 height 14
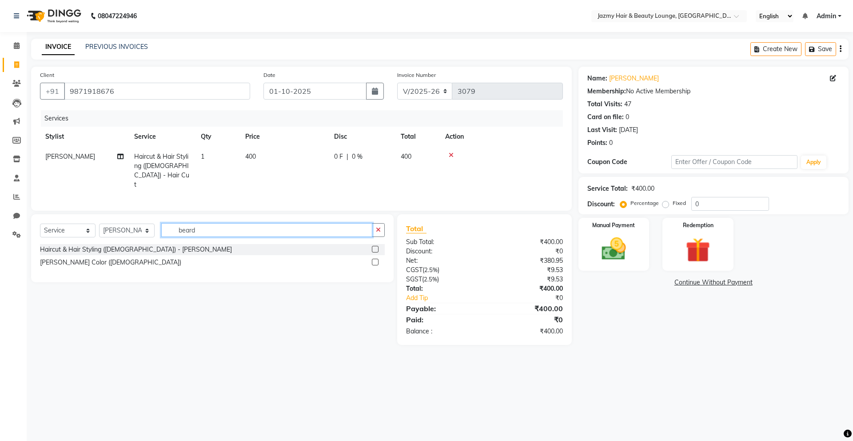
type input "beard"
click at [375, 246] on label at bounding box center [375, 249] width 7 height 7
click at [375, 247] on input "checkbox" at bounding box center [375, 250] width 6 height 6
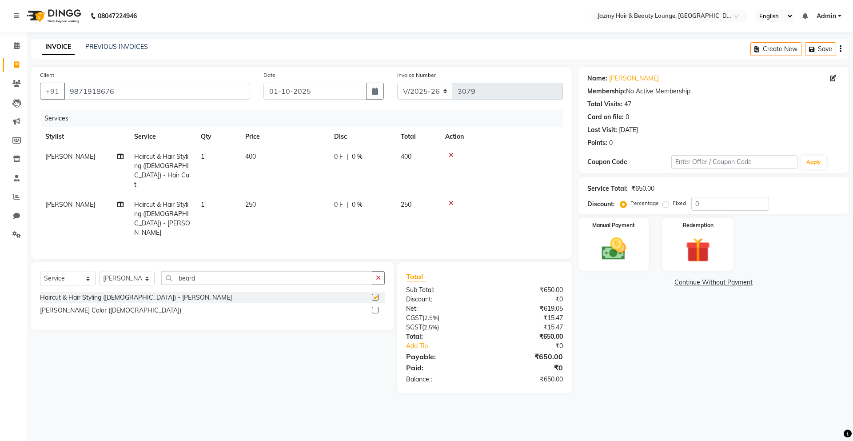
checkbox input "false"
click at [690, 207] on div "Percentage Fixed" at bounding box center [656, 204] width 69 height 12
click at [693, 202] on input "0" at bounding box center [730, 204] width 78 height 14
type input "20"
click at [605, 247] on img at bounding box center [613, 248] width 41 height 29
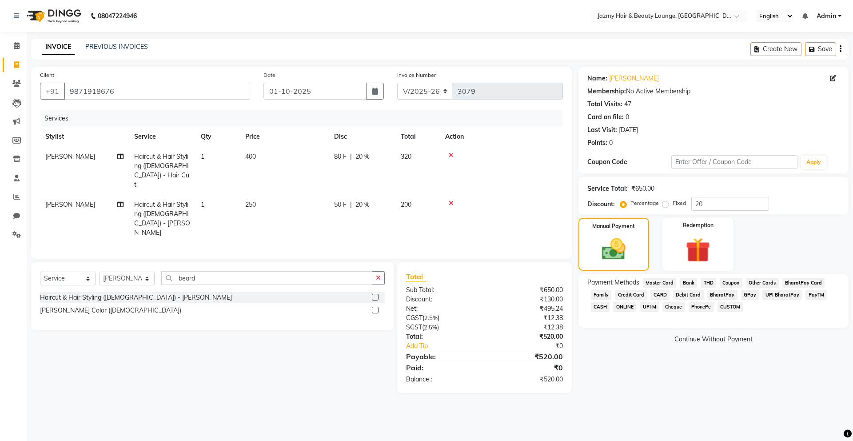
click at [606, 310] on span "CASH" at bounding box center [600, 307] width 19 height 10
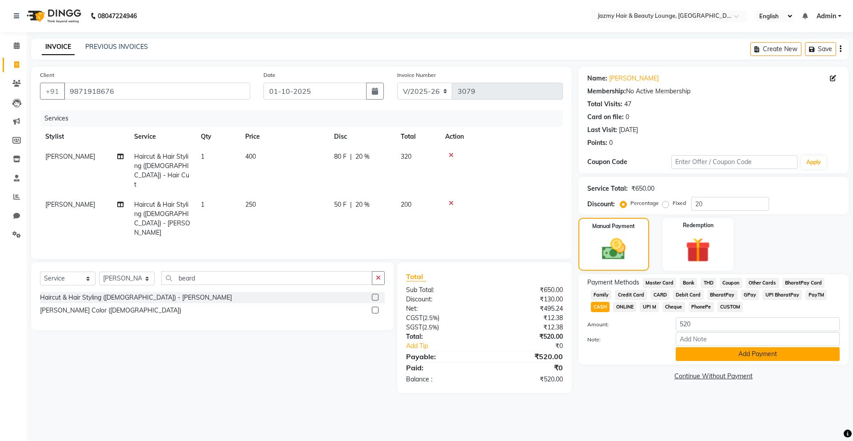
click at [709, 352] on button "Add Payment" at bounding box center [758, 354] width 164 height 14
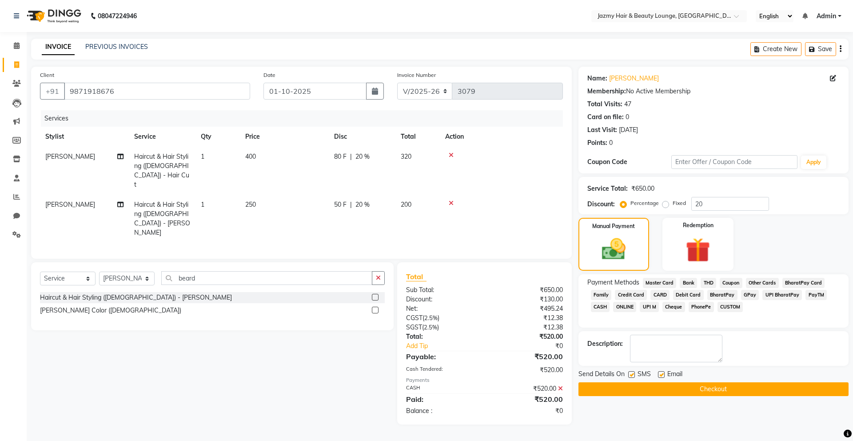
click at [712, 387] on button "Checkout" at bounding box center [713, 389] width 270 height 14
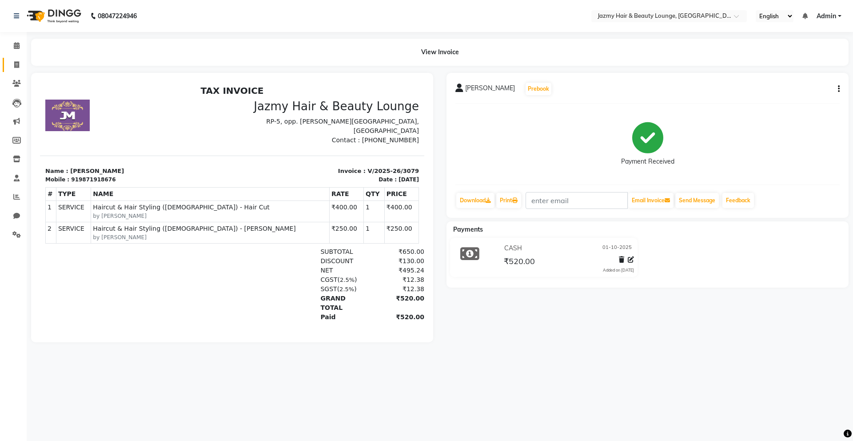
click at [9, 58] on link "Invoice" at bounding box center [13, 65] width 21 height 15
select select "service"
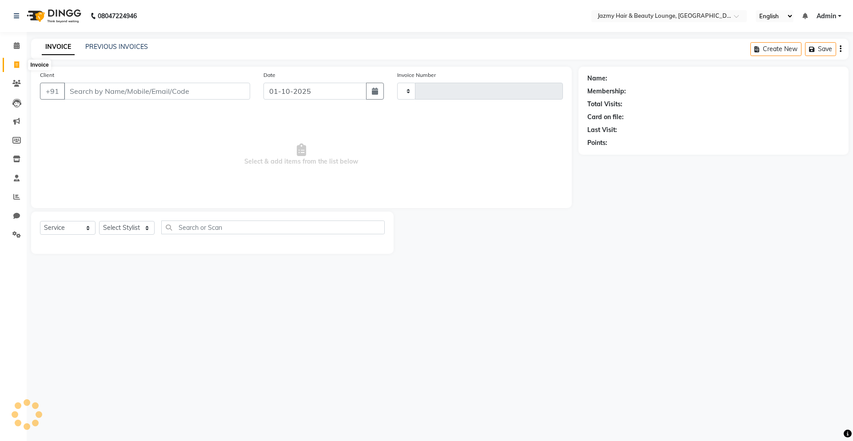
type input "3080"
select select "759"
click at [159, 86] on input "Client" at bounding box center [157, 91] width 186 height 17
type input "9899500550"
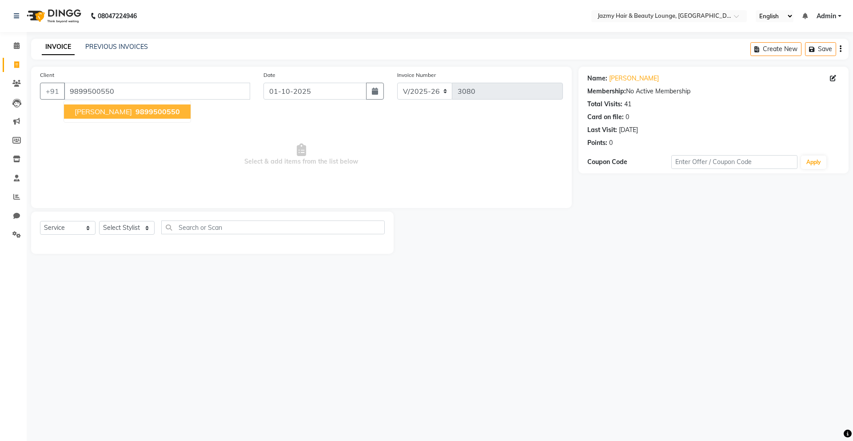
click at [131, 106] on button "Gifty 9899500550" at bounding box center [127, 111] width 127 height 14
click at [111, 219] on div "Select Service Product Membership Package Voucher Prepaid Gift Card Select Styl…" at bounding box center [212, 232] width 362 height 42
click at [113, 224] on select "Select Stylist AMIT [PERSON_NAME] [PERSON_NAME] CHASHIKA [PERSON_NAME] [PERSON_…" at bounding box center [127, 228] width 56 height 14
select select "12179"
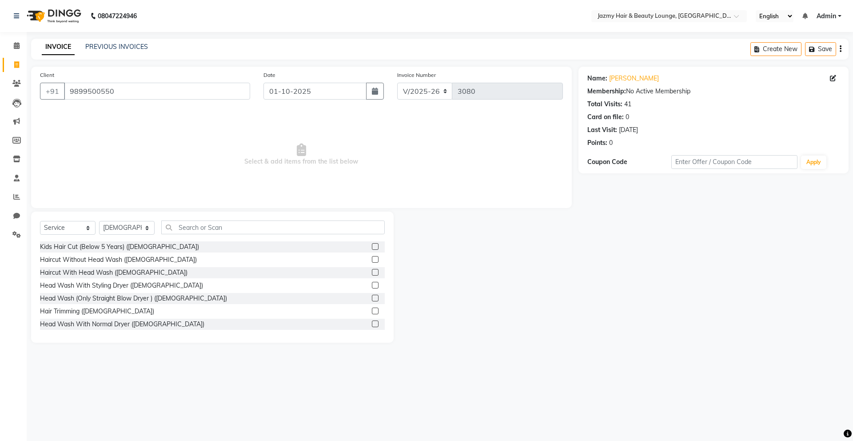
click at [207, 236] on div "Select Service Product Membership Package Voucher Prepaid Gift Card Select Styl…" at bounding box center [212, 230] width 345 height 21
click at [209, 222] on input "text" at bounding box center [272, 227] width 223 height 14
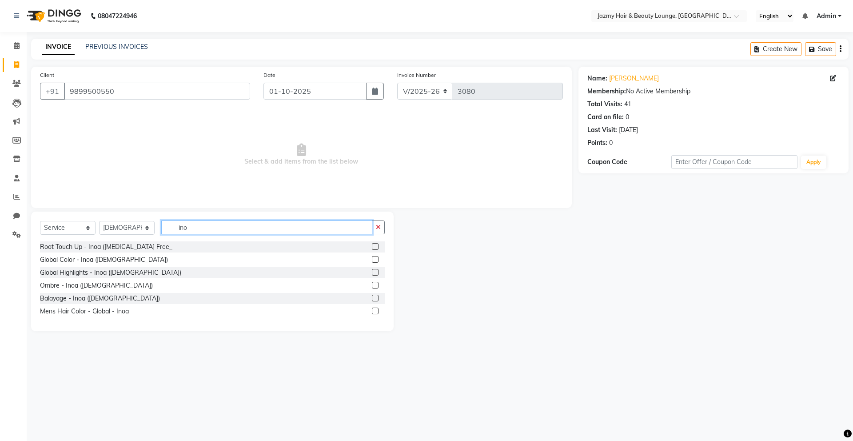
type input "ino"
click at [376, 246] on label at bounding box center [375, 246] width 7 height 7
click at [376, 246] on input "checkbox" at bounding box center [375, 247] width 6 height 6
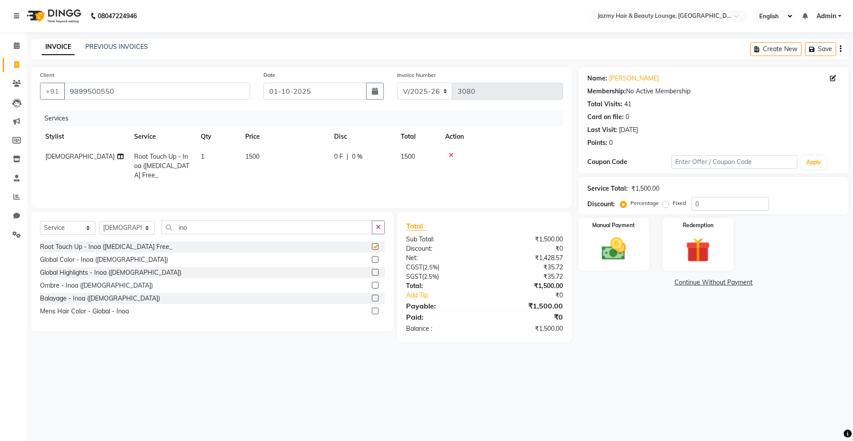
checkbox input "false"
click at [377, 231] on button "button" at bounding box center [378, 227] width 13 height 14
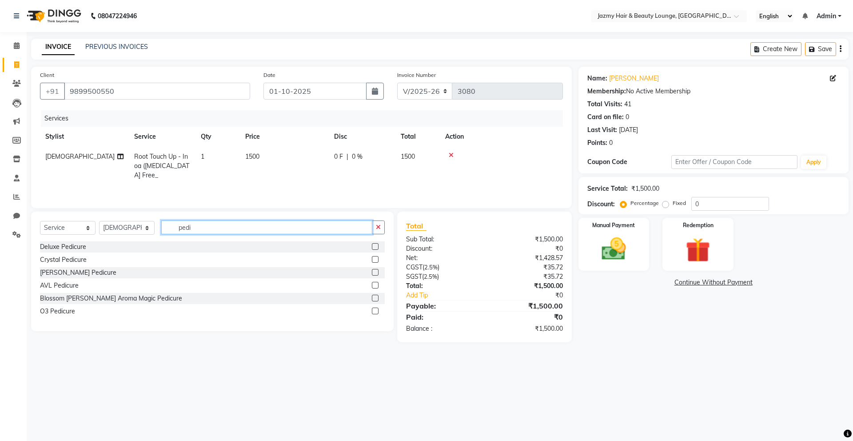
type input "pedi"
click at [375, 300] on label at bounding box center [375, 298] width 7 height 7
click at [375, 300] on input "checkbox" at bounding box center [375, 298] width 6 height 6
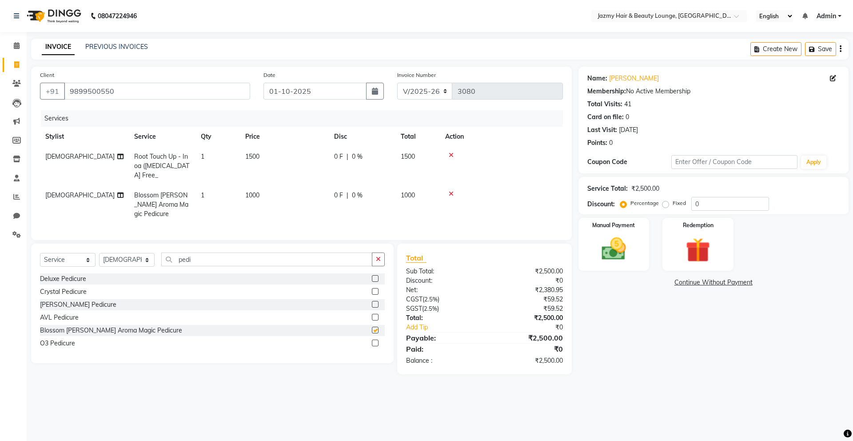
checkbox input "false"
click at [28, 185] on div "Client +91 9899500550 Date 01-10-2025 Invoice Number V/2025 V/2025-26 3080 Serv…" at bounding box center [301, 220] width 554 height 307
click at [66, 188] on td "[DEMOGRAPHIC_DATA]" at bounding box center [84, 204] width 89 height 39
select select "12179"
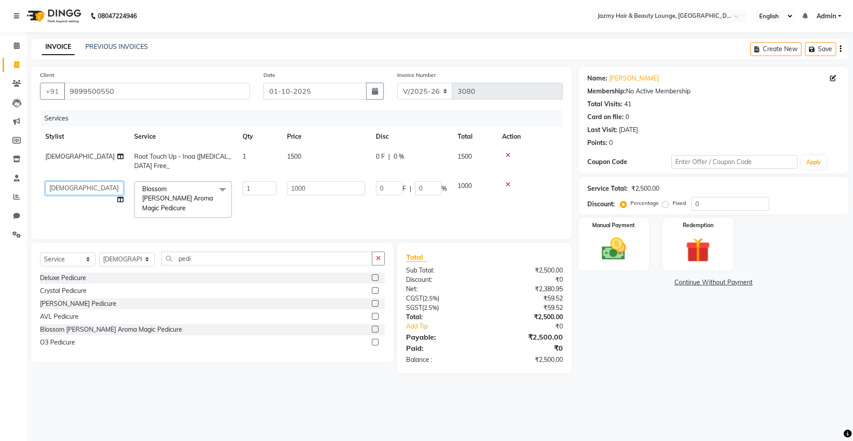
click at [64, 184] on select "AMIT [PERSON_NAME] [PERSON_NAME] CHASHIKA [PERSON_NAME] [PERSON_NAME] [PERSON_N…" at bounding box center [84, 188] width 78 height 14
select select "15747"
click at [617, 320] on div "Name: Gifty Membership: No Active Membership Total Visits: 41 Card on file: 0 L…" at bounding box center [716, 220] width 277 height 306
click at [694, 206] on input "0" at bounding box center [730, 204] width 78 height 14
type input "20"
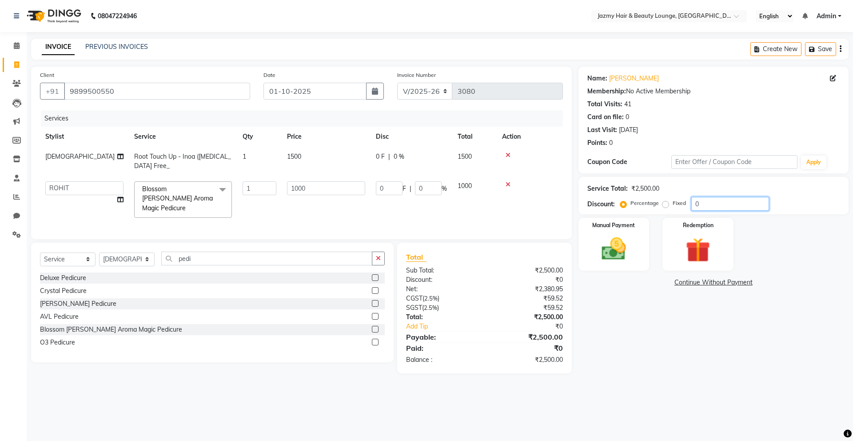
type input "200"
type input "20"
click at [616, 249] on img at bounding box center [613, 248] width 41 height 29
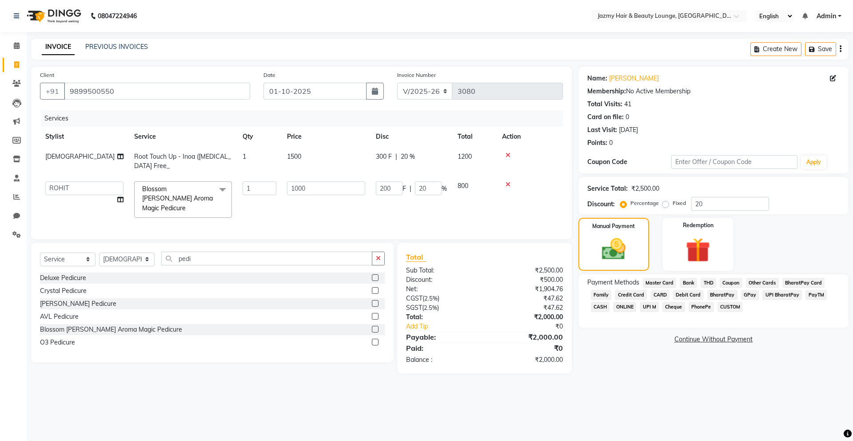
click at [815, 296] on span "PayTM" at bounding box center [815, 295] width 21 height 10
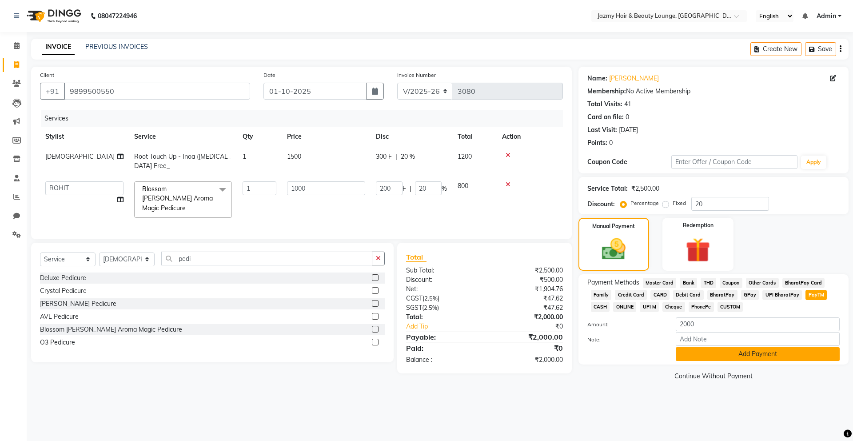
click at [738, 354] on button "Add Payment" at bounding box center [758, 354] width 164 height 14
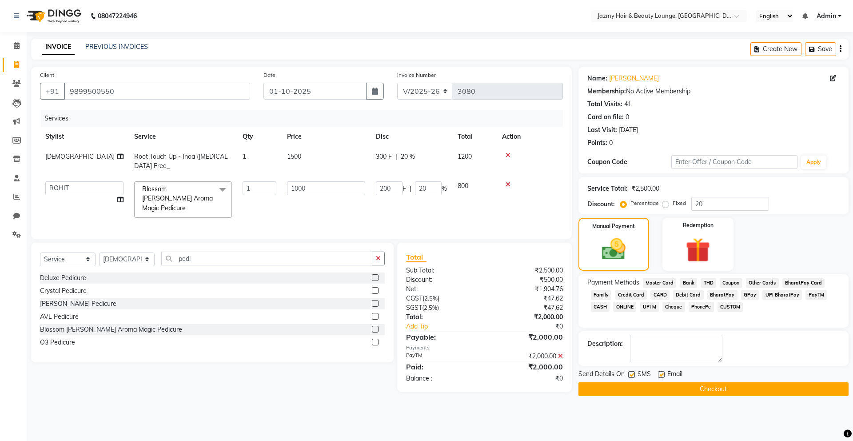
click at [709, 385] on button "Checkout" at bounding box center [713, 389] width 270 height 14
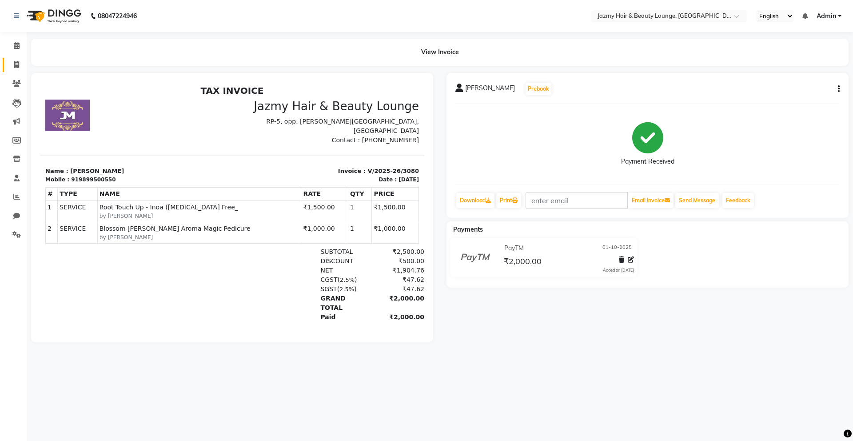
click at [17, 63] on icon at bounding box center [16, 64] width 5 height 7
select select "service"
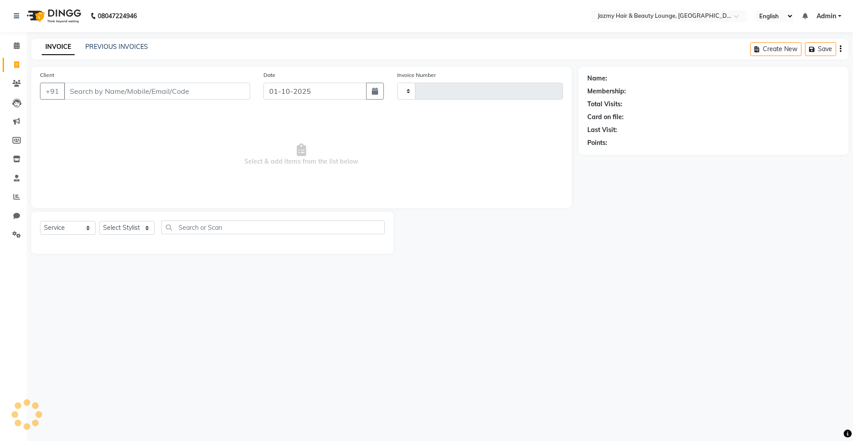
type input "3081"
select select "759"
click at [146, 95] on input "Client" at bounding box center [157, 91] width 186 height 17
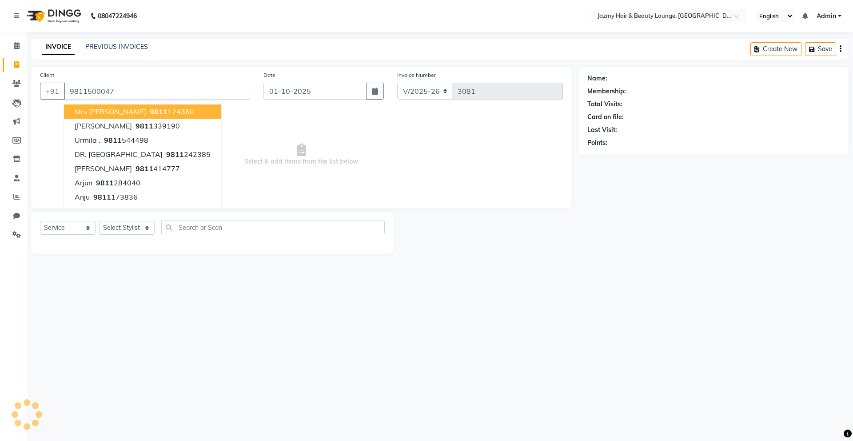
type input "9811500047"
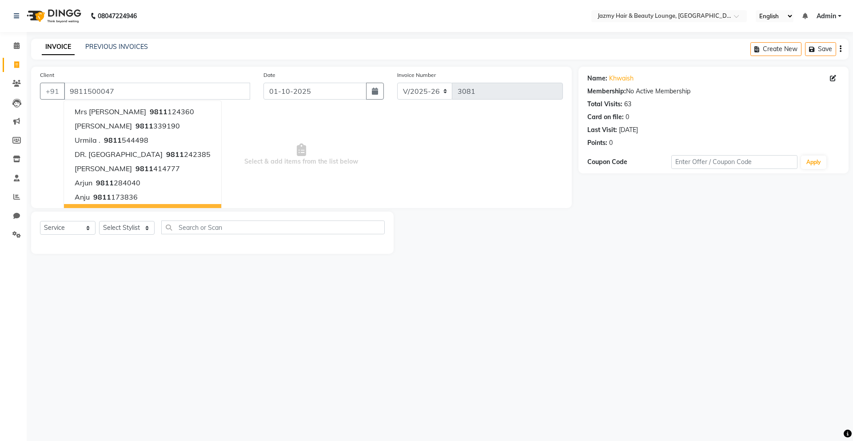
click at [152, 211] on div "Select Service Product Membership Package Voucher Prepaid Gift Card Select Styl…" at bounding box center [212, 232] width 362 height 42
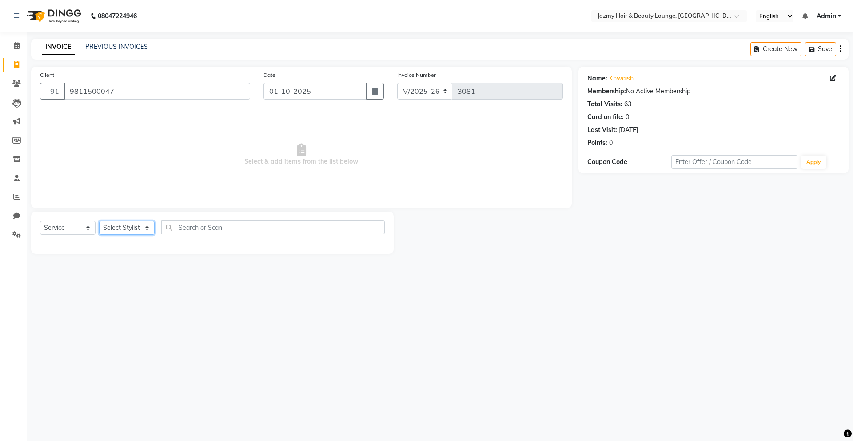
click at [114, 227] on select "Select Stylist AMIT [PERSON_NAME] [PERSON_NAME] CHASHIKA [PERSON_NAME] [PERSON_…" at bounding box center [127, 228] width 56 height 14
